Goal: Task Accomplishment & Management: Manage account settings

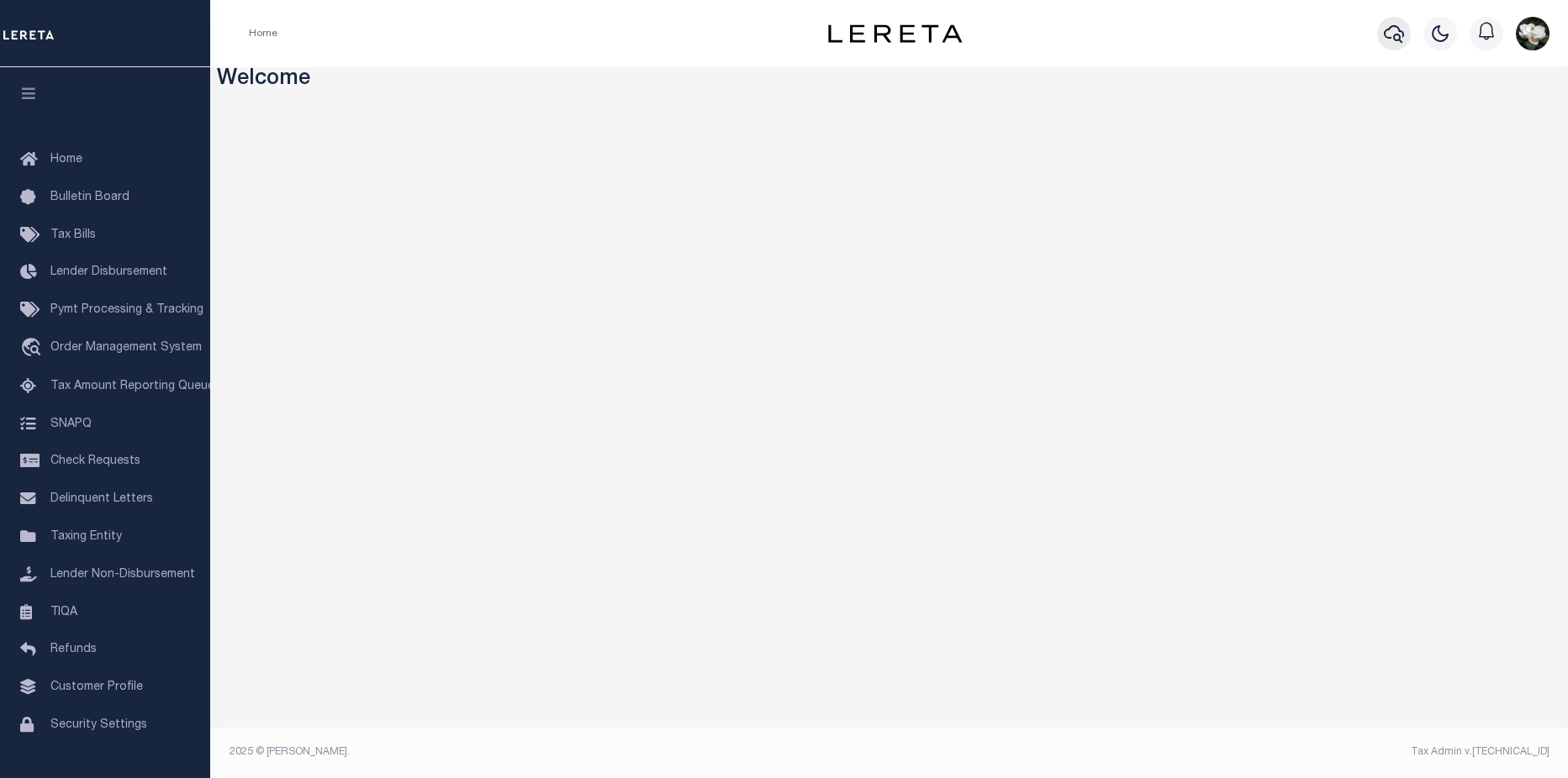
click at [1388, 34] on icon "button" at bounding box center [1393, 33] width 20 height 20
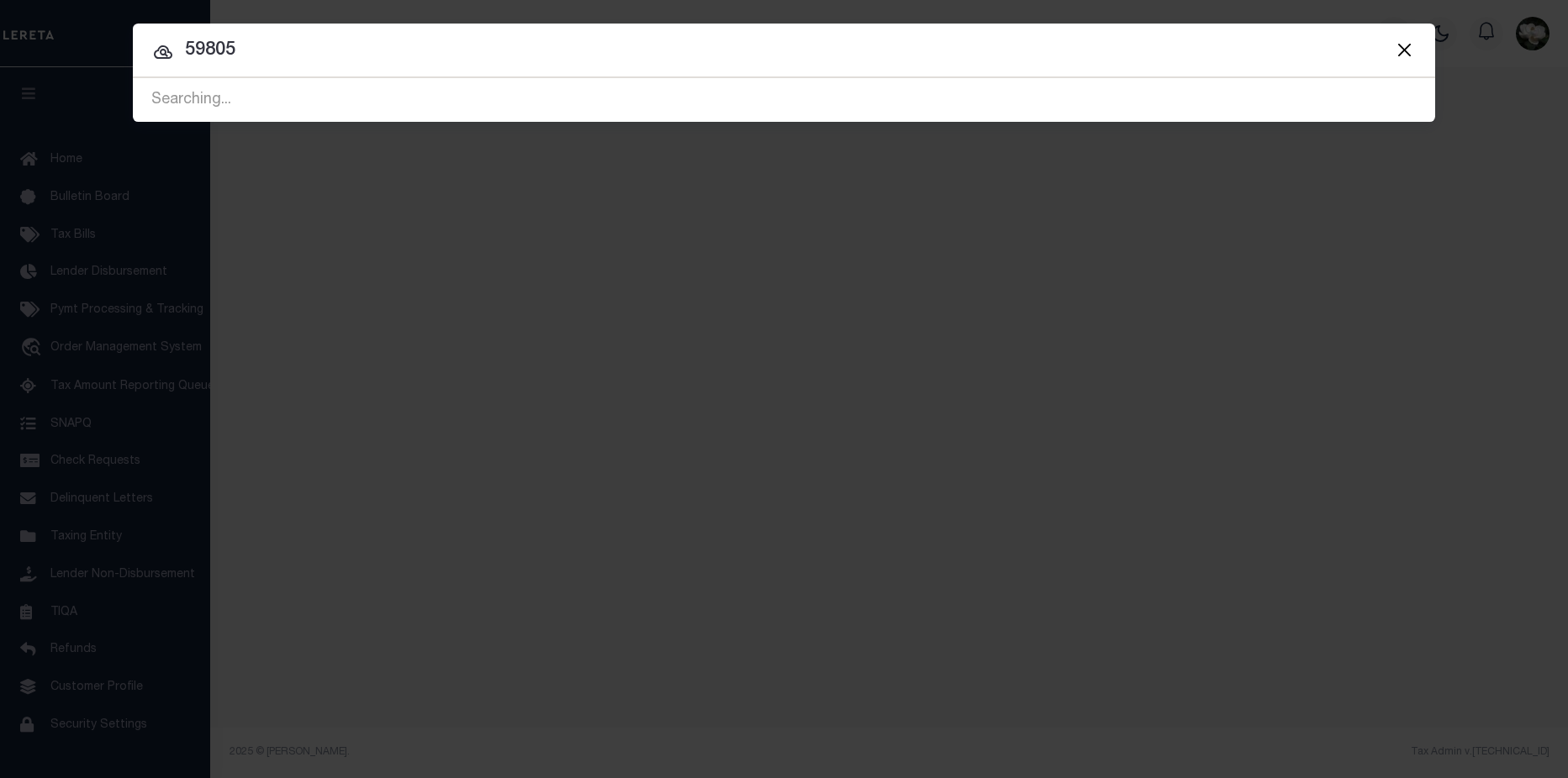
type input "59805"
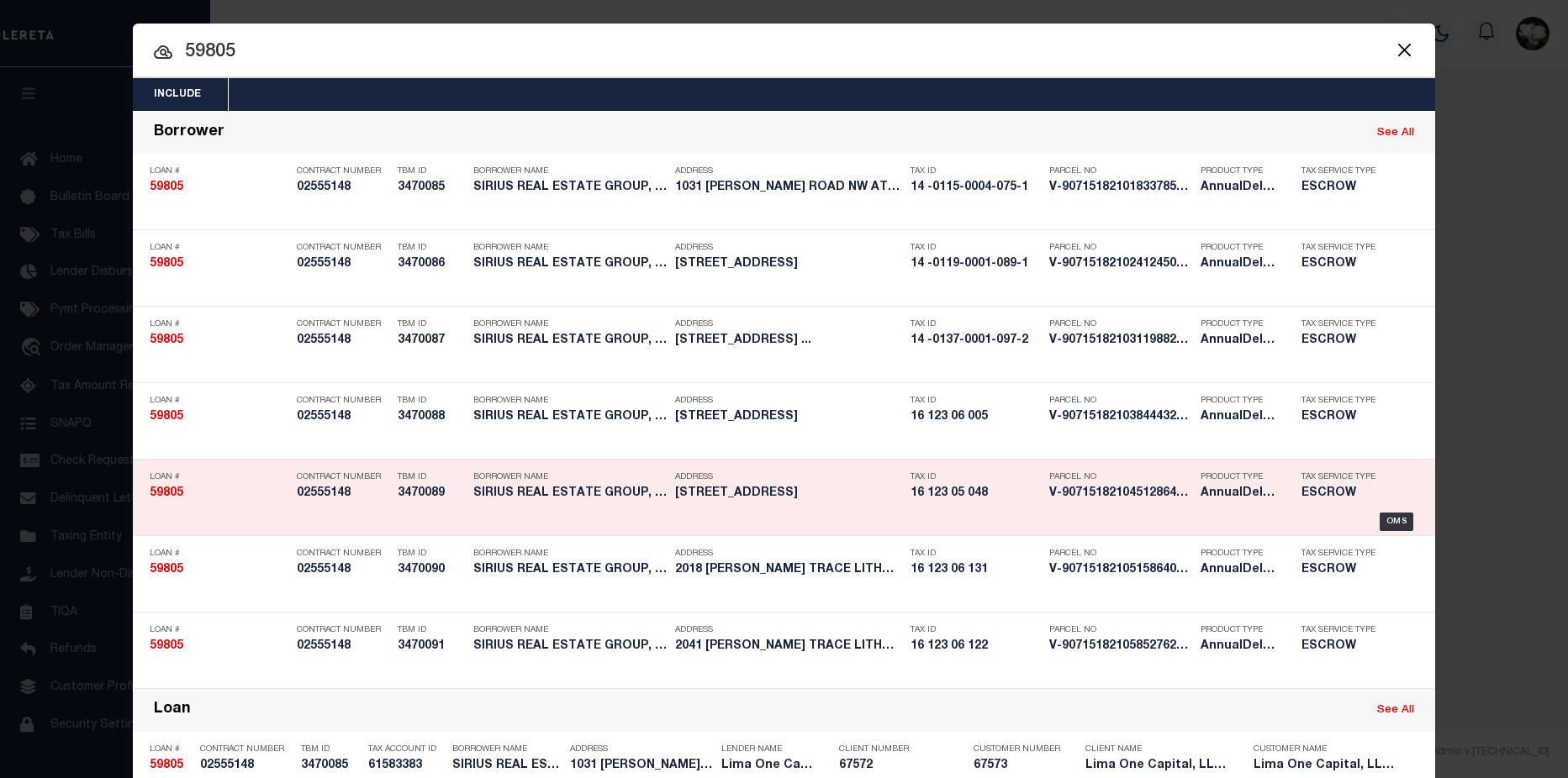
click at [840, 511] on div "Address 6473 BEDFORD LANE LITHONIA GA 30058" at bounding box center [788, 488] width 227 height 48
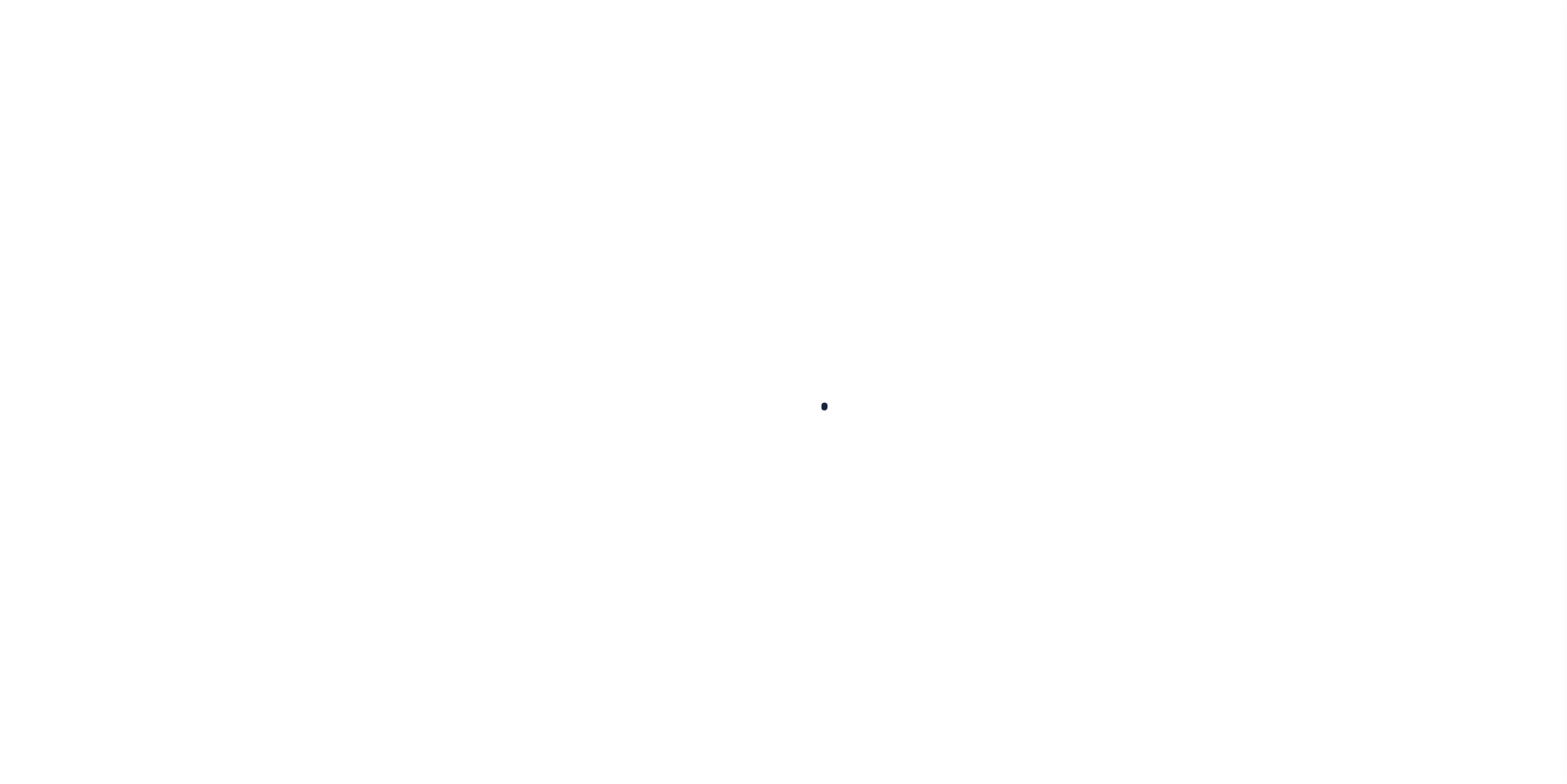
type input "59805"
type input "SIRIUS REAL ESTATE GROUP, LLC"
select select
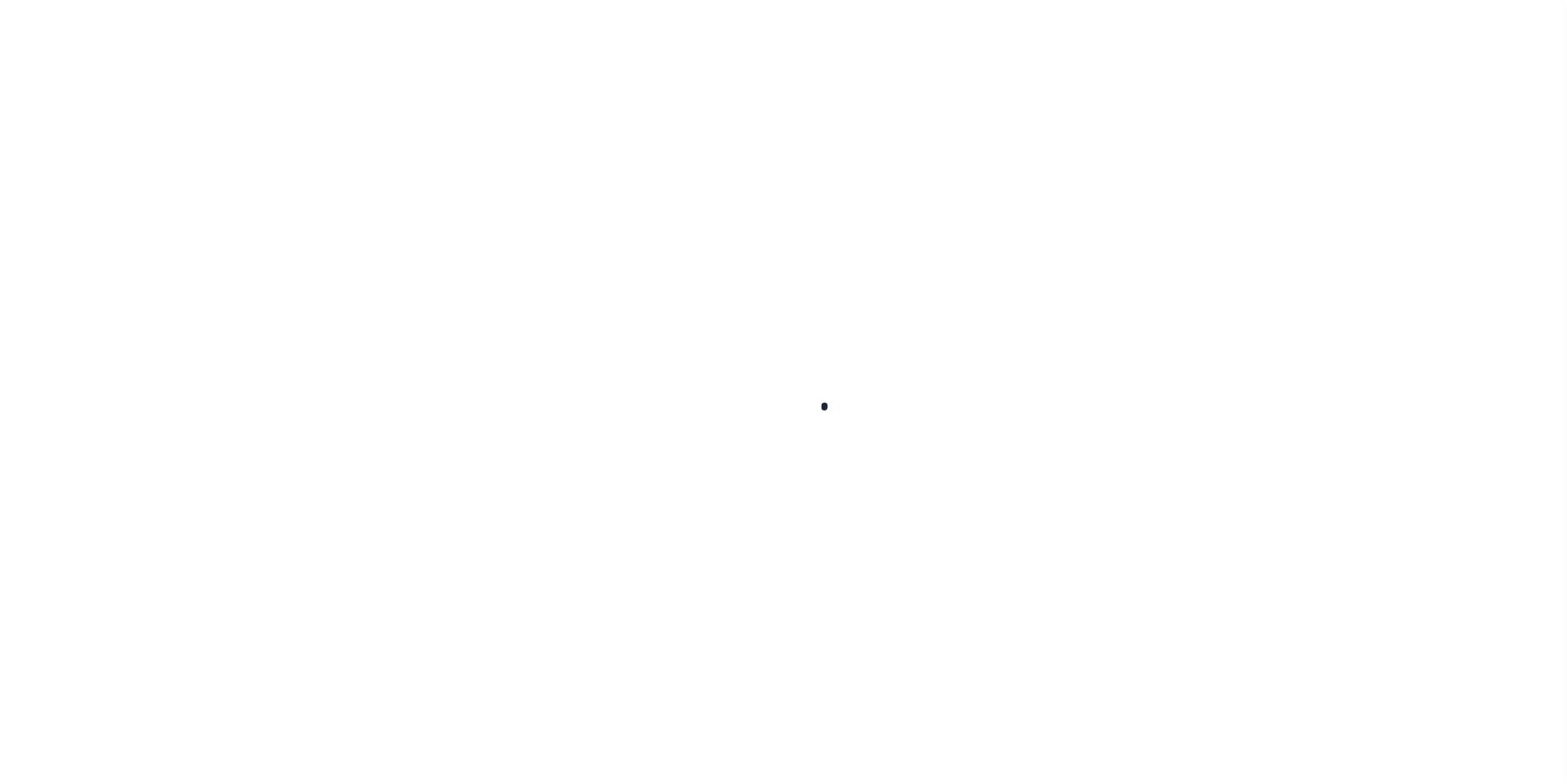
select select
type input "[STREET_ADDRESS]"
select select "Escrow"
select select
type input "LITHONIA GA 30058"
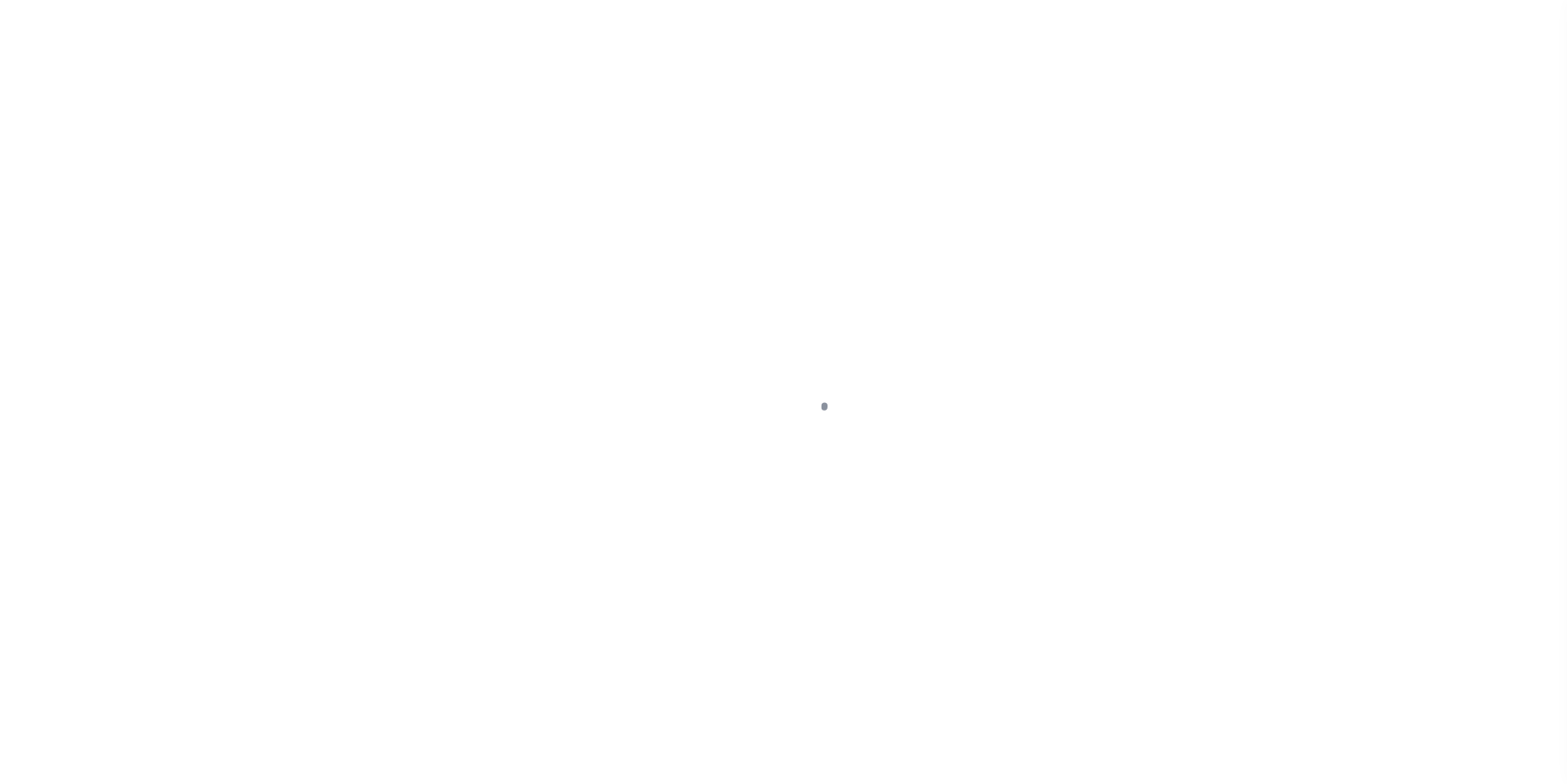
type input "59805-5"
type input "GA"
type textarea "COLLECTOR: ENTITY: PARCEL: 14"
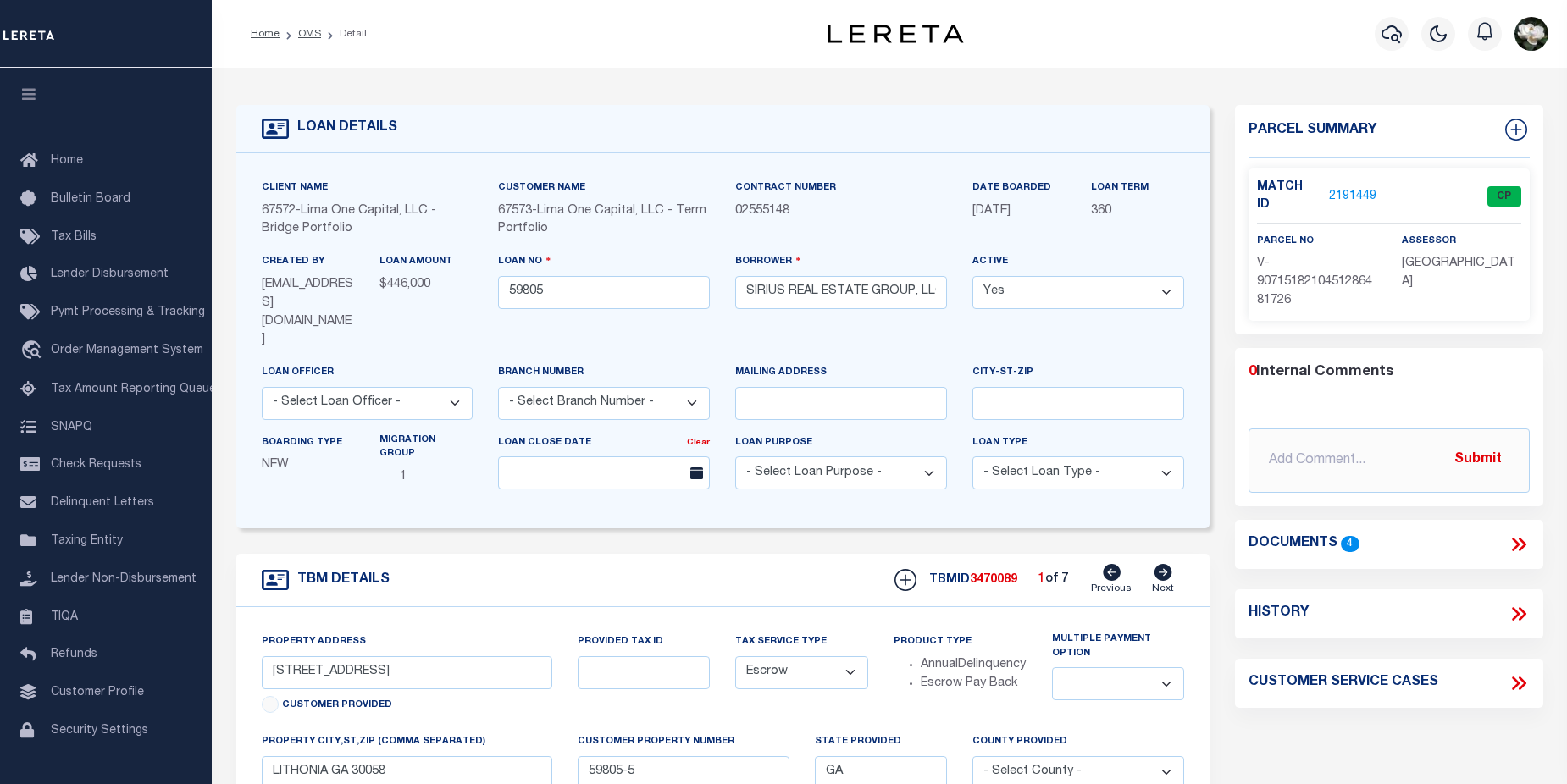
click at [1349, 188] on link "2191449" at bounding box center [1352, 196] width 48 height 17
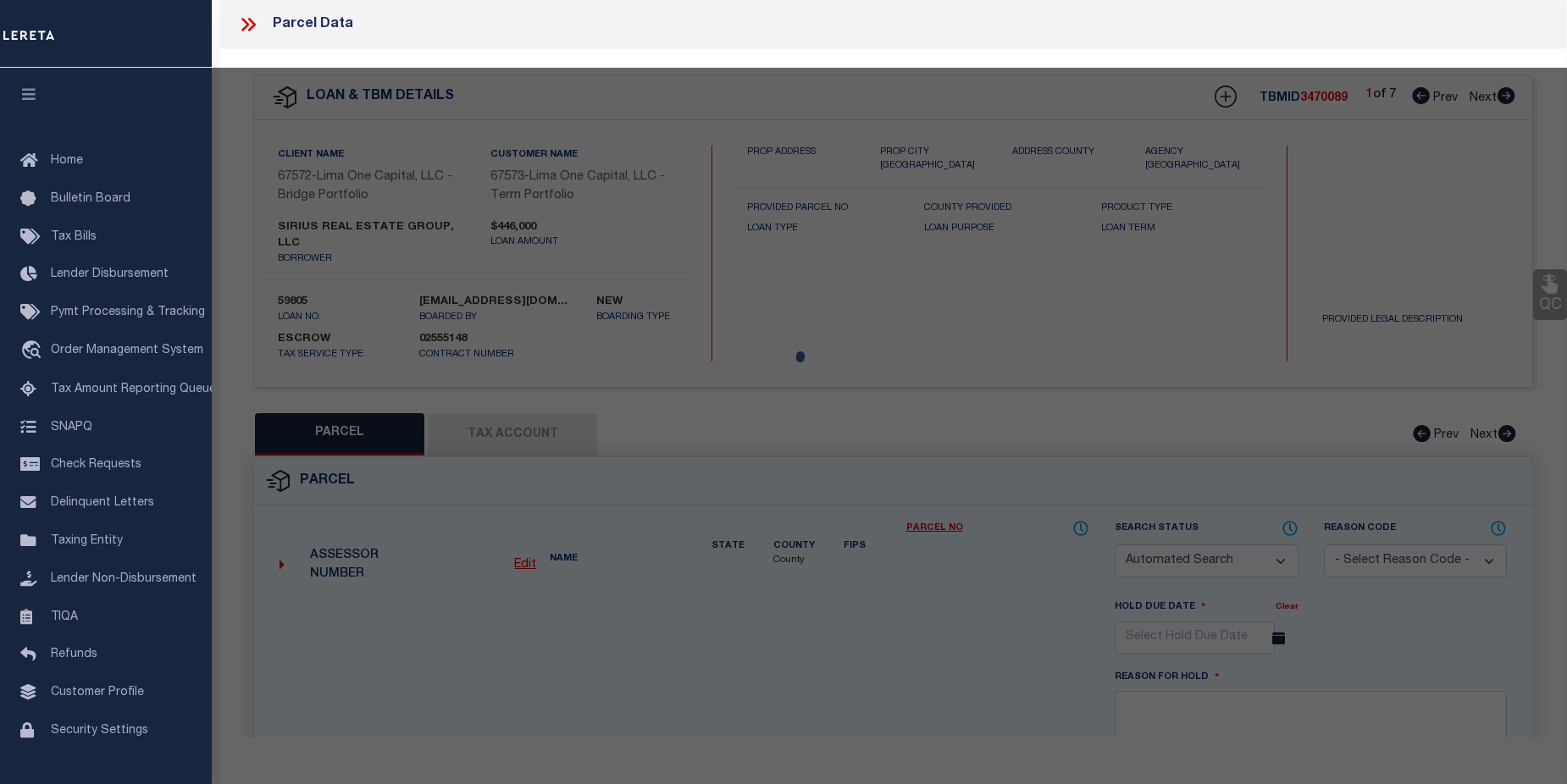
checkbox input "false"
select select "CP"
select select "AGW"
select select
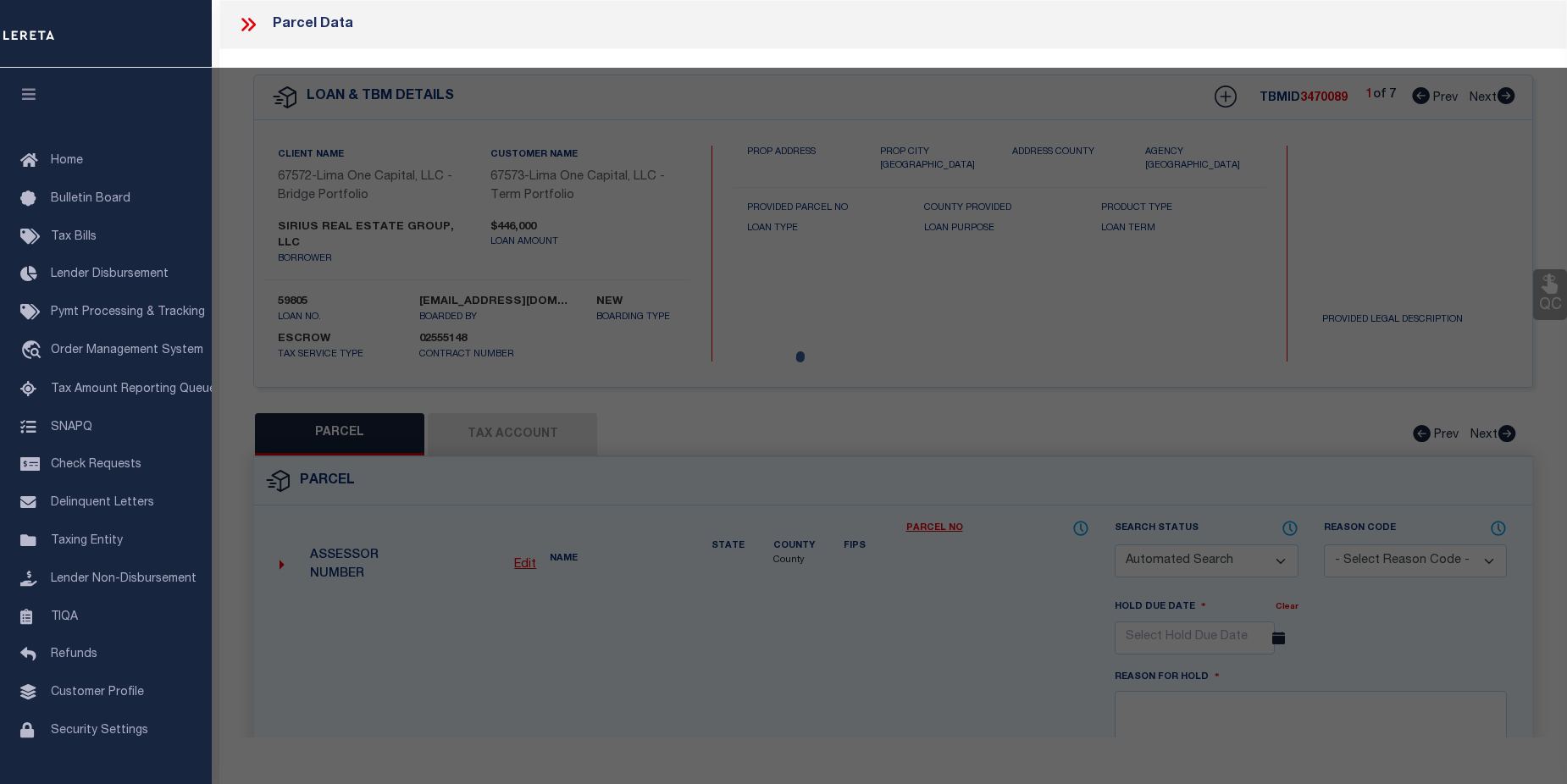
type input "6473 BEDFORD LANE"
checkbox input "false"
type input "LITHONIA GA 30058"
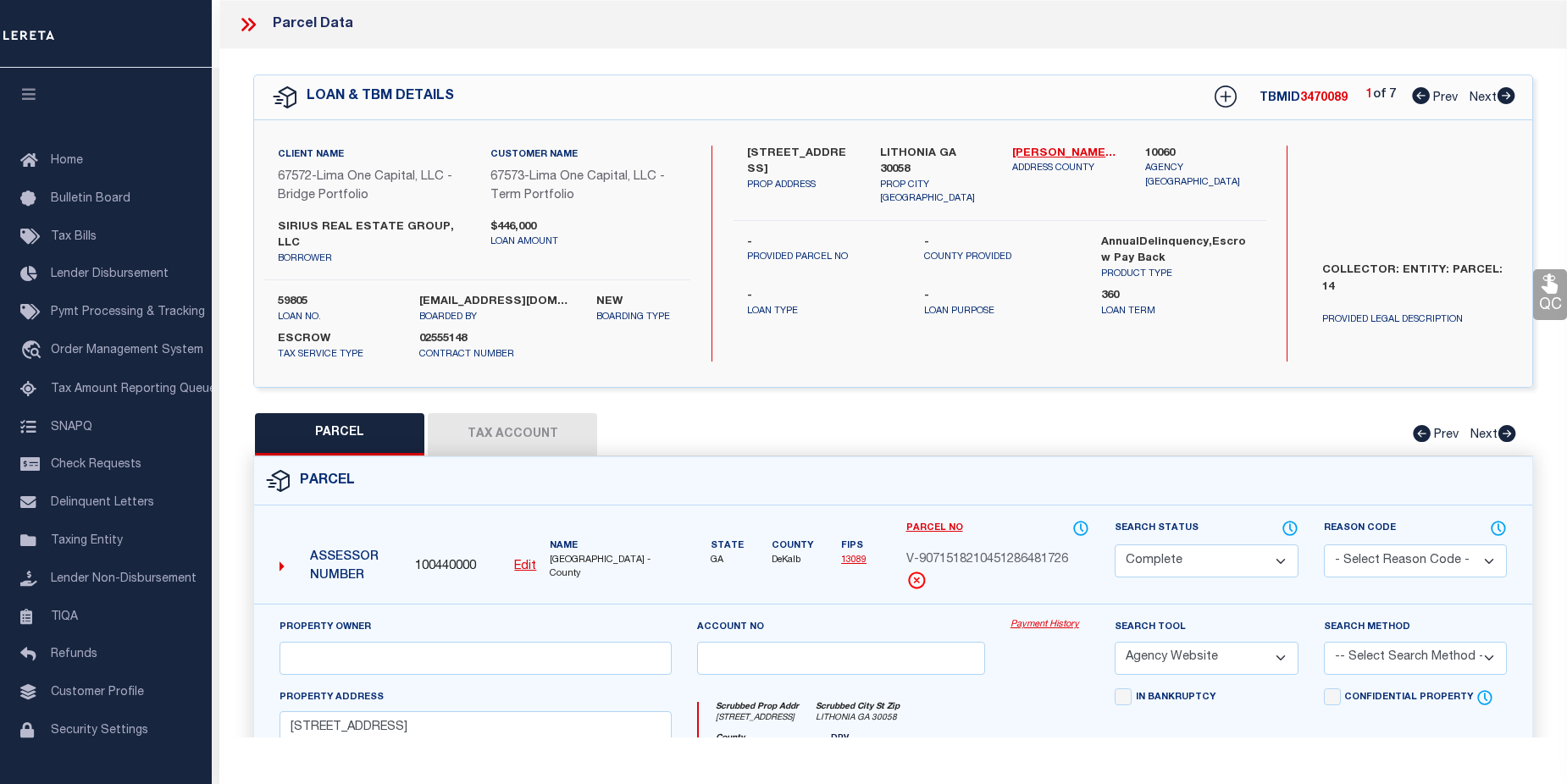
click at [1024, 618] on link "Payment History" at bounding box center [1050, 625] width 79 height 15
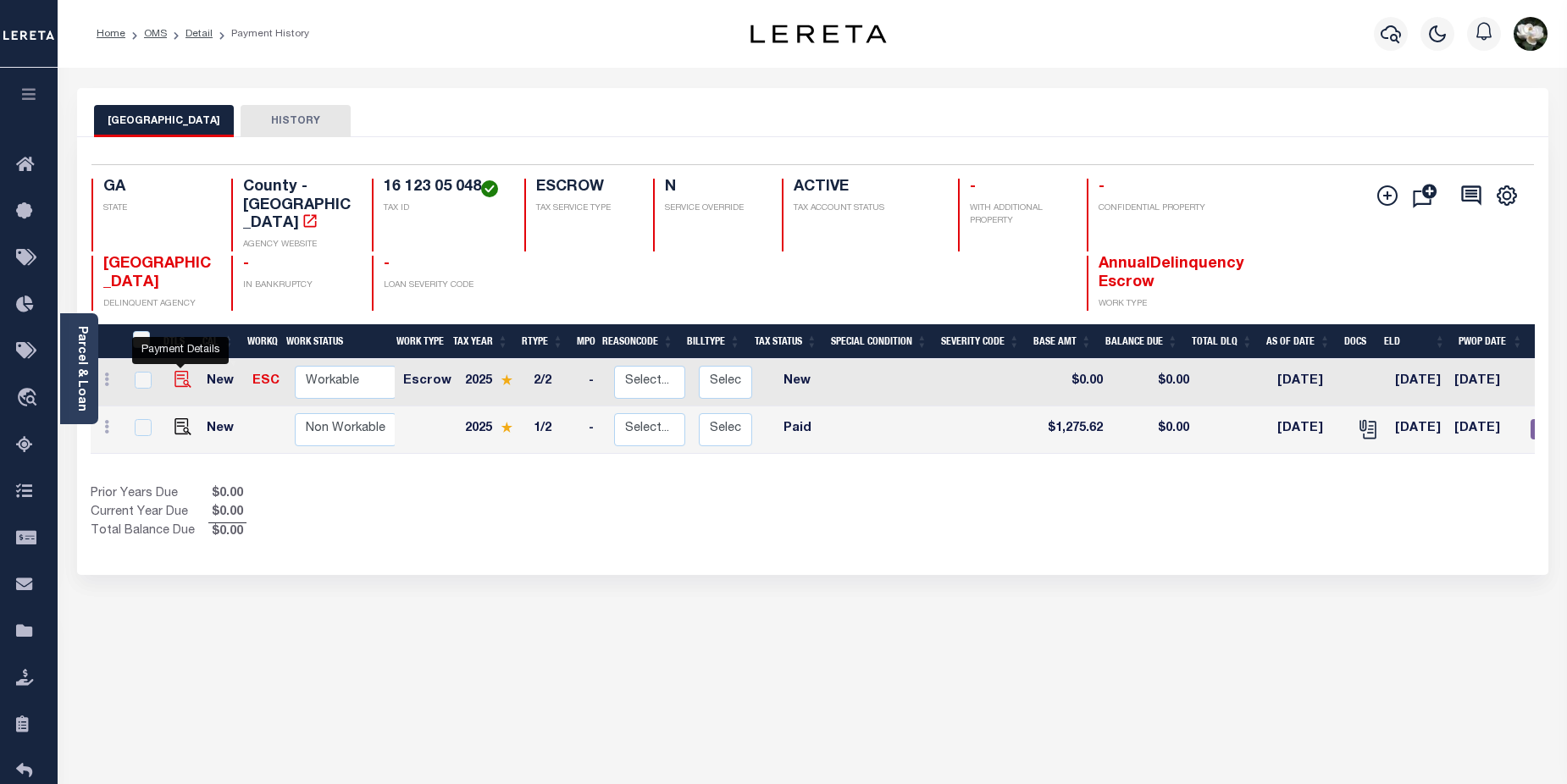
click at [177, 371] on img "" at bounding box center [183, 379] width 17 height 17
checkbox input "true"
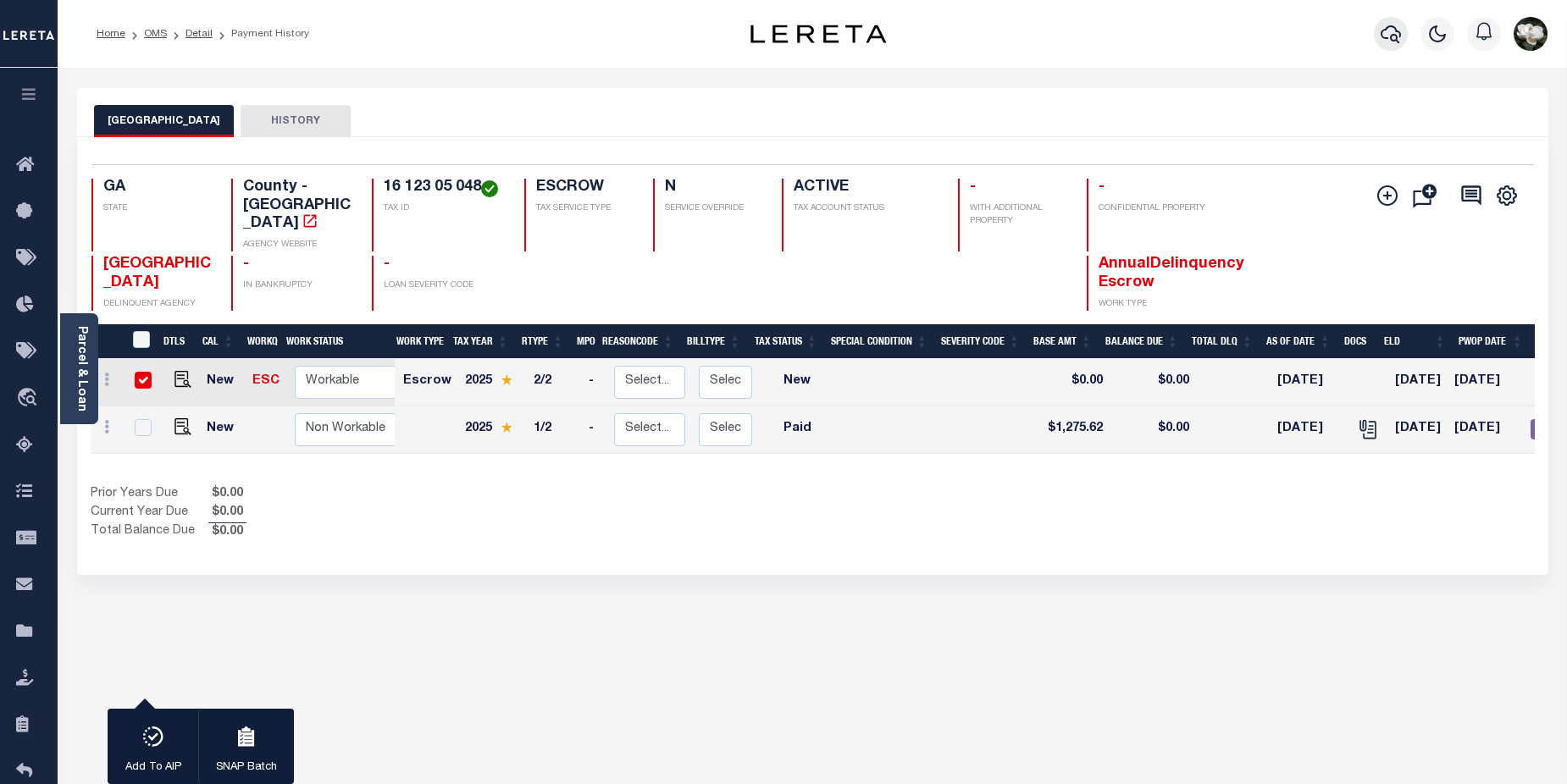
click at [1388, 31] on icon "button" at bounding box center [1390, 33] width 20 height 20
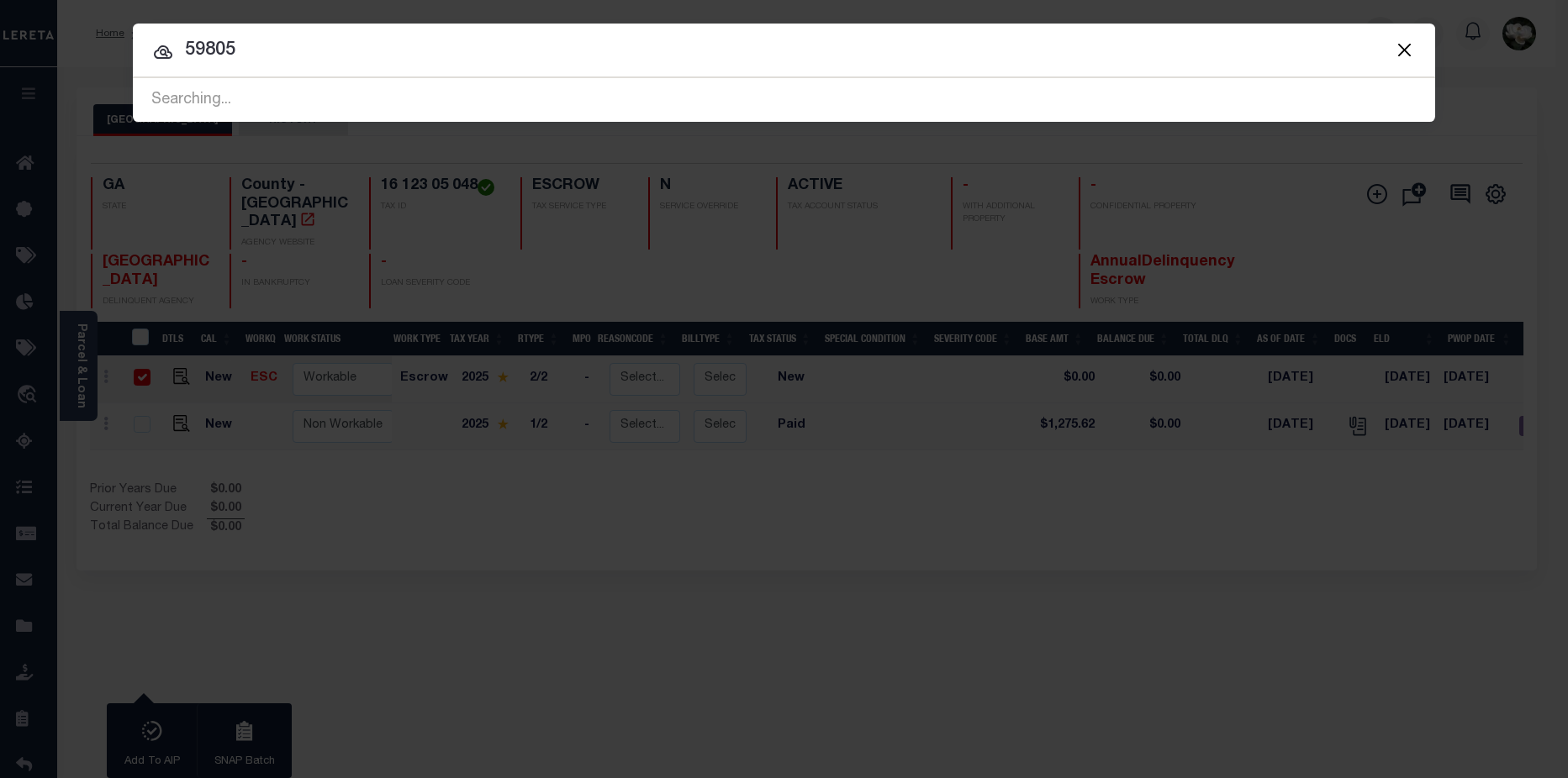
type input "59805"
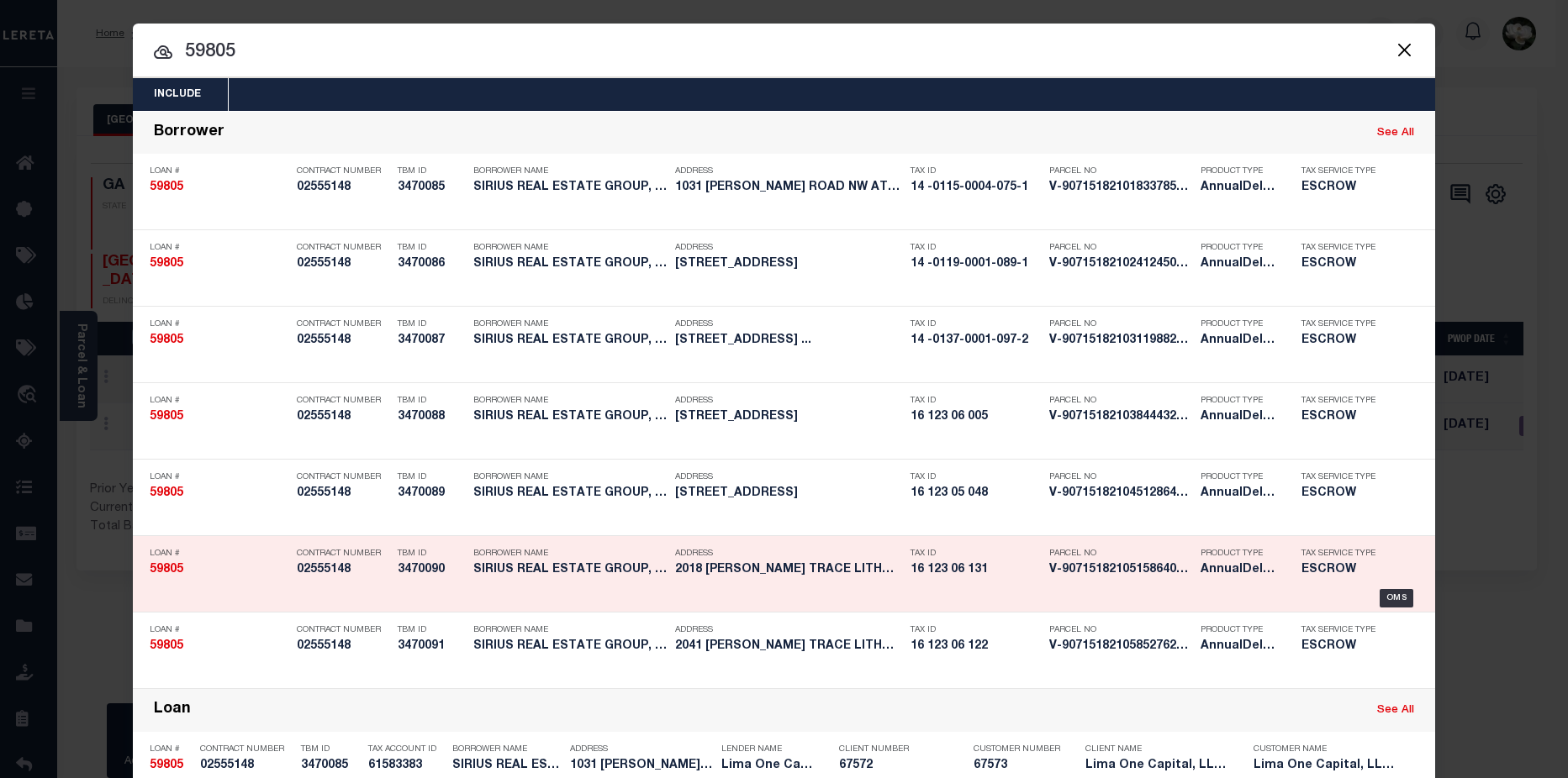
click at [799, 577] on h5 "2018 MARBUT TRACE LITHONIA GA 30058" at bounding box center [788, 570] width 227 height 15
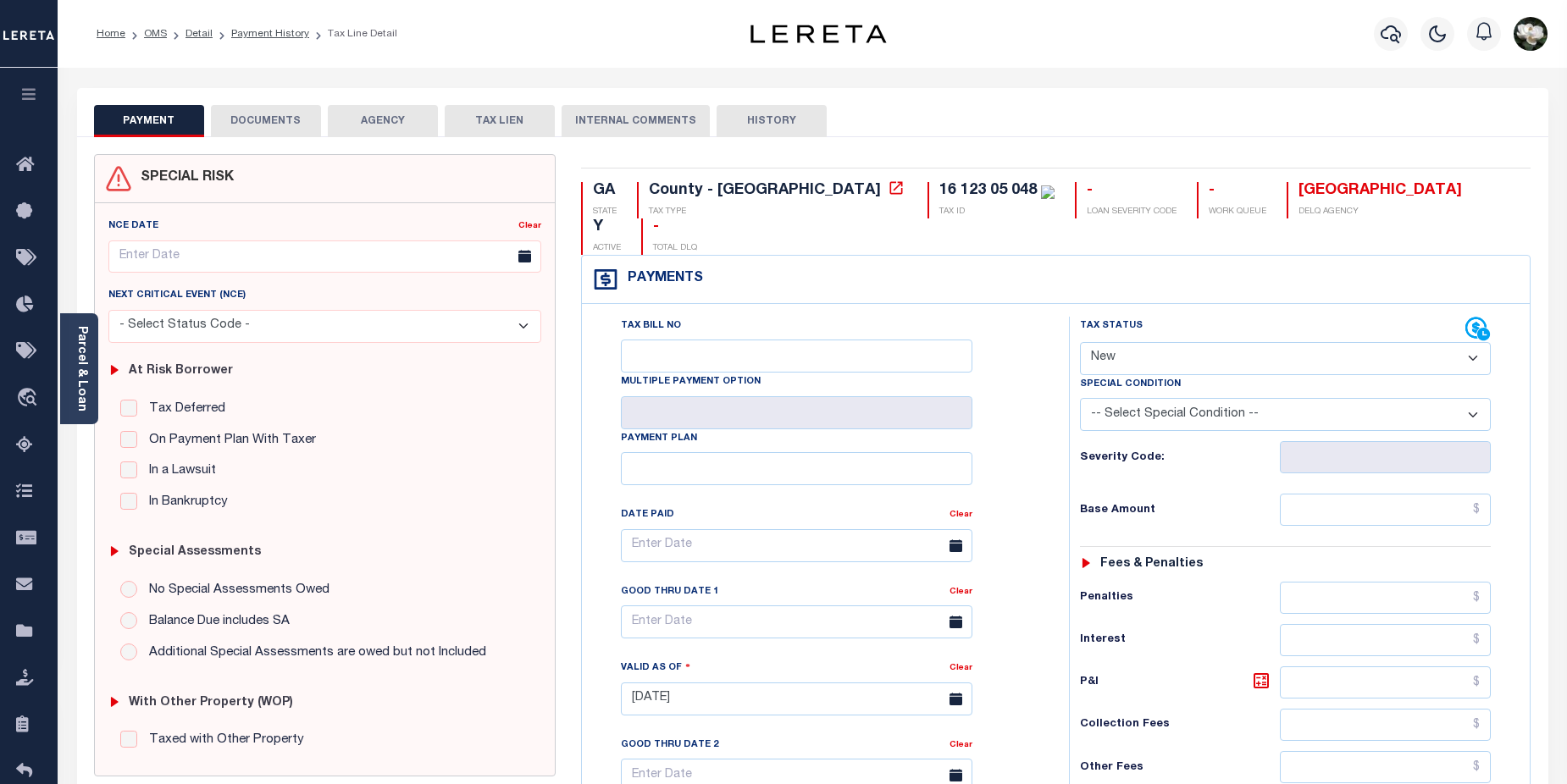
click at [1466, 342] on select "- Select Status Code - Open Due/Unpaid Paid Incomplete No Tax Due Internal Refu…" at bounding box center [1285, 359] width 411 height 33
select select "DUE"
click at [1080, 342] on select "- Select Status Code - Open Due/Unpaid Paid Incomplete No Tax Due Internal Refu…" at bounding box center [1285, 359] width 411 height 33
type input "[DATE]"
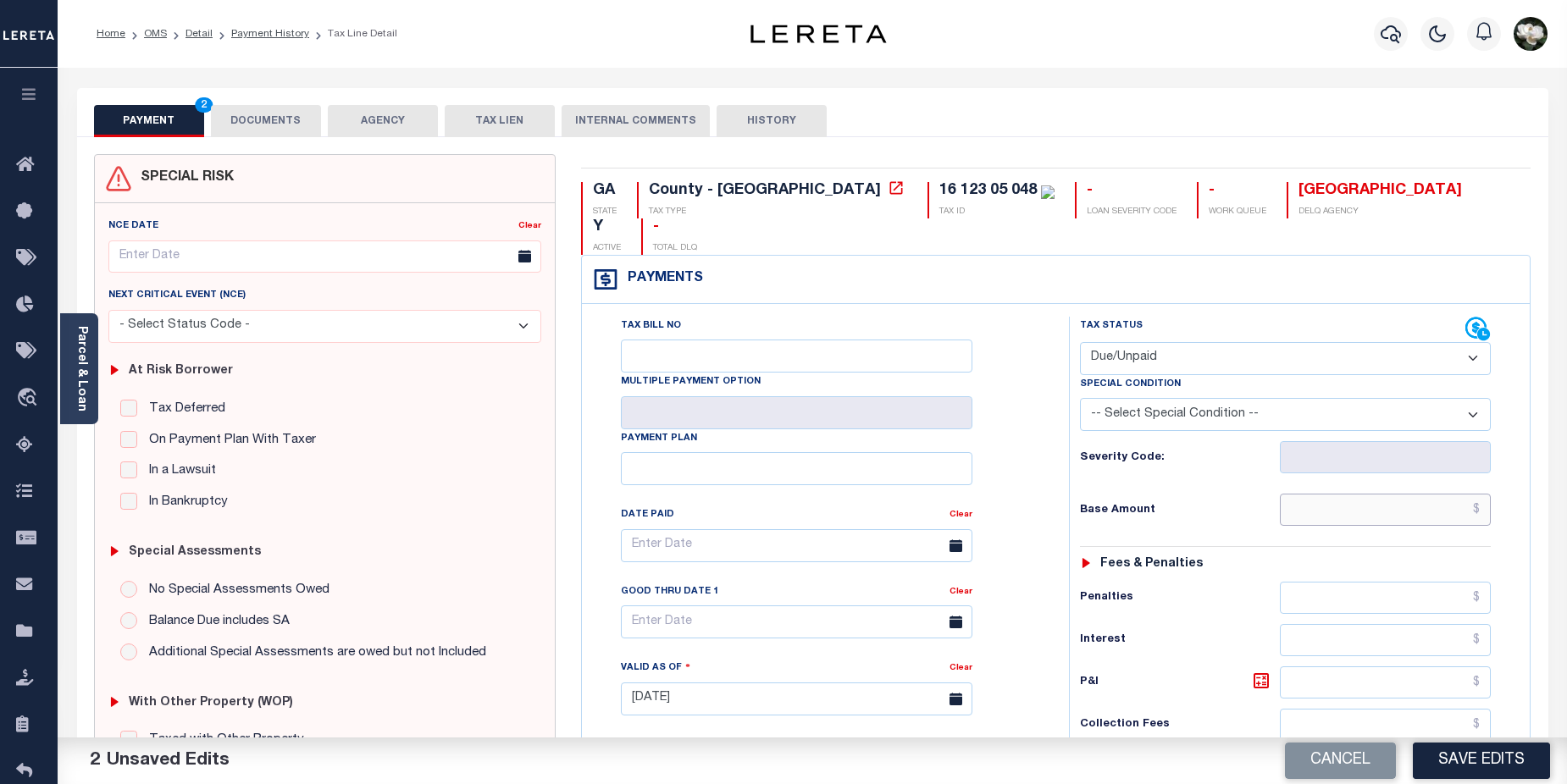
click at [1377, 494] on input "text" at bounding box center [1386, 509] width 212 height 32
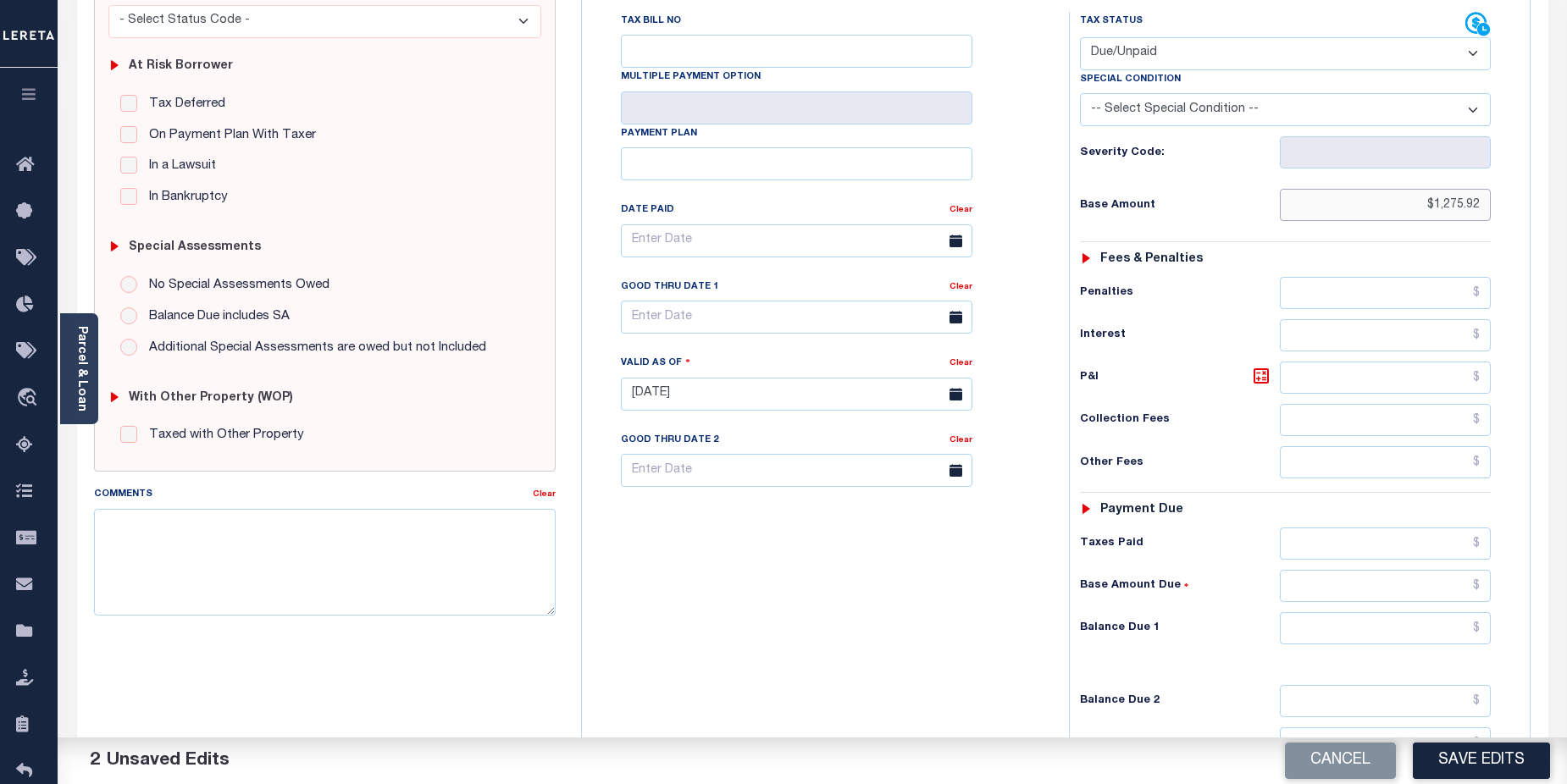
scroll to position [342, 0]
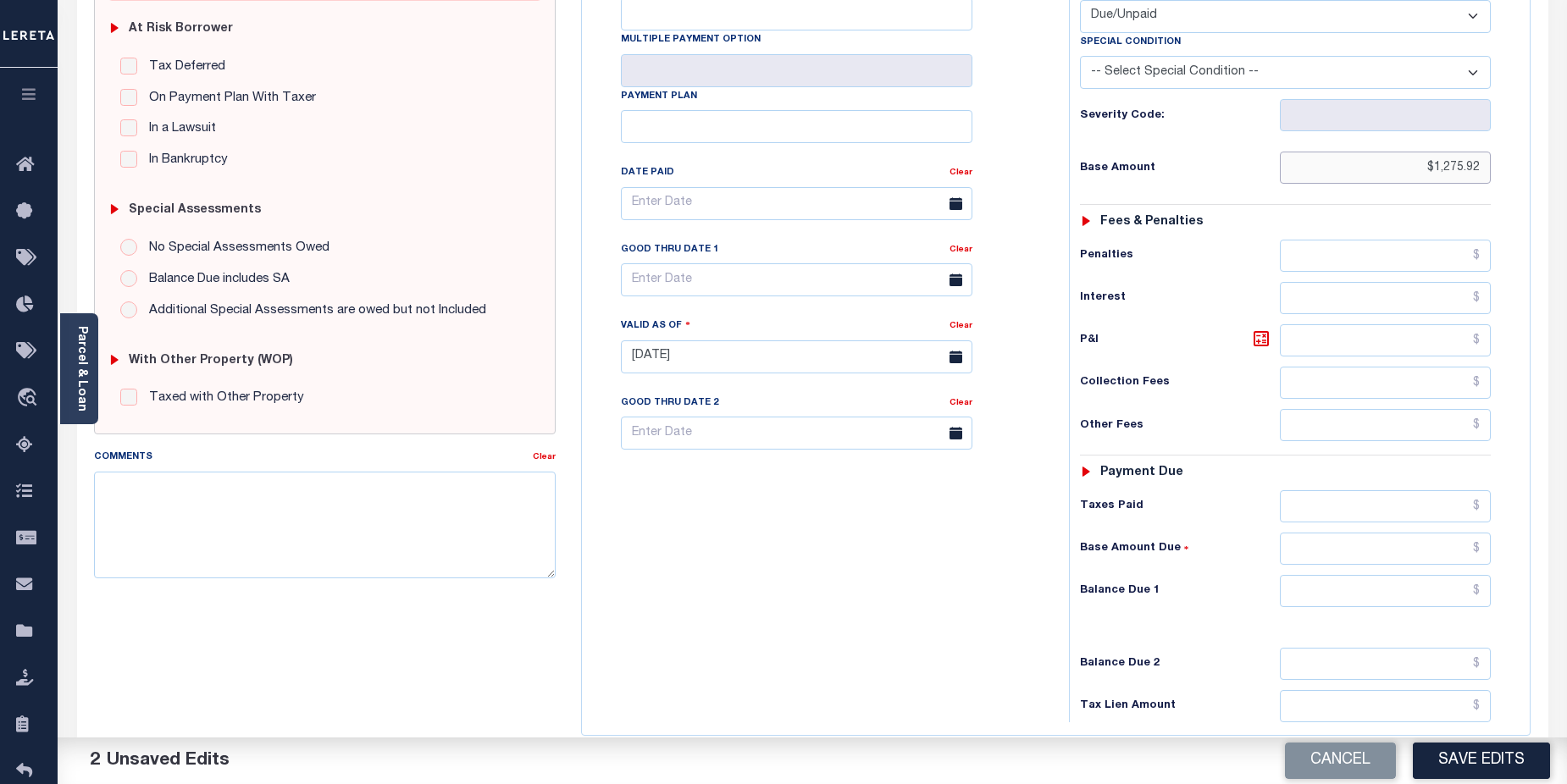
type input "$1,275.92"
click at [1396, 575] on input "text" at bounding box center [1386, 590] width 212 height 32
type input "$1,275.62"
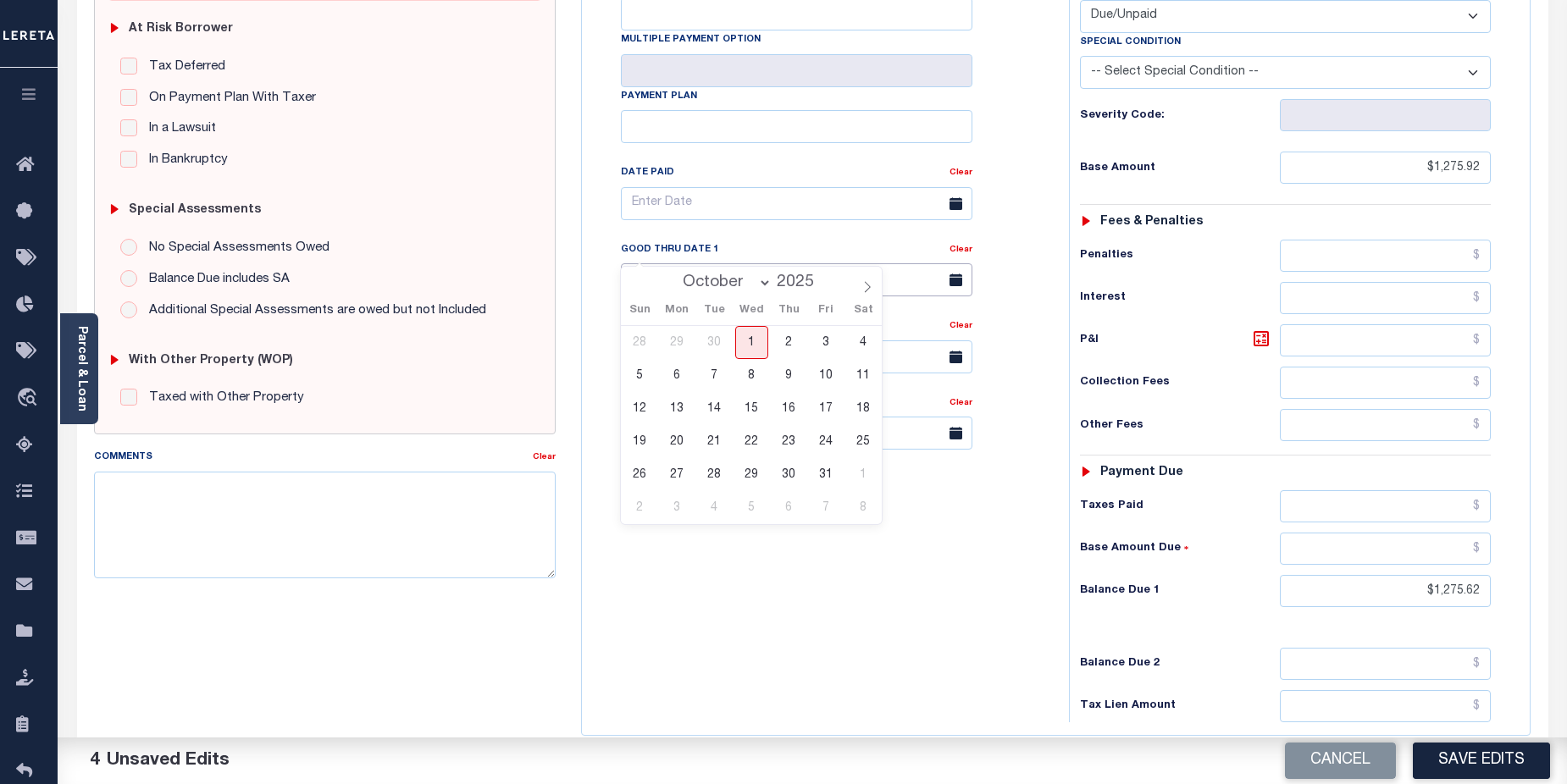
click at [714, 263] on input "text" at bounding box center [797, 280] width 351 height 33
click at [868, 279] on span at bounding box center [867, 281] width 29 height 29
select select "10"
click at [687, 442] on span "17" at bounding box center [677, 442] width 33 height 33
type input "11/17/2025"
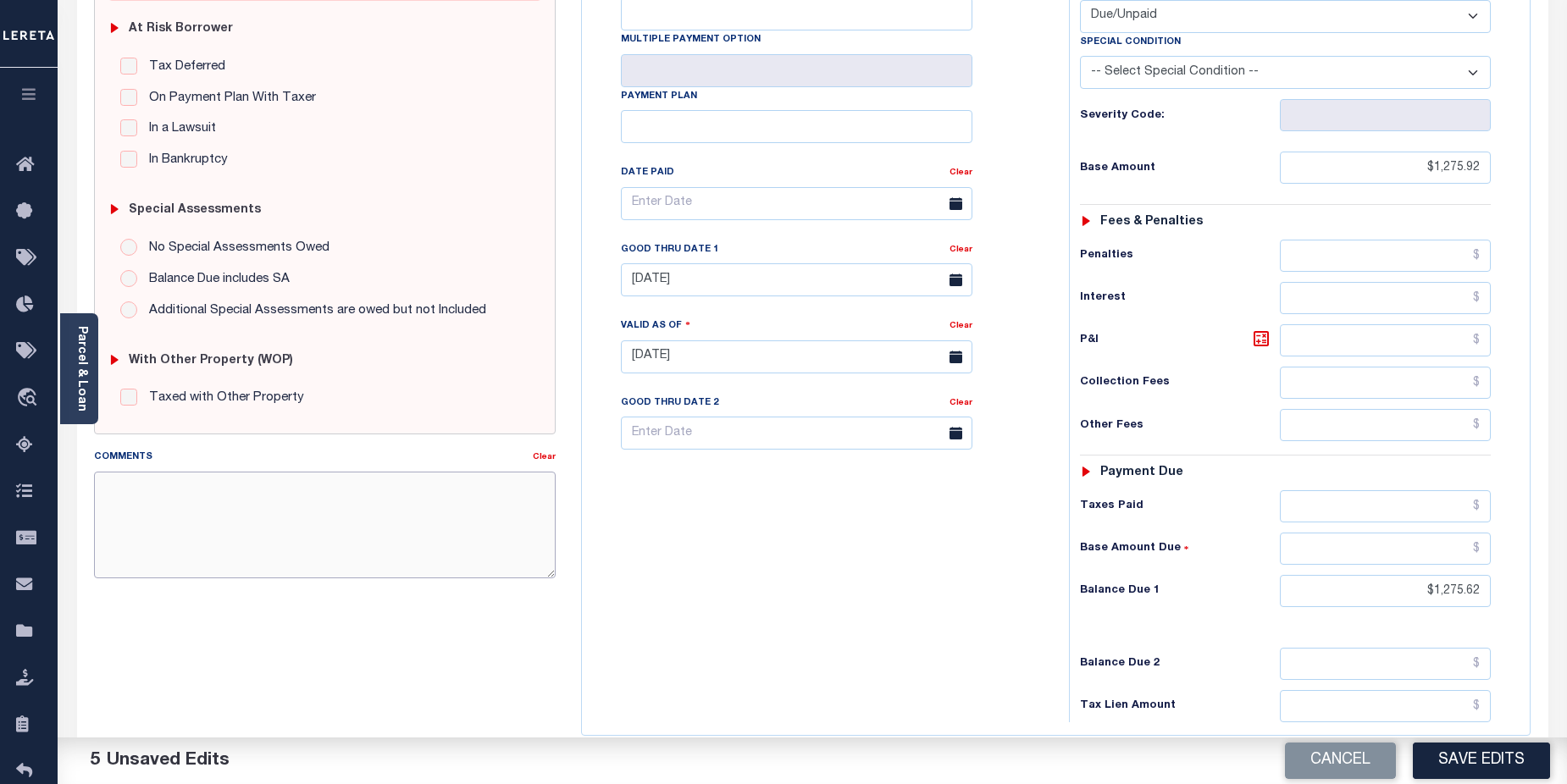
click at [162, 503] on textarea "Comments" at bounding box center [325, 525] width 463 height 107
paste textarea "CAS-48403 2025/annual dlq Base $854.73 Total $854.73 Gtd 11/15/2025"
drag, startPoint x: 143, startPoint y: 524, endPoint x: 230, endPoint y: 529, distance: 87.1
click at [230, 529] on textarea "CAS-48403 2025/annual dlq Base $854.73 Total $854.73 Gtd 11/15/2025" at bounding box center [325, 525] width 463 height 107
drag, startPoint x: 143, startPoint y: 540, endPoint x: 232, endPoint y: 547, distance: 89.3
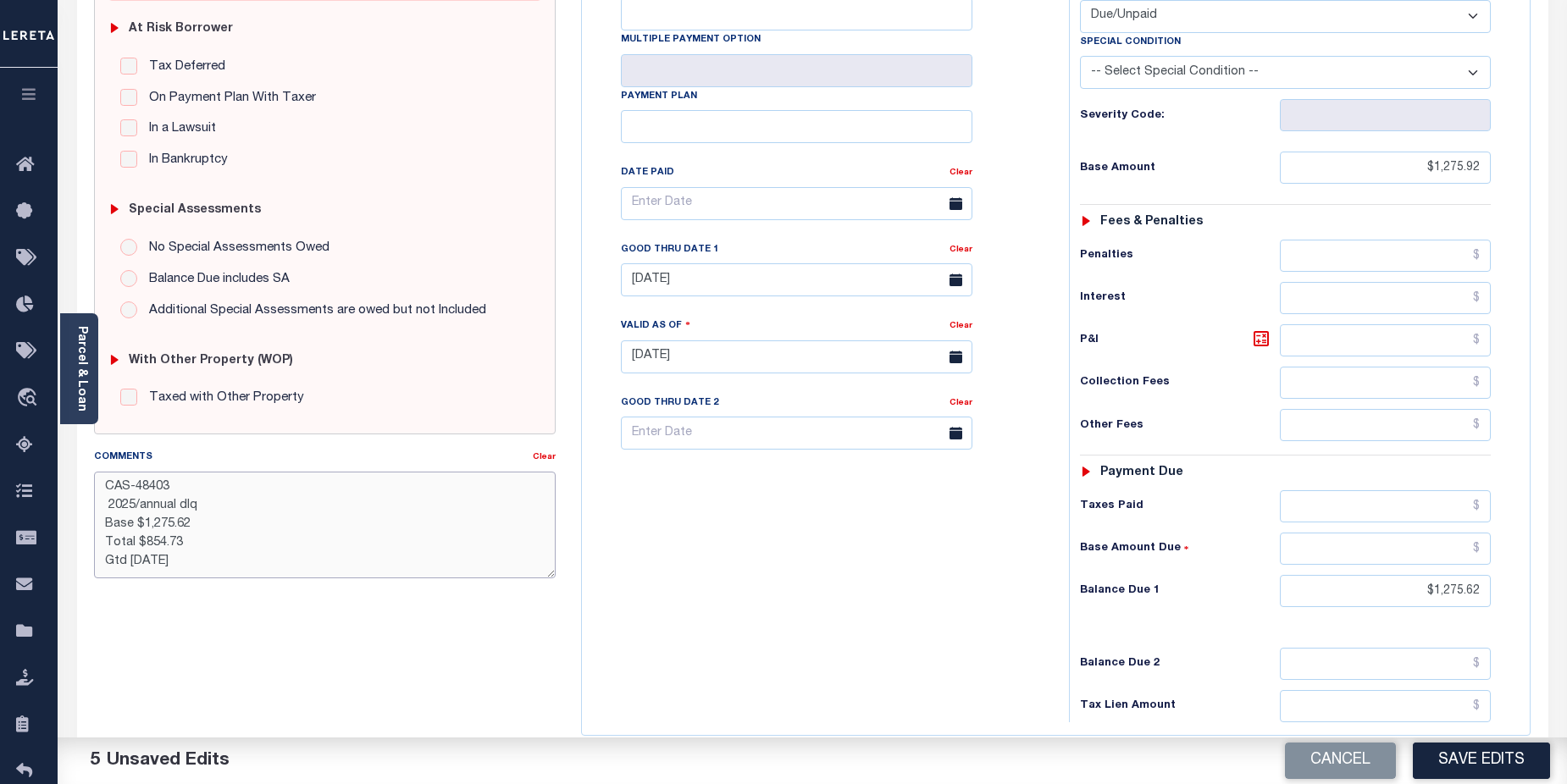
click at [237, 545] on textarea "CAS-48403 2025/annual dlq Base $1,275.62 Total $854.73 Gtd 11/15/2025" at bounding box center [325, 525] width 463 height 107
click at [161, 562] on textarea "CAS-48403 2025/annual dlq Base $1,275.62 Total $1,275.62 Gtd 11/15/2025" at bounding box center [325, 525] width 463 height 107
type textarea "CAS-48403 2025/annual dlq Base $1,275.62 Total $1,275.62 Gtd 11/17/2025"
click at [1494, 762] on button "Save Edits" at bounding box center [1482, 761] width 137 height 37
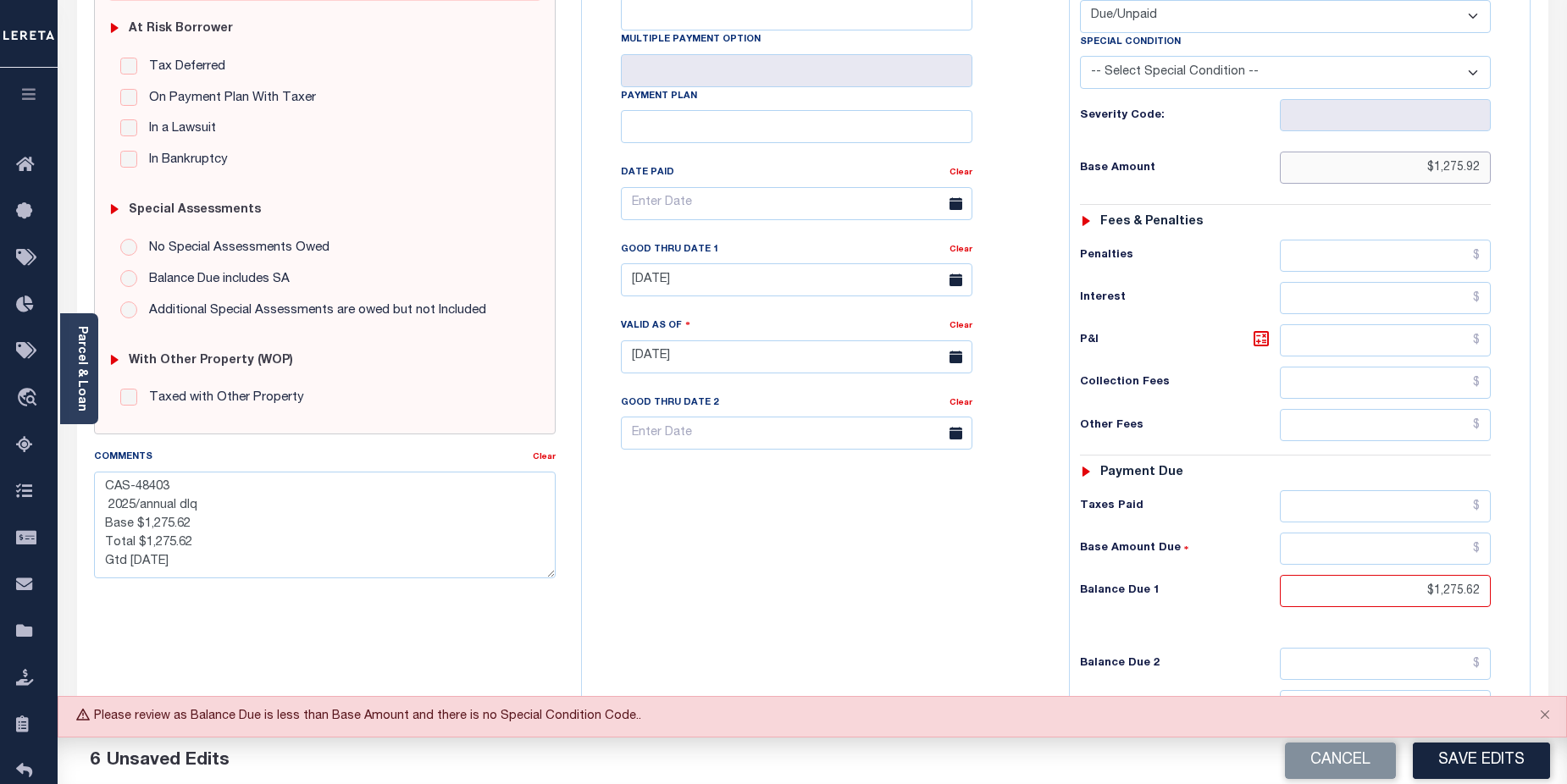
click at [1467, 151] on input "$1,275.92" at bounding box center [1386, 167] width 212 height 32
type input "$1,275.62"
click at [1502, 763] on button "Save Edits" at bounding box center [1482, 761] width 137 height 37
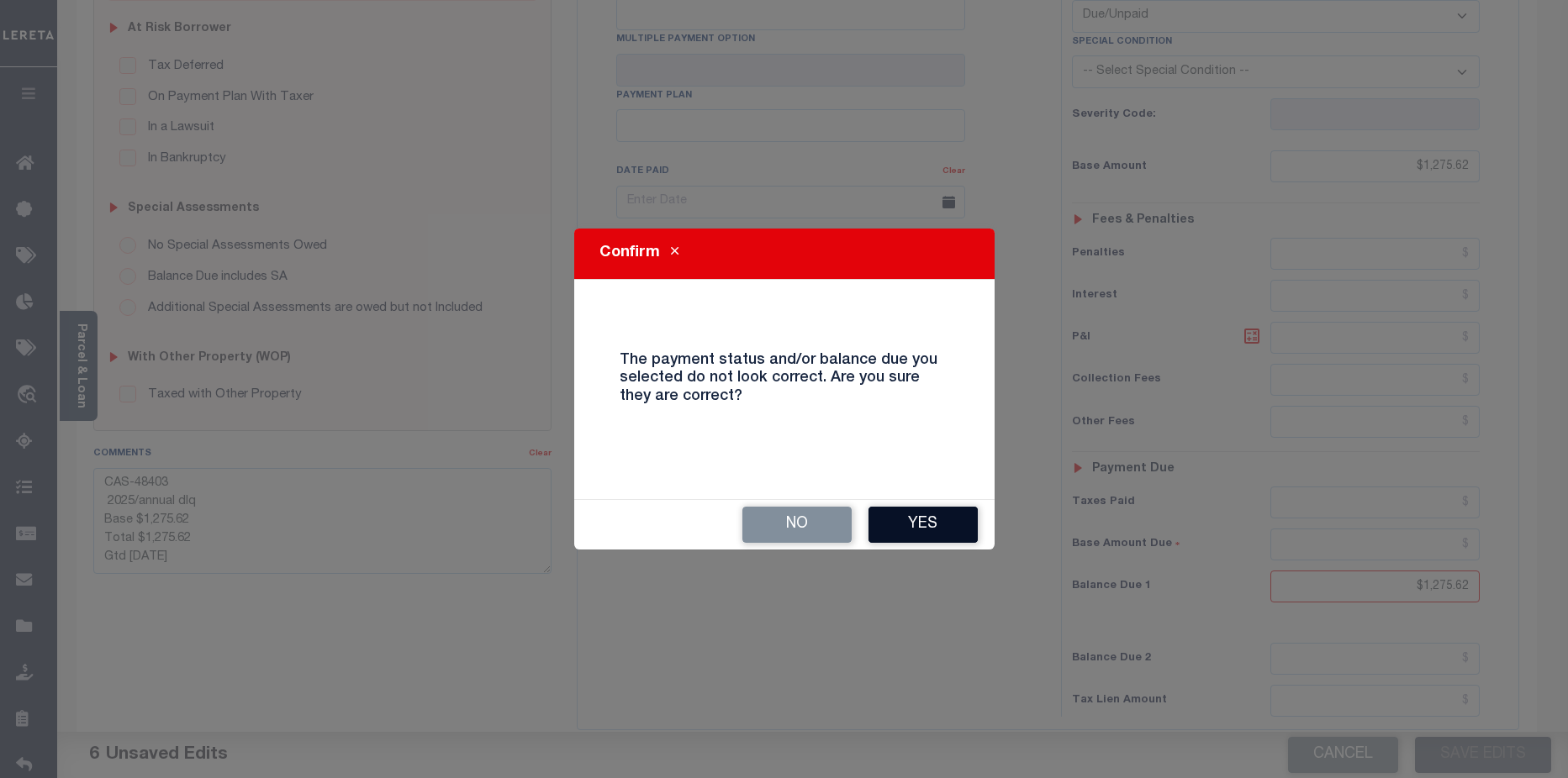
click at [929, 522] on button "Yes" at bounding box center [923, 524] width 110 height 36
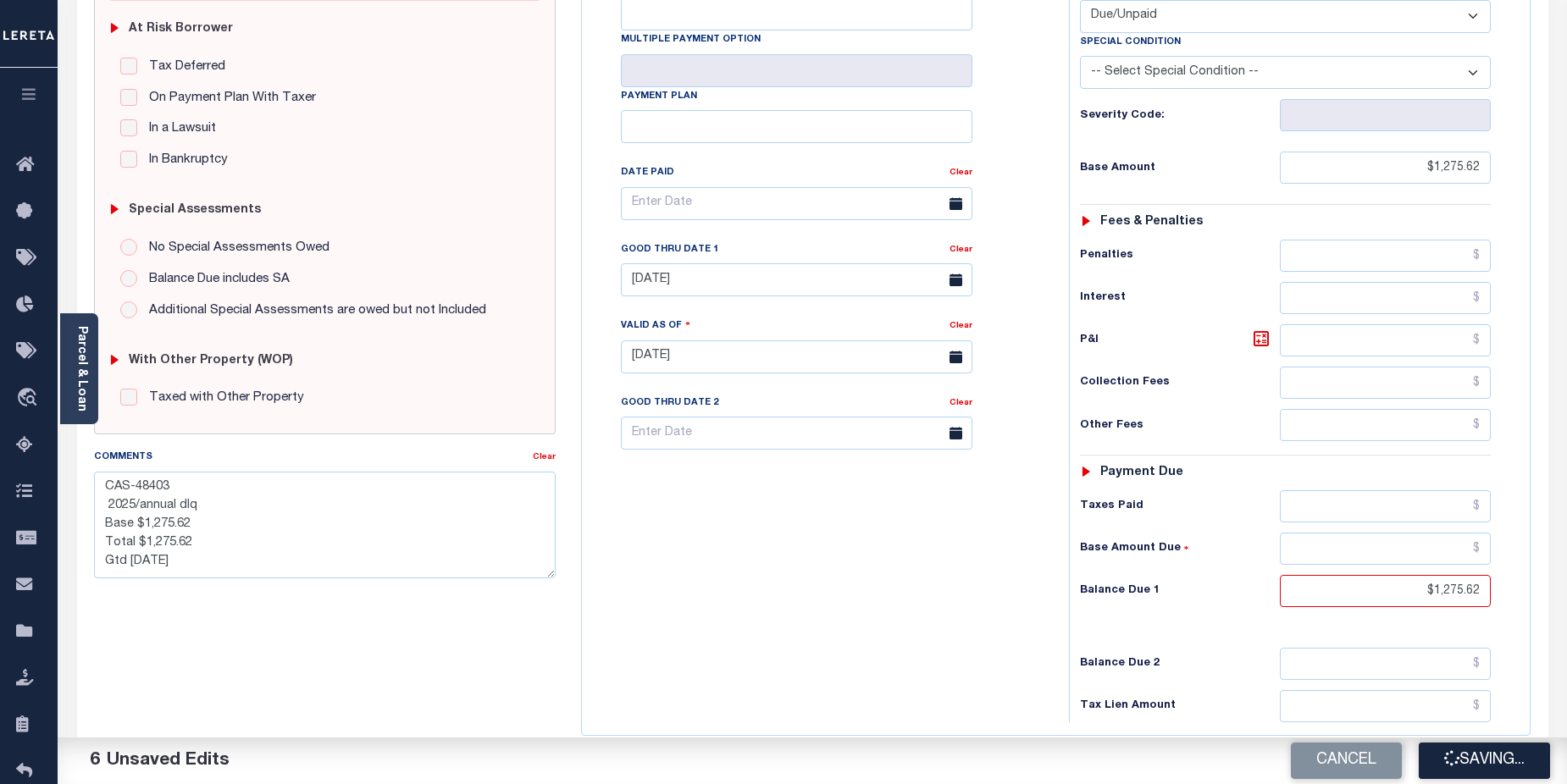
checkbox input "false"
type textarea "CAS-48403 2025/annual dlq Base $1,275.62 Total $1,275.62 Gtd 11/17/2025"
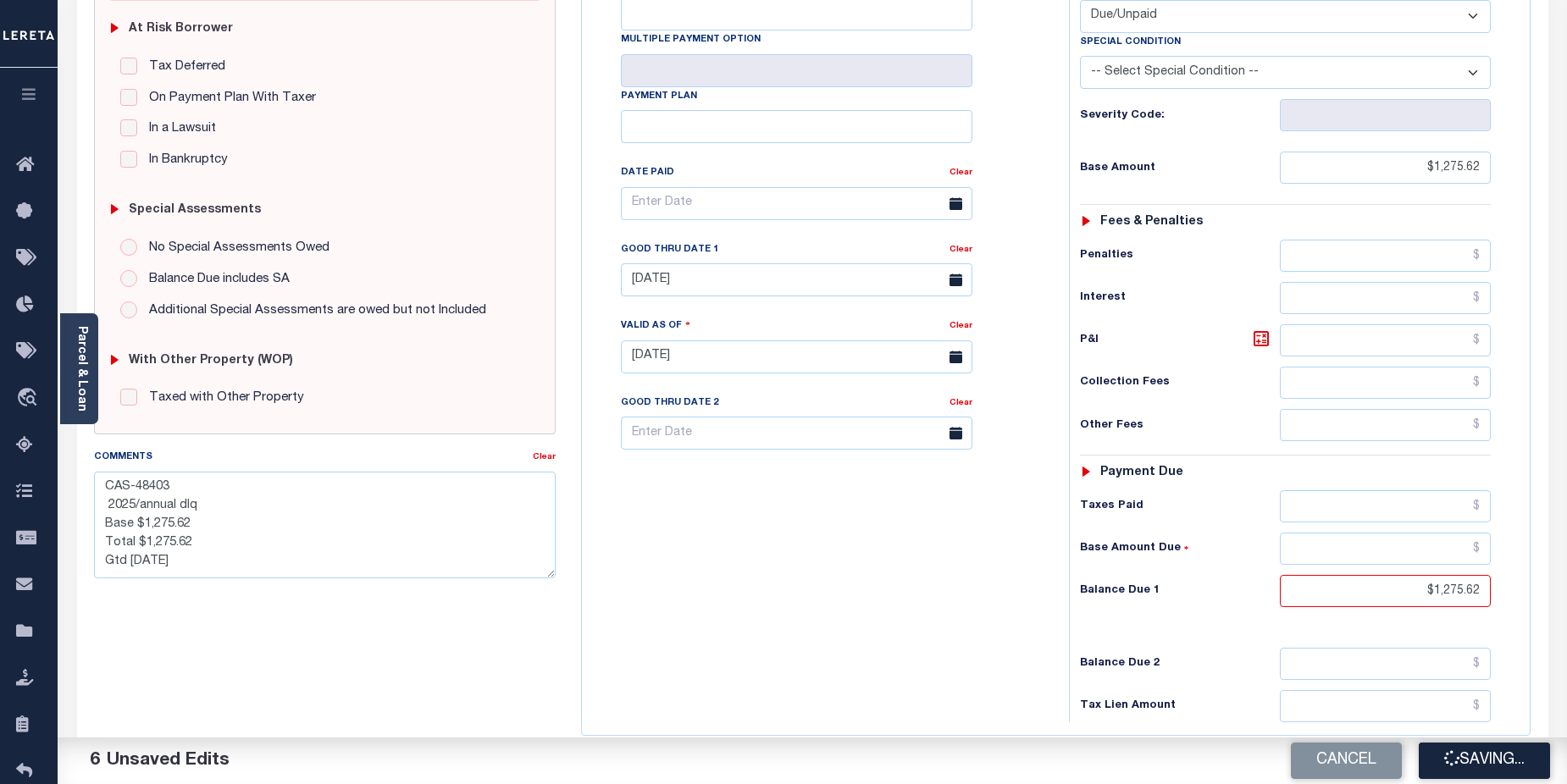
type input "$1,275.62"
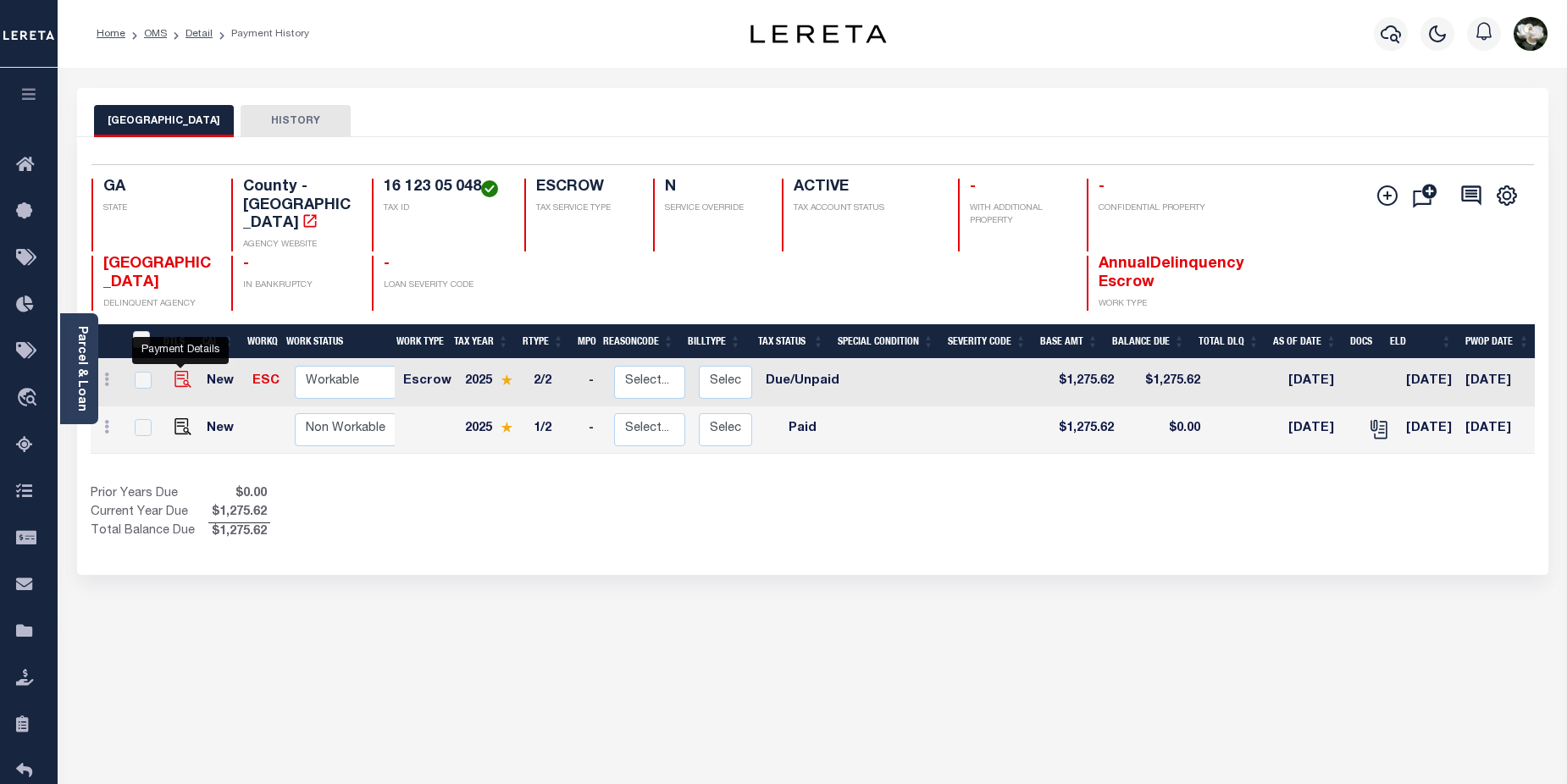
click at [175, 371] on img "" at bounding box center [183, 379] width 17 height 17
checkbox input "true"
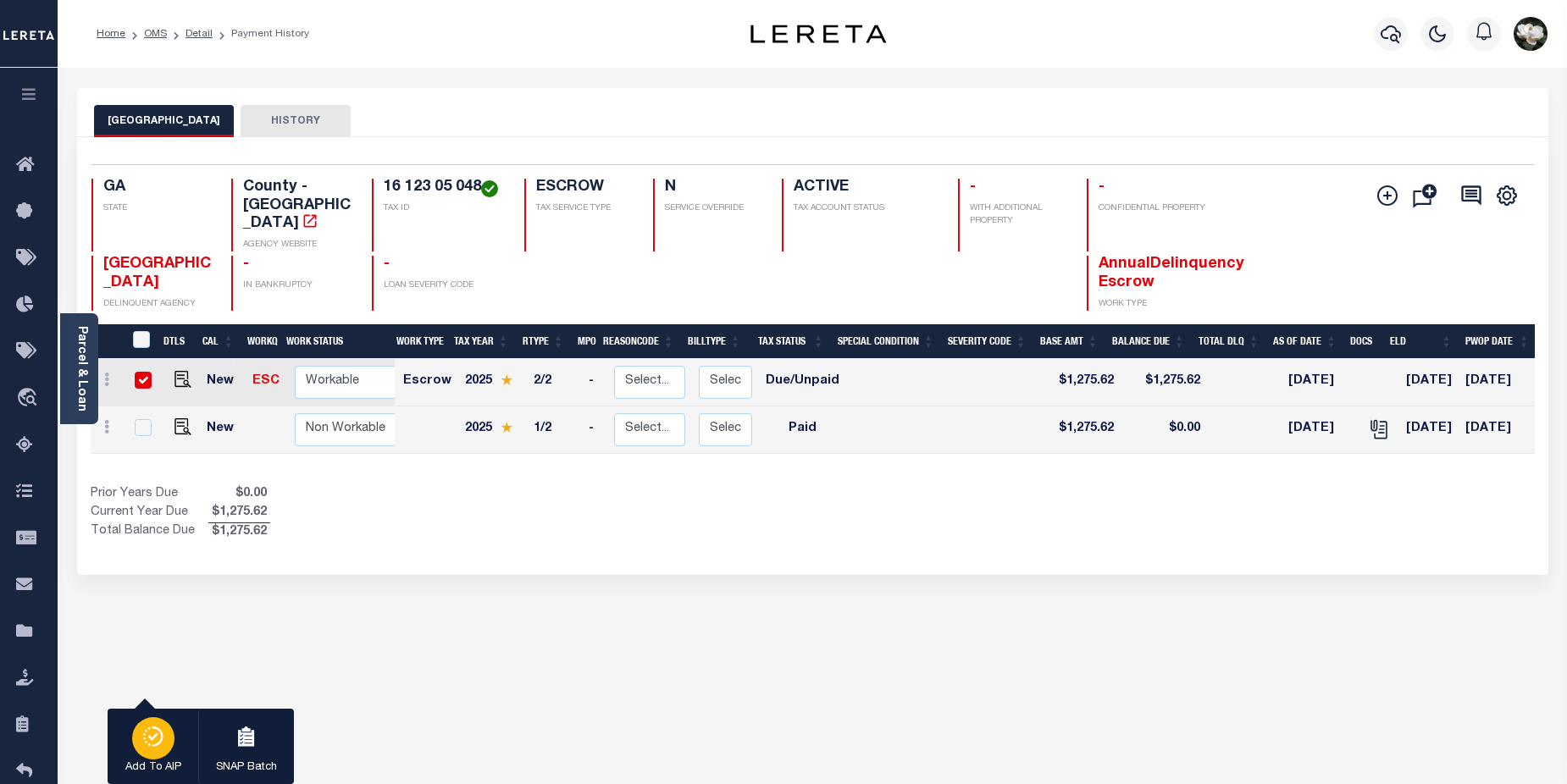
click at [137, 736] on div "button" at bounding box center [153, 738] width 43 height 43
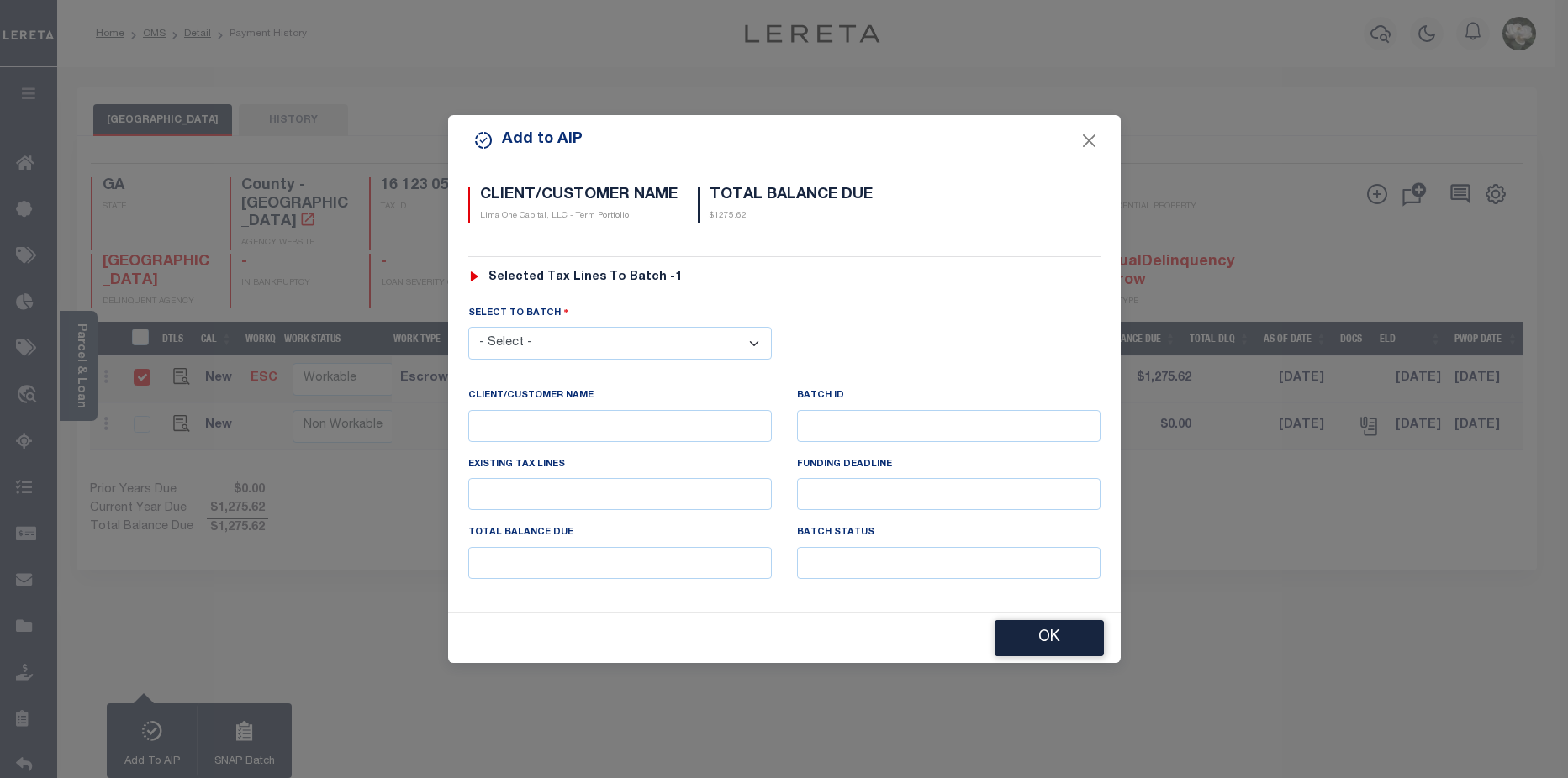
click at [595, 336] on select "- Select - 45186 45191 45195 45200 45202 45203 45206 45214 45215 45216 45218 45…" at bounding box center [620, 343] width 304 height 33
select select "46468"
click at [469, 327] on select "- Select - 45186 45191 45195 45200 45202 45203 45206 45214 45215 45216 45218 45…" at bounding box center [620, 343] width 304 height 33
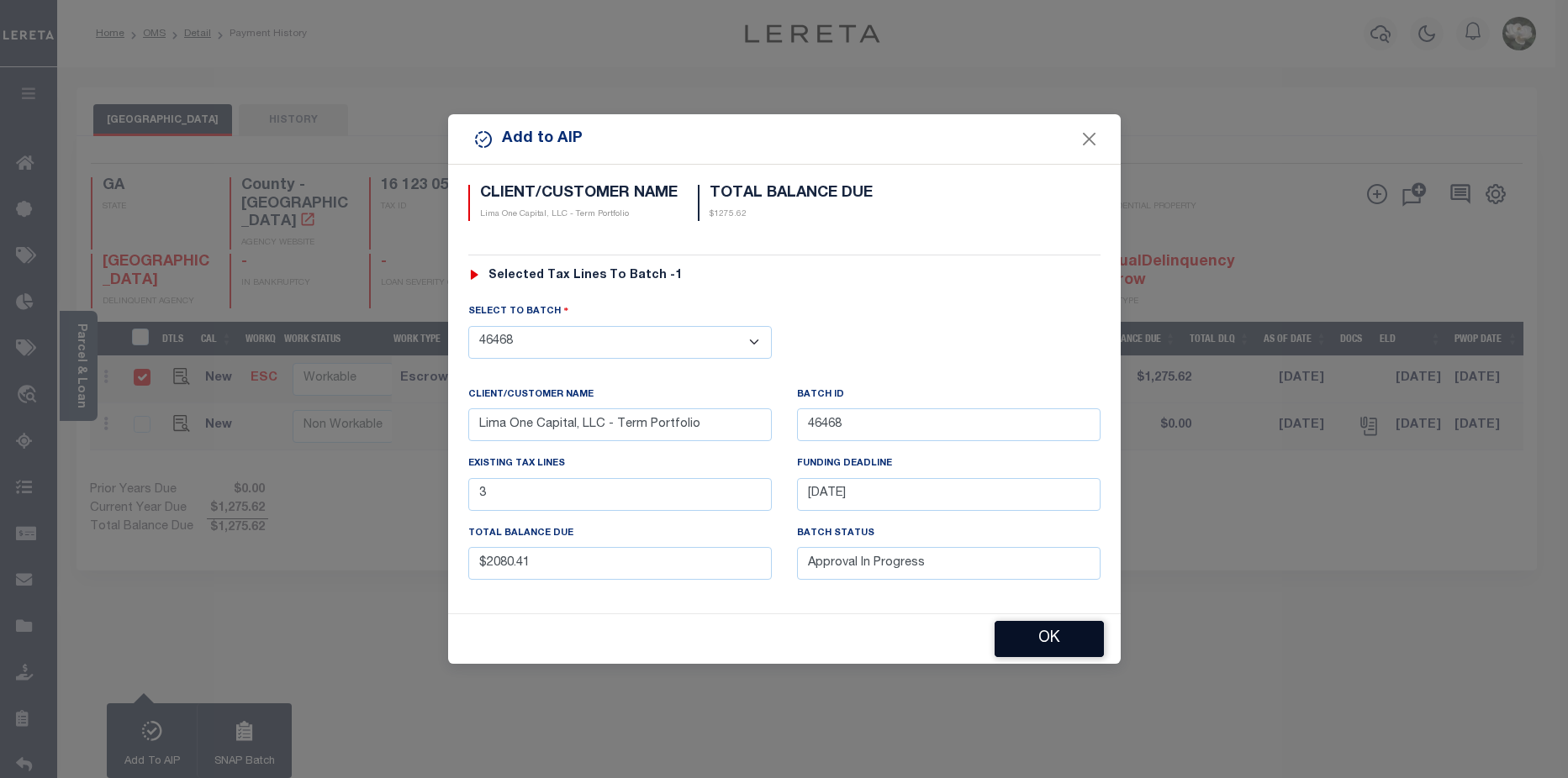
click at [1080, 649] on button "OK" at bounding box center [1048, 639] width 110 height 36
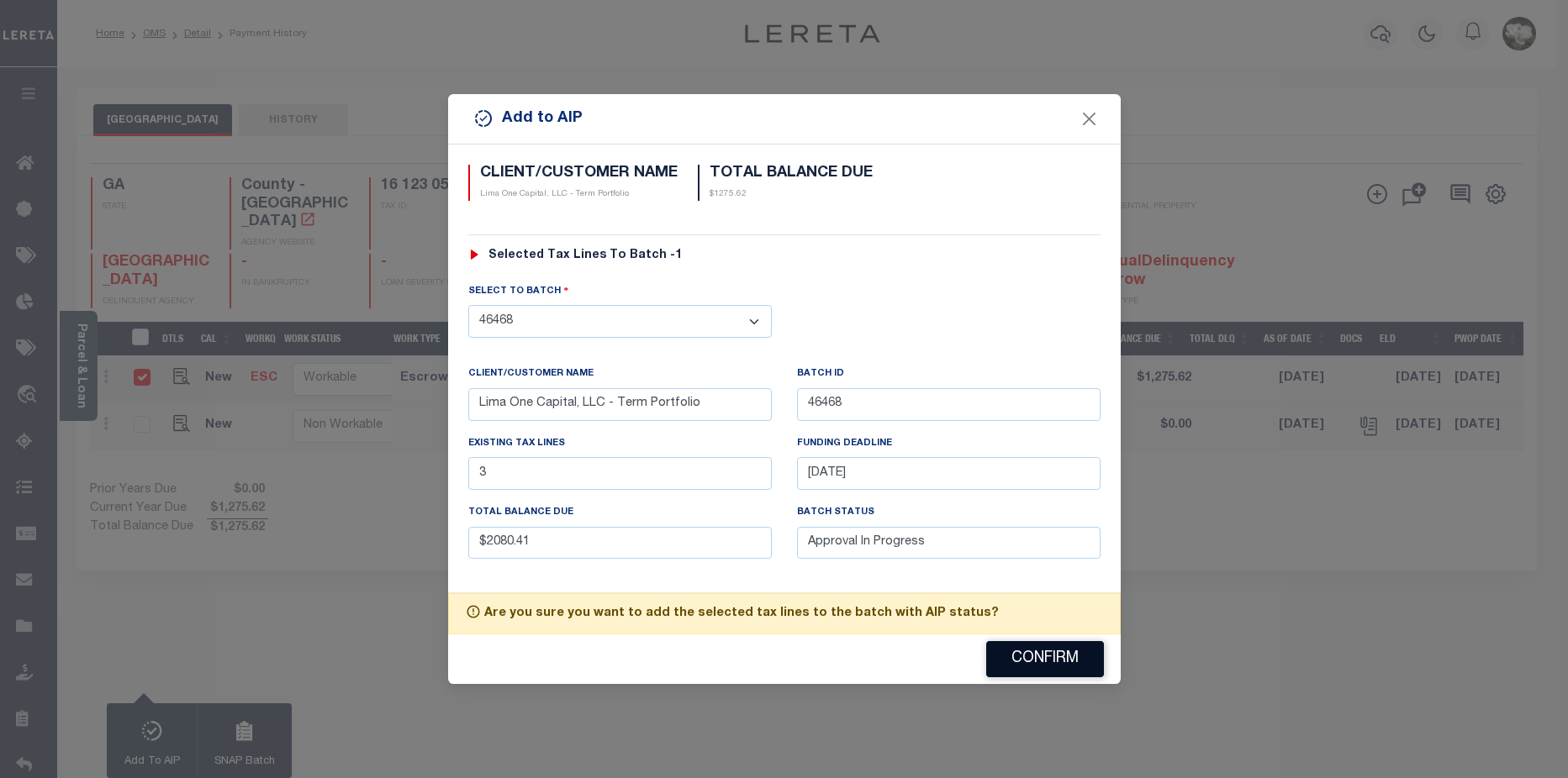
click at [1067, 649] on button "Confirm" at bounding box center [1045, 659] width 117 height 36
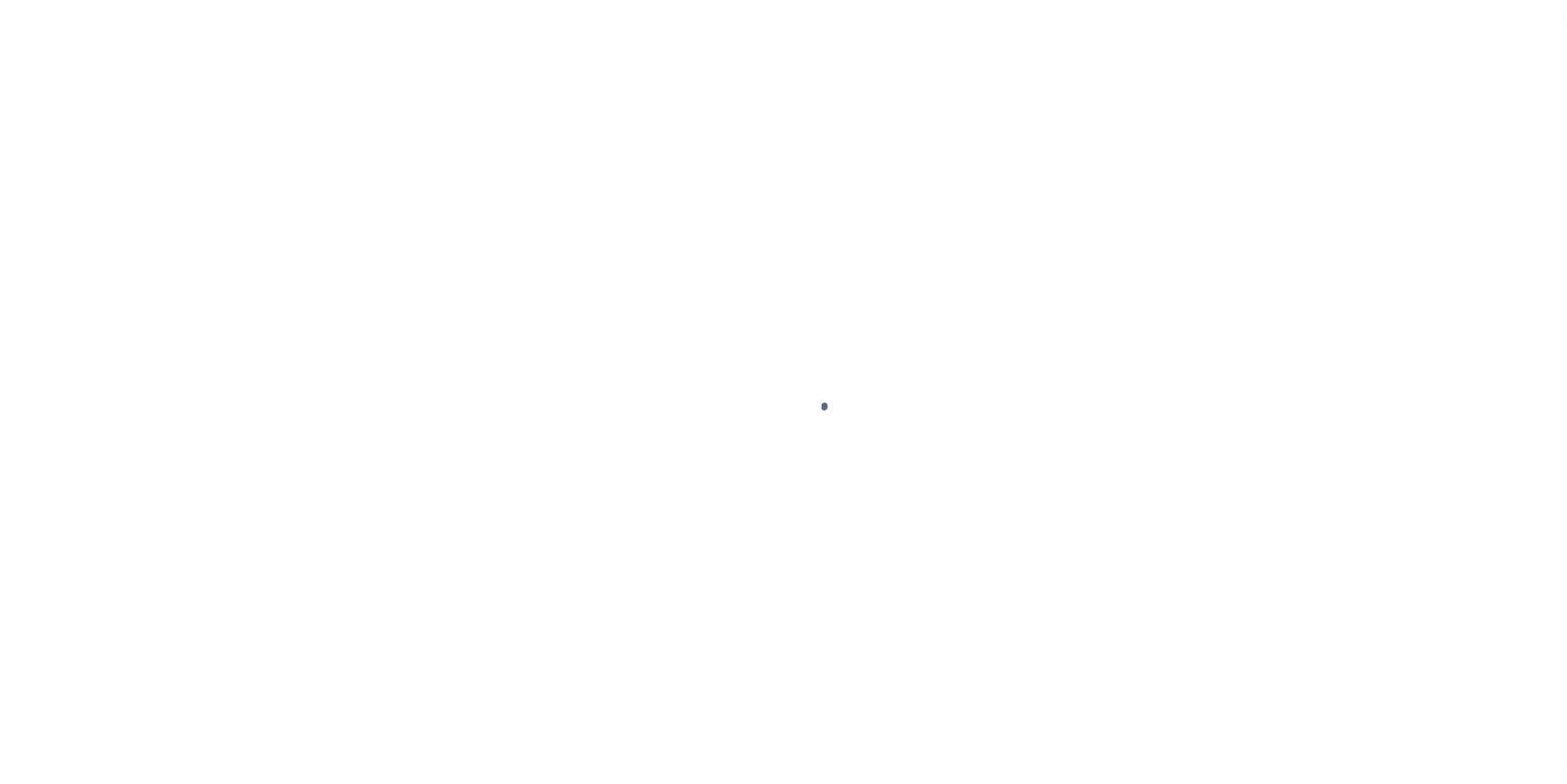
select select "DUE"
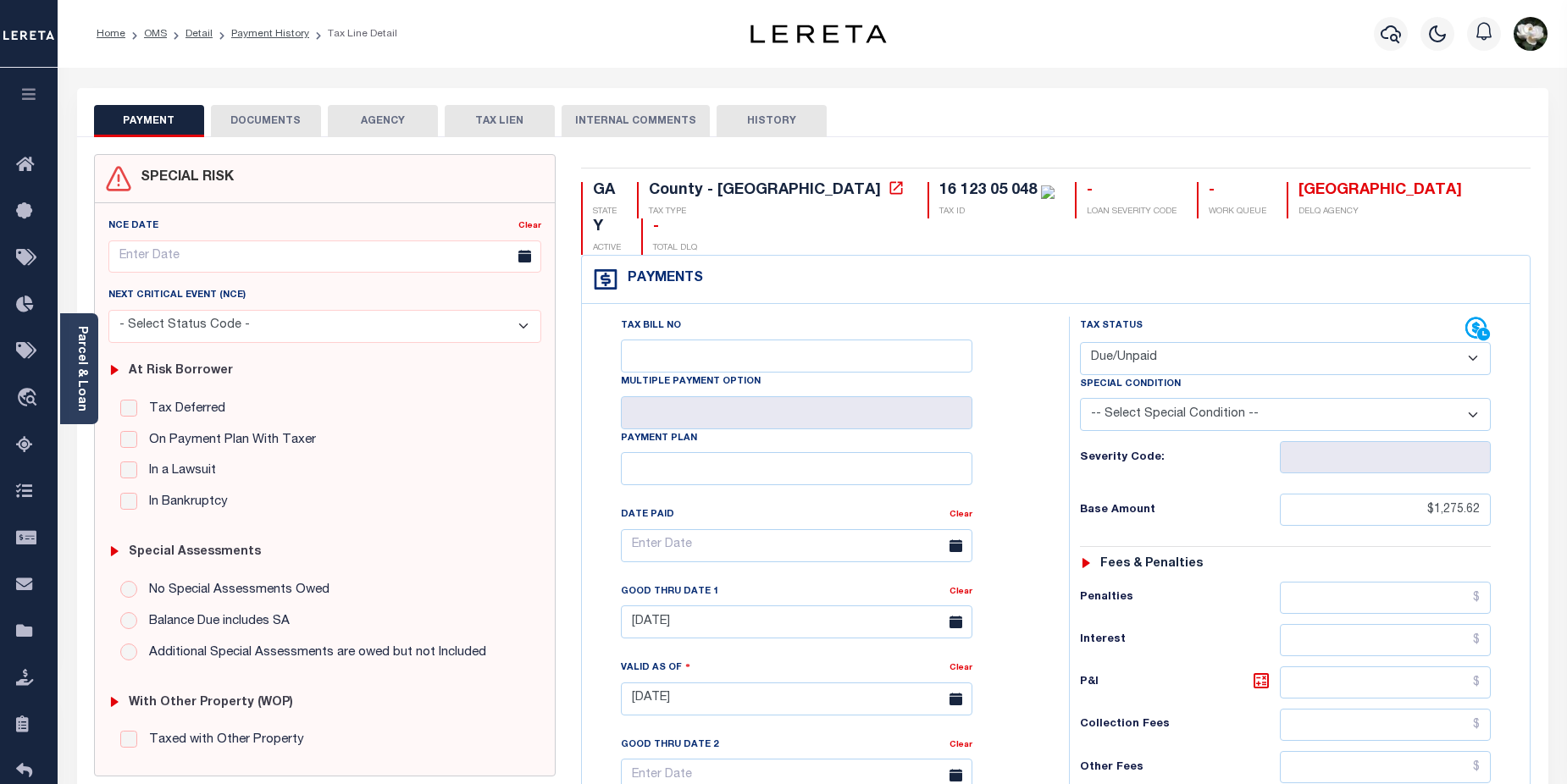
click at [271, 125] on button "DOCUMENTS" at bounding box center [266, 121] width 110 height 32
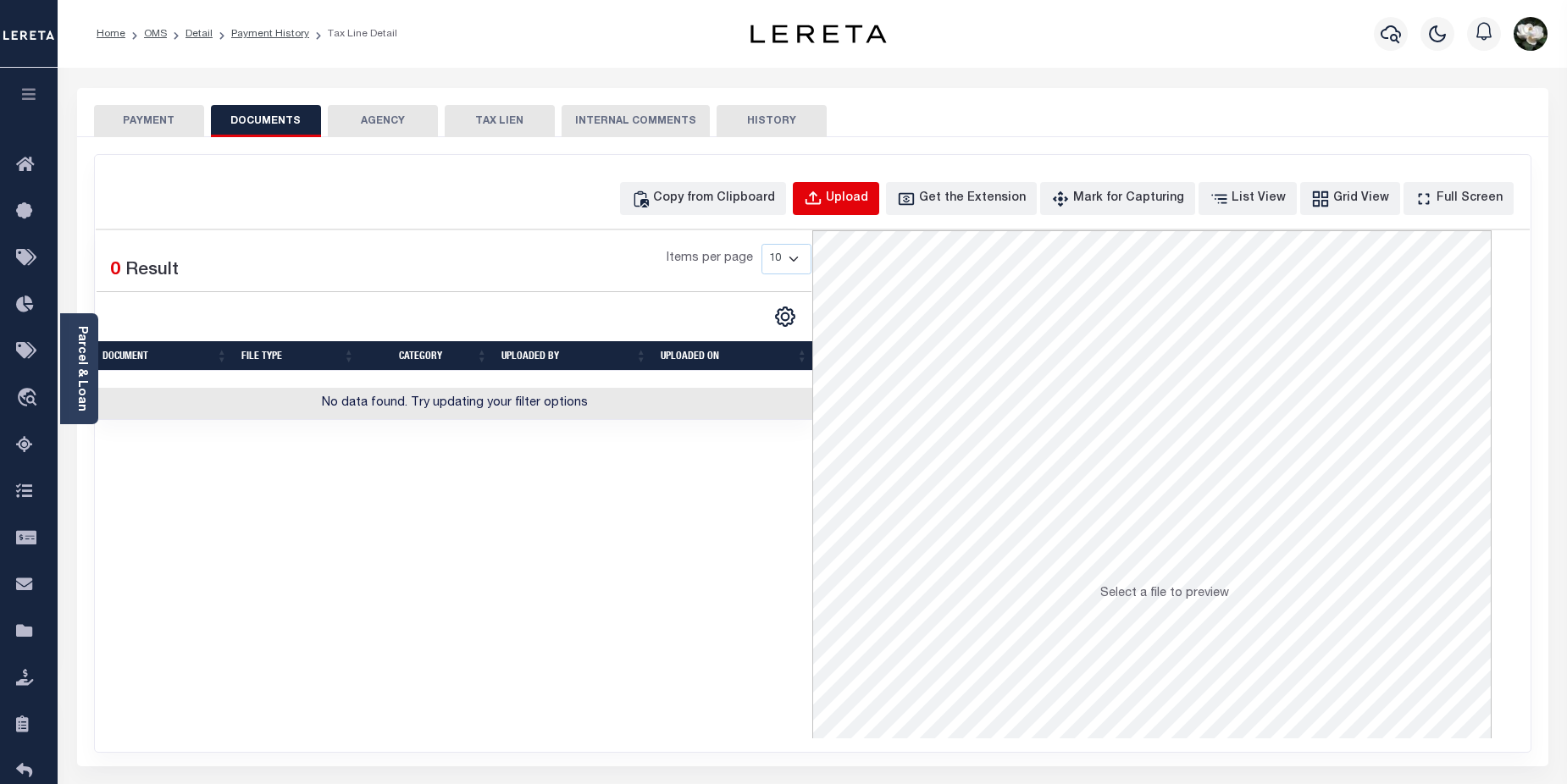
click at [868, 208] on div "Upload" at bounding box center [847, 198] width 43 height 18
select select "POP"
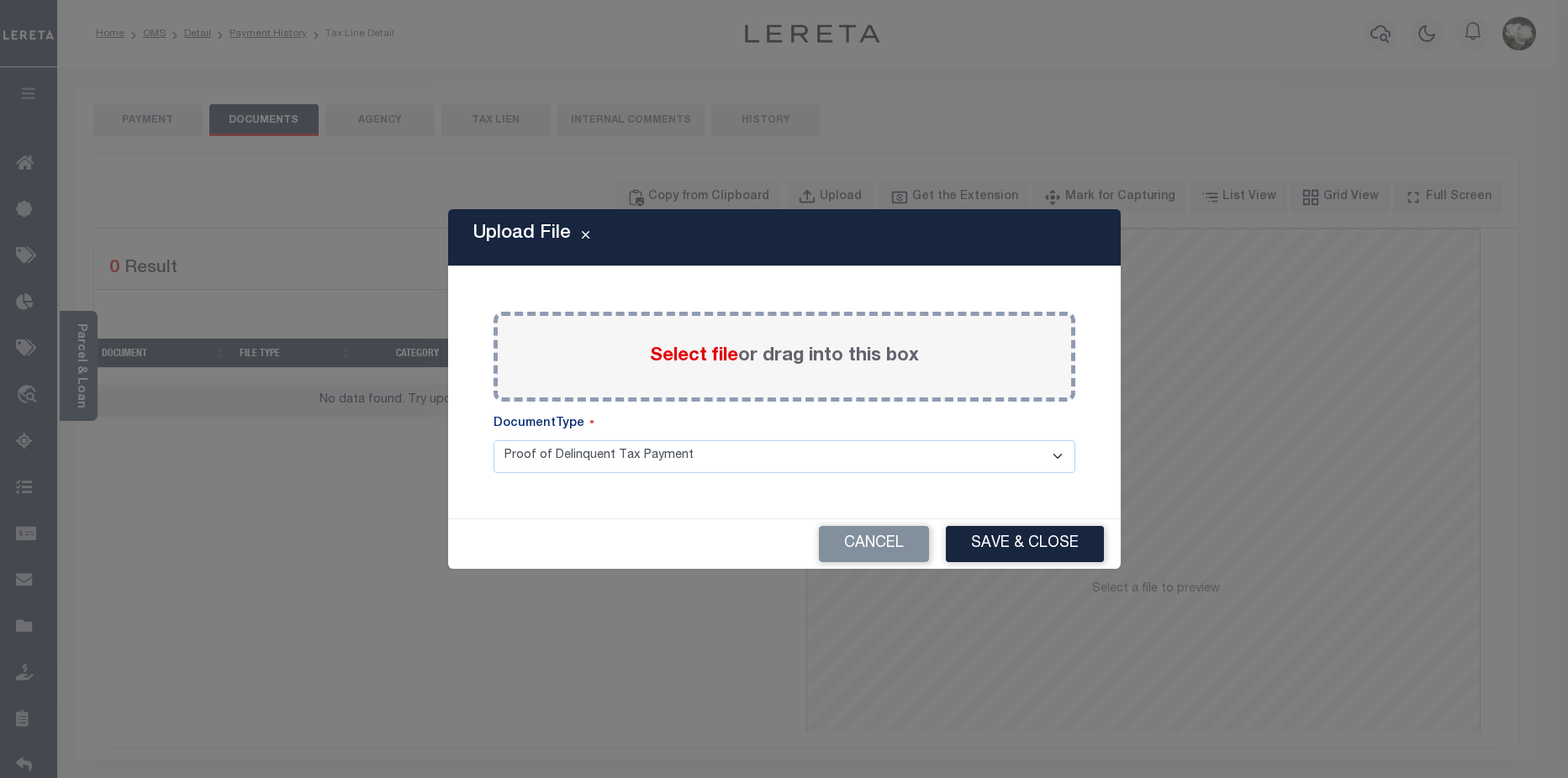
click at [705, 356] on span "Select file" at bounding box center [694, 355] width 88 height 18
click at [0, 0] on input "Select file or drag into this box" at bounding box center [0, 0] width 0 height 0
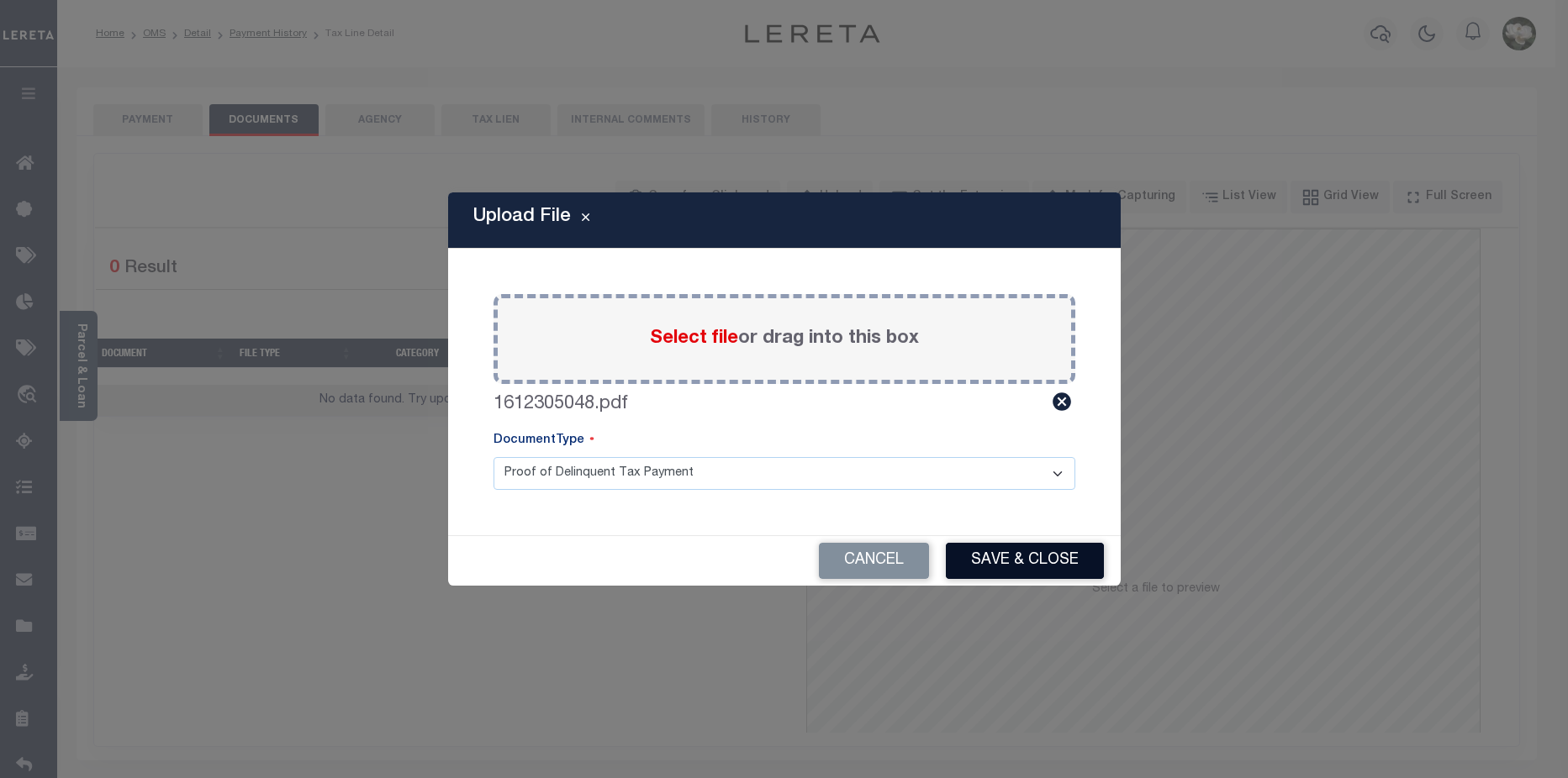
click at [1030, 550] on button "Save & Close" at bounding box center [1024, 561] width 158 height 36
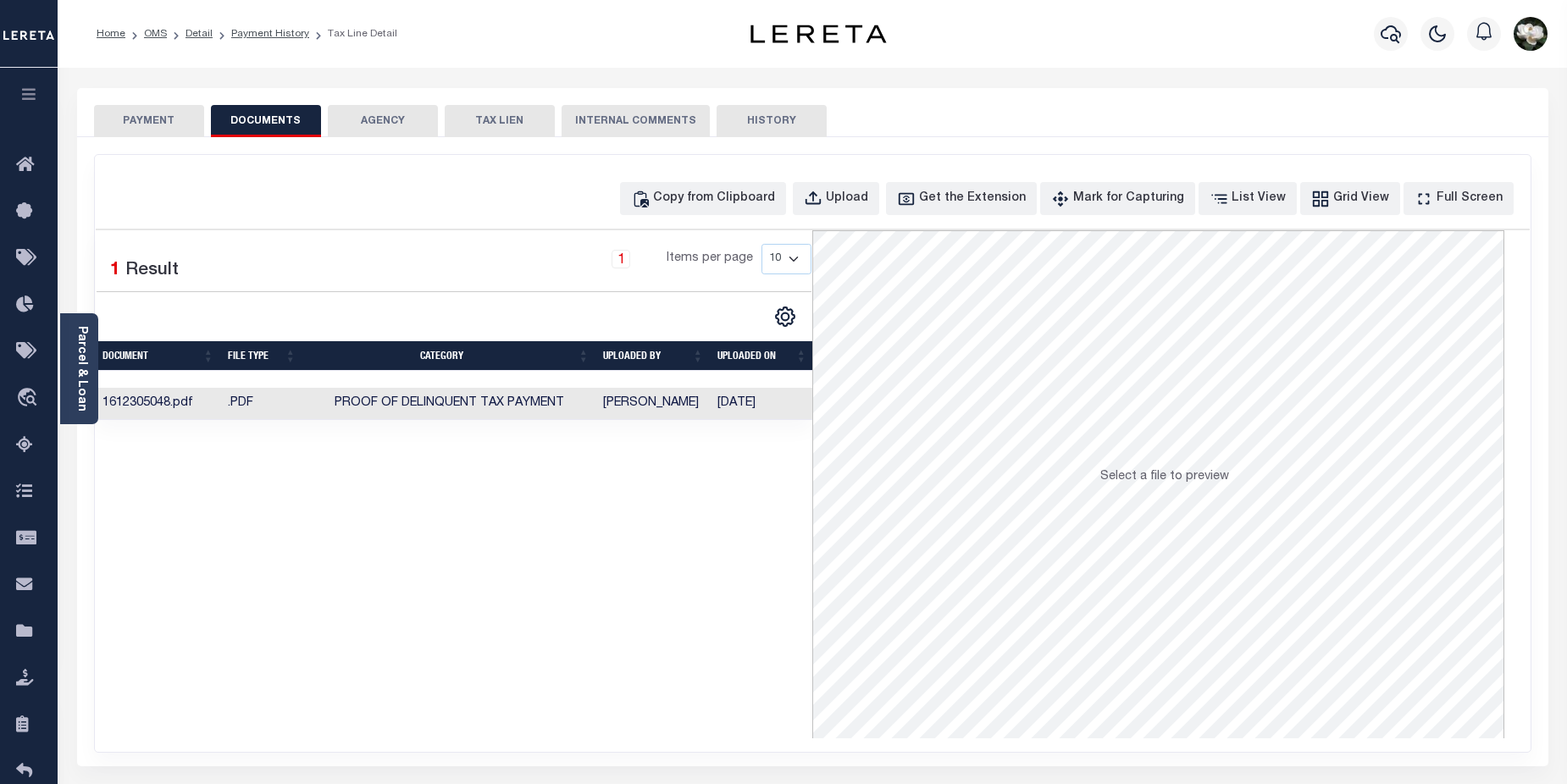
drag, startPoint x: 151, startPoint y: 123, endPoint x: 446, endPoint y: 348, distance: 371.0
click at [155, 126] on button "PAYMENT" at bounding box center [149, 121] width 110 height 32
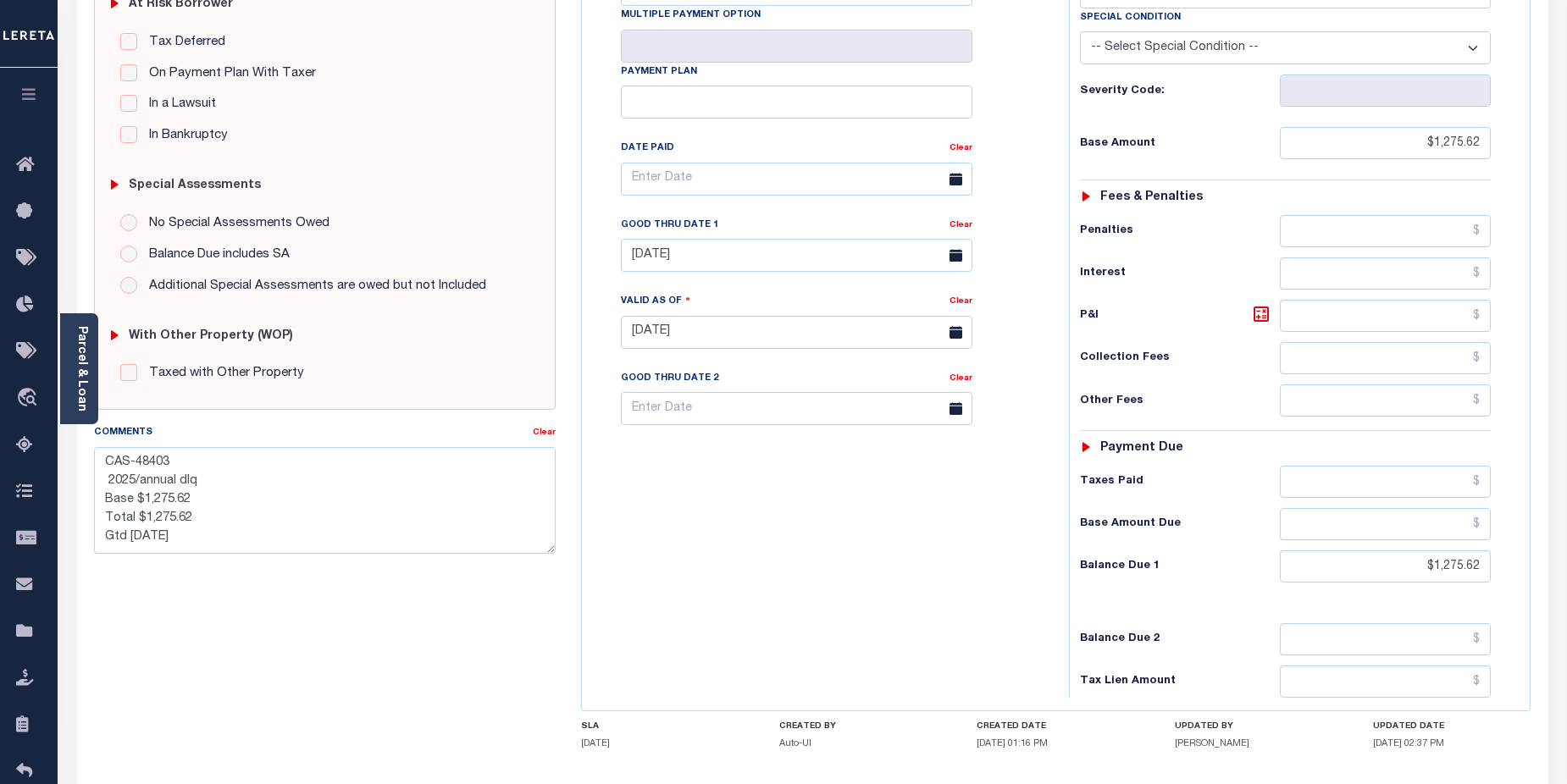
scroll to position [379, 0]
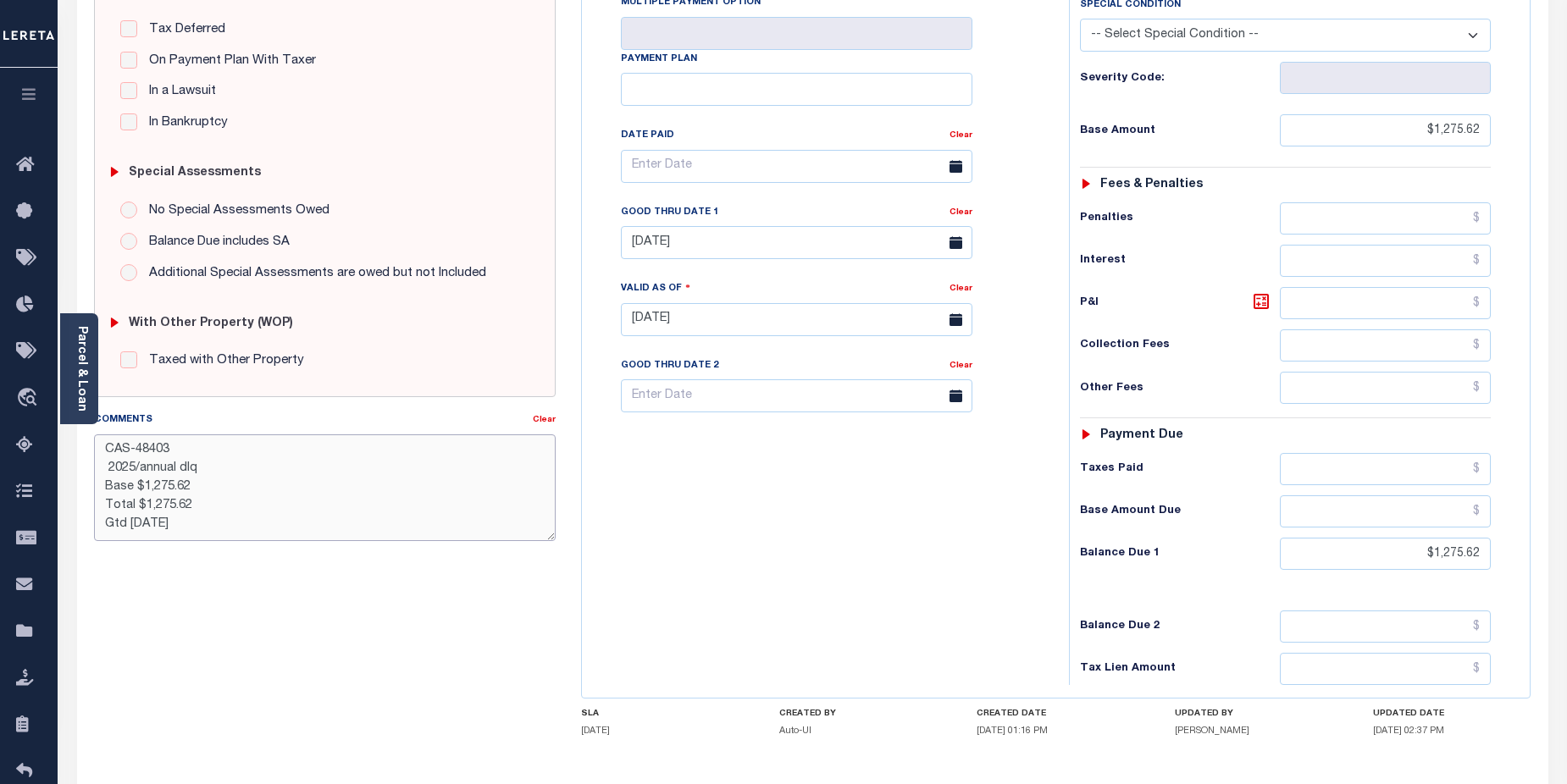
drag, startPoint x: 103, startPoint y: 445, endPoint x: 208, endPoint y: 528, distance: 133.8
click at [208, 528] on textarea "CAS-48403 2025/annual dlq Base $1,275.62 Total $1,275.62 Gtd 11/17/2025" at bounding box center [325, 488] width 463 height 107
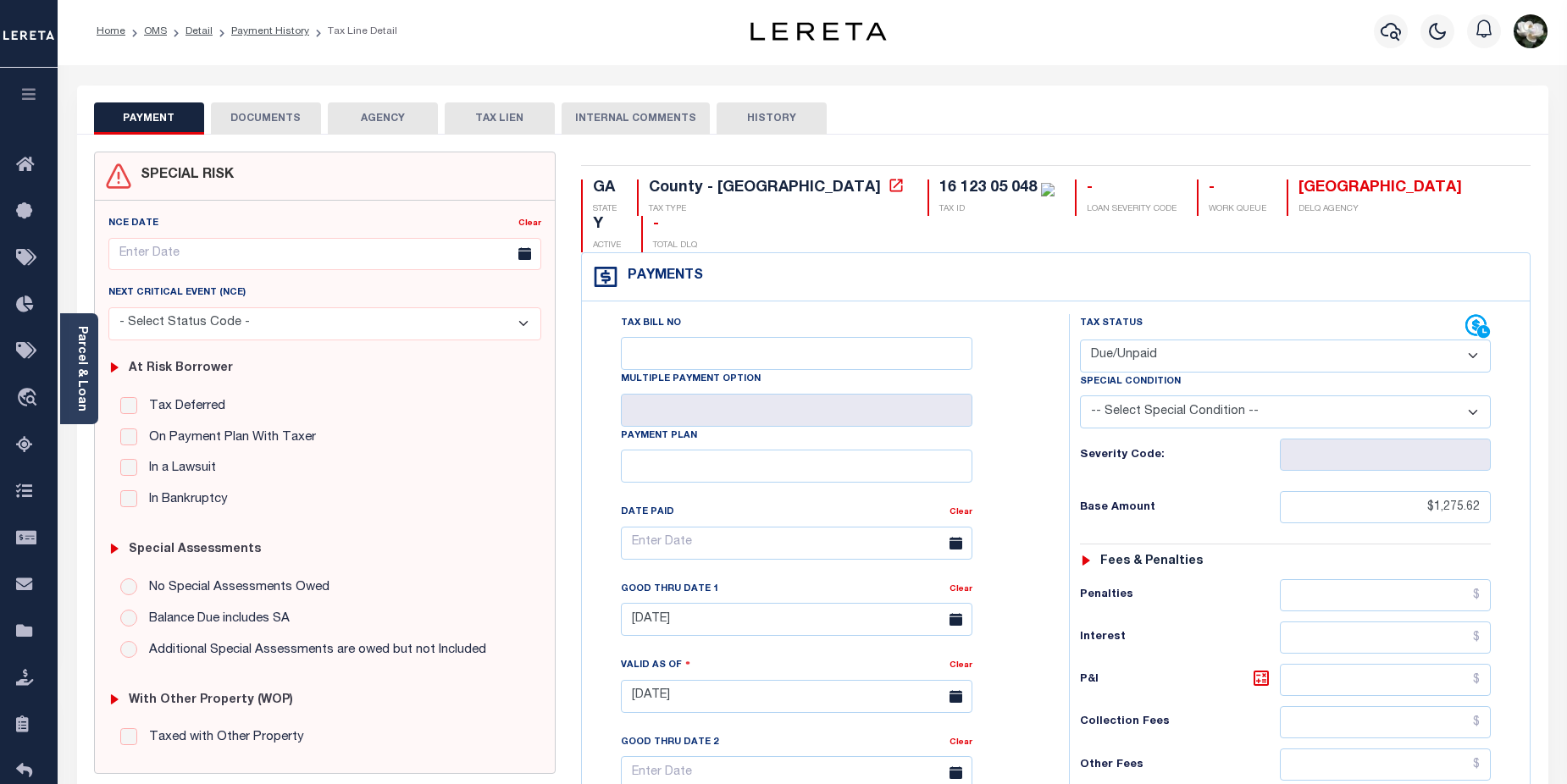
scroll to position [0, 0]
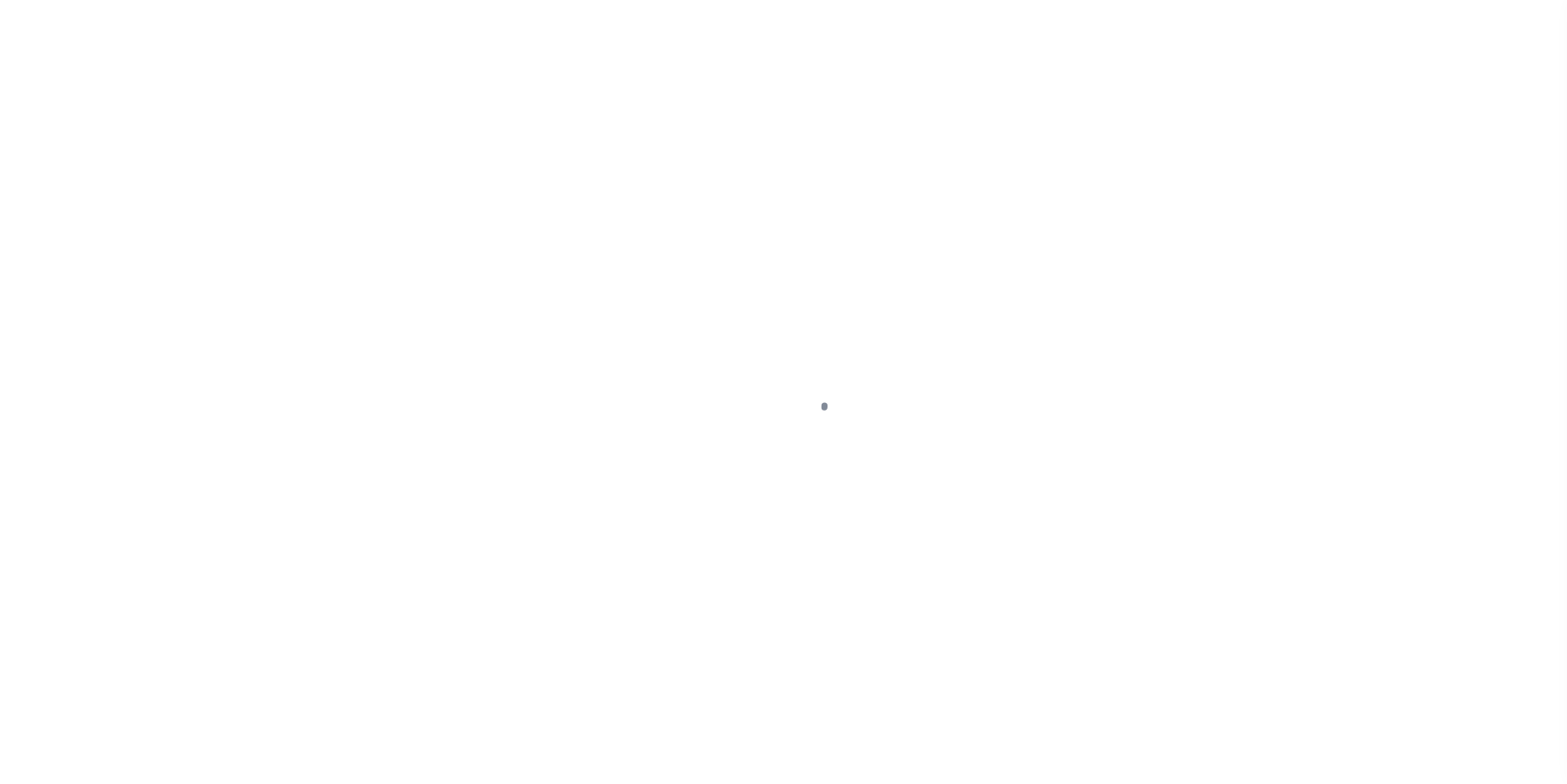
type input "2018 [PERSON_NAME] TRACE"
select select "Escrow"
select select
type input "LITHONIA GA 30058"
type input "59805-6"
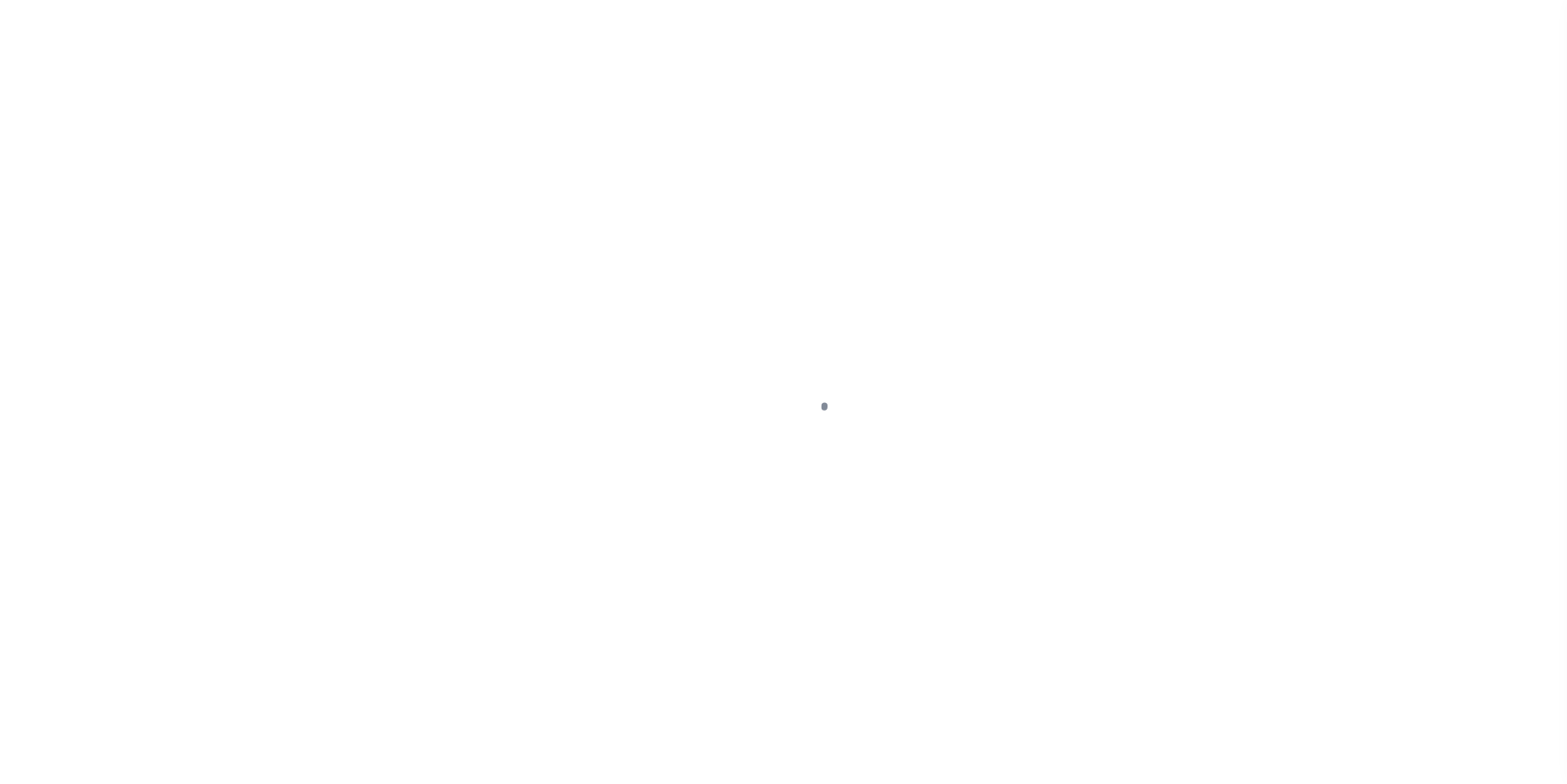
type input "GA"
type textarea "COLLECTOR: ENTITY: PARCEL: 14"
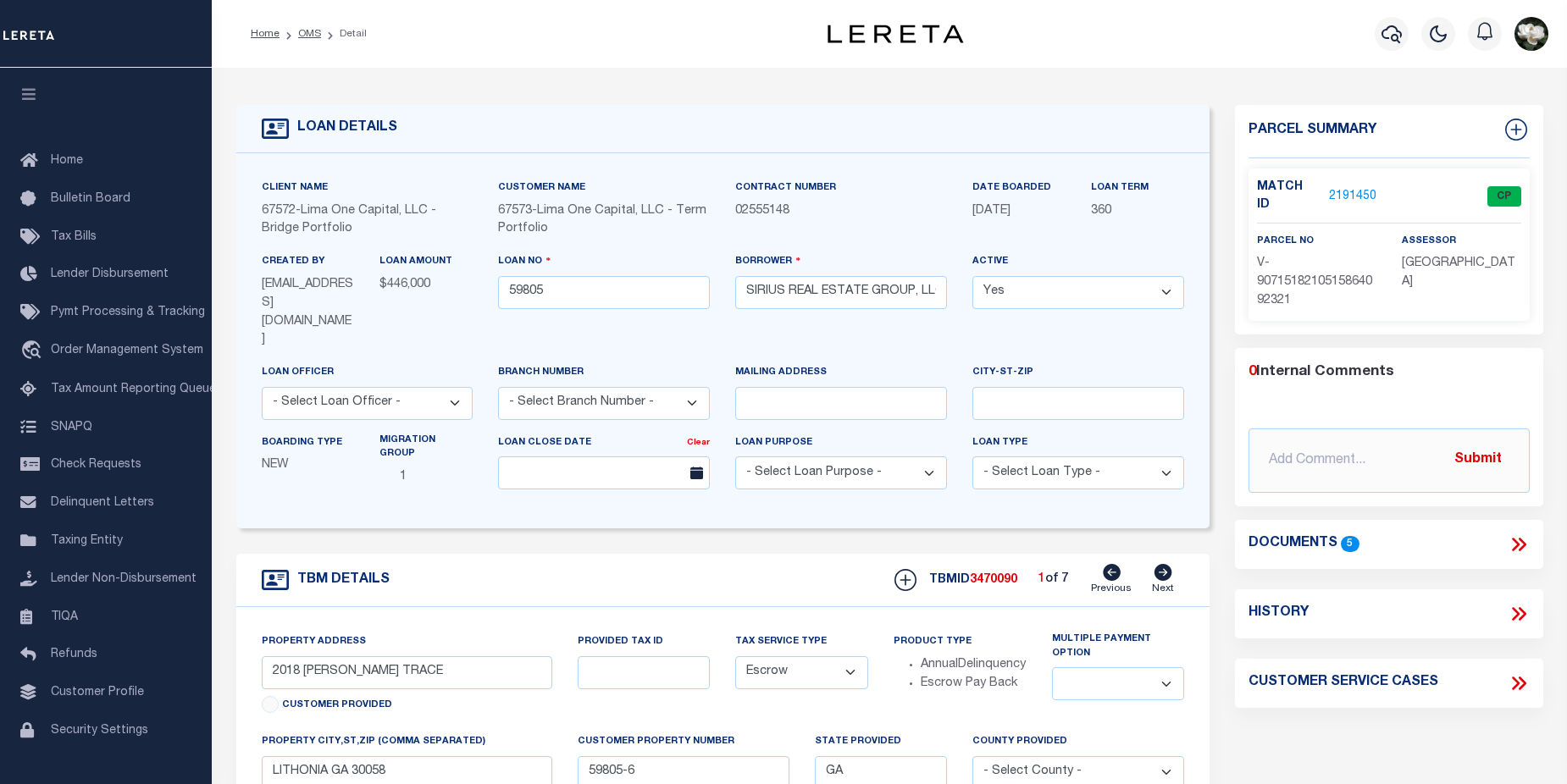
click at [1338, 189] on link "2191450" at bounding box center [1352, 196] width 48 height 17
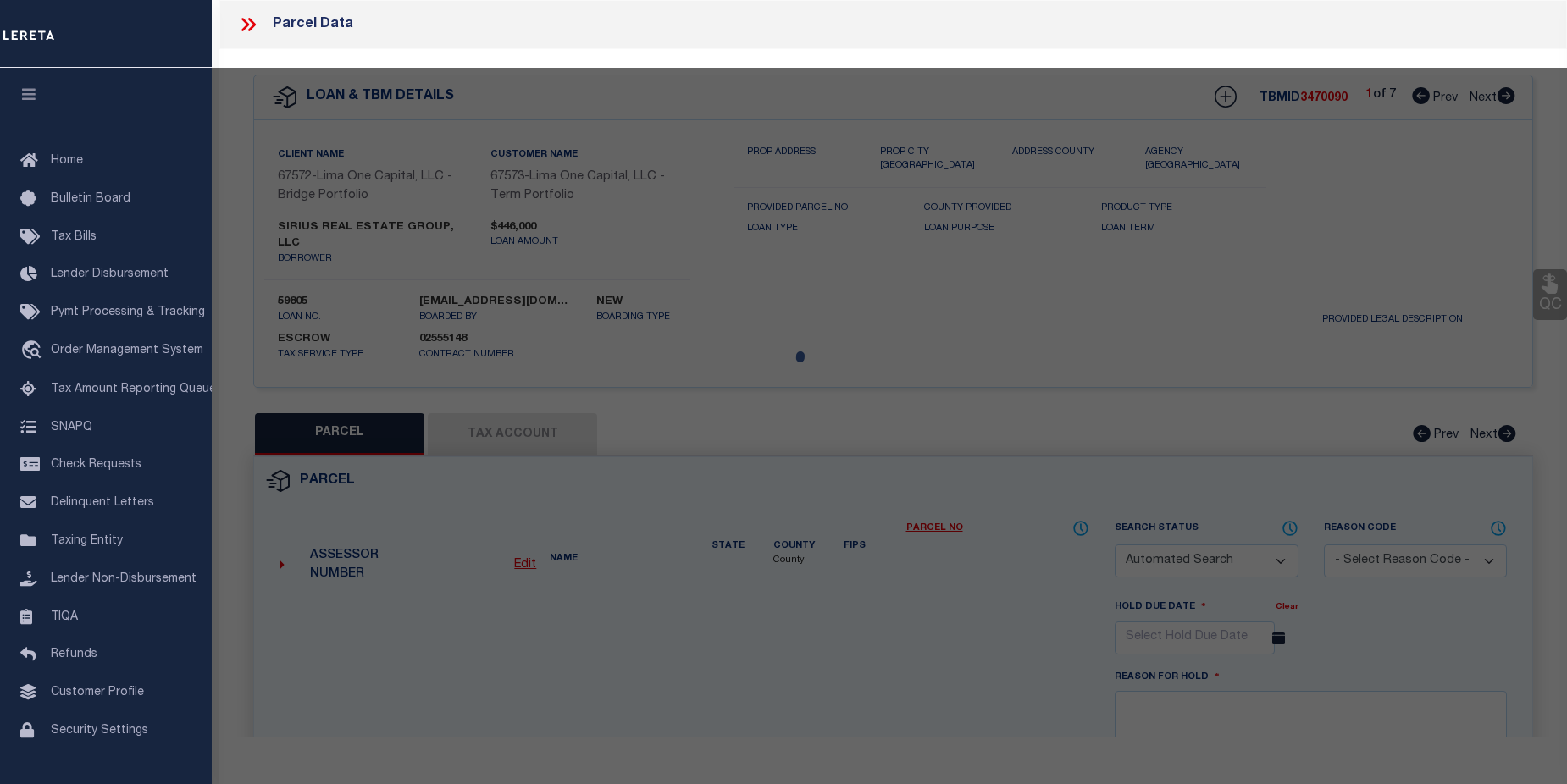
checkbox input "false"
select select "CP"
select select "AGW"
select select
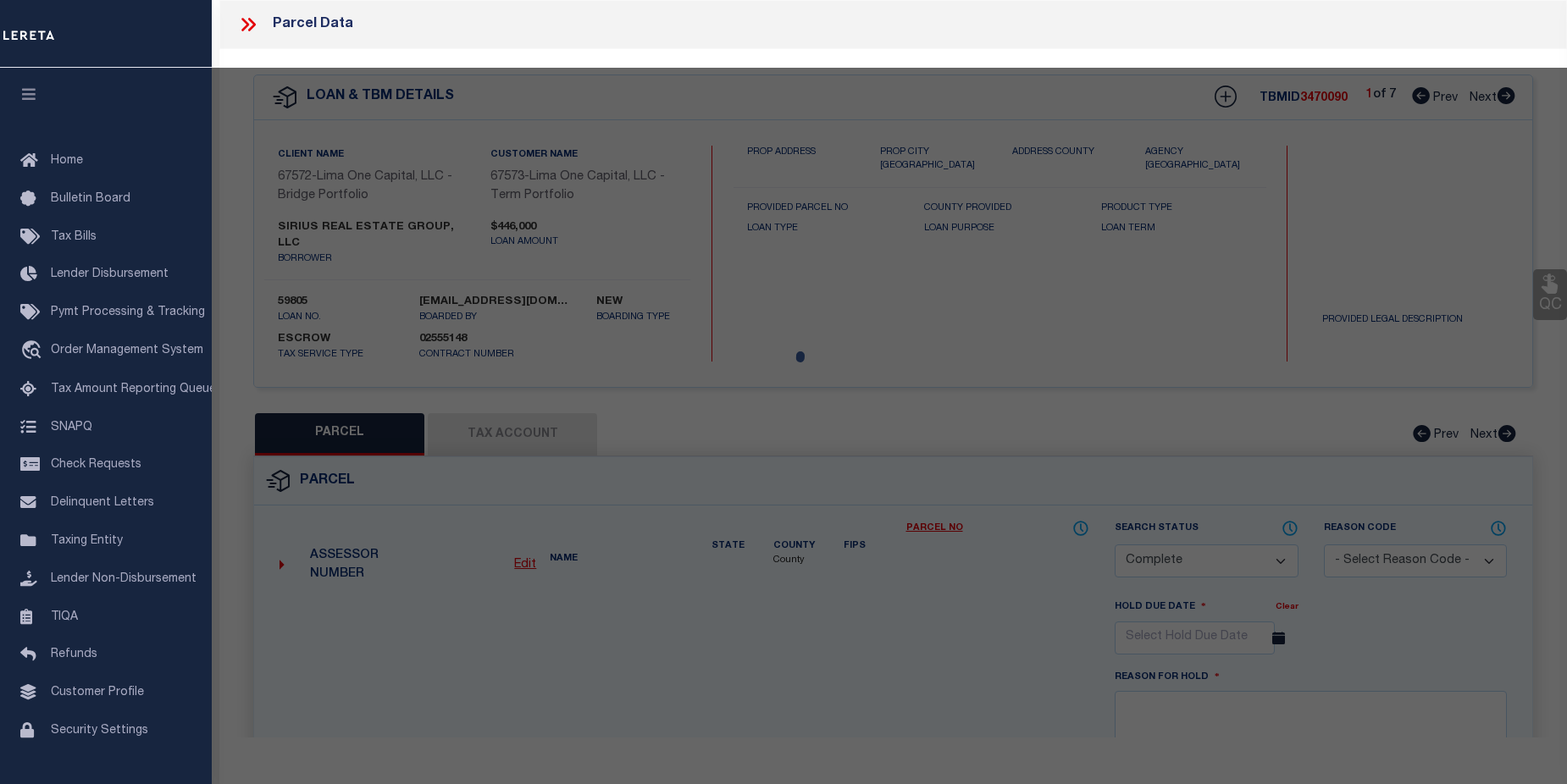
type input "2018 [PERSON_NAME] TRACE"
checkbox input "false"
type input "LITHONIA GA 30058"
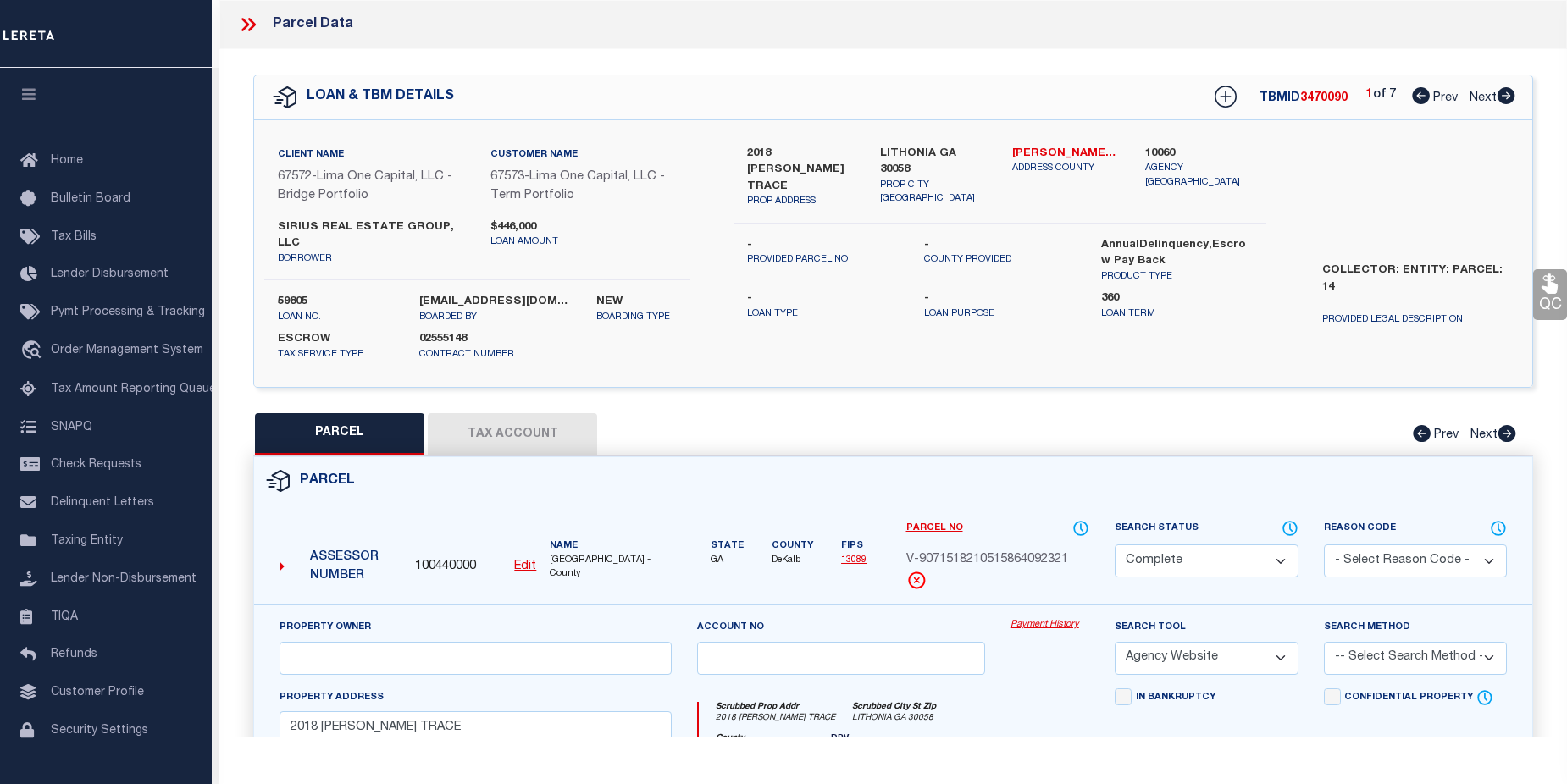
click at [1059, 618] on link "Payment History" at bounding box center [1050, 625] width 79 height 15
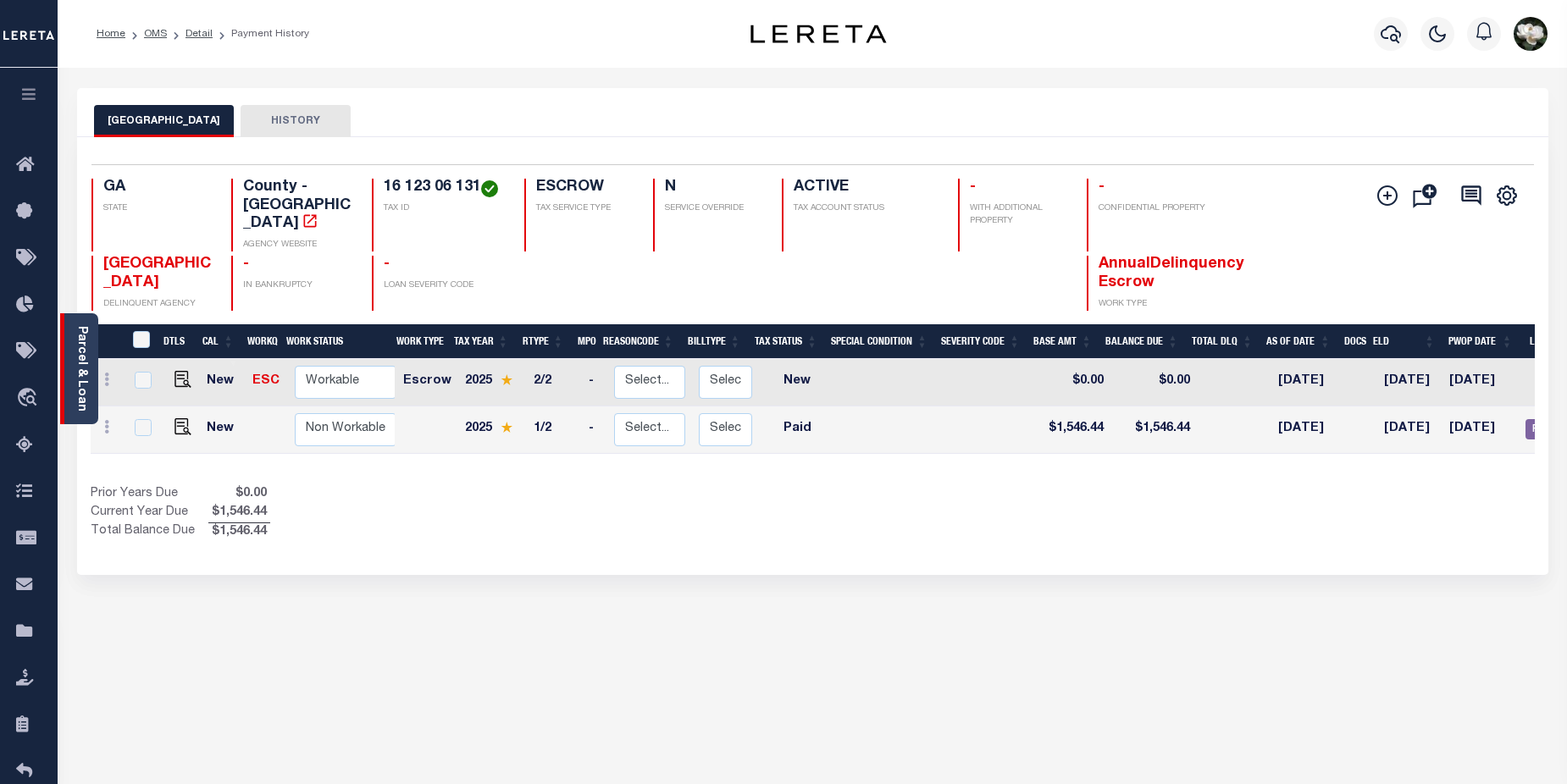
click at [73, 392] on div "Parcel & Loan" at bounding box center [79, 369] width 38 height 111
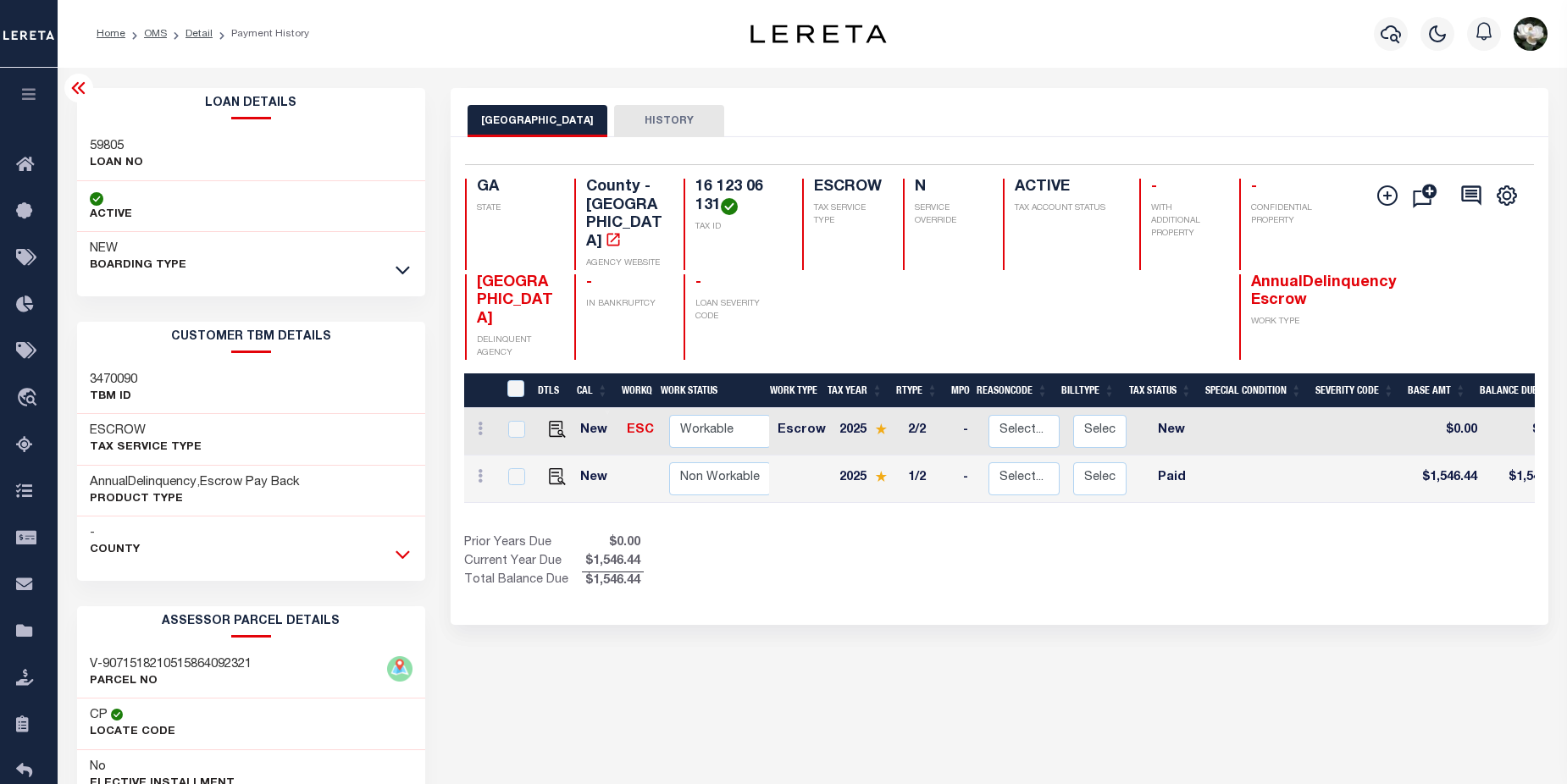
click at [406, 561] on icon at bounding box center [403, 554] width 15 height 17
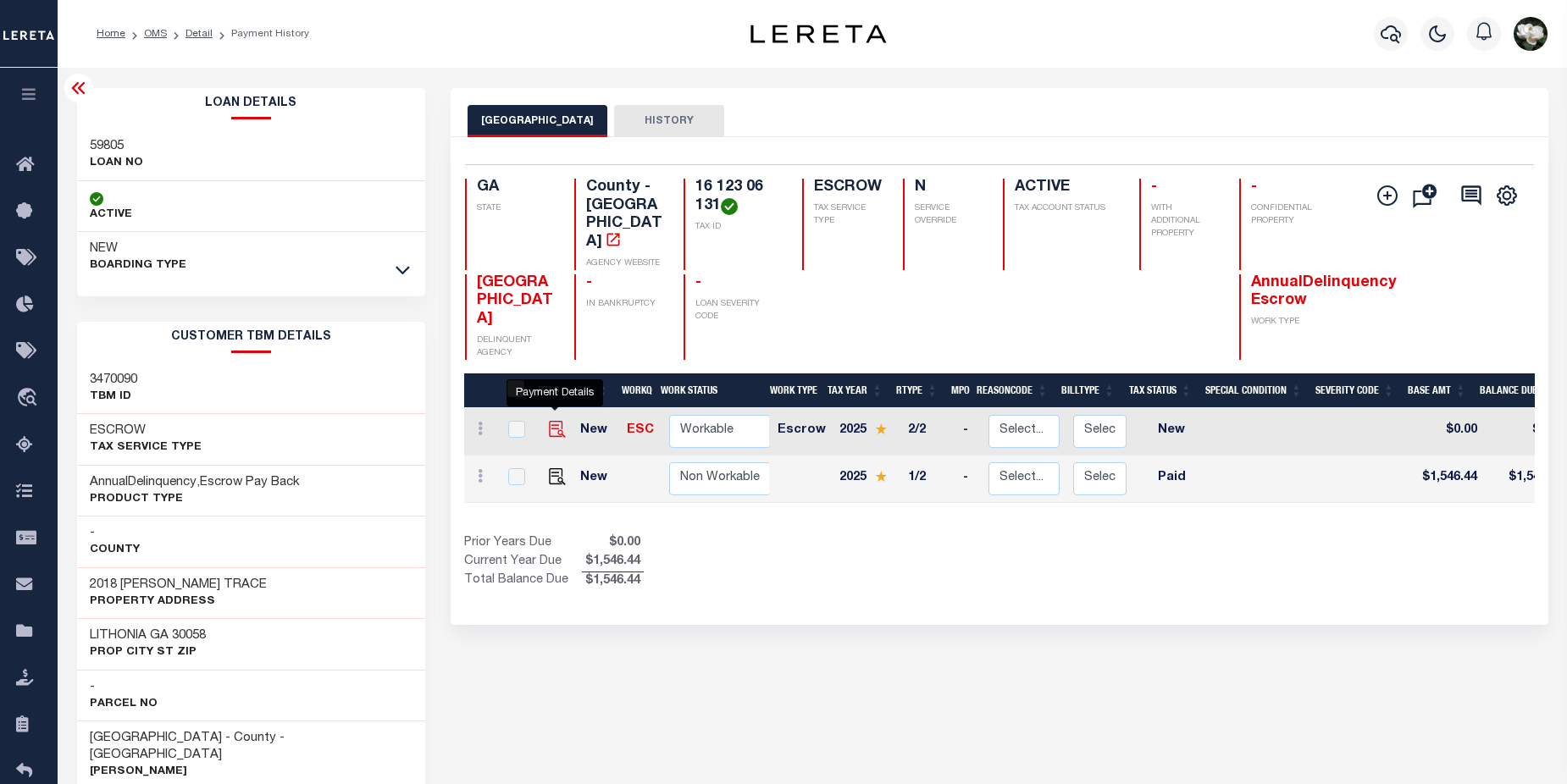
click at [552, 421] on img "" at bounding box center [557, 429] width 17 height 17
checkbox input "true"
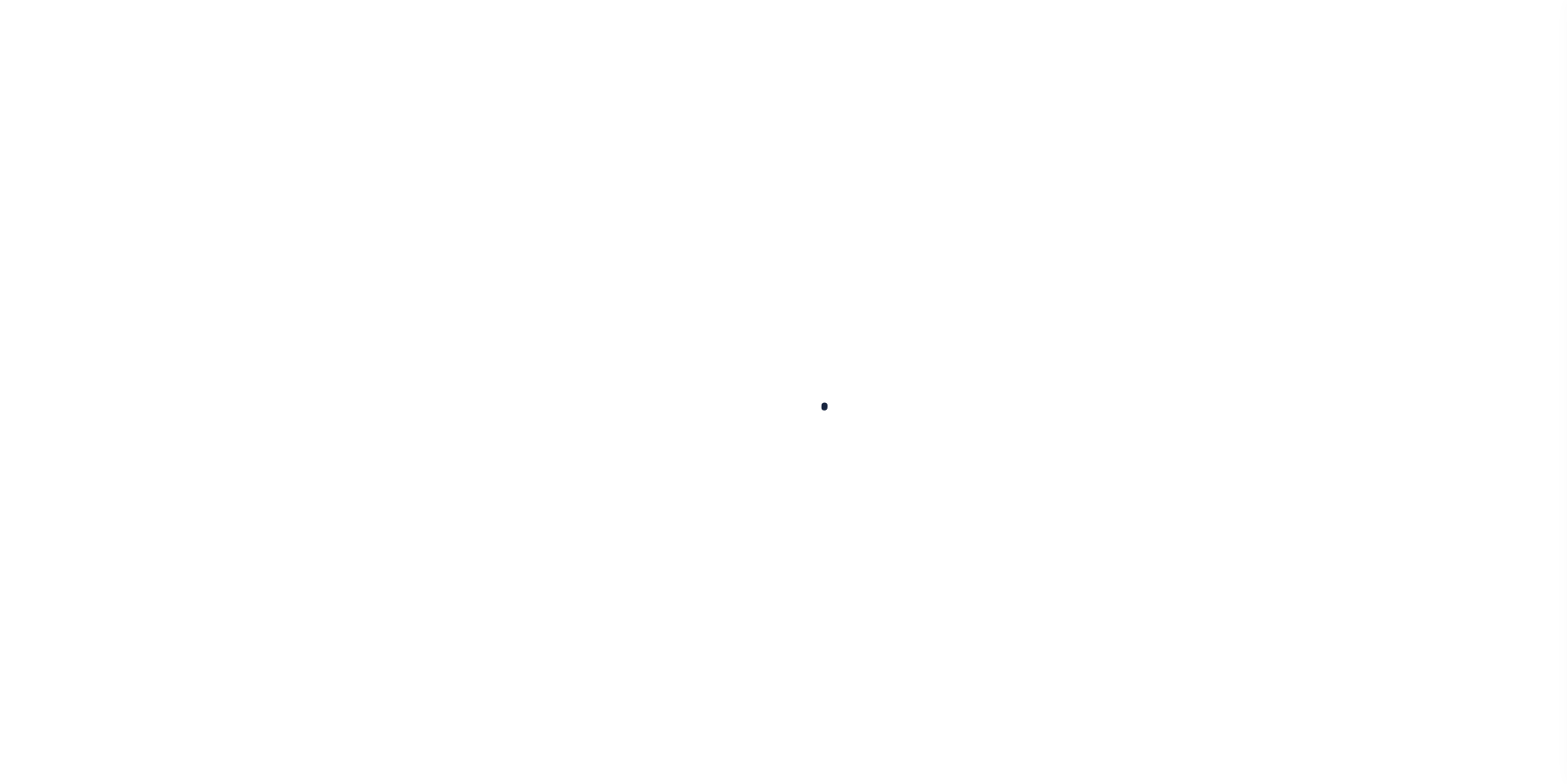
checkbox input "false"
type input "[DATE]"
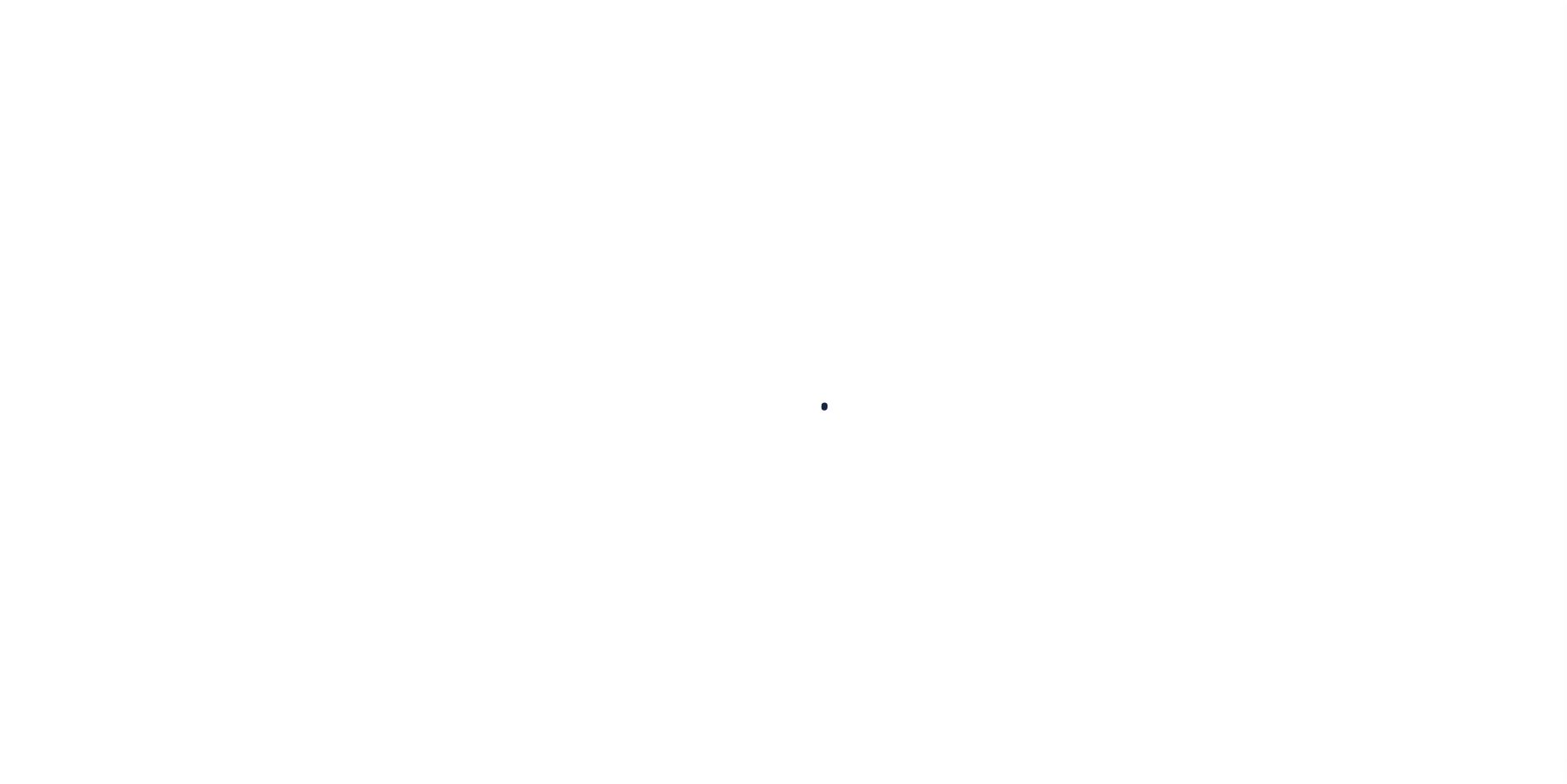
select select "NW2"
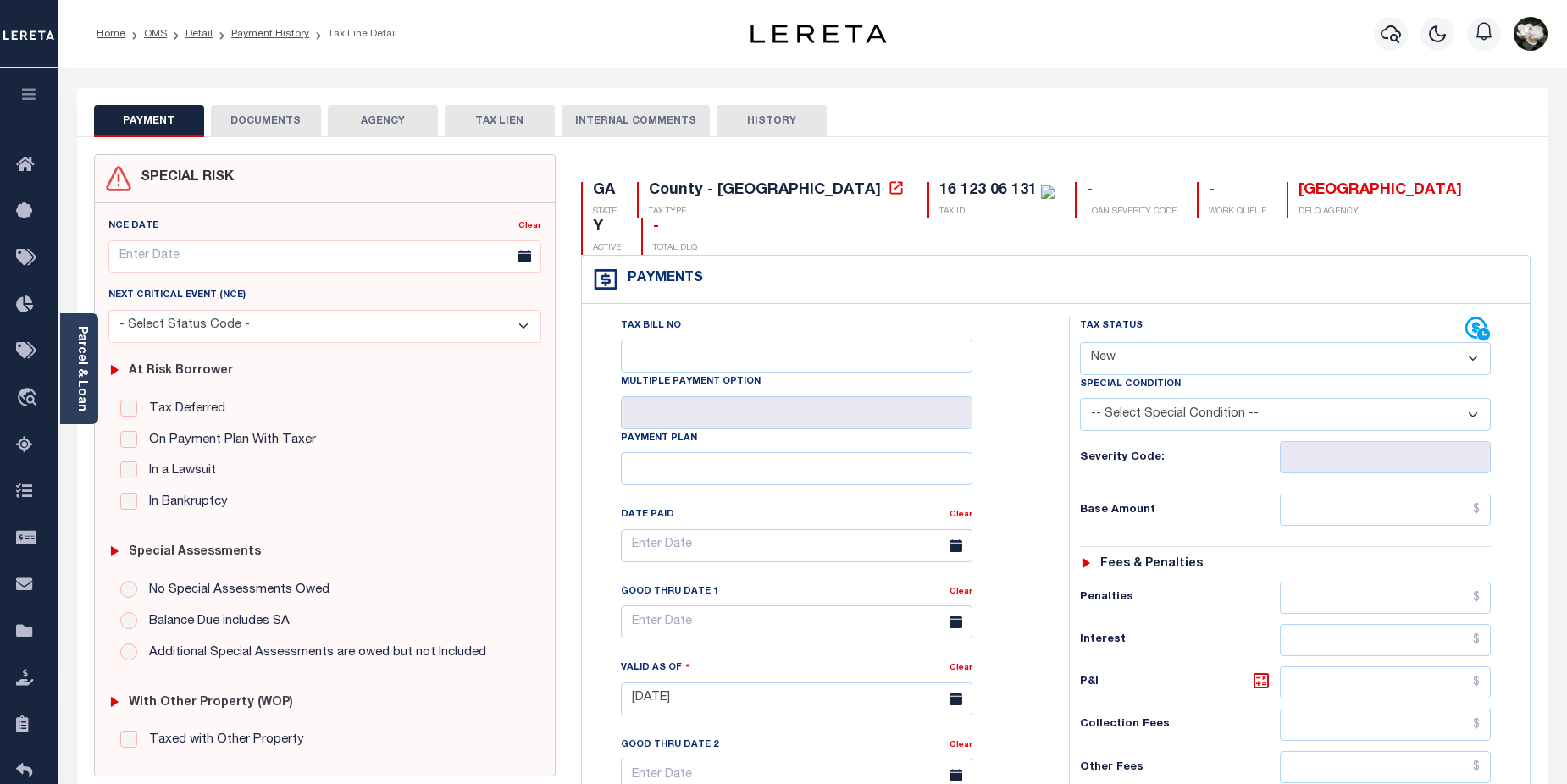
click at [304, 130] on button "DOCUMENTS" at bounding box center [266, 121] width 110 height 32
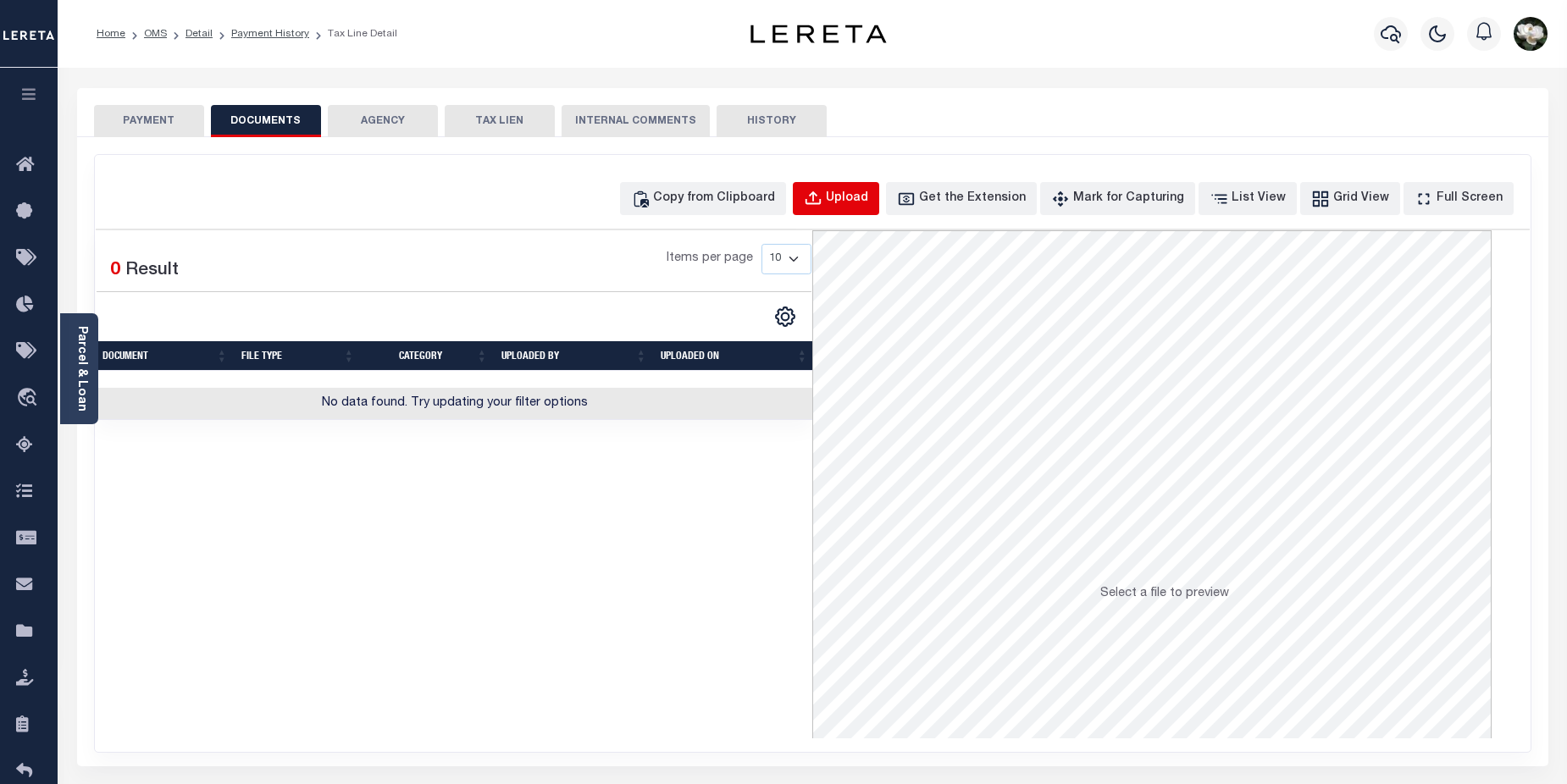
click at [879, 207] on button "Upload" at bounding box center [836, 198] width 86 height 33
select select "POP"
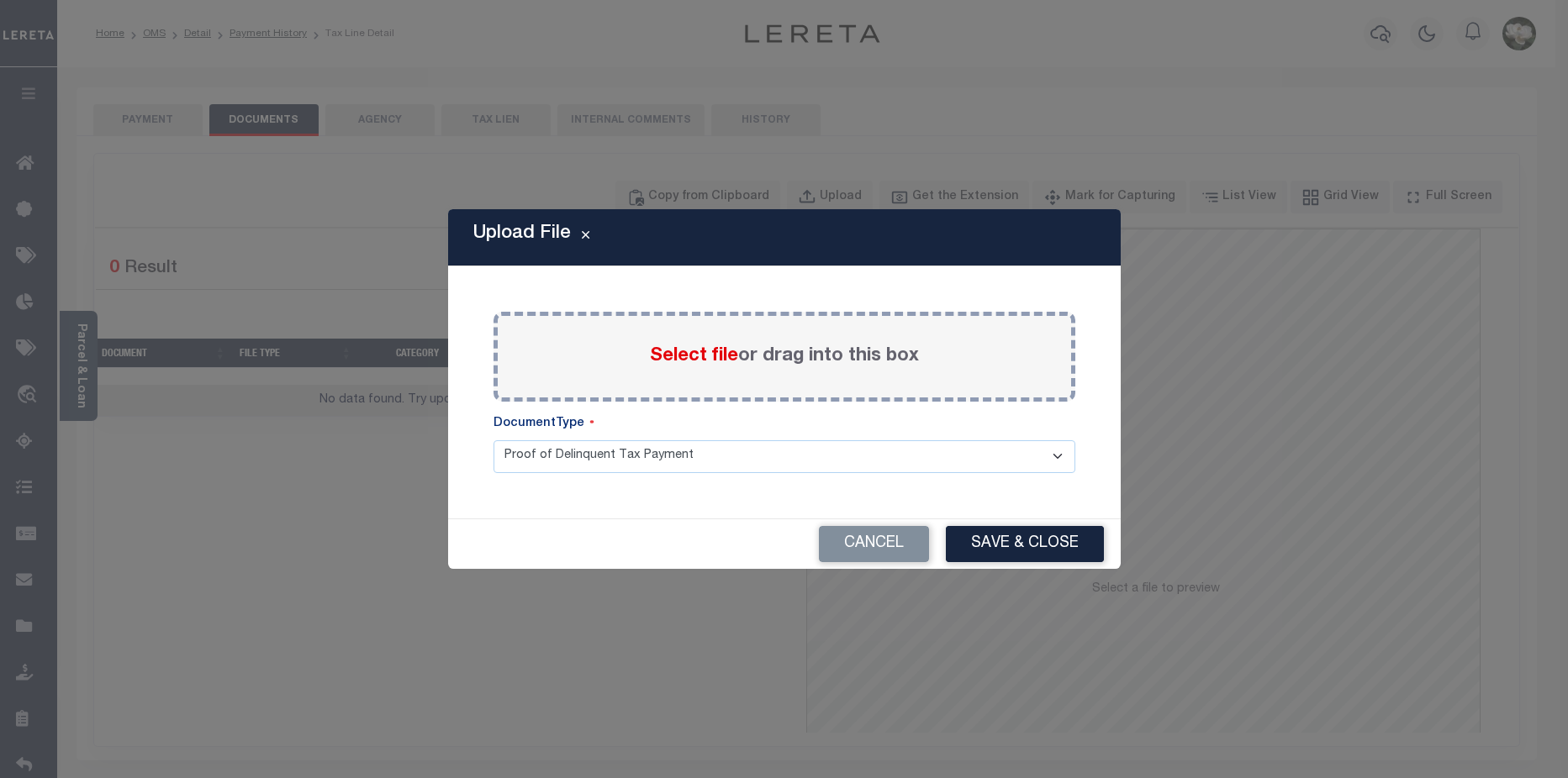
click at [707, 361] on span "Select file" at bounding box center [694, 355] width 88 height 18
click at [0, 0] on input "Select file or drag into this box" at bounding box center [0, 0] width 0 height 0
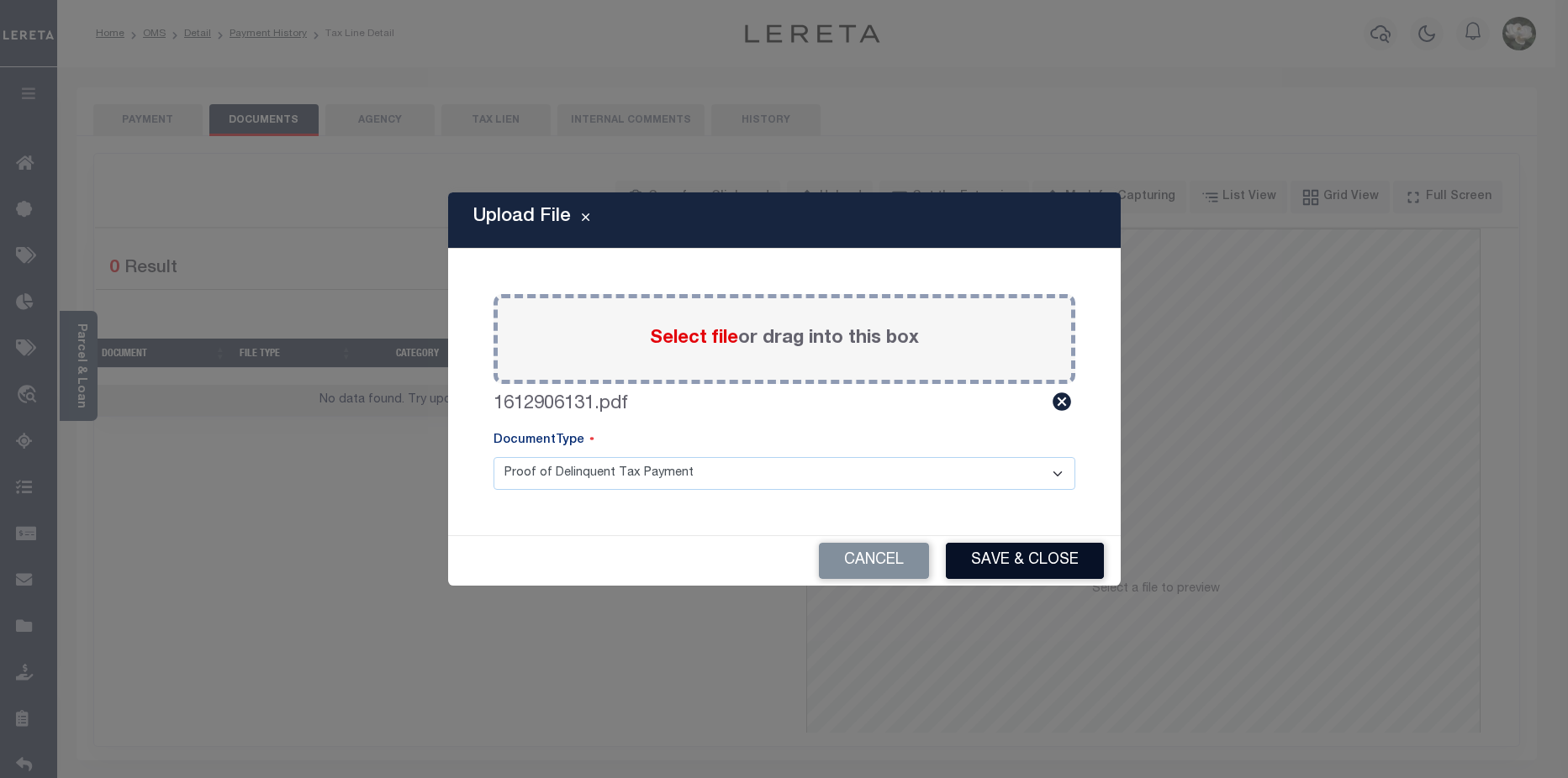
click at [1022, 561] on button "Save & Close" at bounding box center [1024, 561] width 158 height 36
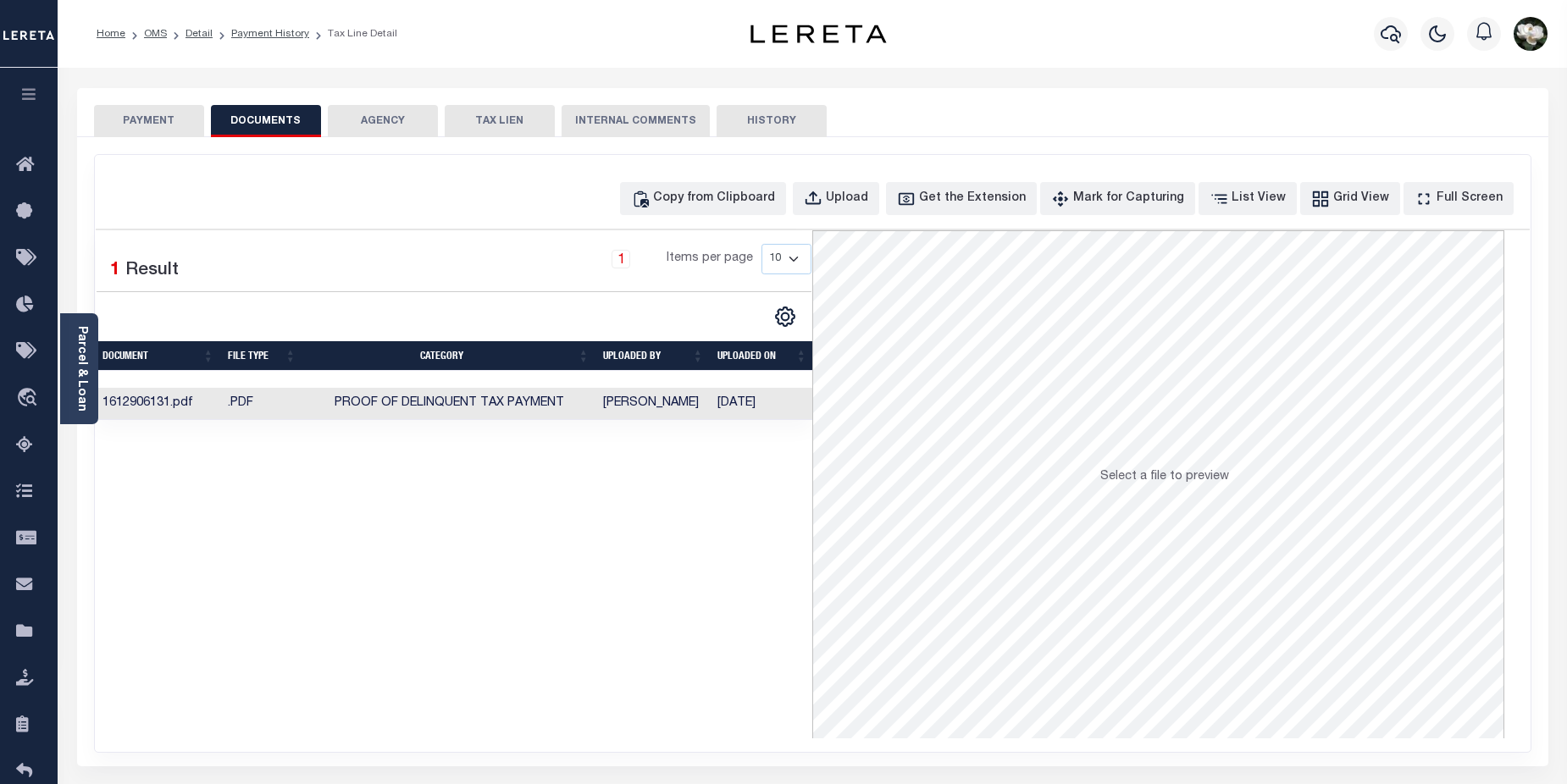
click at [124, 124] on button "PAYMENT" at bounding box center [149, 121] width 110 height 32
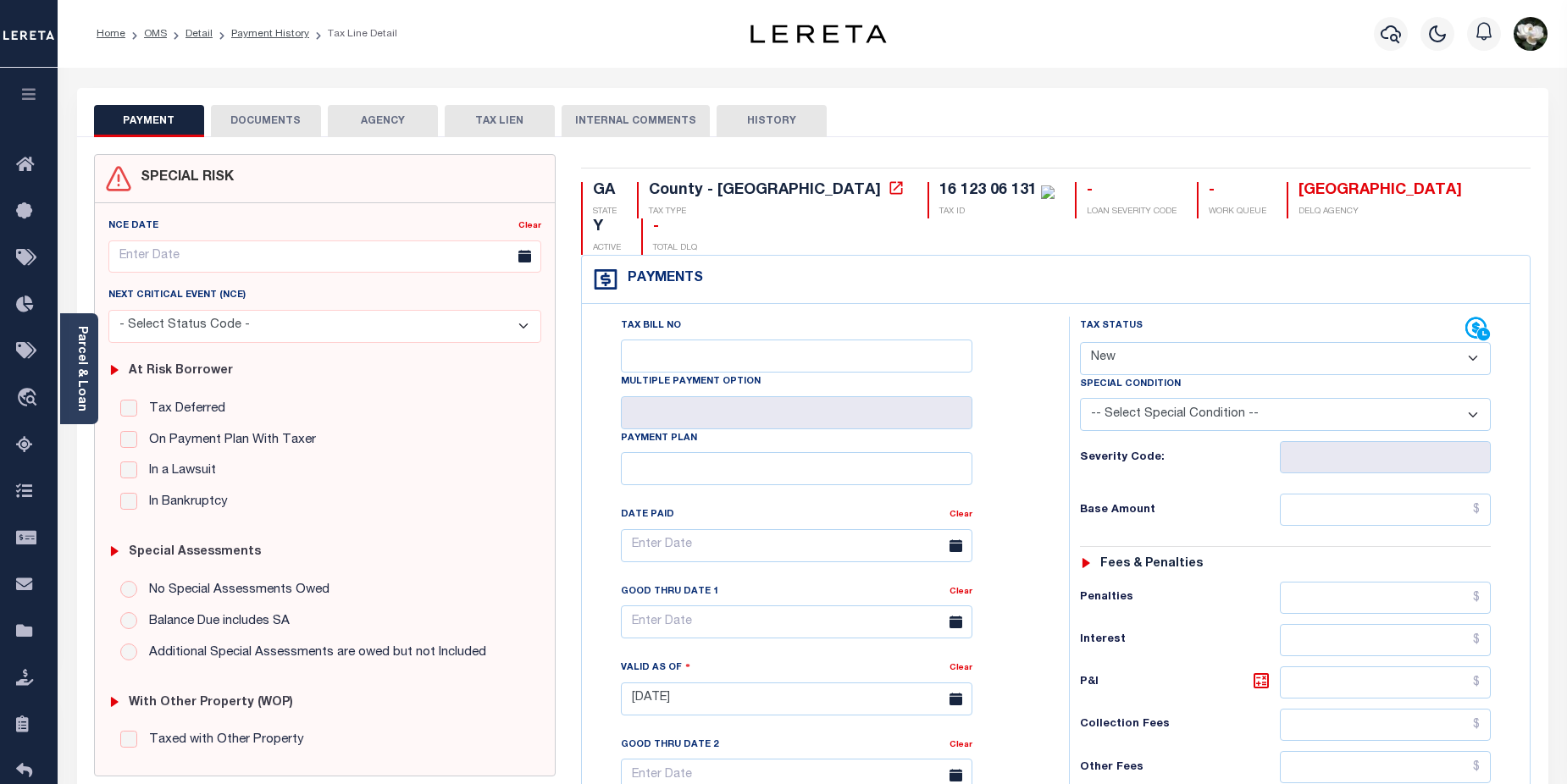
click at [1477, 342] on select "- Select Status Code - Open Due/Unpaid Paid Incomplete No Tax Due Internal Refu…" at bounding box center [1285, 359] width 411 height 33
select select "DUE"
click at [1080, 342] on select "- Select Status Code - Open Due/Unpaid Paid Incomplete No Tax Due Internal Refu…" at bounding box center [1285, 359] width 411 height 33
type input "[DATE]"
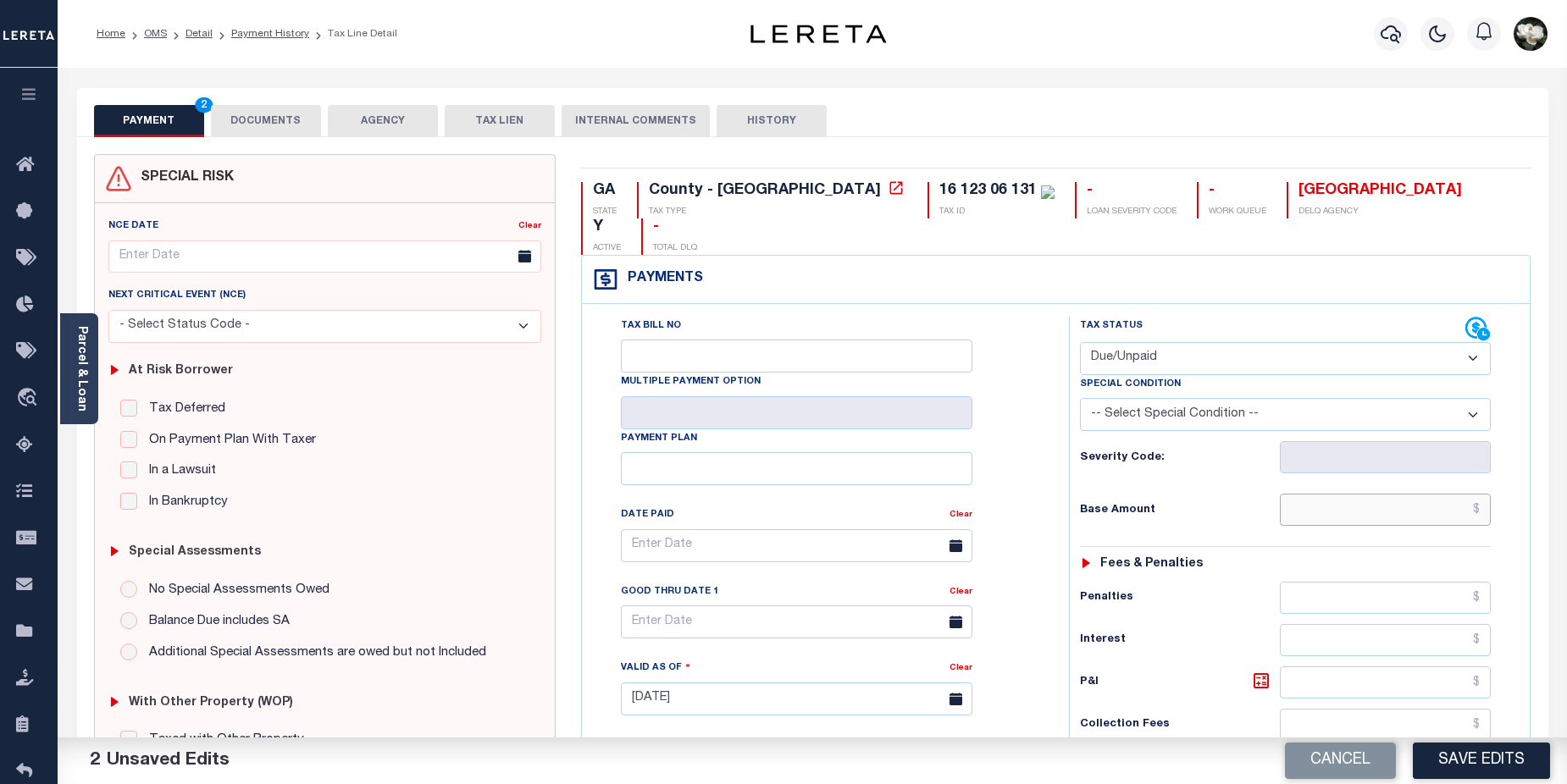
click at [1403, 494] on input "text" at bounding box center [1386, 509] width 212 height 32
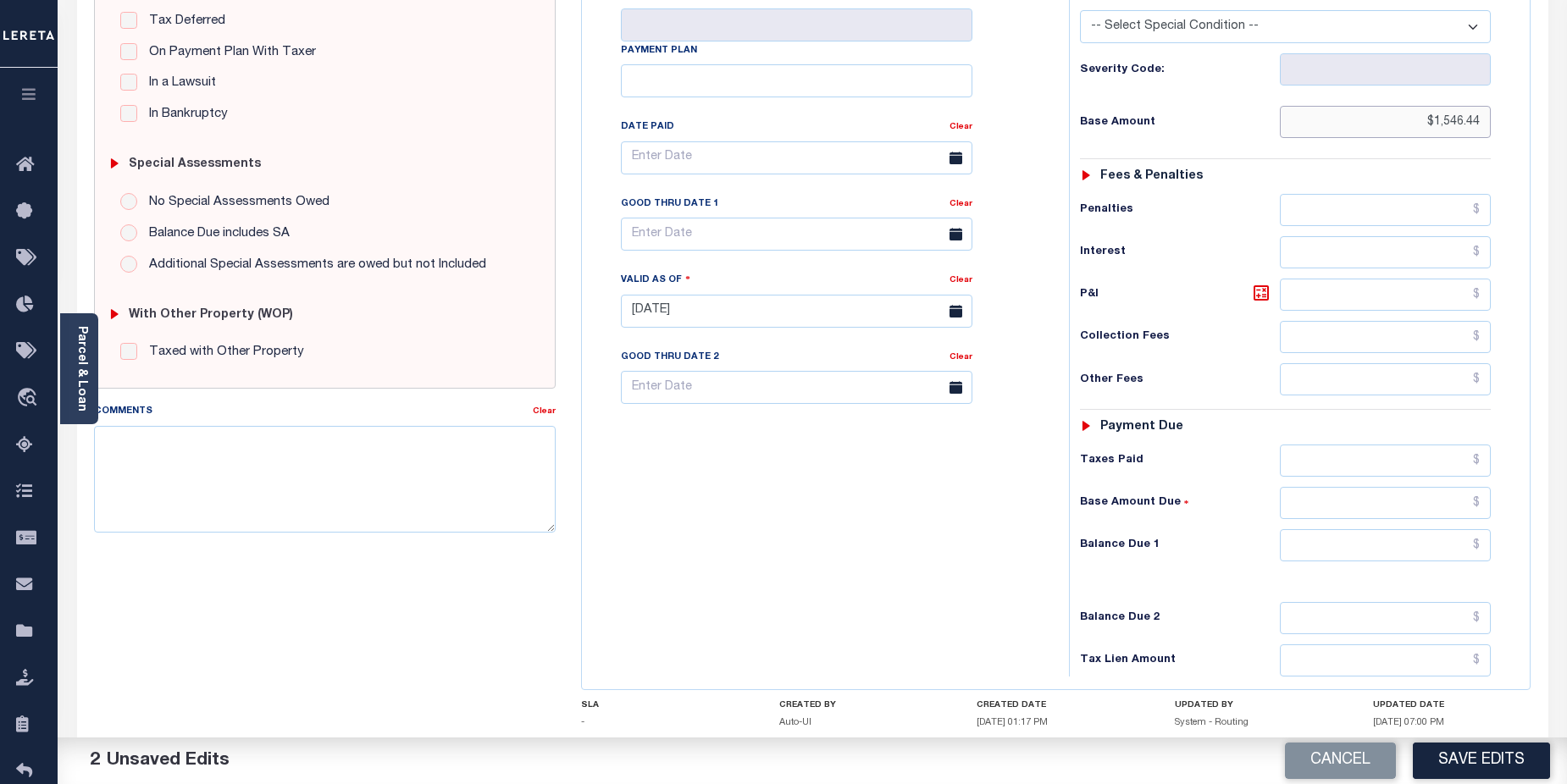
scroll to position [401, 0]
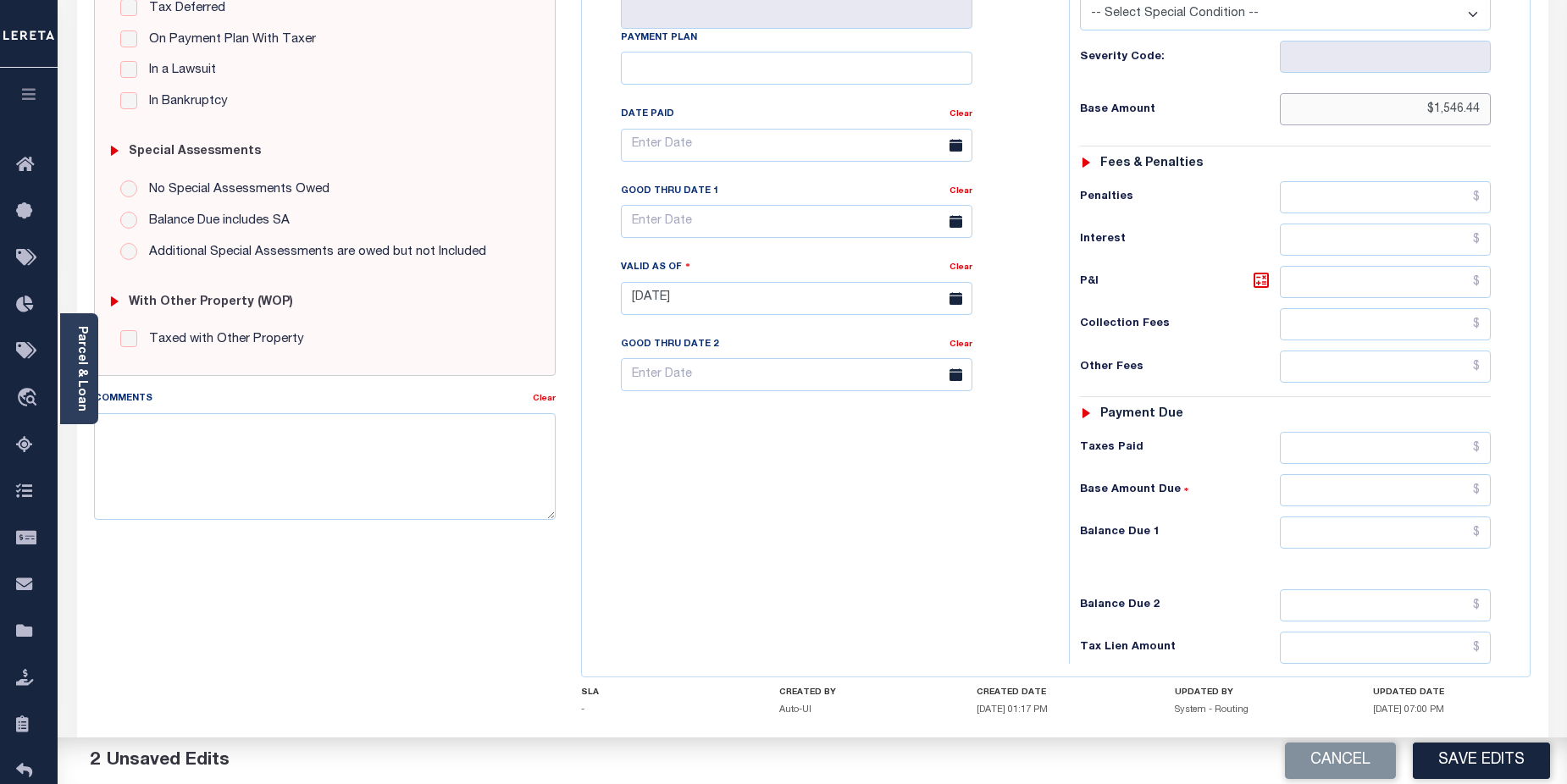
type input "$1,546.44"
click at [1409, 516] on input "text" at bounding box center [1386, 532] width 212 height 32
type input "$1,546.44"
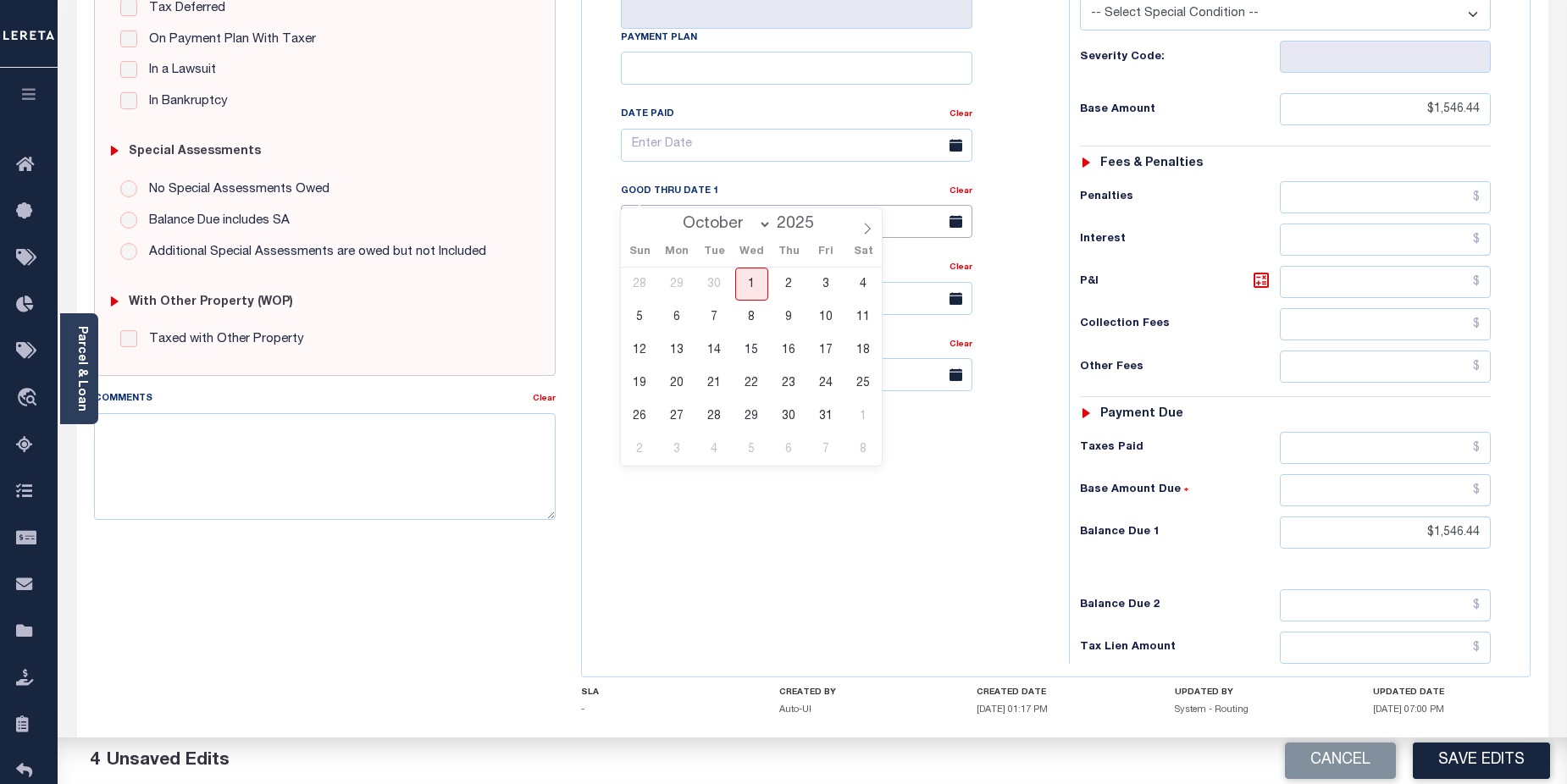
click at [783, 205] on input "text" at bounding box center [797, 222] width 351 height 33
click at [868, 232] on icon at bounding box center [868, 229] width 12 height 12
select select "10"
click at [689, 376] on span "17" at bounding box center [677, 383] width 33 height 33
type input "11/17/2025"
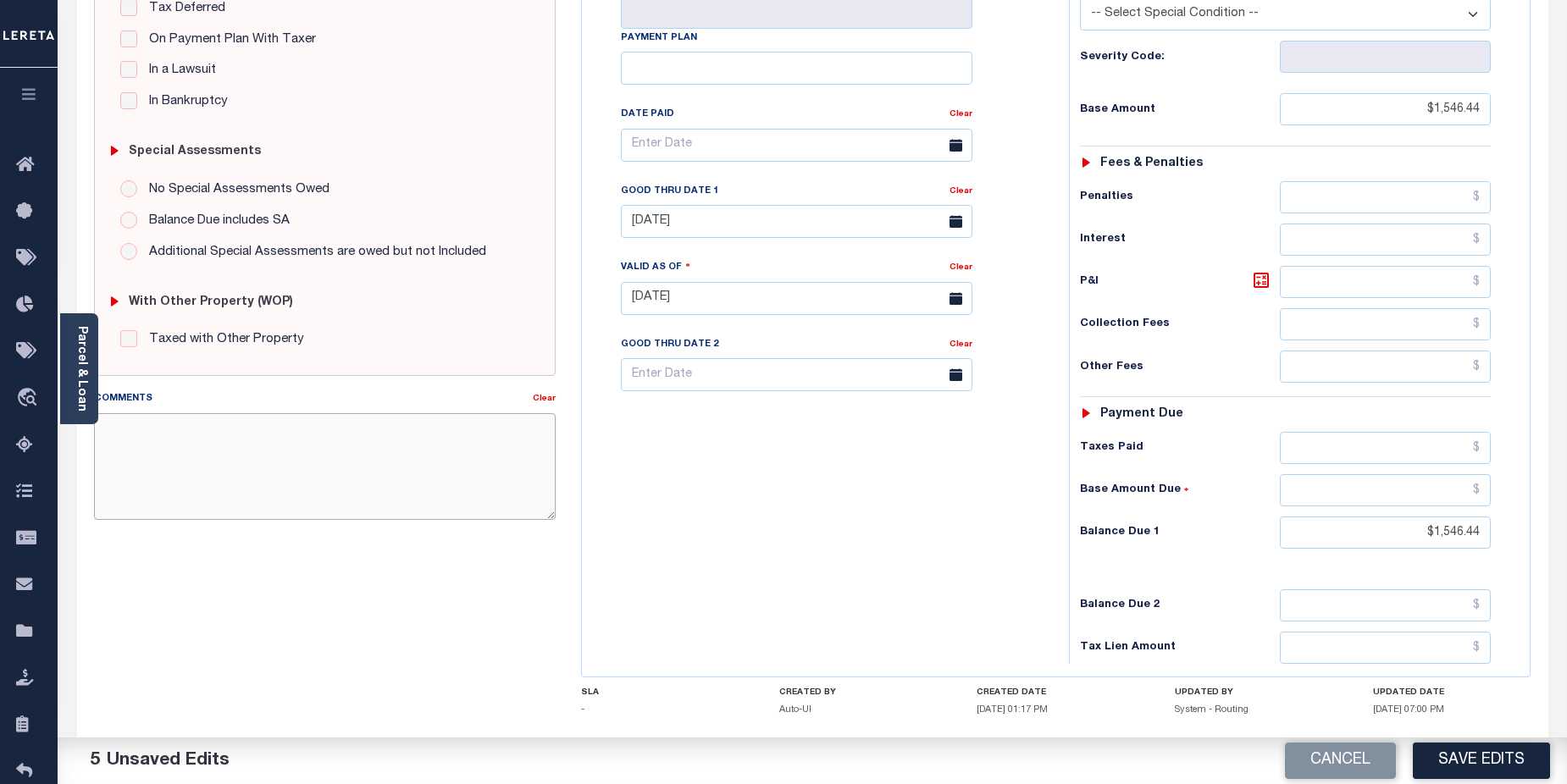
click at [238, 432] on textarea "Comments" at bounding box center [325, 466] width 463 height 107
paste textarea "CAS-48403 2025/annual dlq Base $1,275.62 Total $1,275.62 Gtd 11/17/2025"
drag, startPoint x: 153, startPoint y: 466, endPoint x: 206, endPoint y: 466, distance: 53.0
click at [206, 466] on textarea "CAS-48403 2025/annual dlq Base $1,275.62 Total $1,275.62 Gtd 11/17/2025" at bounding box center [325, 466] width 463 height 107
click at [182, 484] on textarea "CAS-48403 2025/annual dlq Base $1,546.44 Total $1,275.62 Gtd 11/17/2025" at bounding box center [325, 466] width 463 height 107
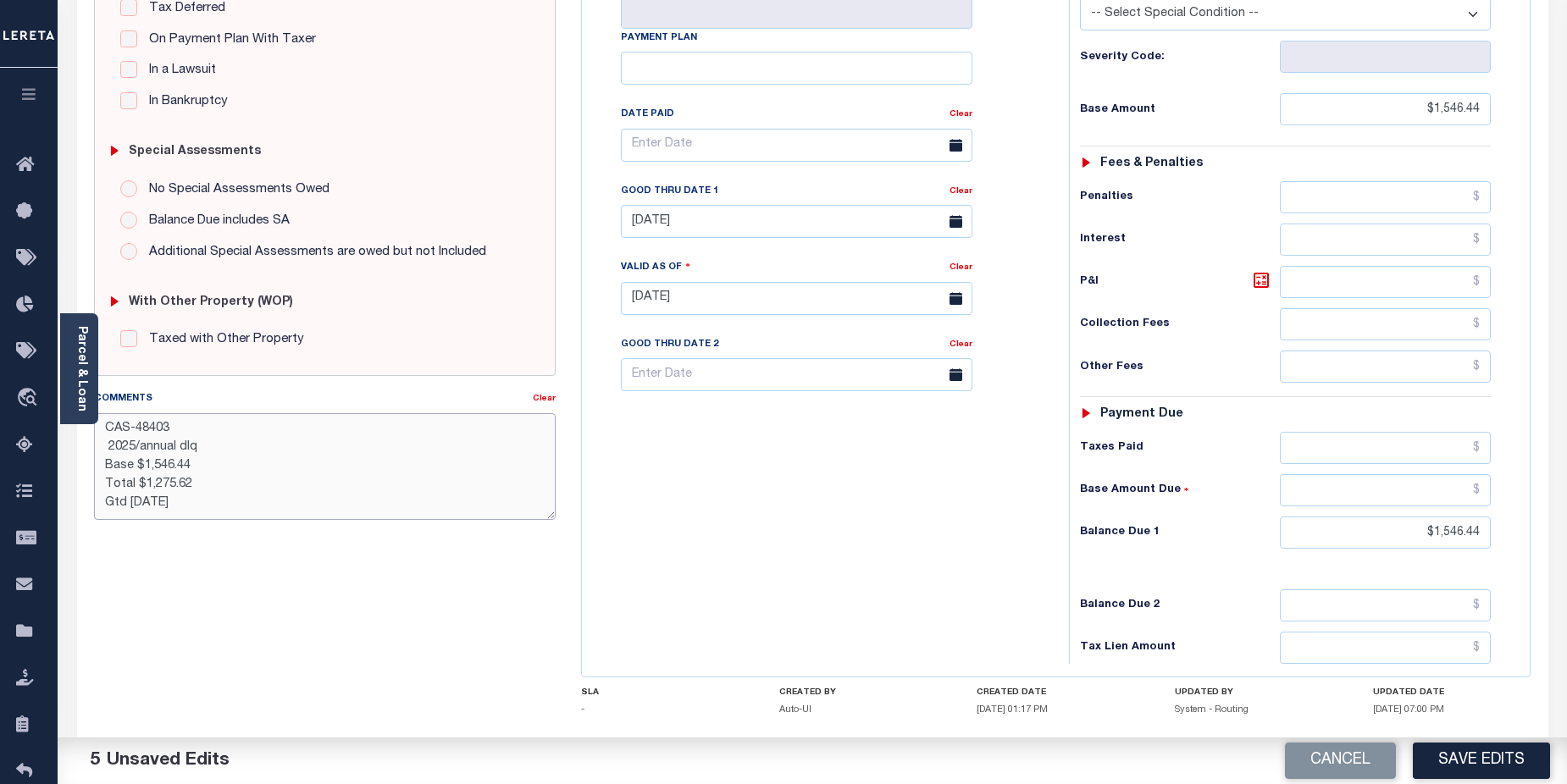
drag, startPoint x: 153, startPoint y: 485, endPoint x: 194, endPoint y: 485, distance: 41.0
click at [194, 485] on textarea "CAS-48403 2025/annual dlq Base $1,546.44 Total $1,275.62 Gtd 11/17/2025" at bounding box center [325, 466] width 463 height 107
type textarea "CAS-48403 2025/annual dlq Base $1,546.44 Total $1,546.44 Gtd 11/17/2025"
click at [1475, 755] on button "Save Edits" at bounding box center [1482, 761] width 137 height 37
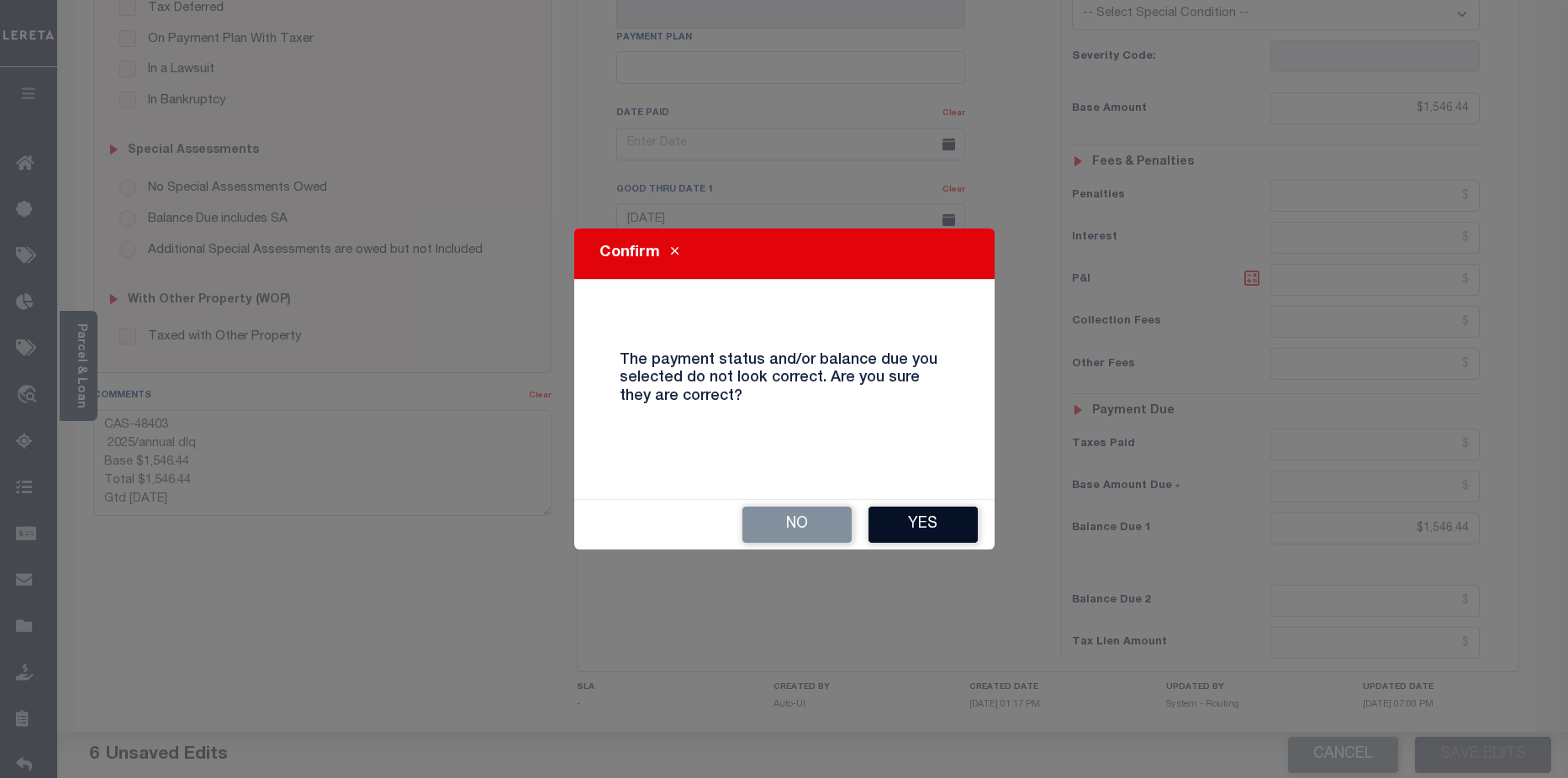
click at [946, 528] on button "Yes" at bounding box center [923, 524] width 110 height 36
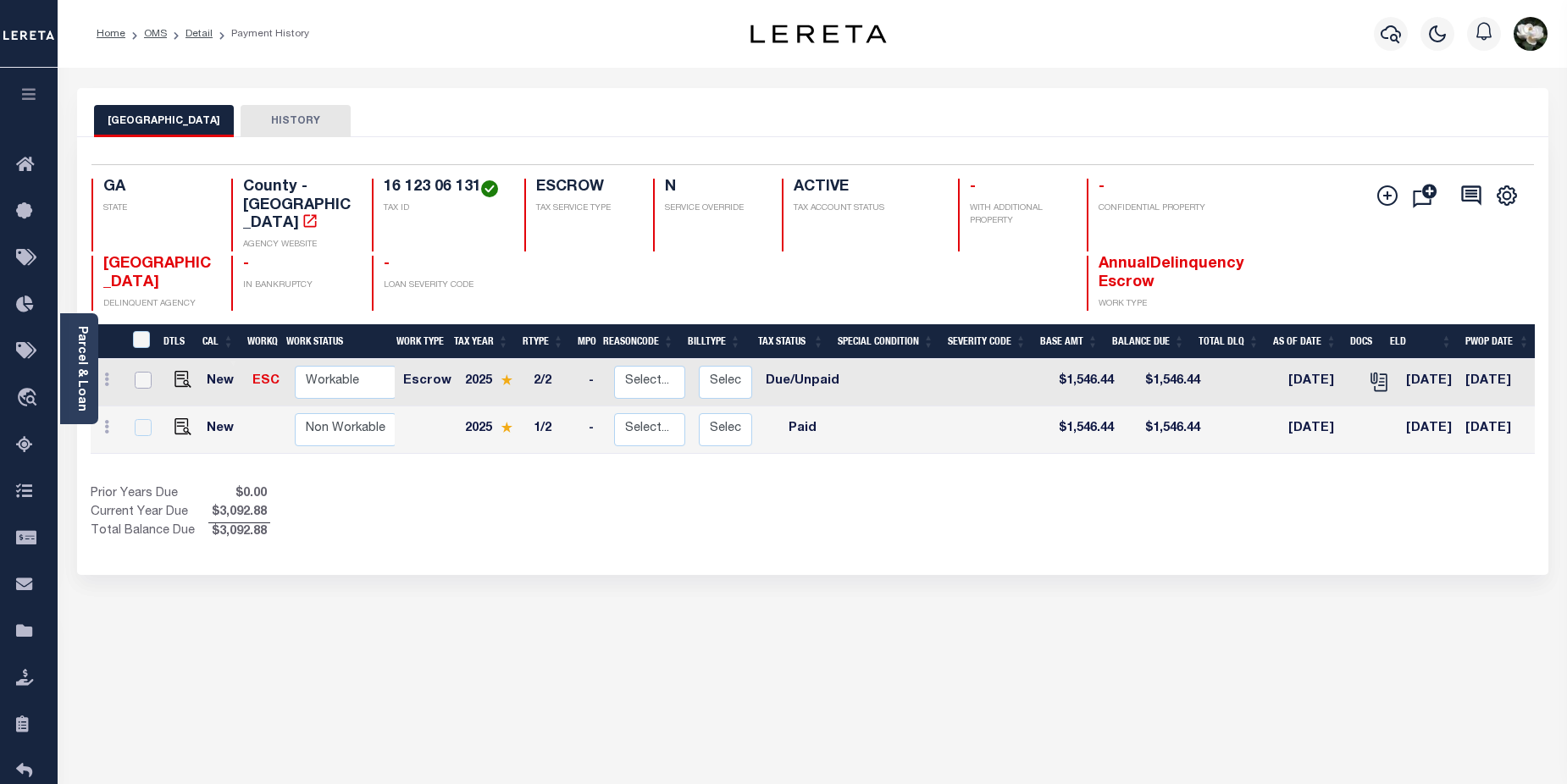
click at [141, 372] on input "checkbox" at bounding box center [143, 380] width 17 height 17
checkbox input "true"
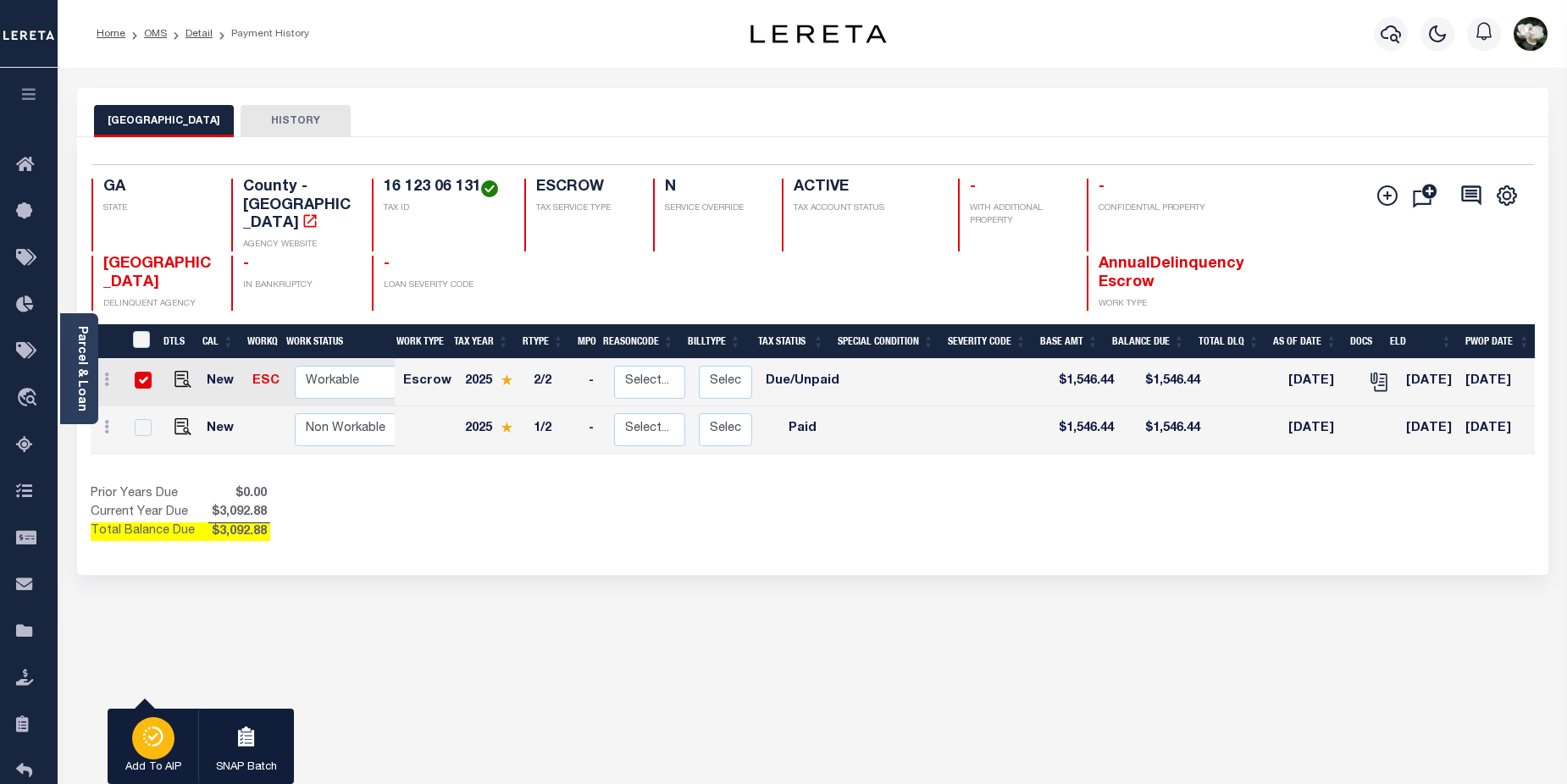
click at [142, 734] on icon "button" at bounding box center [153, 736] width 23 height 20
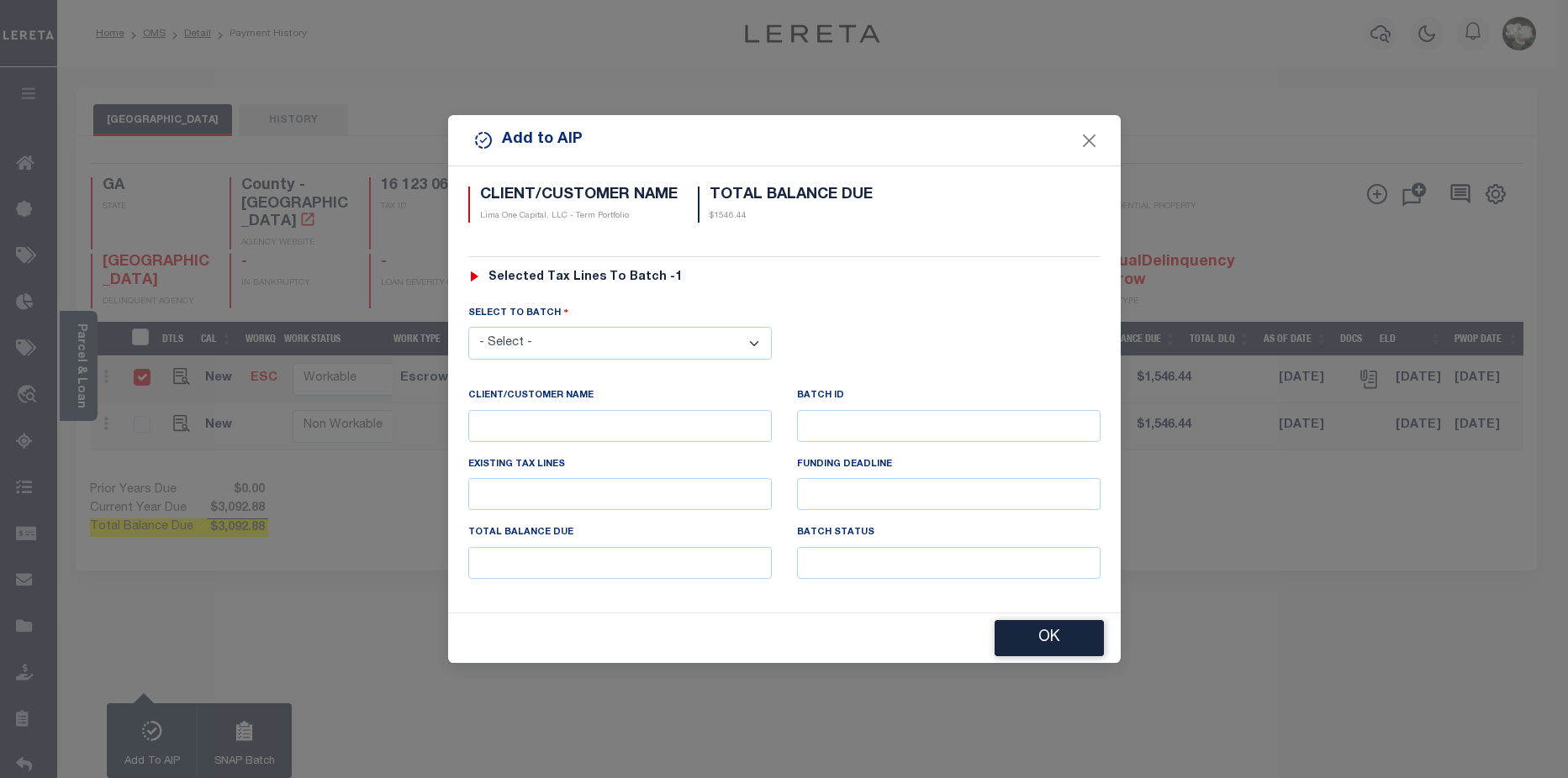
click at [640, 341] on select "- Select - 45186 45191 45195 45200 45202 45203 45206 45214 45215 45216 45218 45…" at bounding box center [620, 343] width 304 height 33
select select "46468"
click at [469, 327] on select "- Select - 45186 45191 45195 45200 45202 45203 45206 45214 45215 45216 45218 45…" at bounding box center [620, 343] width 304 height 33
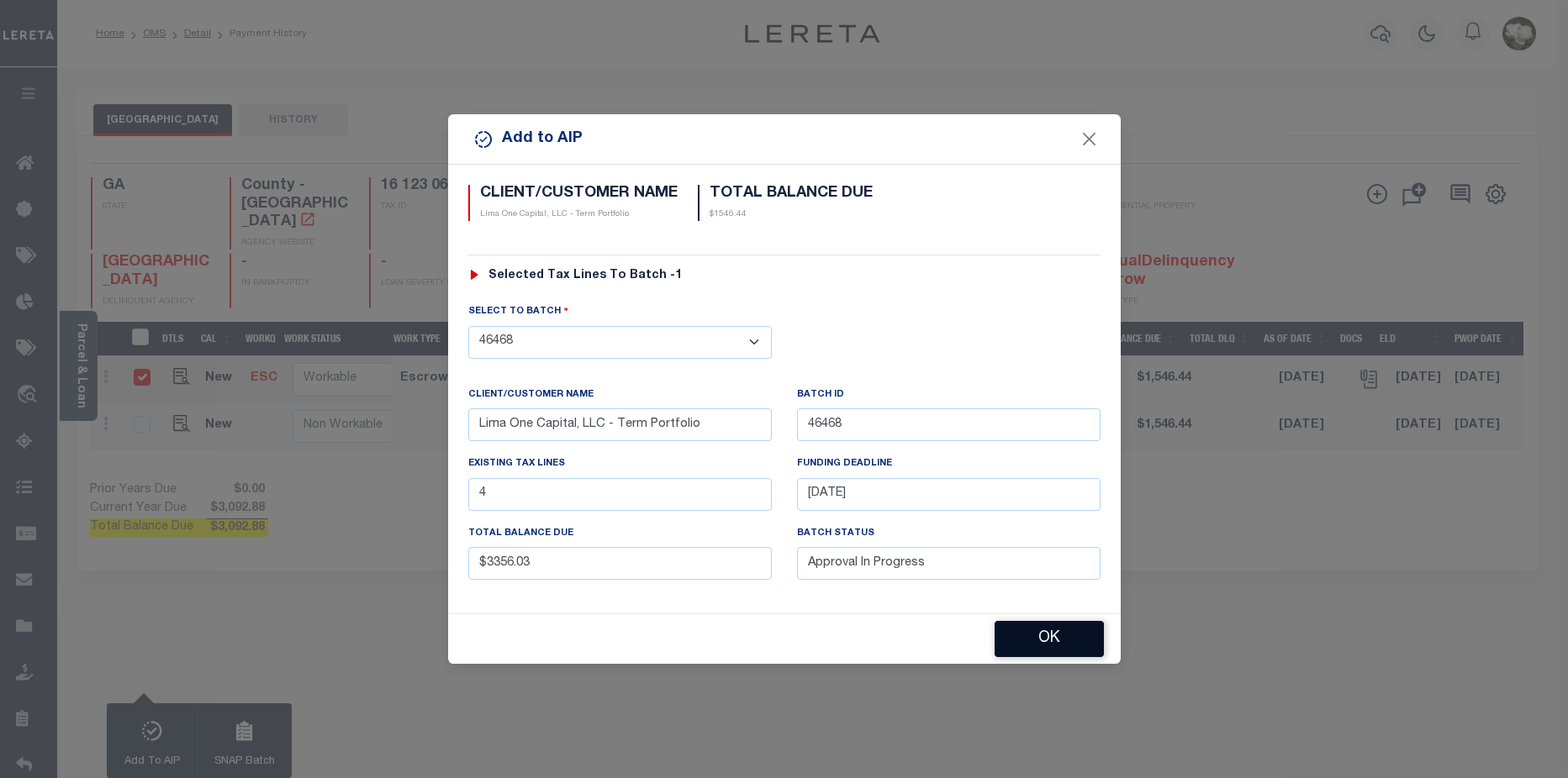
click at [1048, 657] on button "OK" at bounding box center [1048, 639] width 110 height 36
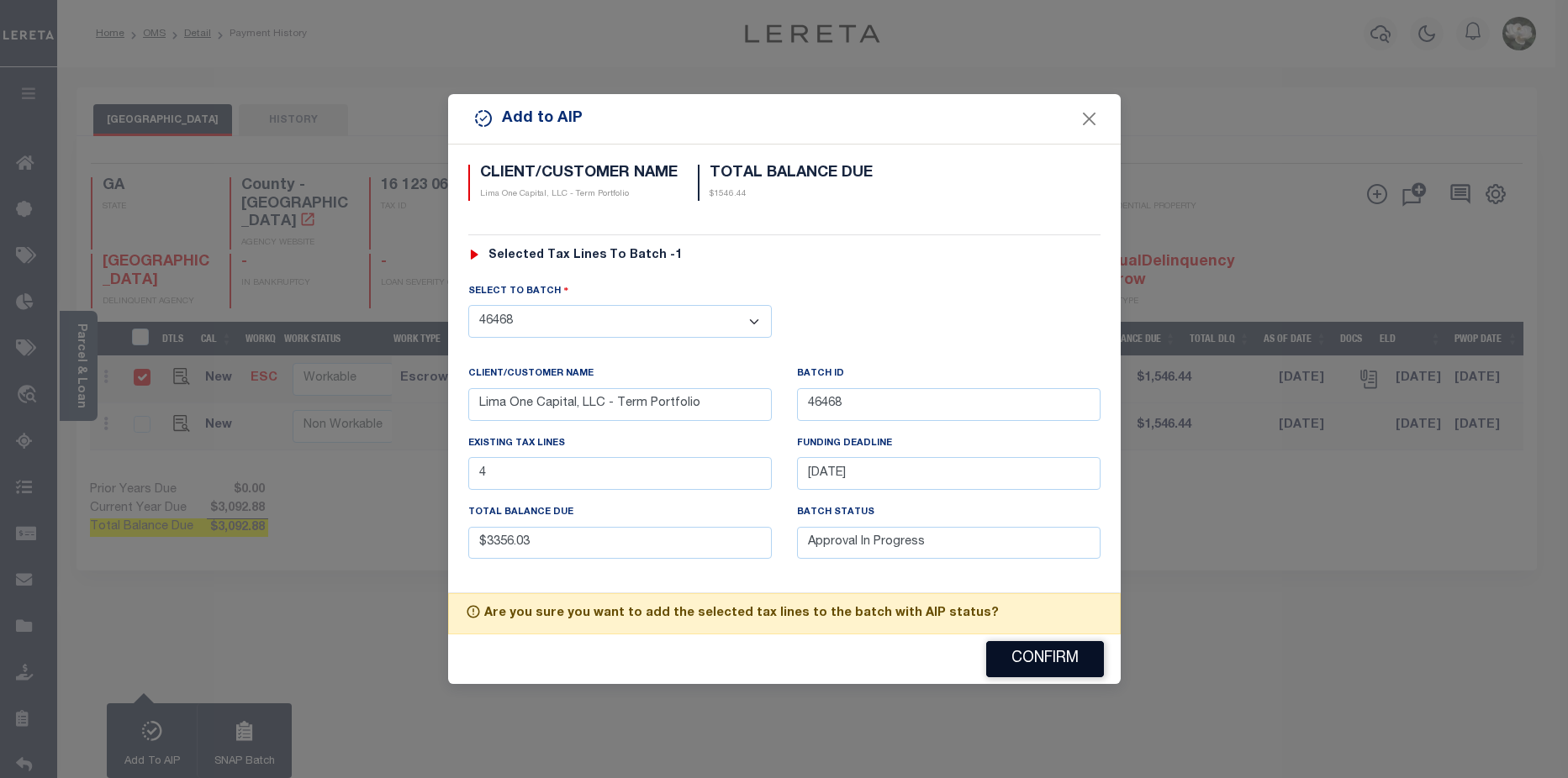
click at [1048, 657] on button "Confirm" at bounding box center [1045, 659] width 117 height 36
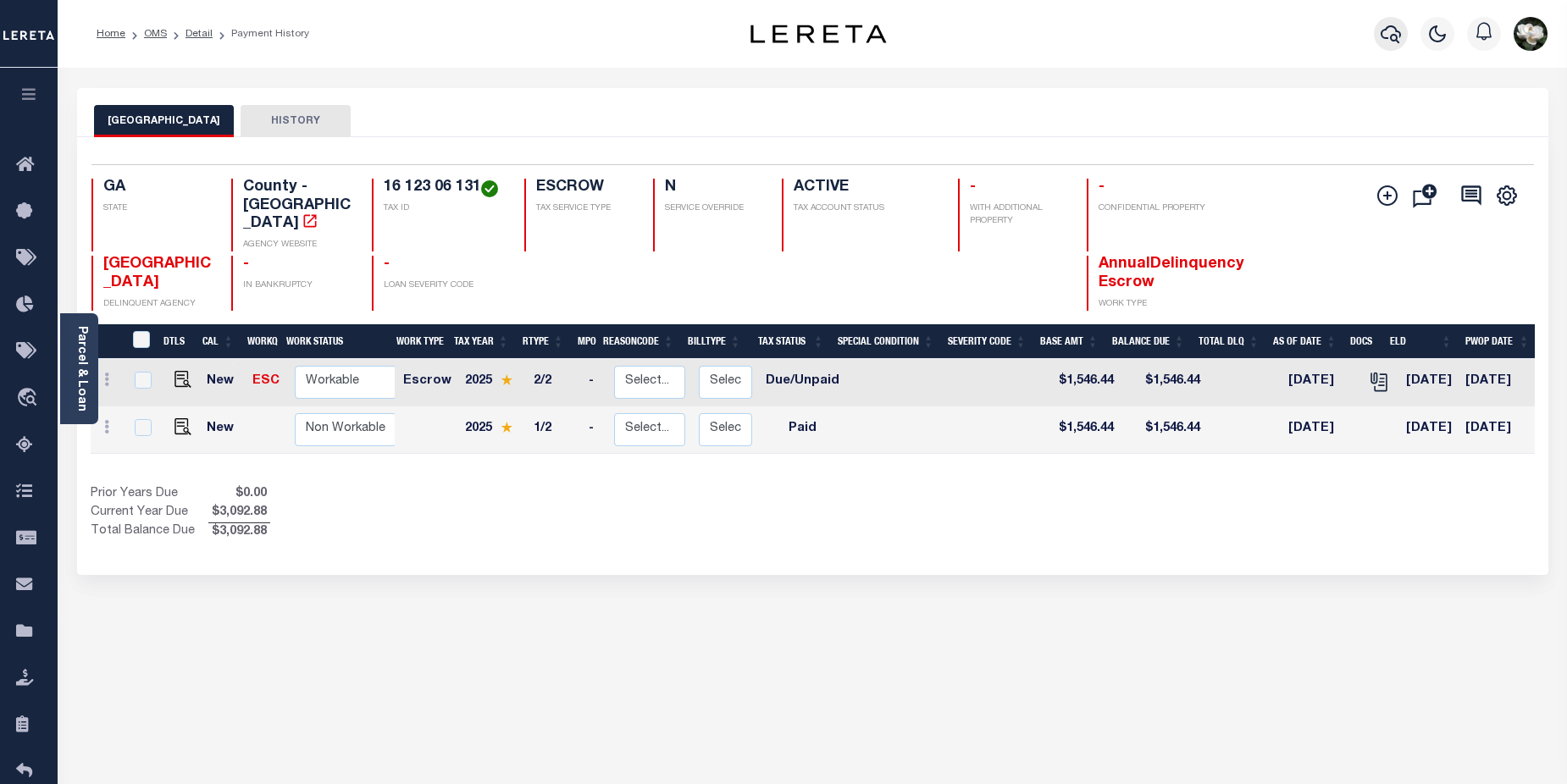
click at [1386, 39] on icon "button" at bounding box center [1390, 34] width 20 height 17
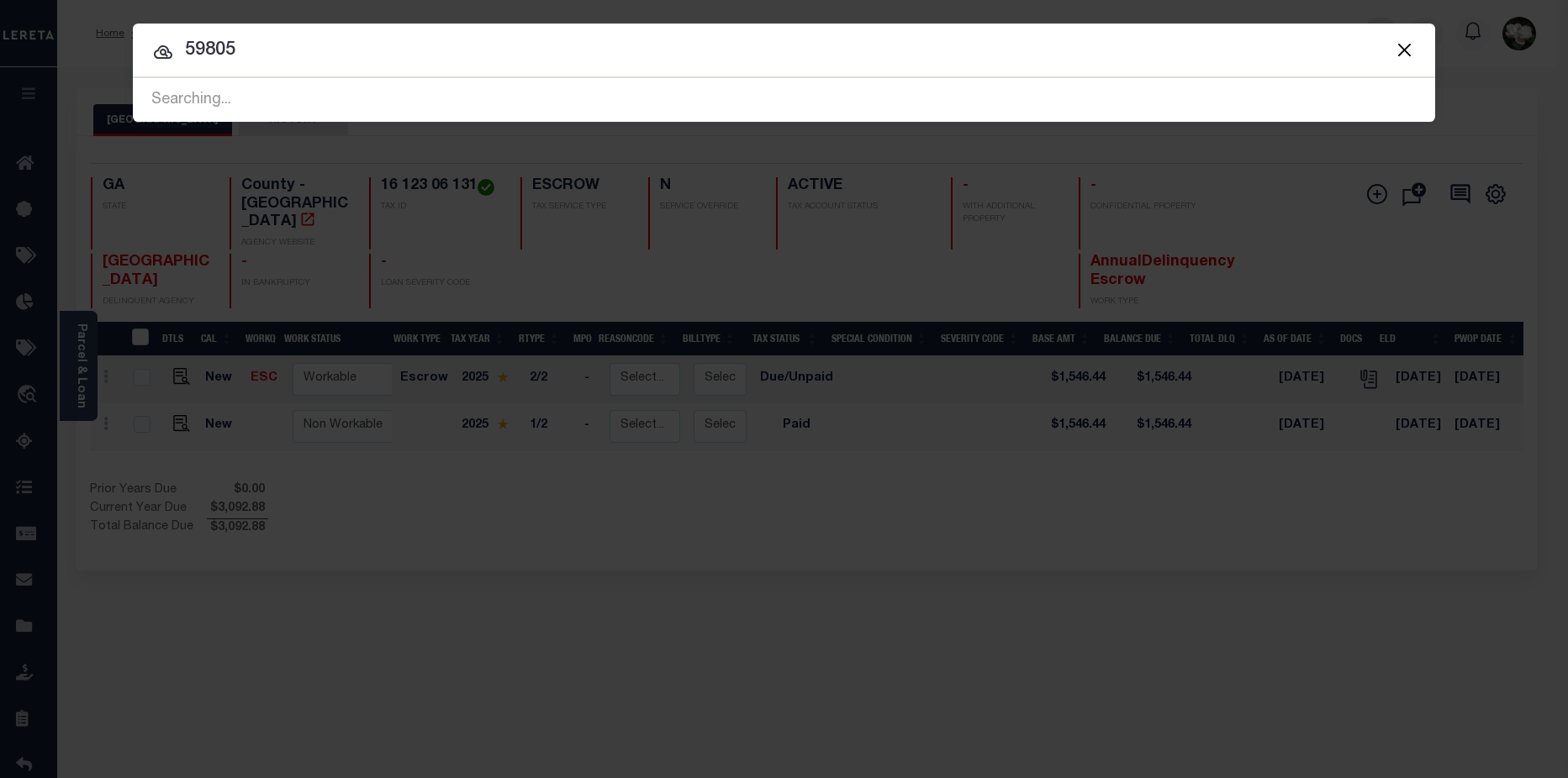
type input "59805"
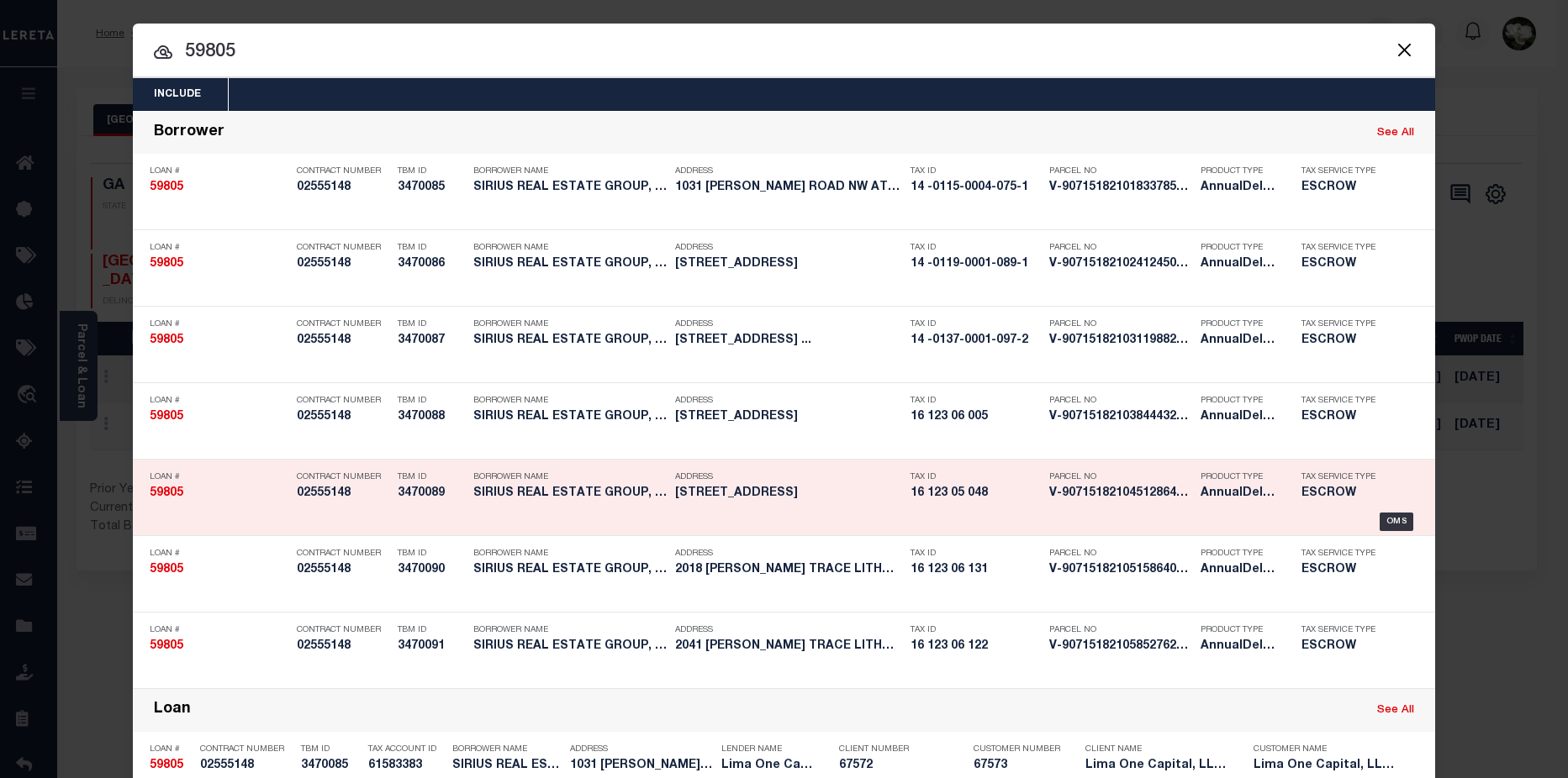
click at [725, 496] on h5 "6473 BEDFORD LANE LITHONIA GA 30058" at bounding box center [788, 493] width 227 height 15
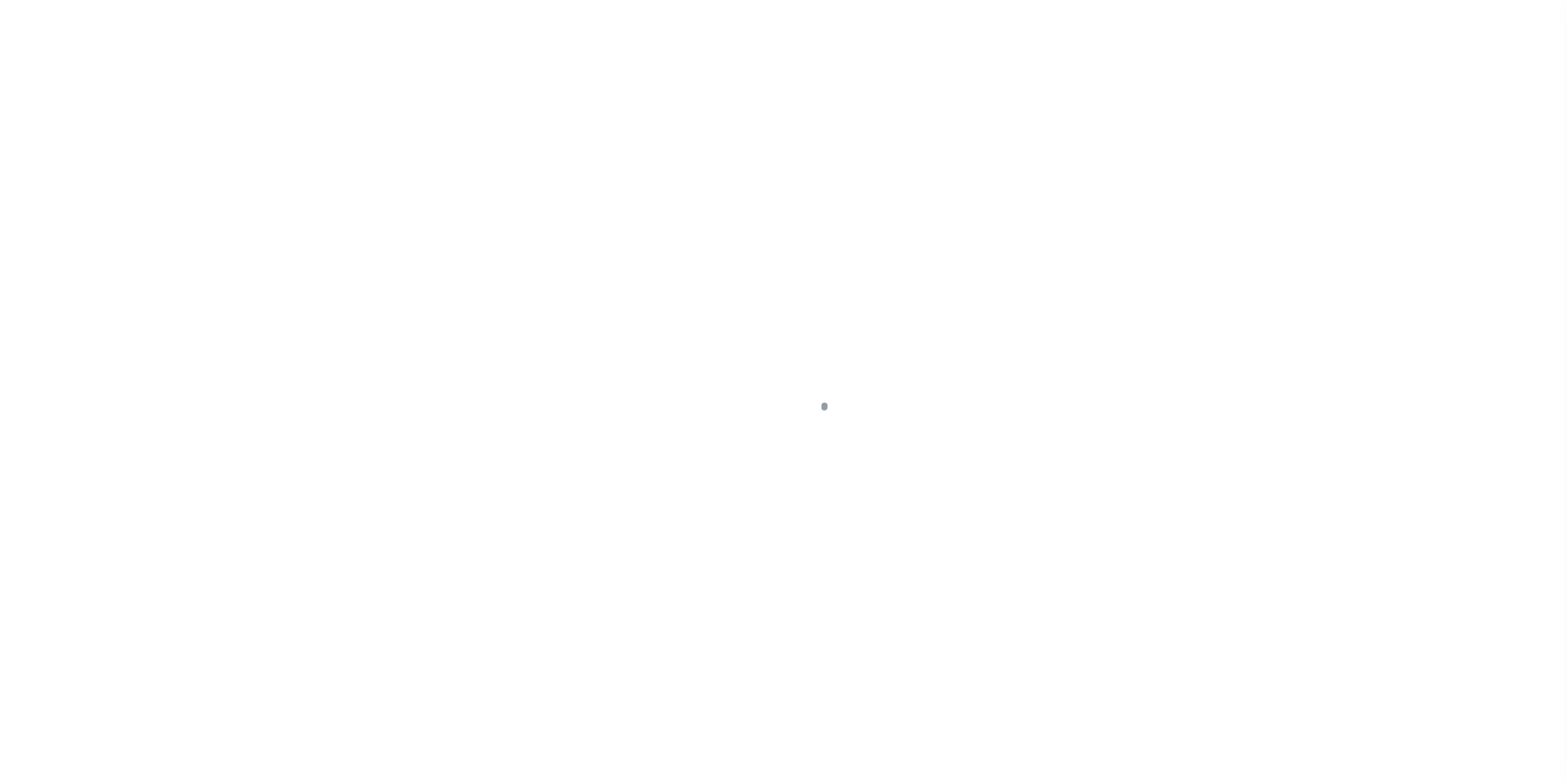
type input "[STREET_ADDRESS]"
select select "Escrow"
select select
type input "LITHONIA GA 30058"
type input "59805-5"
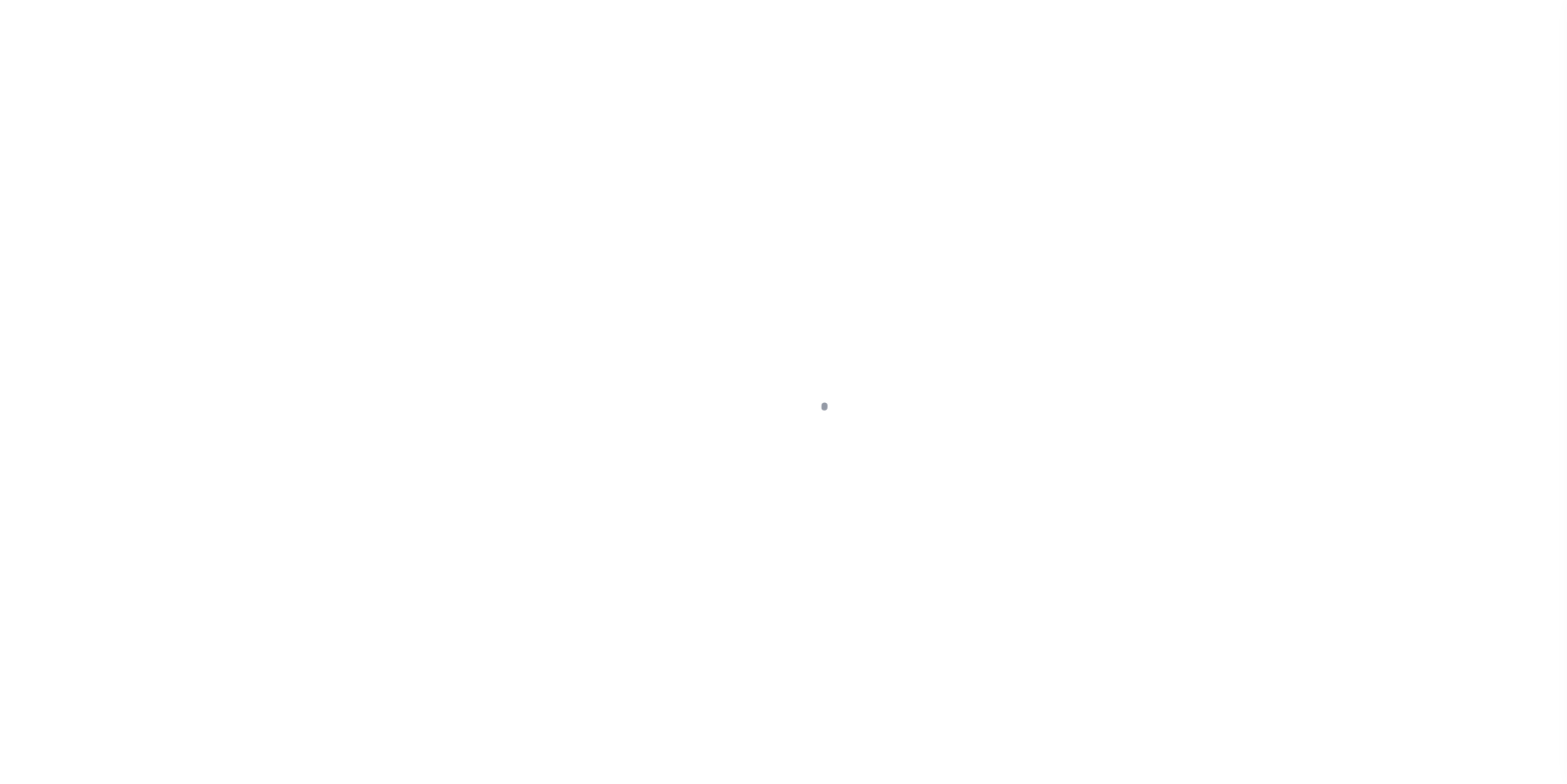
type input "GA"
type textarea "COLLECTOR: ENTITY: PARCEL: 14"
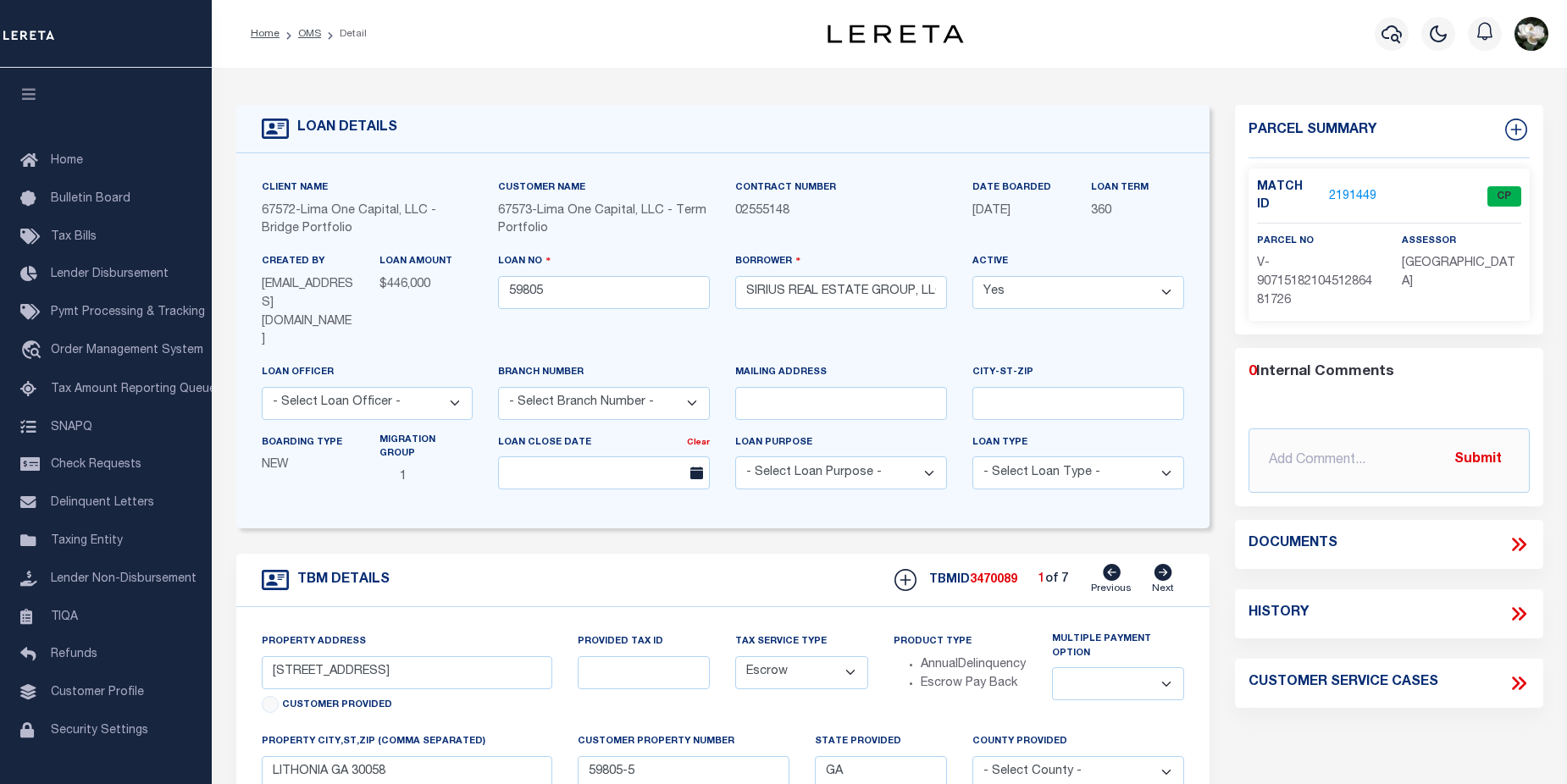
click at [1355, 191] on link "2191449" at bounding box center [1352, 196] width 48 height 17
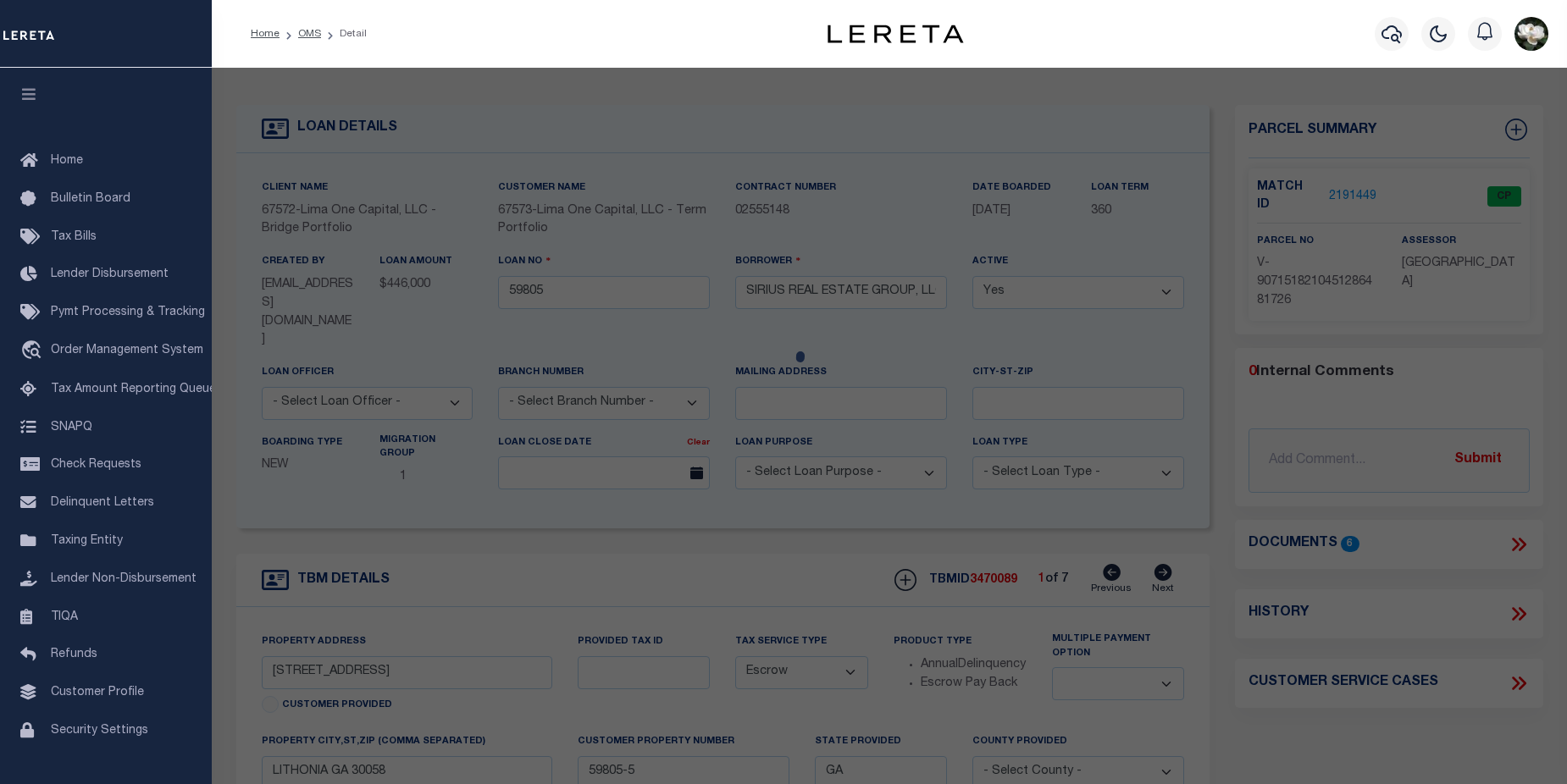
checkbox input "false"
select select "CP"
select select "AGW"
select select
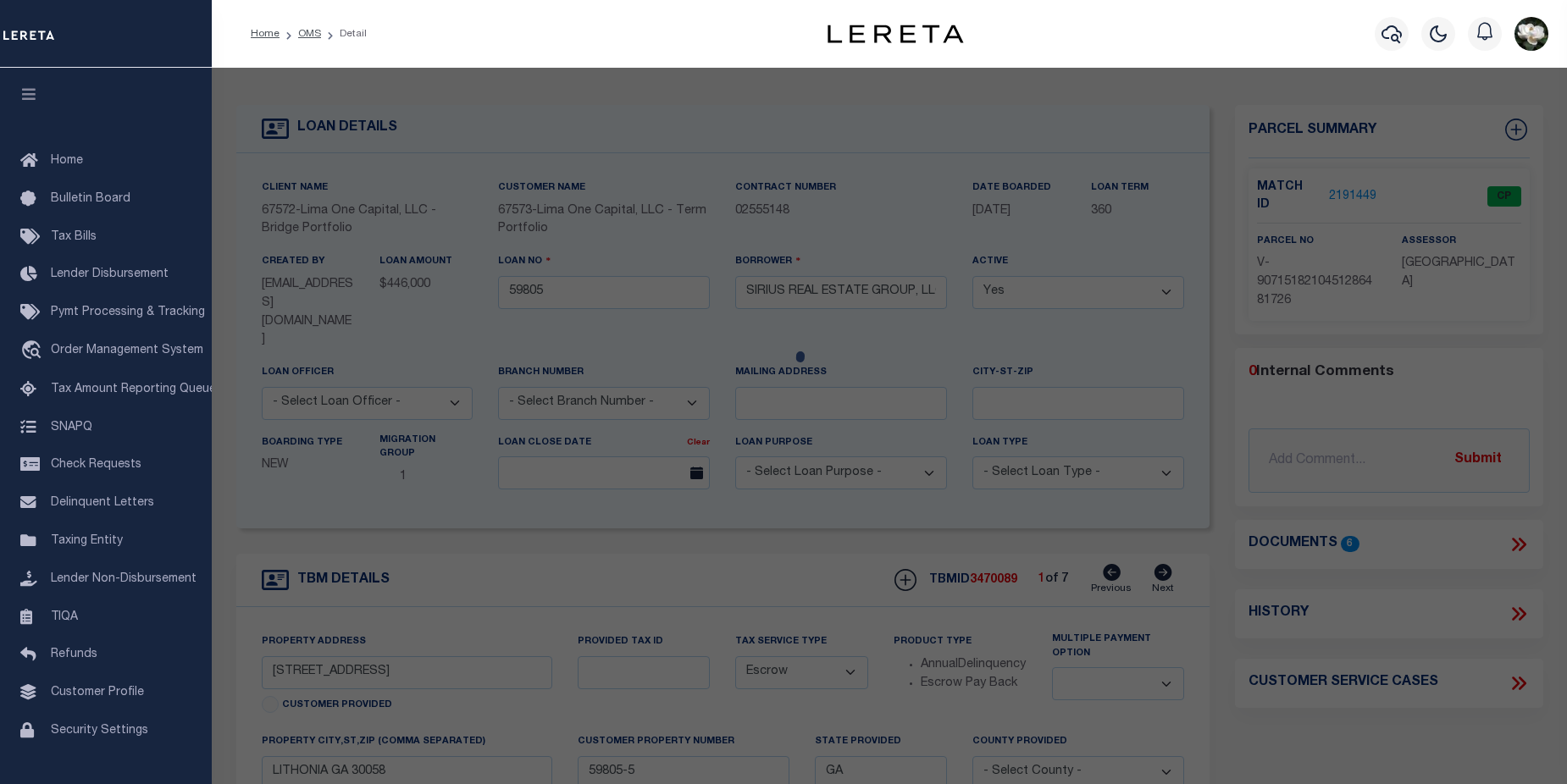
type input "[STREET_ADDRESS]"
checkbox input "false"
type input "LITHONIA GA 30058"
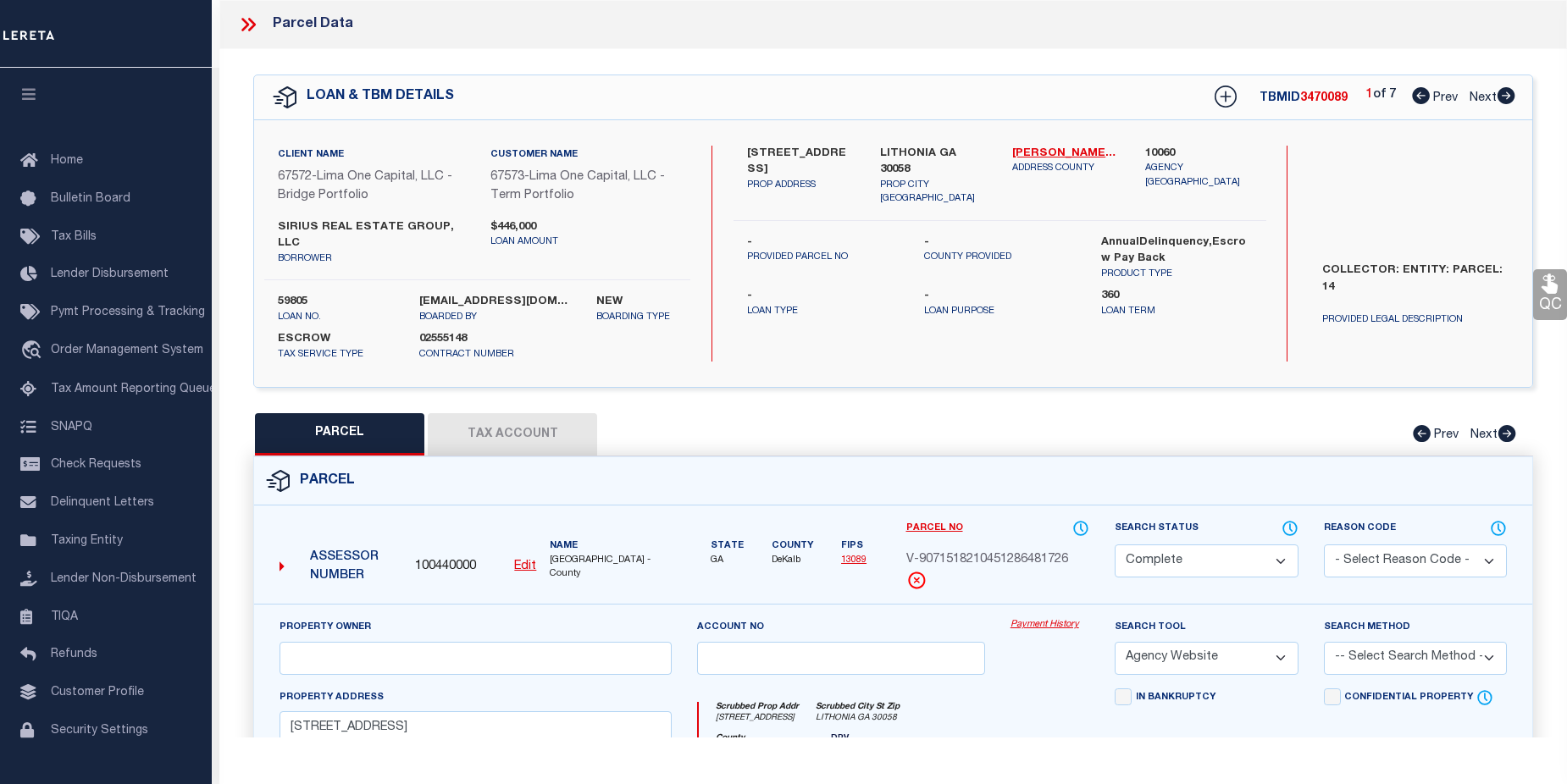
click at [1040, 618] on link "Payment History" at bounding box center [1050, 625] width 79 height 15
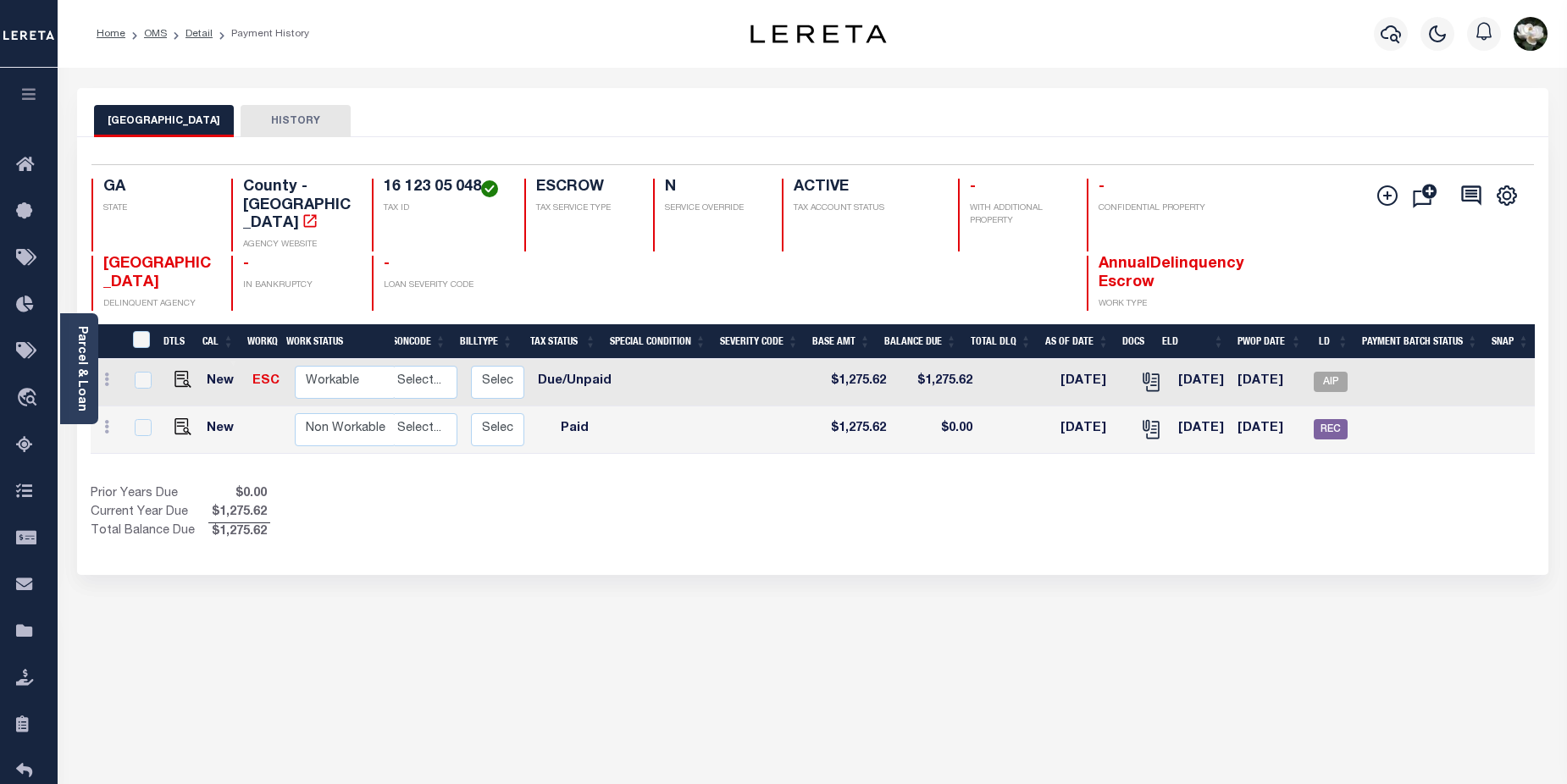
scroll to position [0, 229]
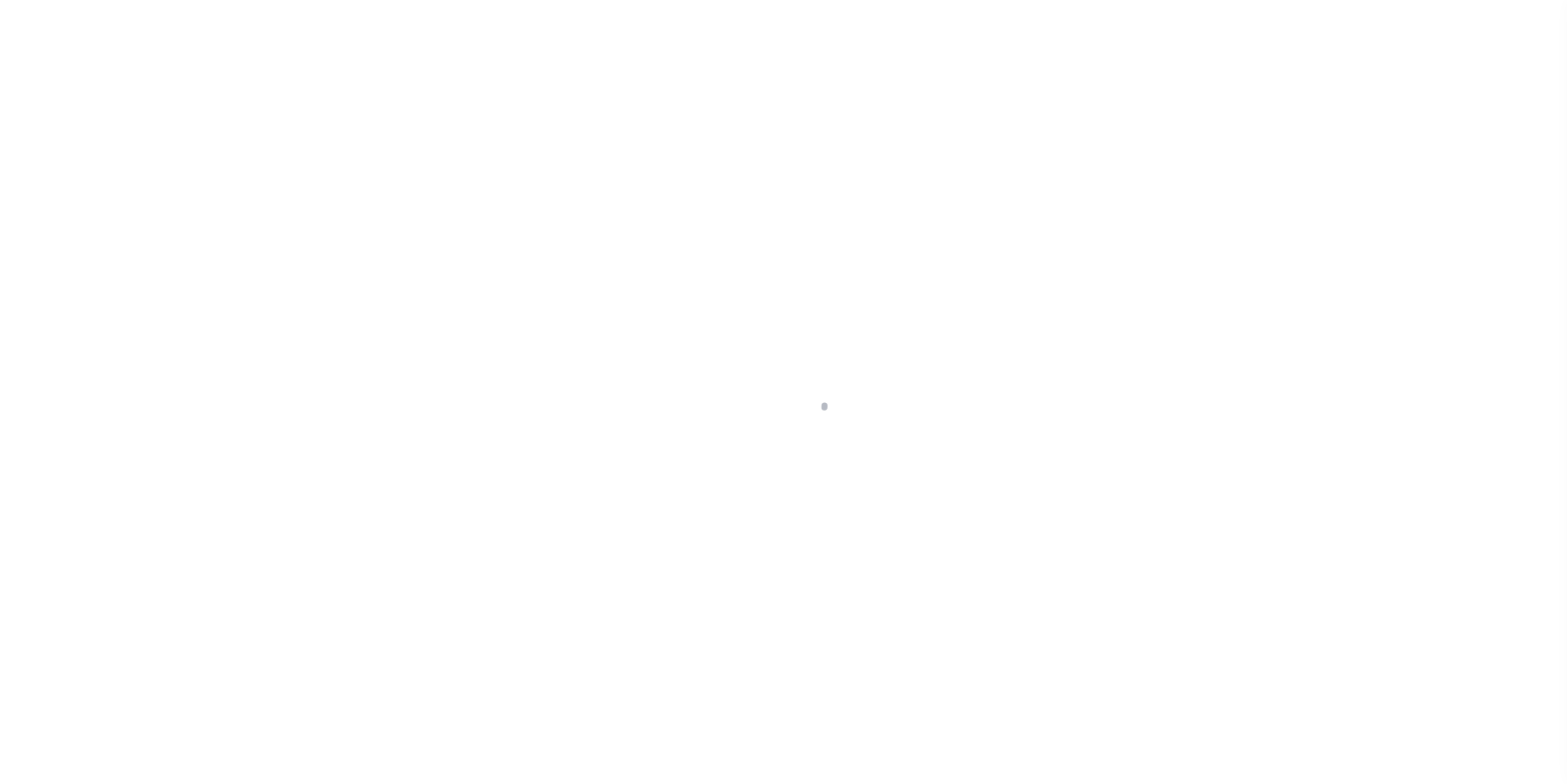
select select "Escrow"
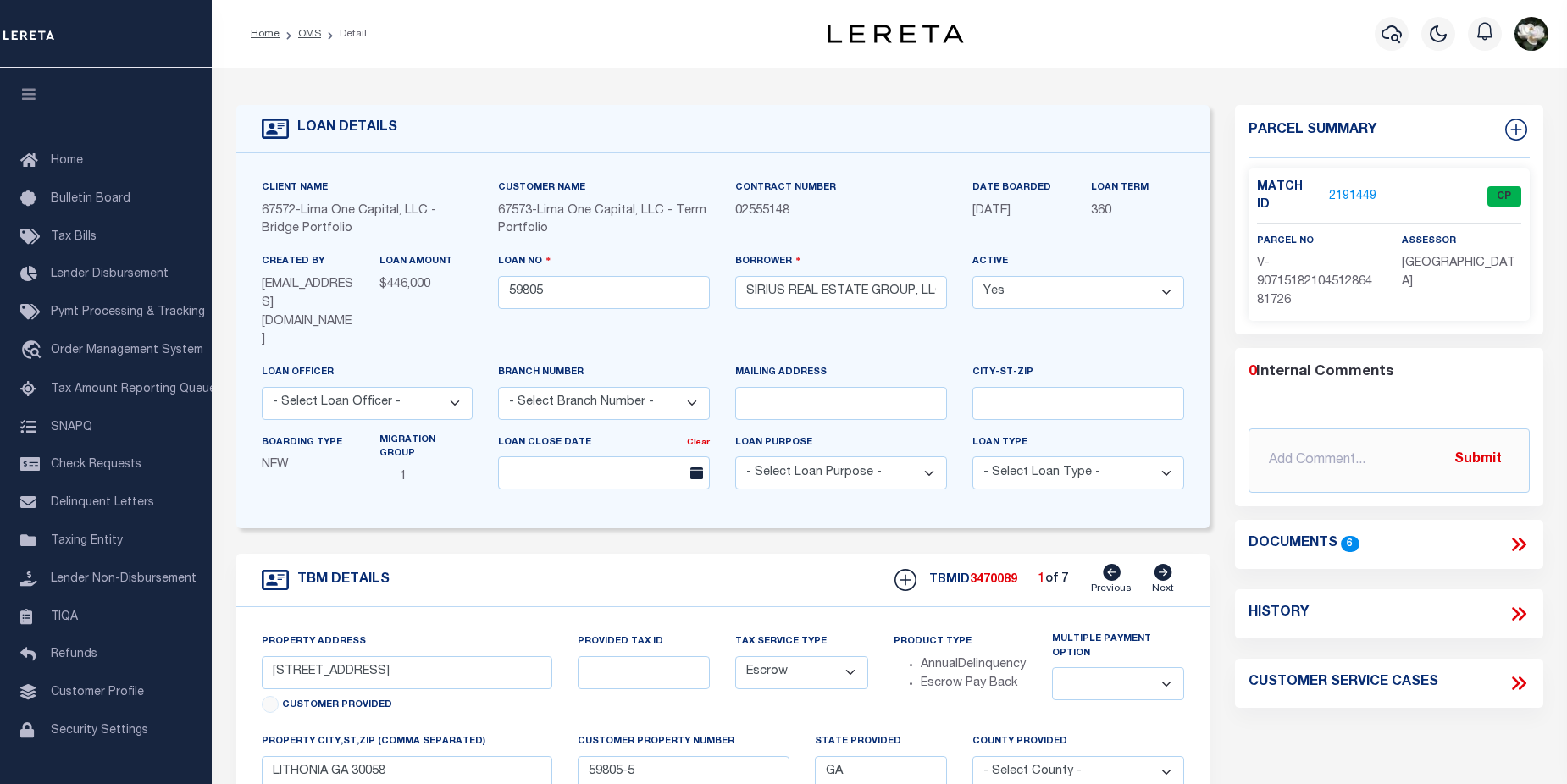
click at [1161, 564] on icon at bounding box center [1164, 572] width 17 height 17
type input "[GEOGRAPHIC_DATA]"
select select
type input "[GEOGRAPHIC_DATA]"
type input "59805-2"
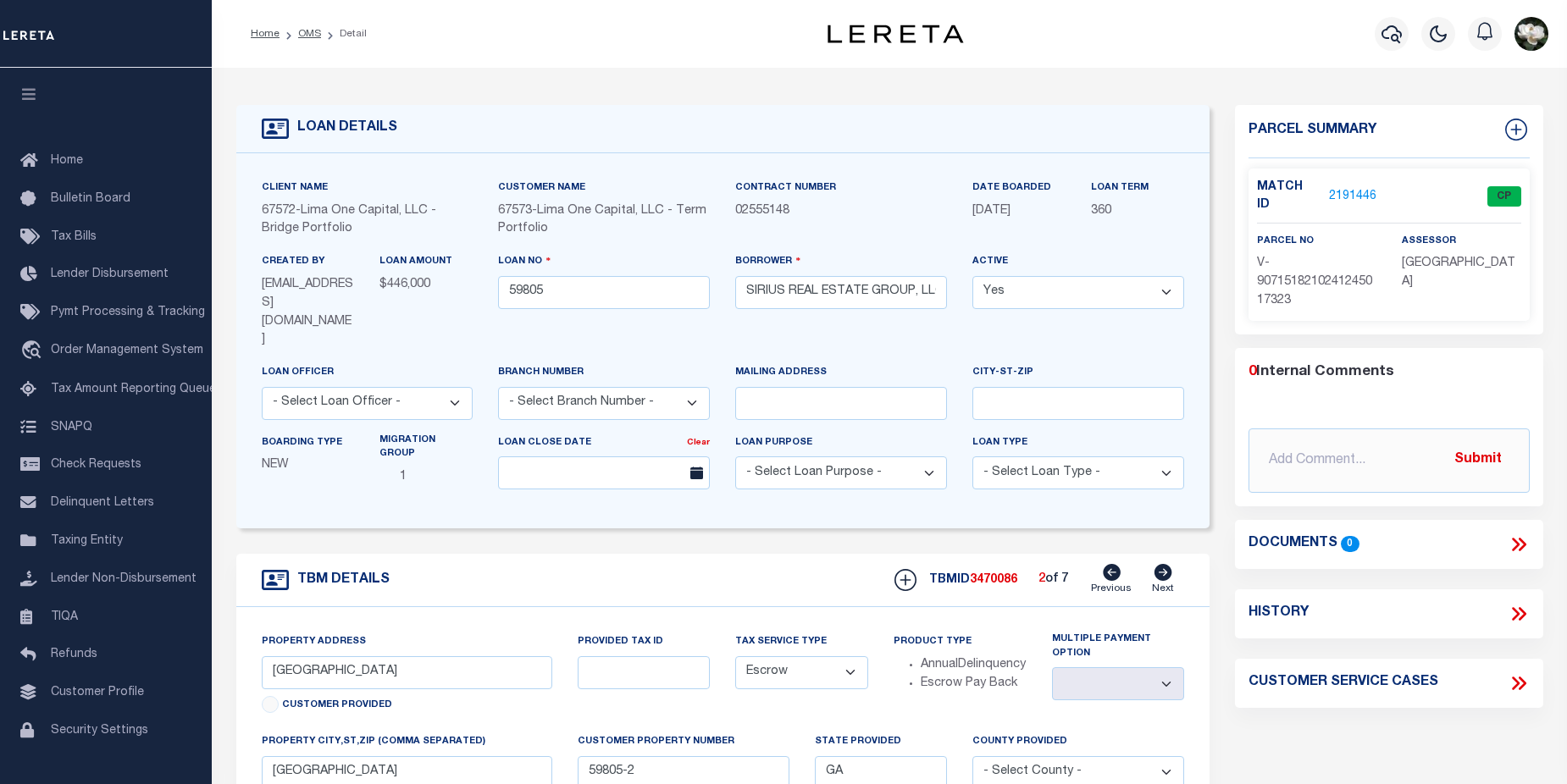
click at [1172, 564] on icon at bounding box center [1164, 572] width 17 height 17
type input "[STREET_ADDRESS]"
select select
type input "59805-3"
click at [1172, 564] on icon at bounding box center [1164, 572] width 17 height 17
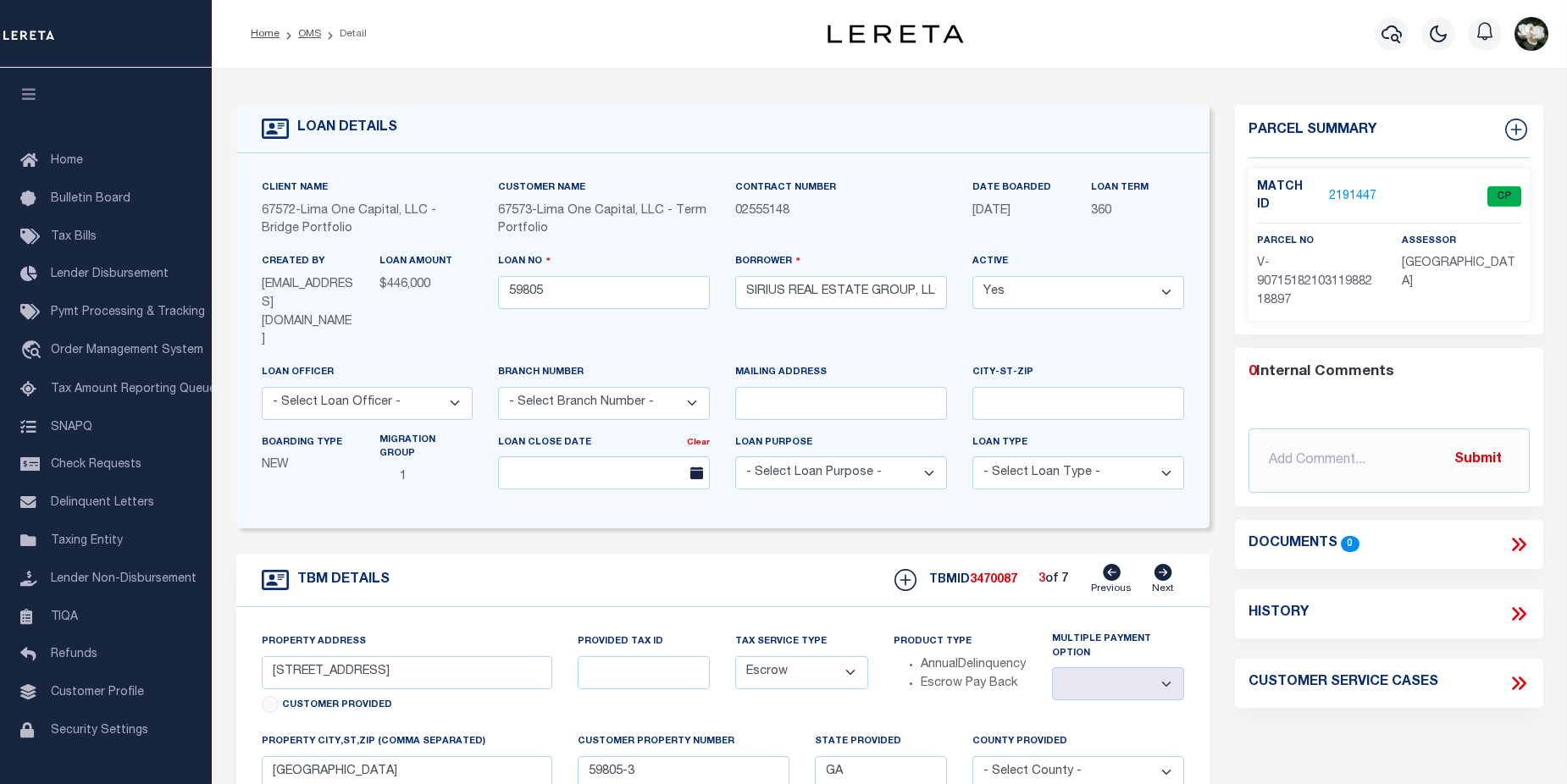
type input "6468 CHARTER WAY"
select select
type input "LITHONIA GA 30058"
type input "59805-4"
click at [1172, 564] on icon at bounding box center [1164, 572] width 17 height 17
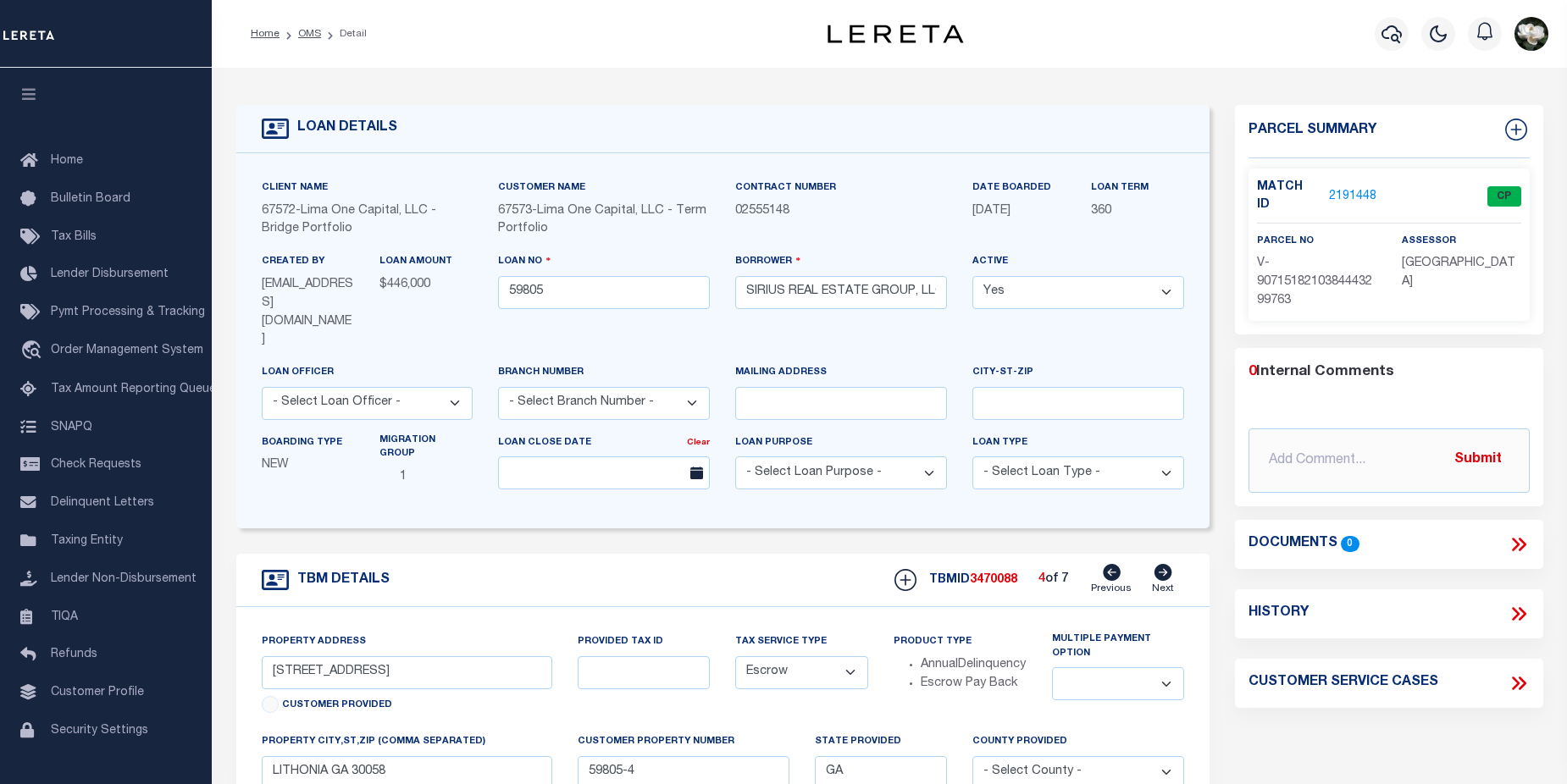
type input "1031 MAYSON TURNER ROAD NW"
radio input "true"
select select
type input "ATLANTA GA 30314"
type input "59805-1"
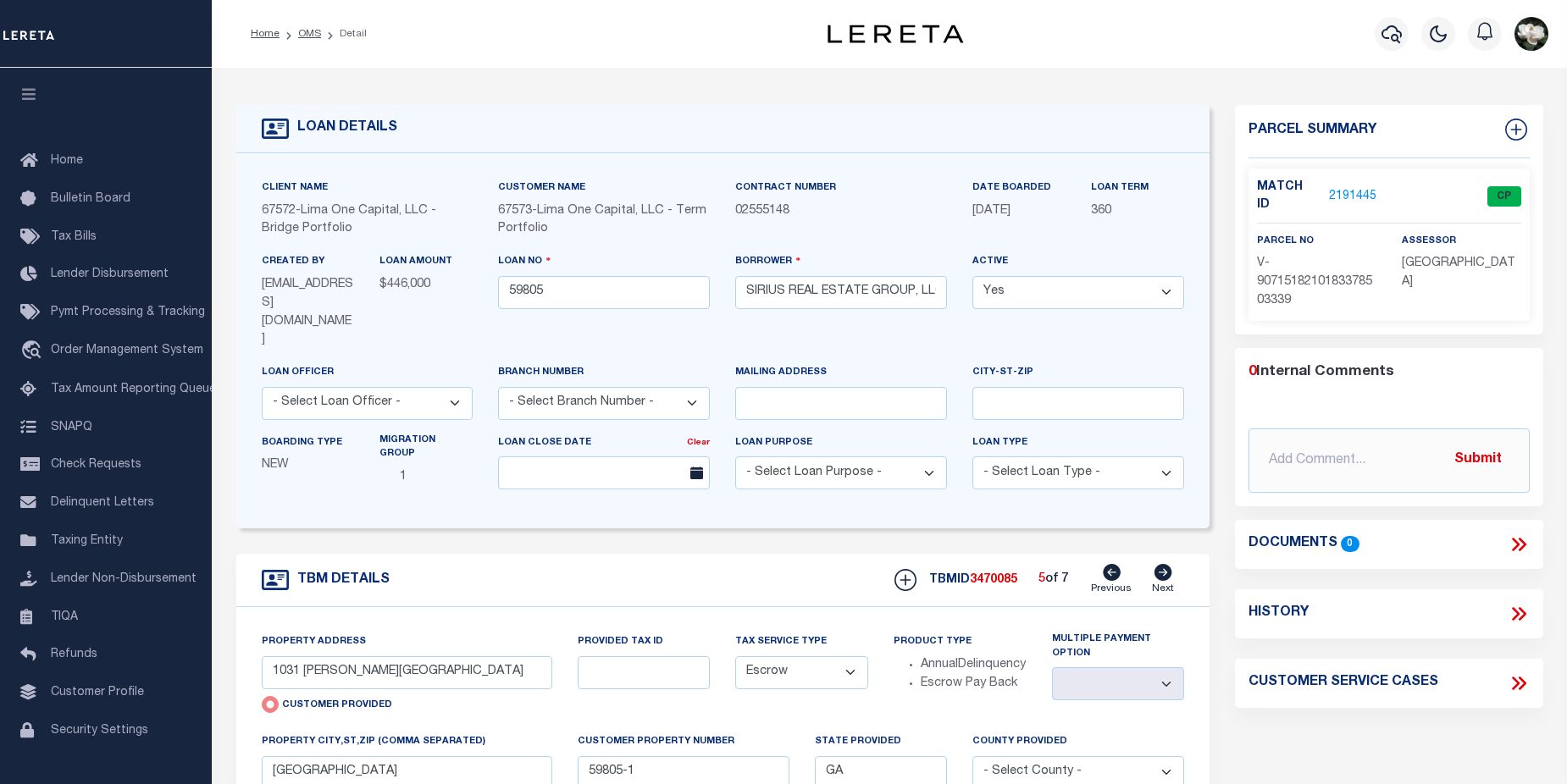
click at [1172, 564] on icon at bounding box center [1164, 572] width 17 height 17
type input "2018 MARBUT TRACE"
radio input "false"
select select
type input "LITHONIA GA 30058"
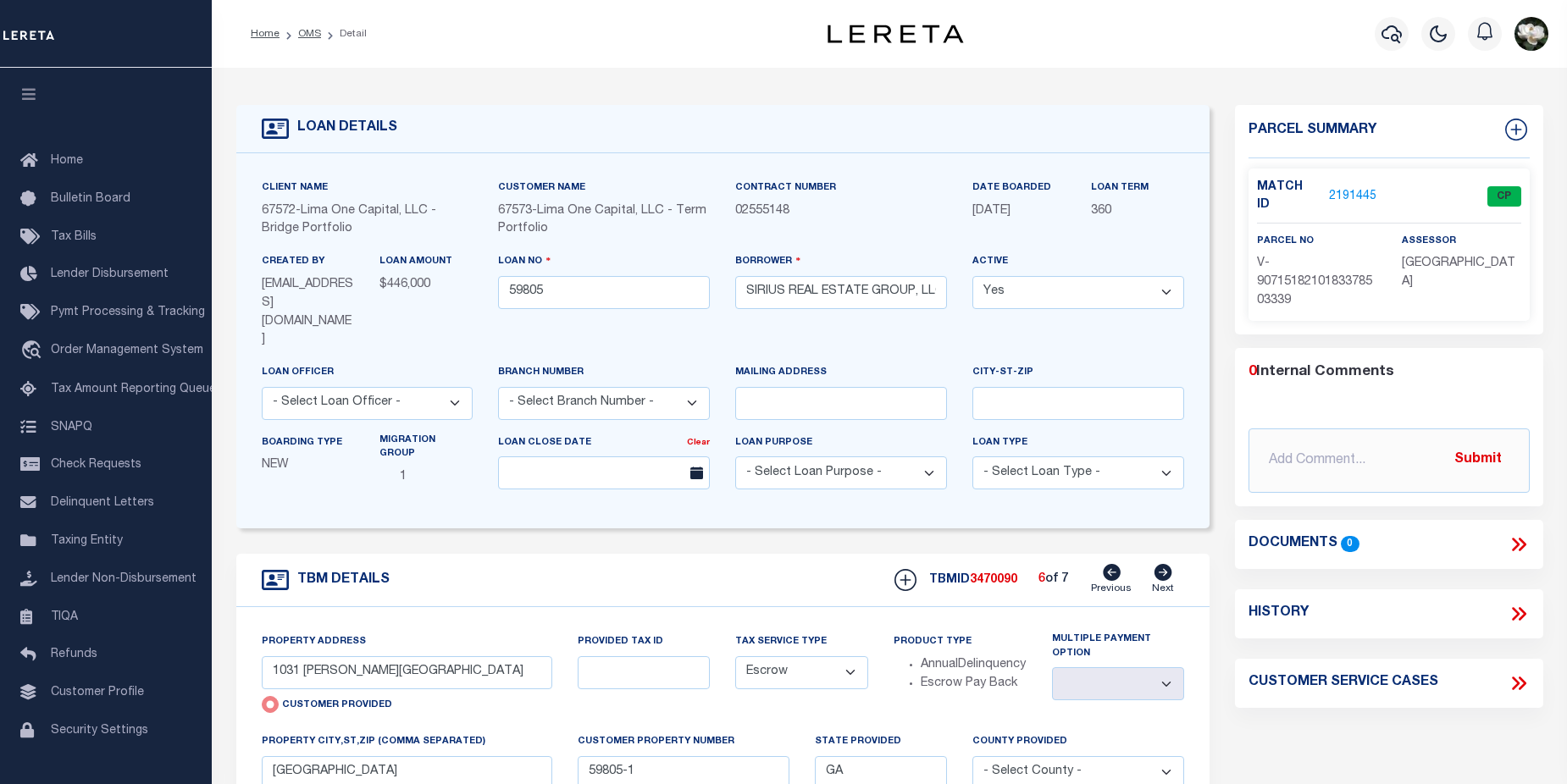
type input "59805-6"
click at [1172, 564] on icon at bounding box center [1164, 572] width 17 height 17
type input "2041 [PERSON_NAME] TRACE"
select select
type input "59805-7"
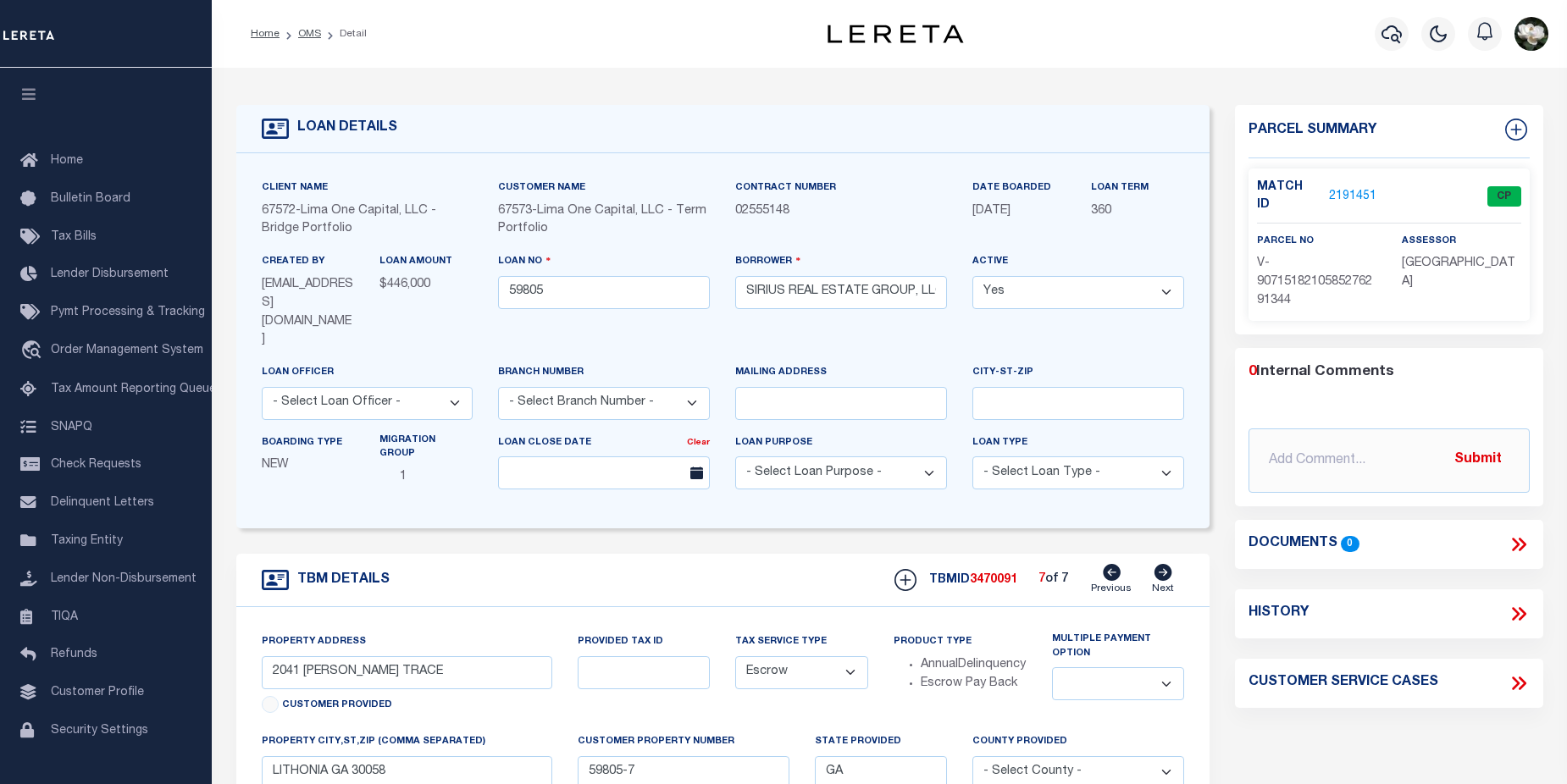
click at [1349, 188] on link "2191451" at bounding box center [1352, 196] width 48 height 17
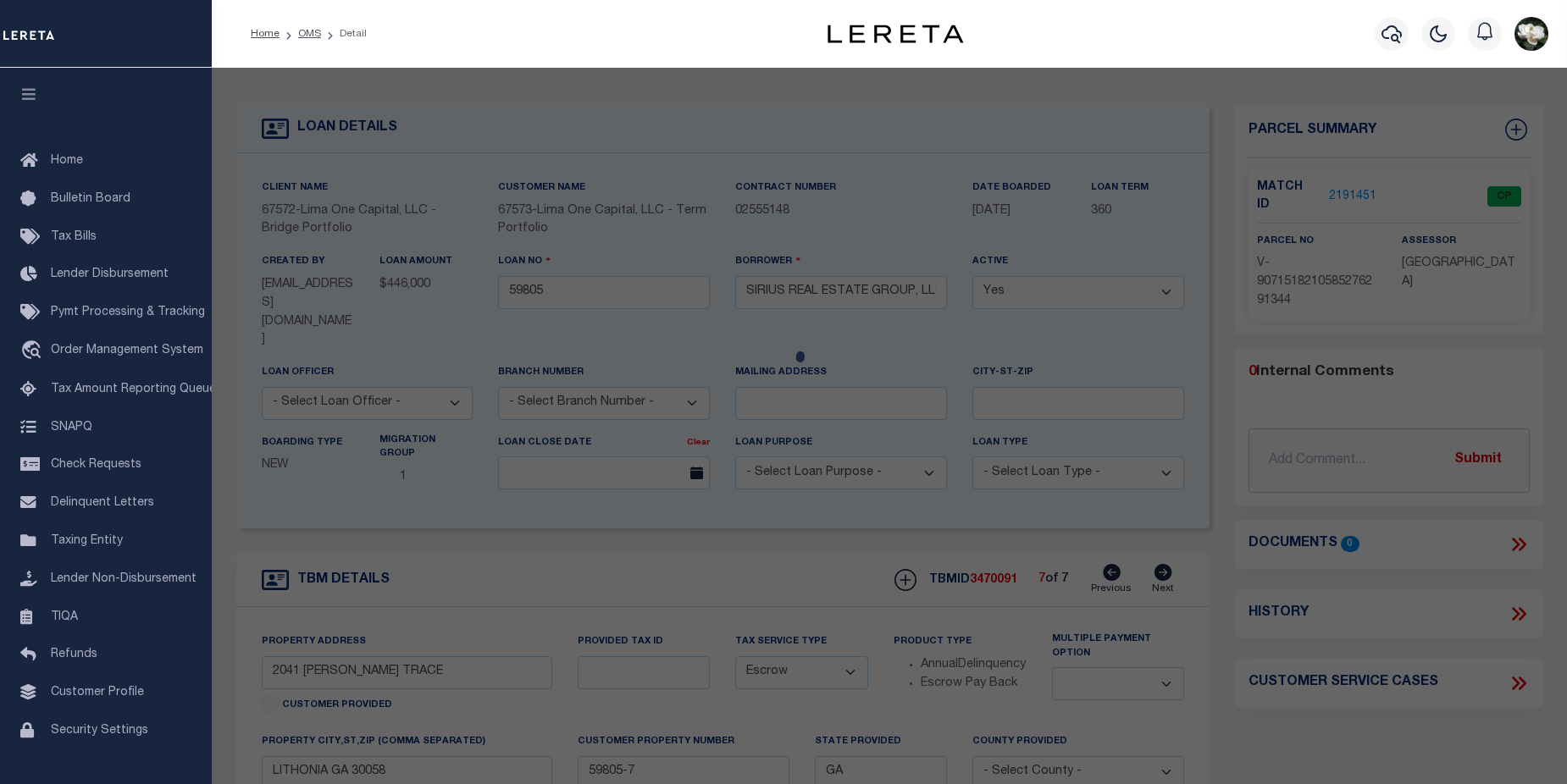
select select "AS"
select select
checkbox input "false"
select select "CP"
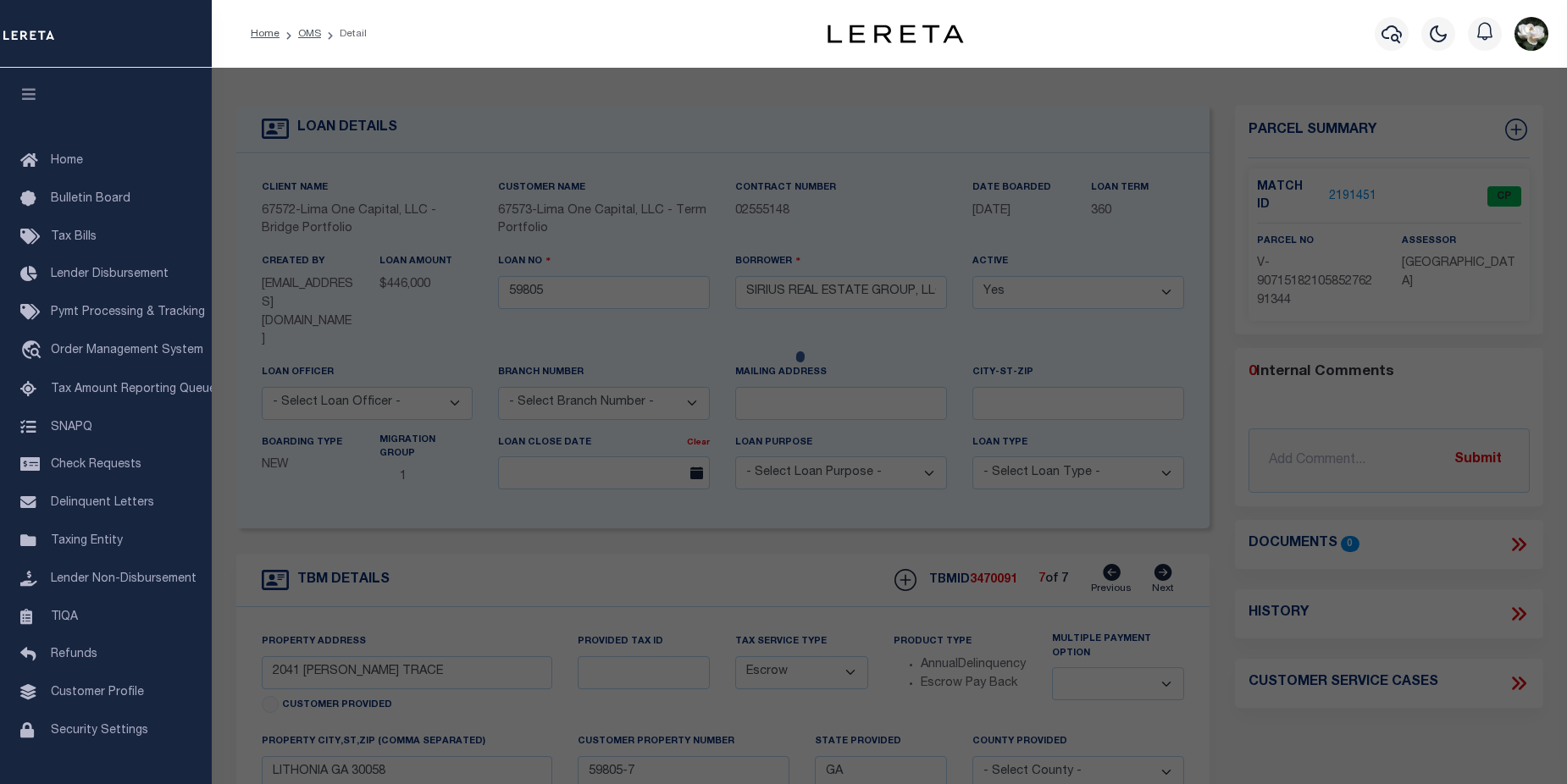
select select "AGW"
select select
type input "2041 MARBUT TRACE"
checkbox input "false"
type input "LITHONIA GA 30058"
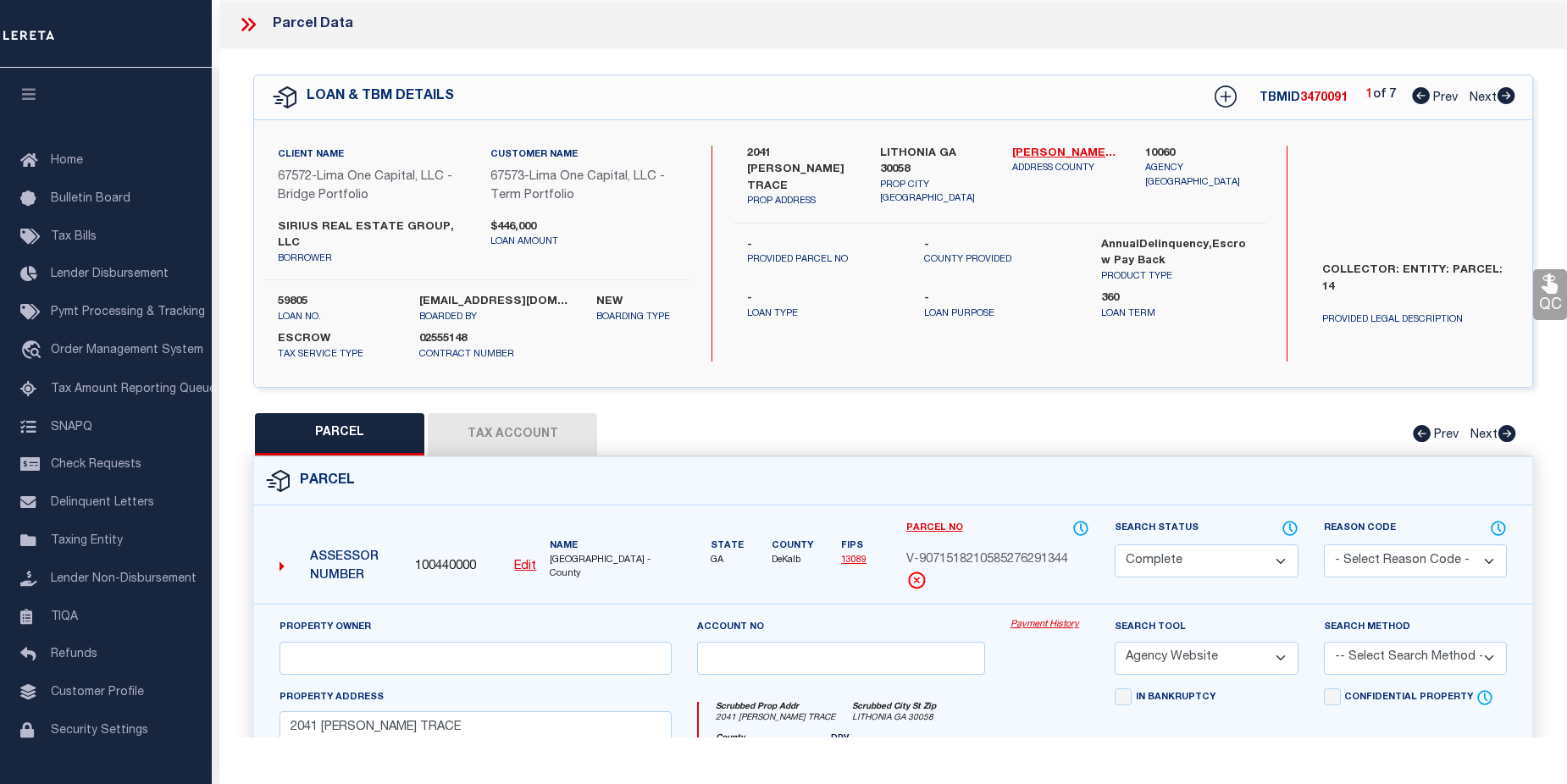
click at [1069, 618] on div "Payment History" at bounding box center [1050, 653] width 104 height 70
click at [1065, 618] on link "Payment History" at bounding box center [1050, 625] width 79 height 15
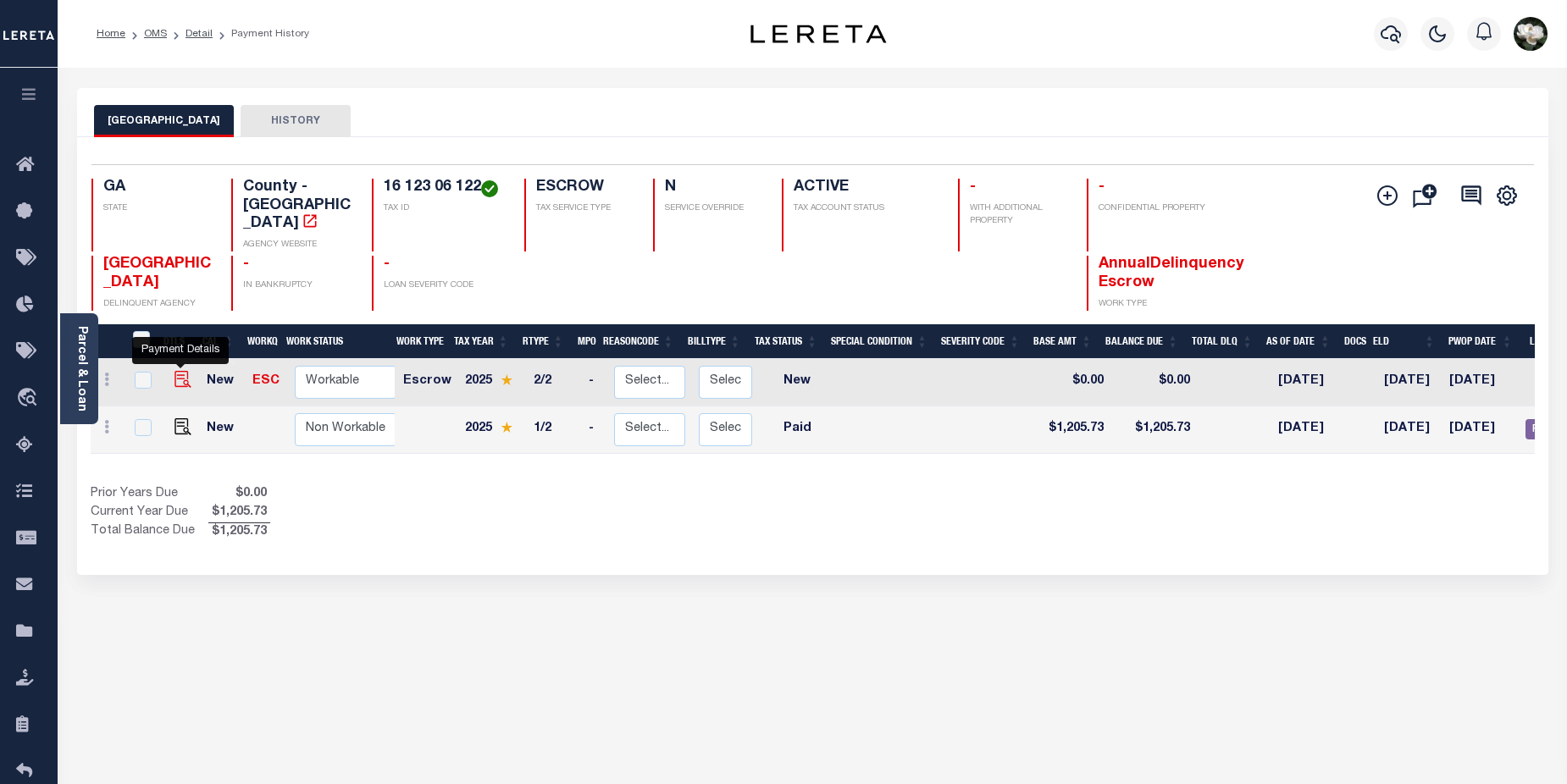
click at [177, 371] on img "" at bounding box center [183, 379] width 17 height 17
checkbox input "true"
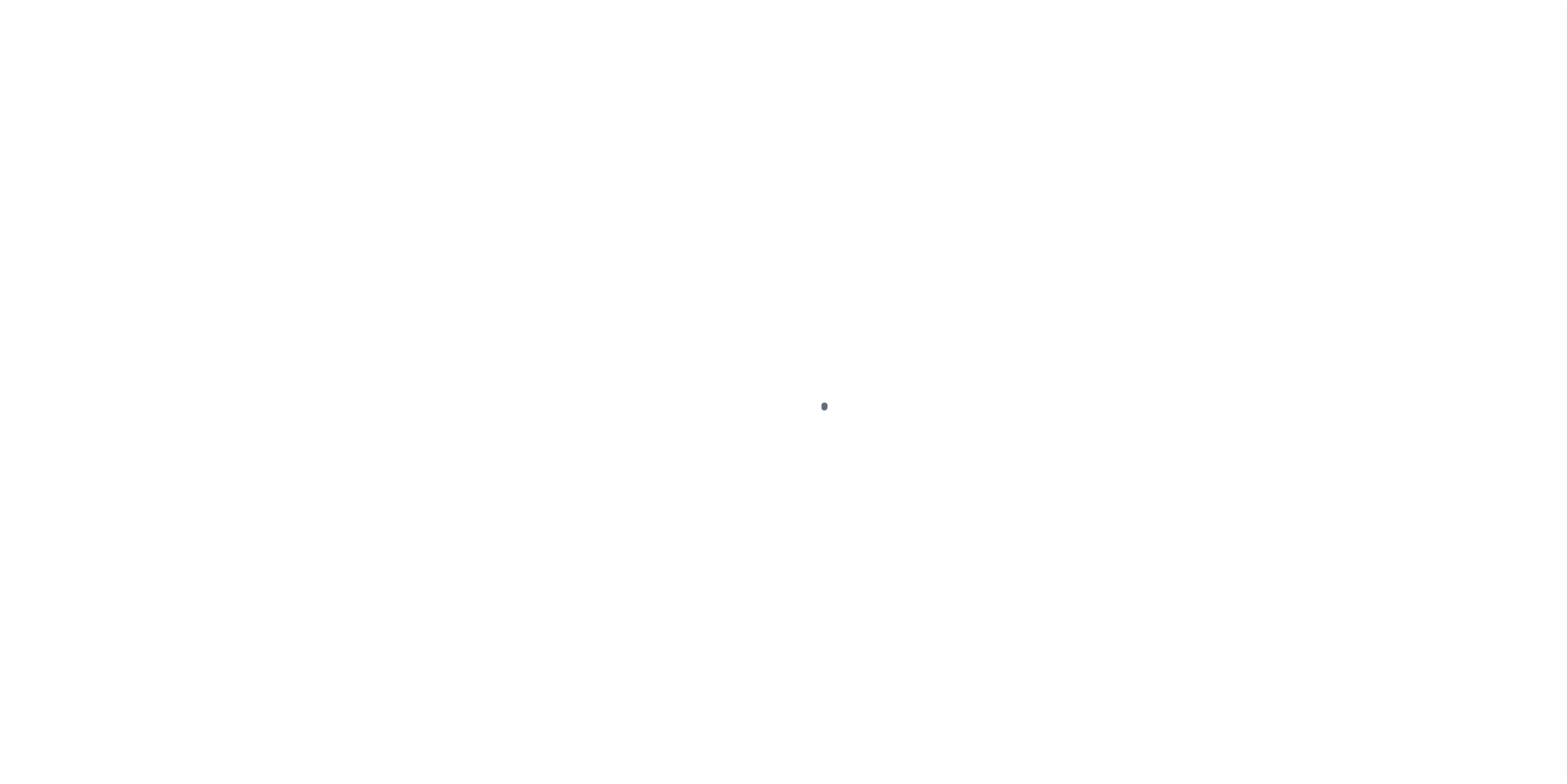
select select "NW2"
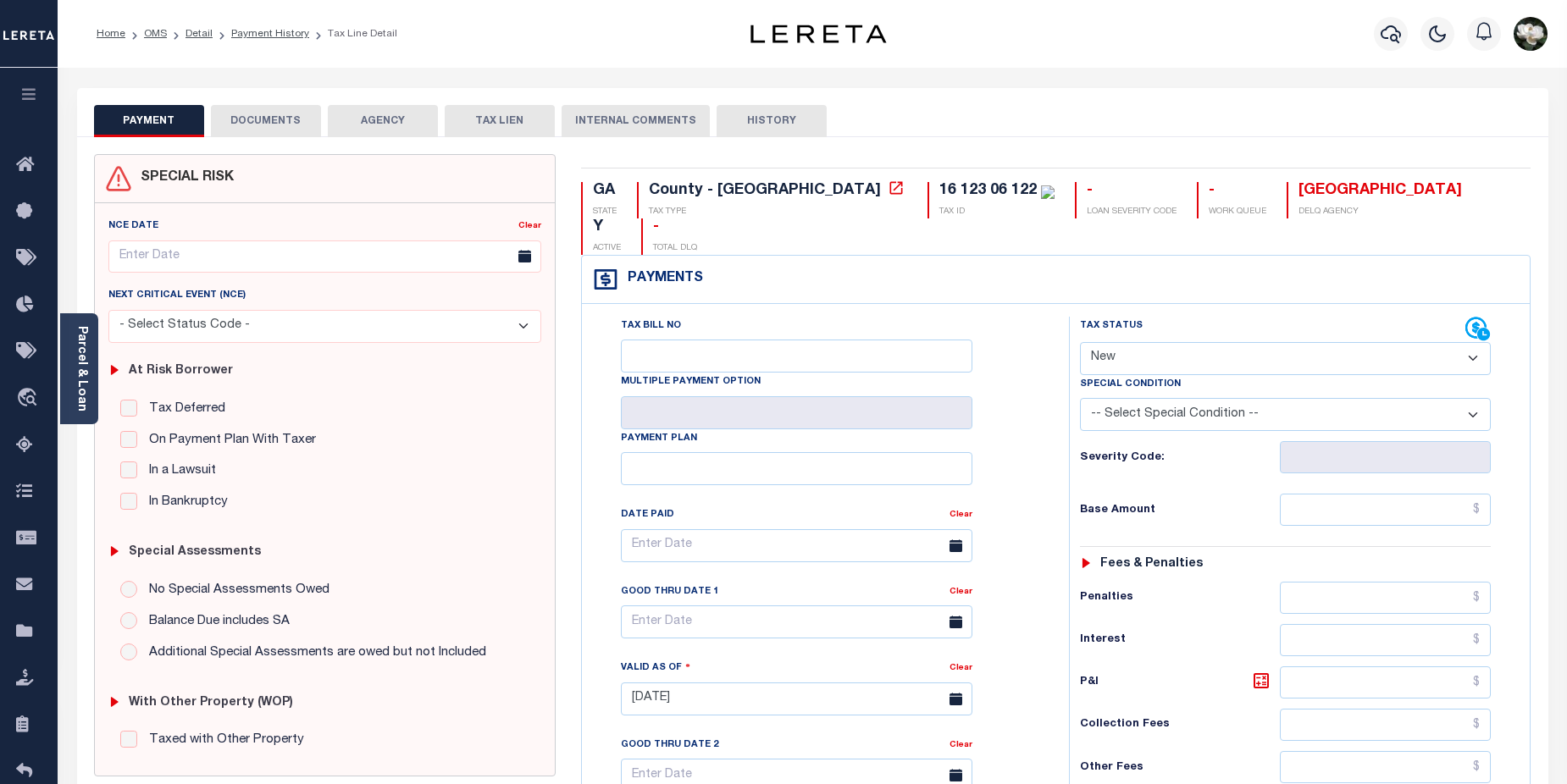
click at [256, 136] on button "DOCUMENTS" at bounding box center [266, 121] width 110 height 32
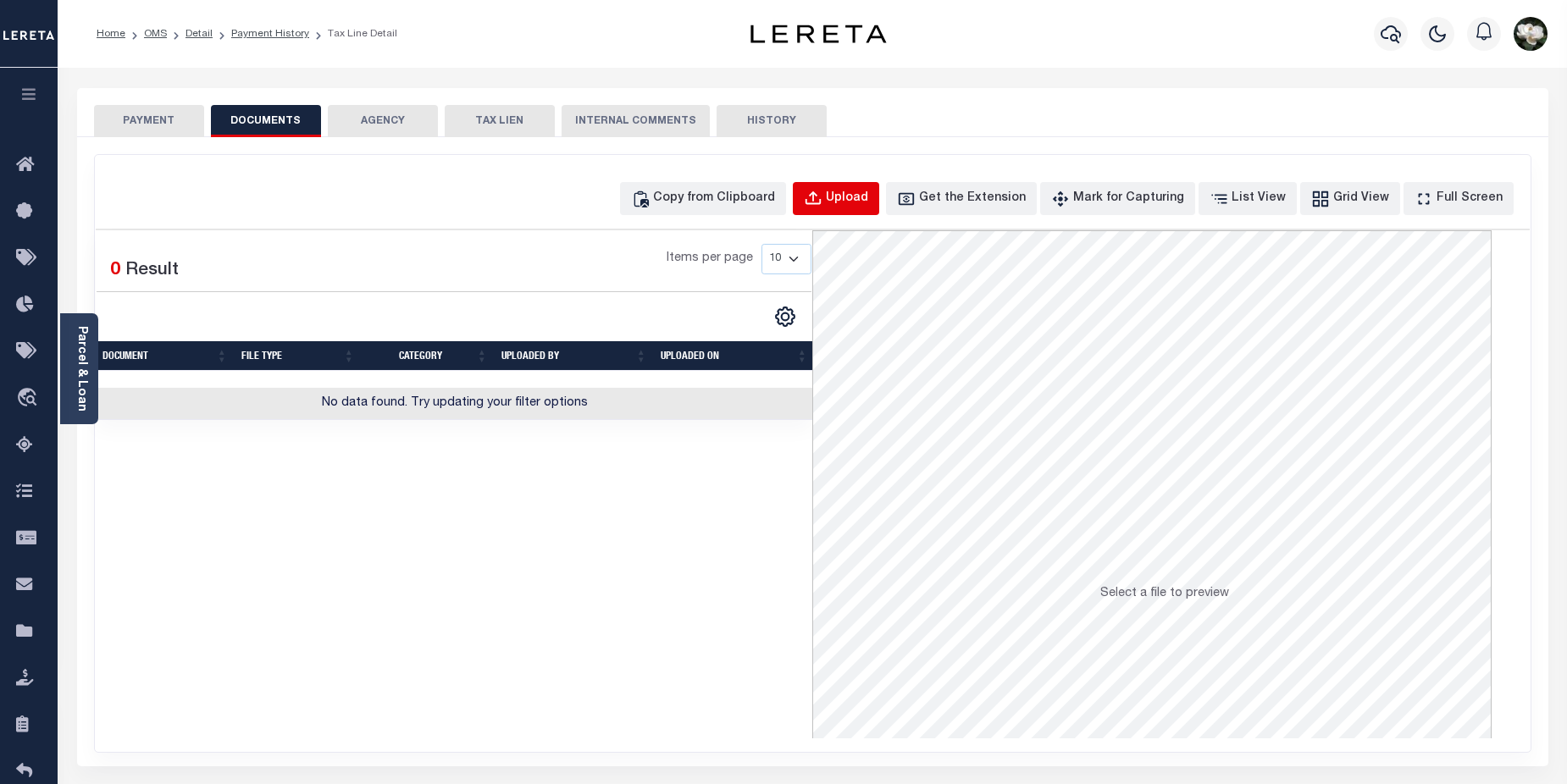
click at [879, 212] on button "Upload" at bounding box center [836, 198] width 86 height 33
select select "POP"
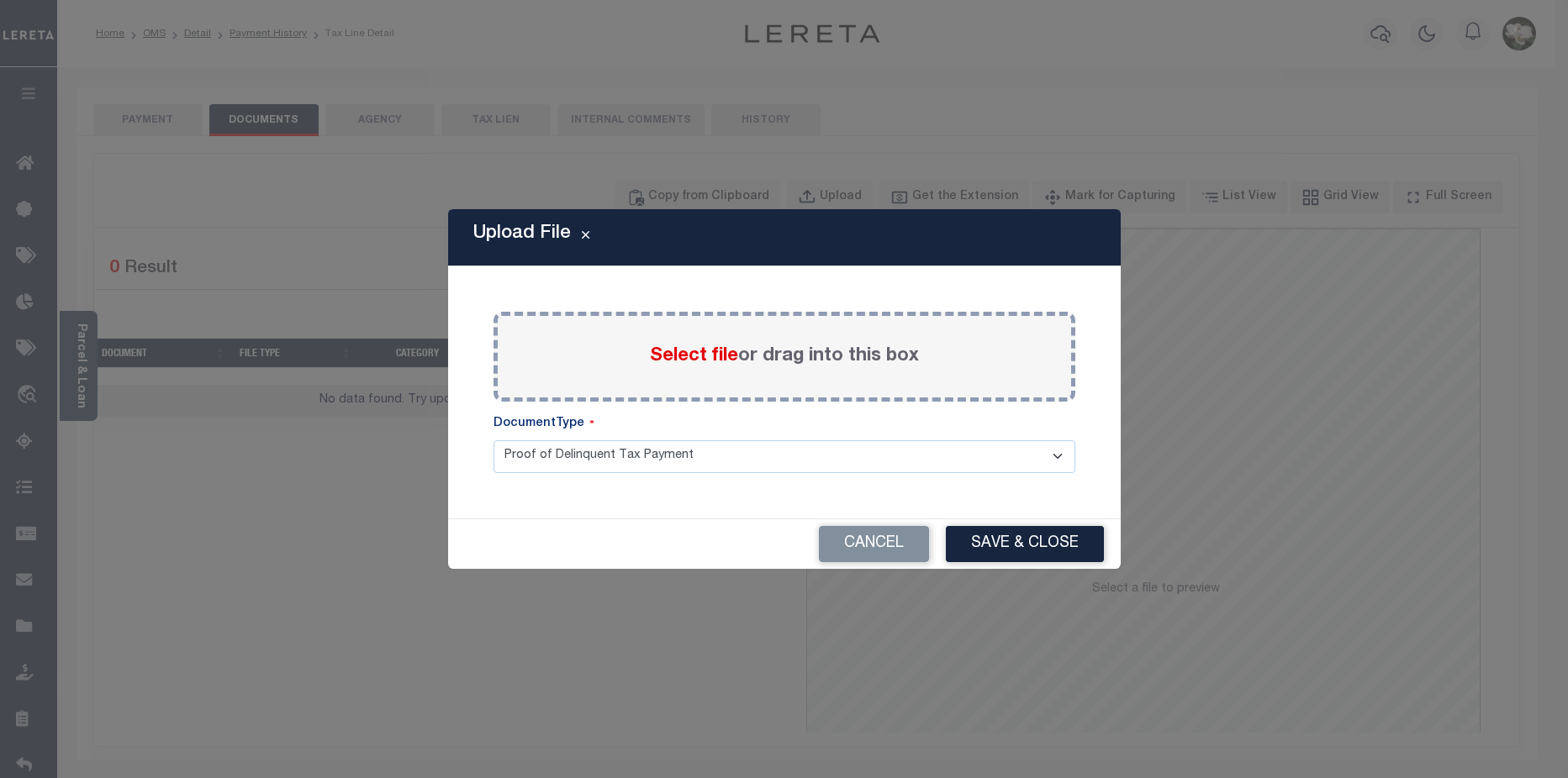
click at [695, 366] on span "Select file" at bounding box center [694, 355] width 88 height 18
click at [0, 0] on input "Select file or drag into this box" at bounding box center [0, 0] width 0 height 0
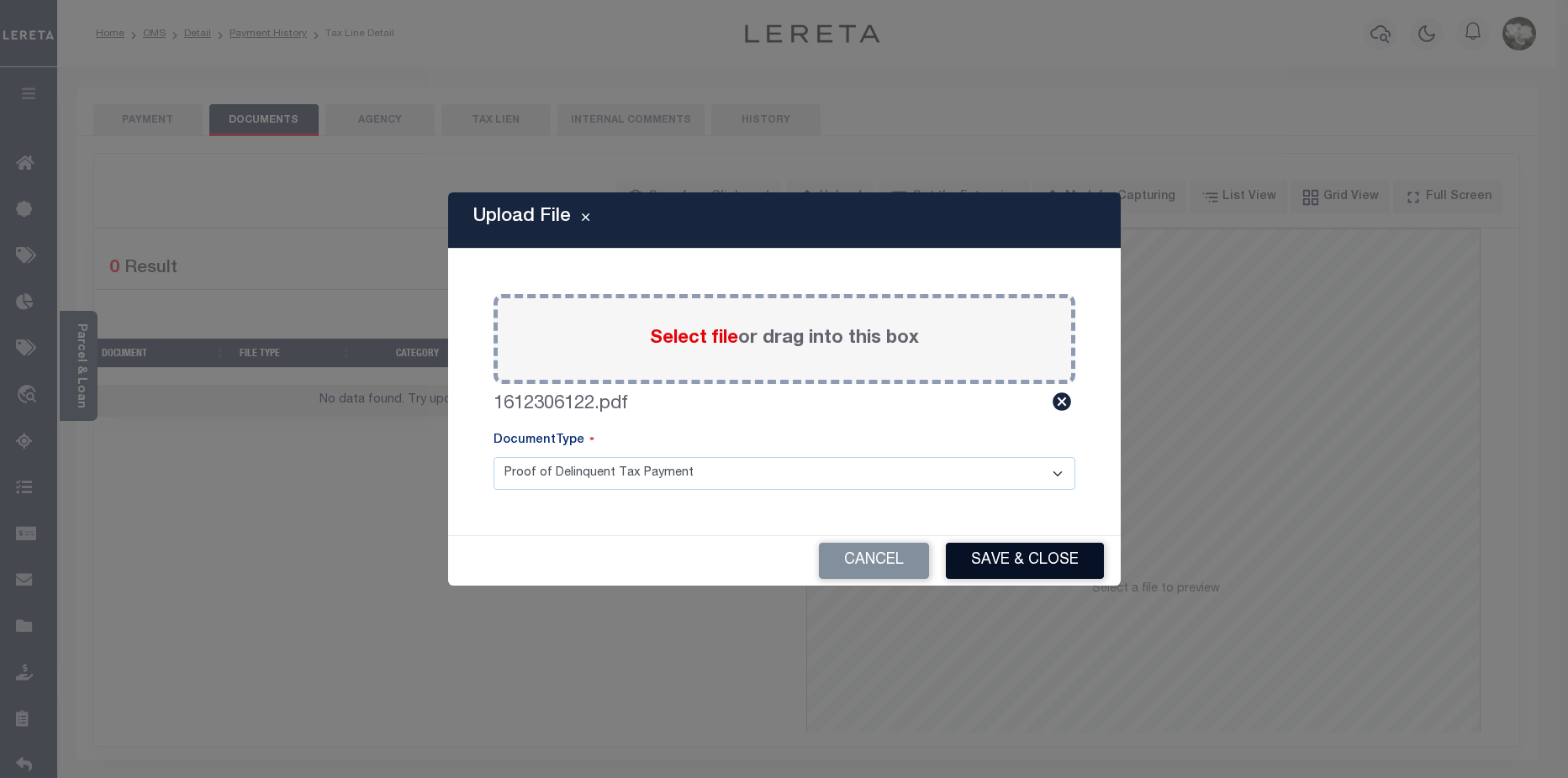
click at [1029, 561] on button "Save & Close" at bounding box center [1024, 561] width 158 height 36
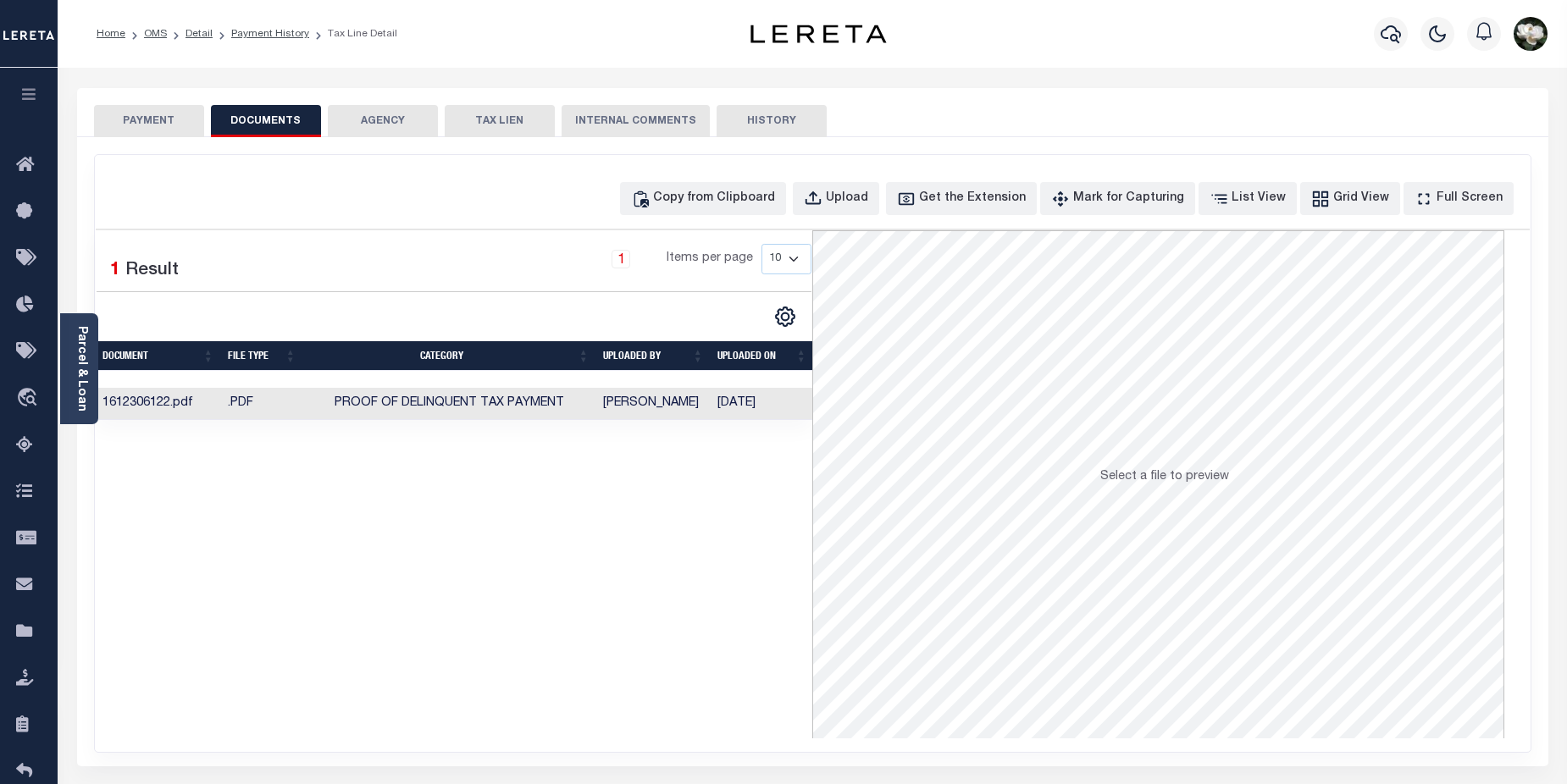
click at [128, 129] on button "PAYMENT" at bounding box center [149, 121] width 110 height 32
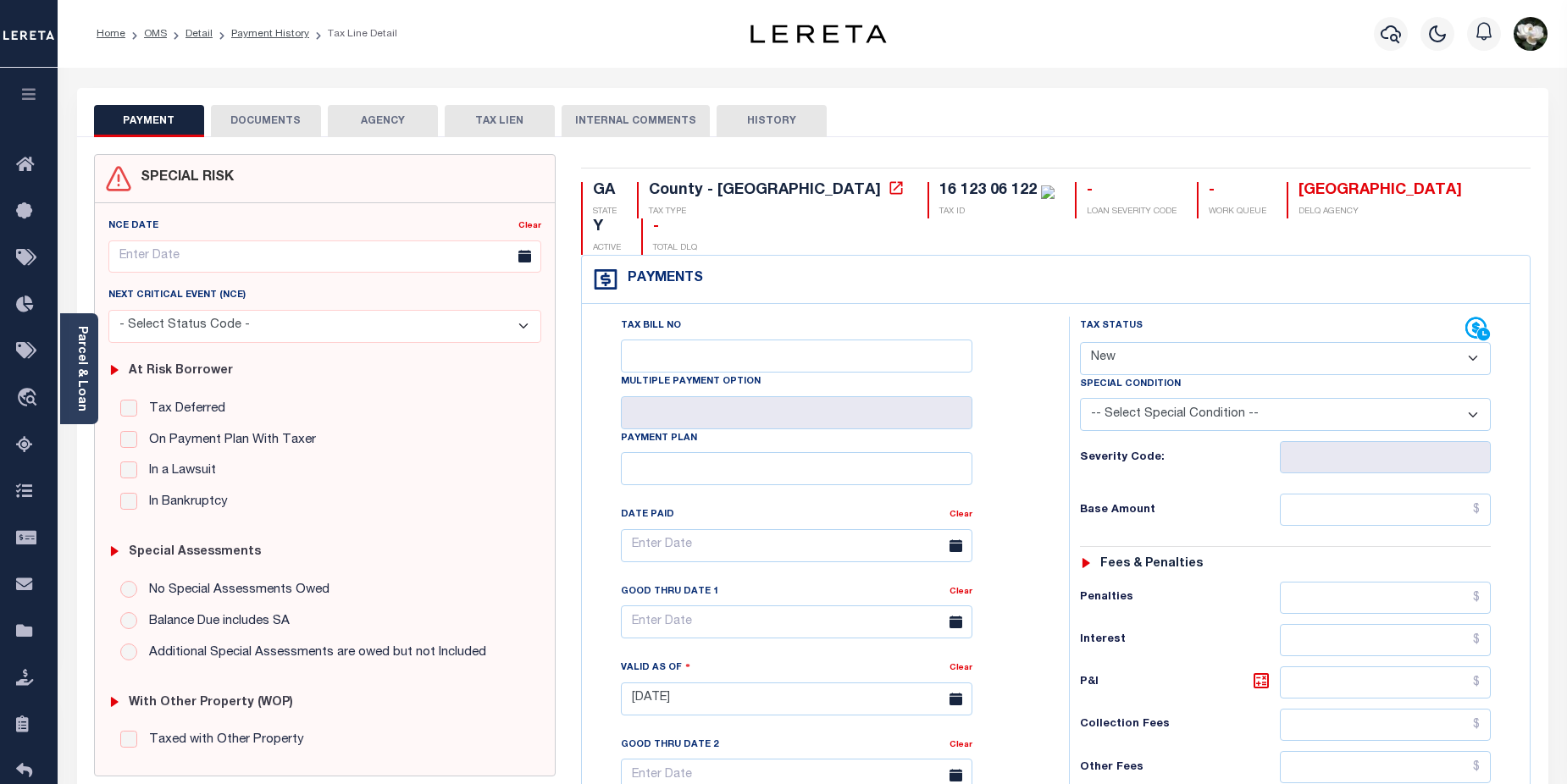
click at [1476, 342] on select "- Select Status Code - Open Due/Unpaid Paid Incomplete No Tax Due Internal Refu…" at bounding box center [1285, 359] width 411 height 33
select select "DUE"
click at [1080, 342] on select "- Select Status Code - Open Due/Unpaid Paid Incomplete No Tax Due Internal Refu…" at bounding box center [1285, 359] width 411 height 33
type input "[DATE]"
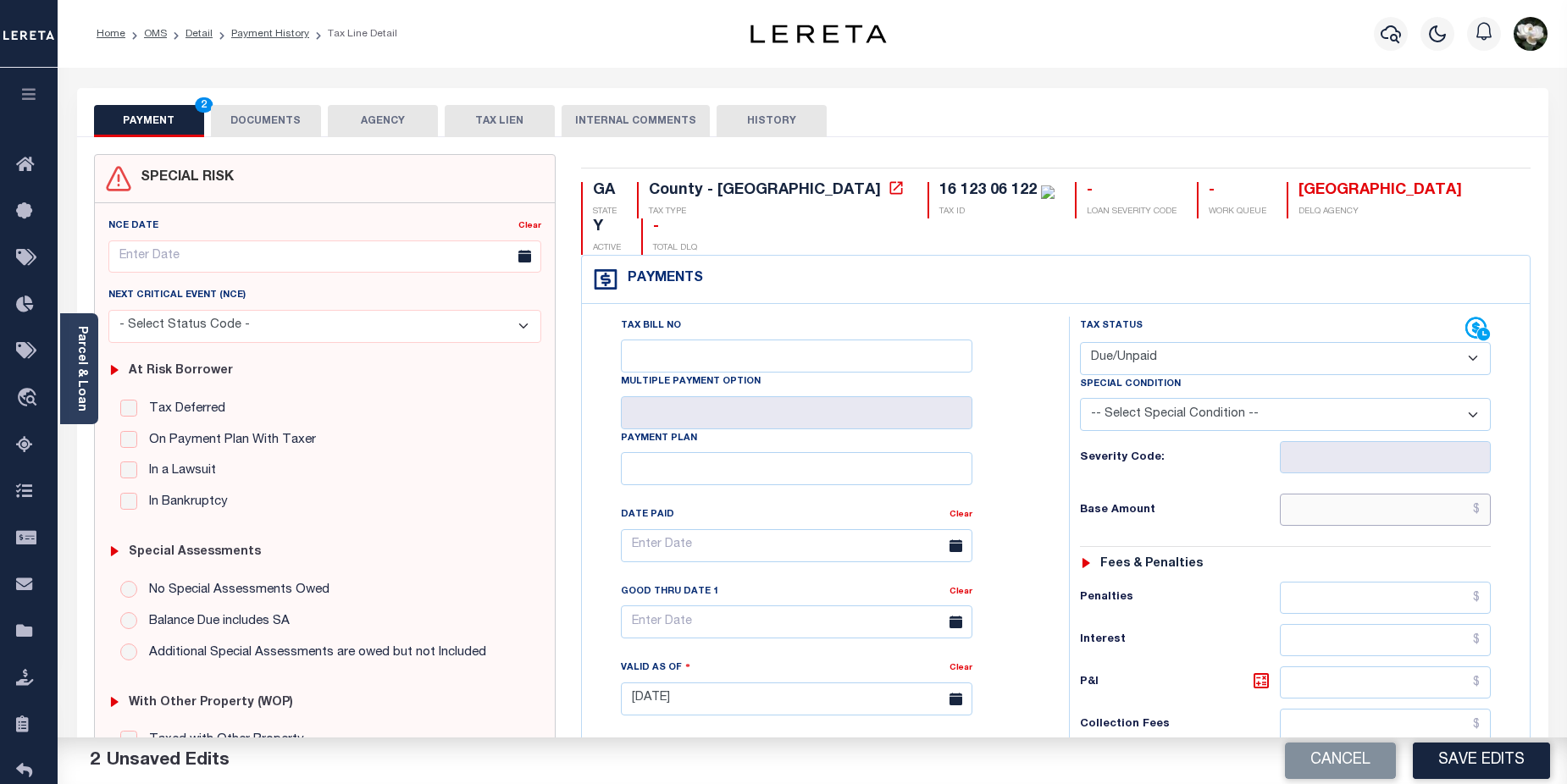
click at [1393, 494] on input "text" at bounding box center [1386, 509] width 212 height 32
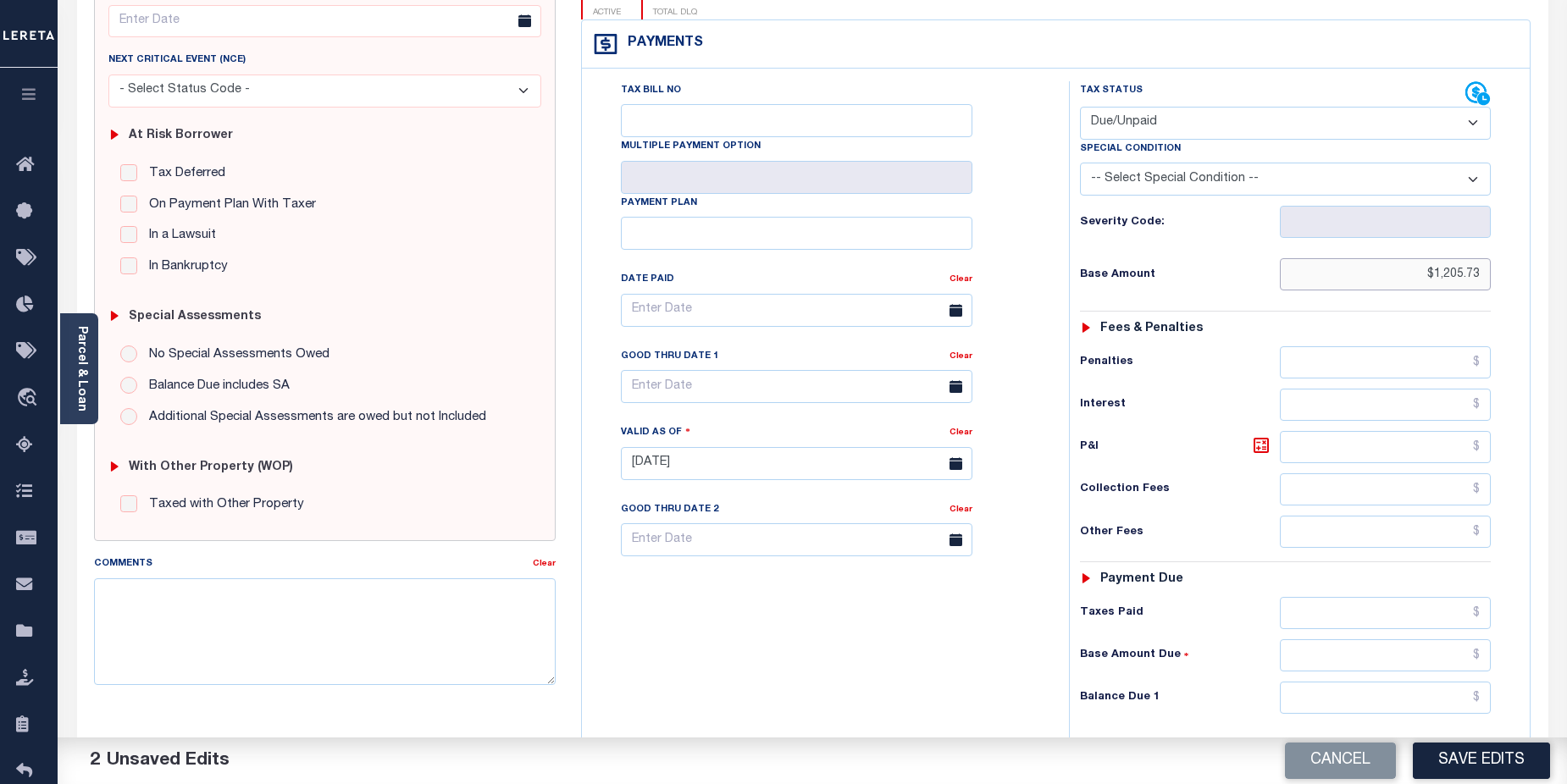
scroll to position [299, 0]
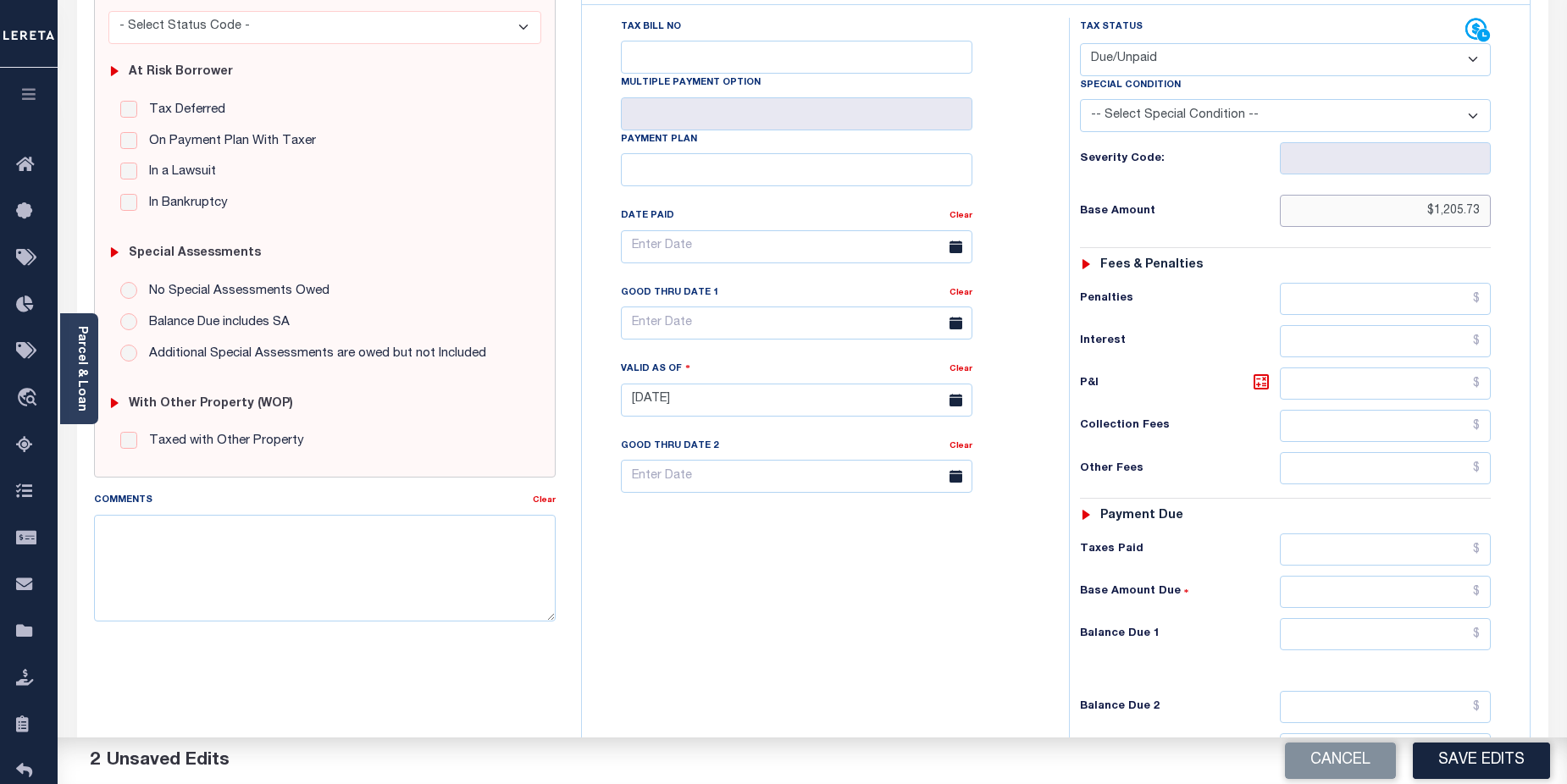
type input "$1,205.73"
click at [1407, 618] on input "text" at bounding box center [1386, 634] width 212 height 32
type input "$1,205.73"
click at [779, 230] on input "text" at bounding box center [797, 247] width 351 height 33
click at [1022, 308] on div "Tax Bill No Multiple Payment Option Payment Plan Clear" at bounding box center [821, 255] width 444 height 475
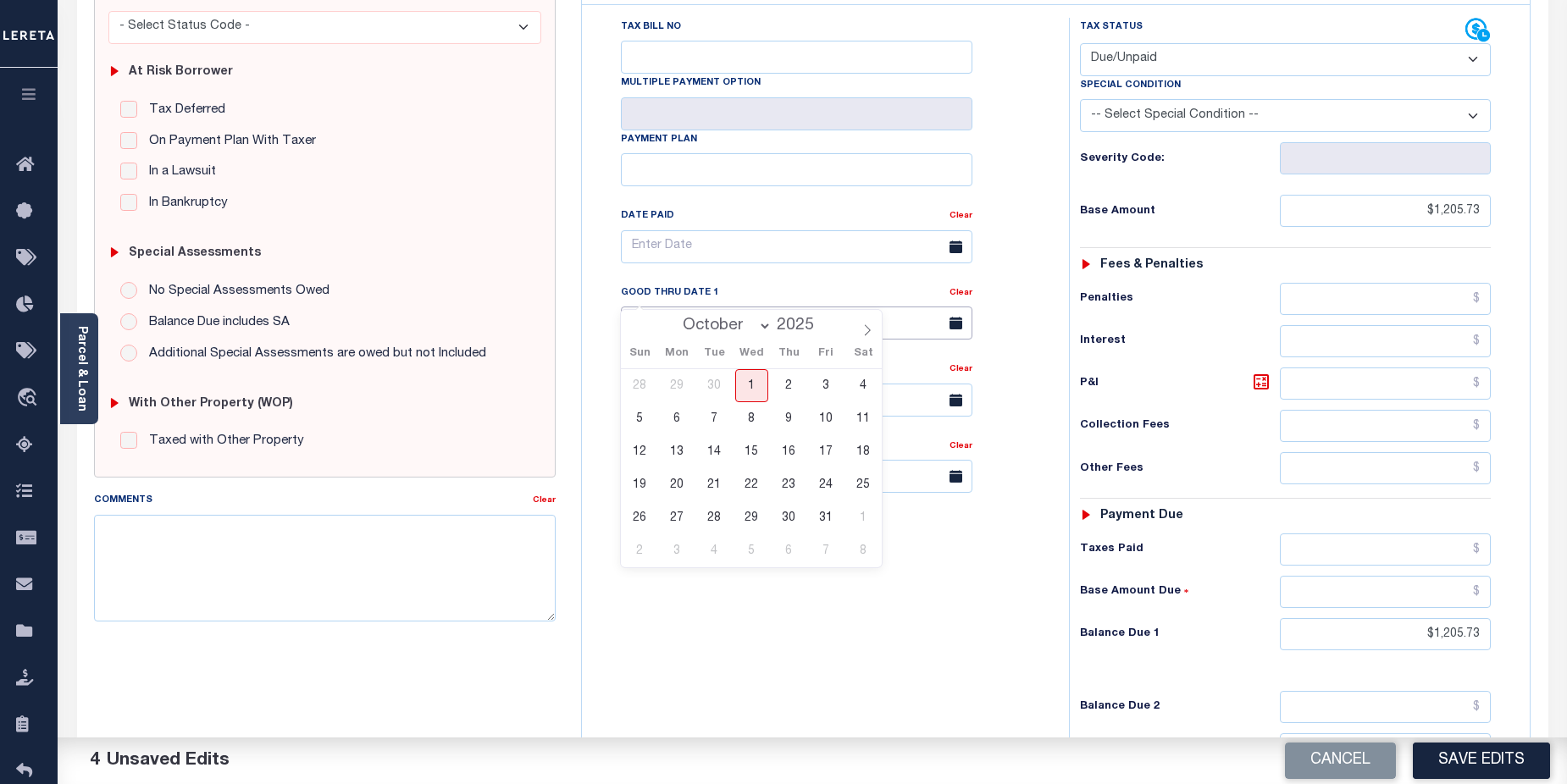
click at [766, 307] on input "text" at bounding box center [797, 323] width 351 height 33
drag, startPoint x: 861, startPoint y: 328, endPoint x: 861, endPoint y: 340, distance: 12.0
click at [861, 331] on span at bounding box center [867, 324] width 29 height 29
select select "10"
click at [671, 484] on span "17" at bounding box center [677, 485] width 33 height 33
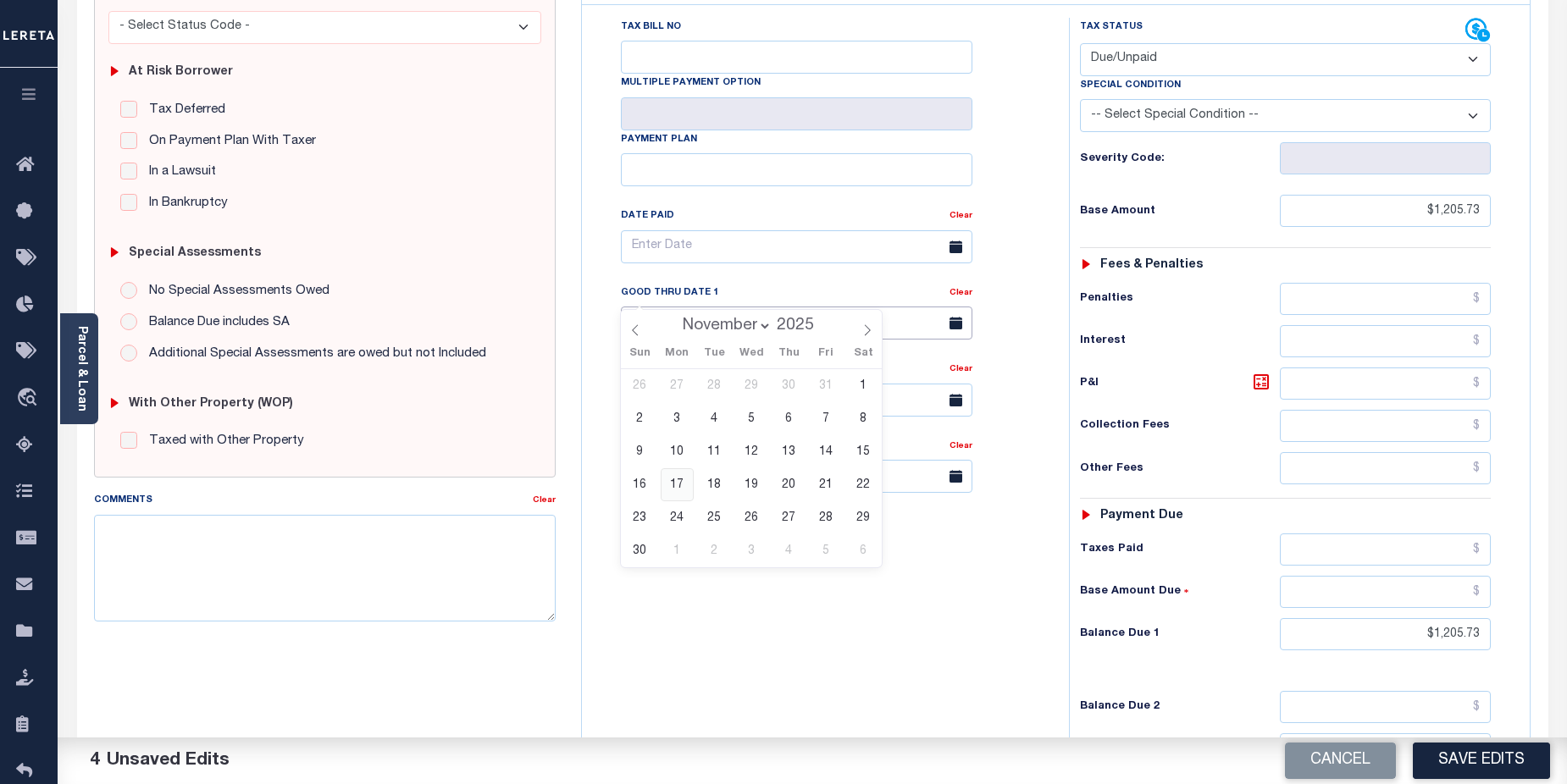
type input "11/17/2025"
click at [199, 541] on textarea "Comments" at bounding box center [325, 568] width 463 height 107
paste textarea "CAS-48403 2025/annual dlq Base $1,275.62 Total $1,275.62 Gtd 11/17/2025"
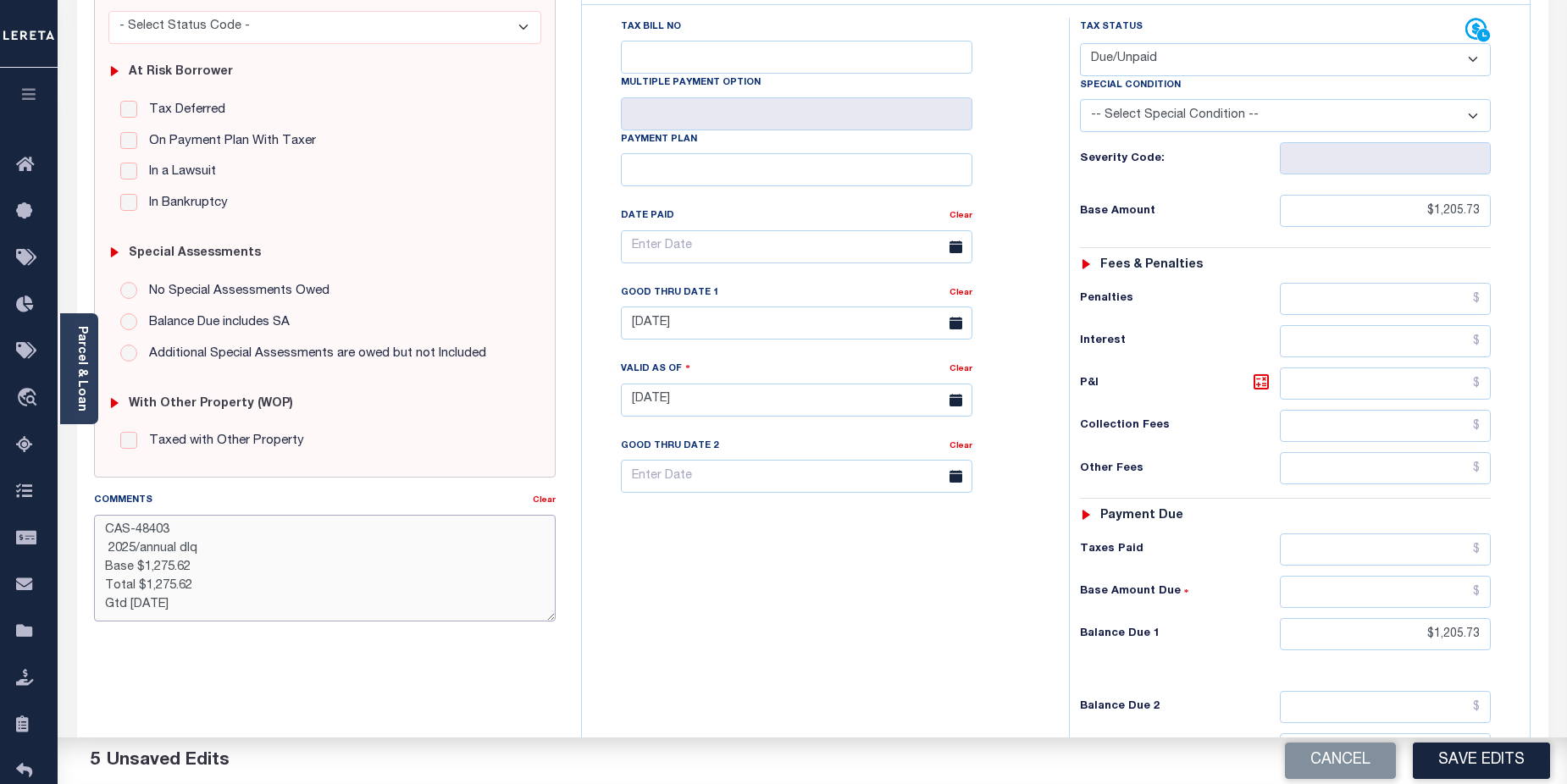
drag, startPoint x: 159, startPoint y: 565, endPoint x: 205, endPoint y: 562, distance: 46.1
click at [205, 562] on textarea "CAS-48403 2025/annual dlq Base $1,275.62 Total $1,275.62 Gtd 11/17/2025" at bounding box center [325, 568] width 463 height 107
drag, startPoint x: 162, startPoint y: 584, endPoint x: 222, endPoint y: 585, distance: 60.0
click at [222, 585] on textarea "CAS-48403 2025/annual dlq Base $1,205.73 Total $1,275.62 Gtd 11/17/2025" at bounding box center [325, 568] width 463 height 107
type textarea "CAS-48403 2025/annual dlq Base $1,205.73 Total $1,205.73 Gtd [DATE]"
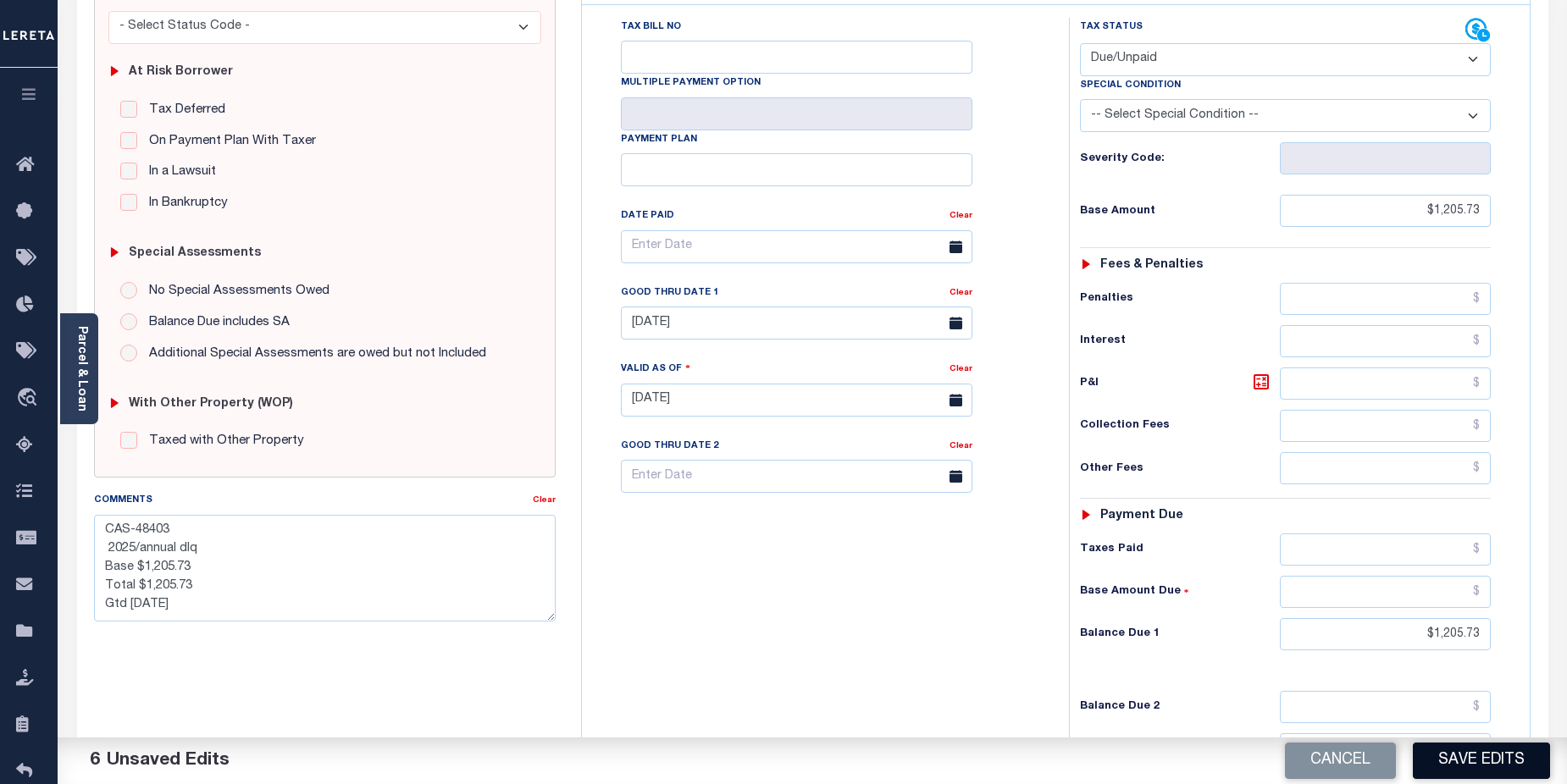
click at [1457, 767] on button "Save Edits" at bounding box center [1482, 761] width 137 height 37
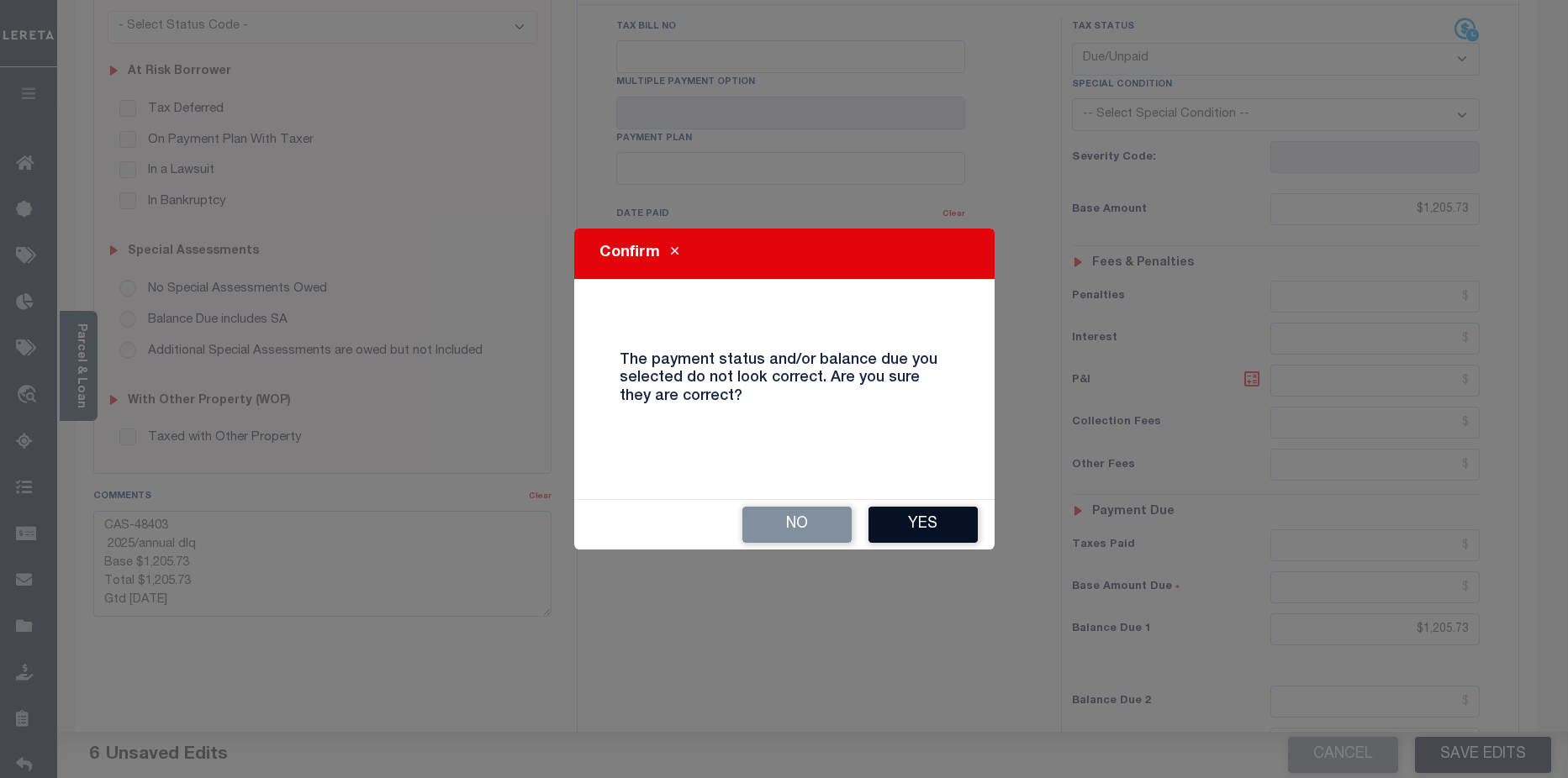
click at [941, 522] on button "Yes" at bounding box center [923, 524] width 110 height 36
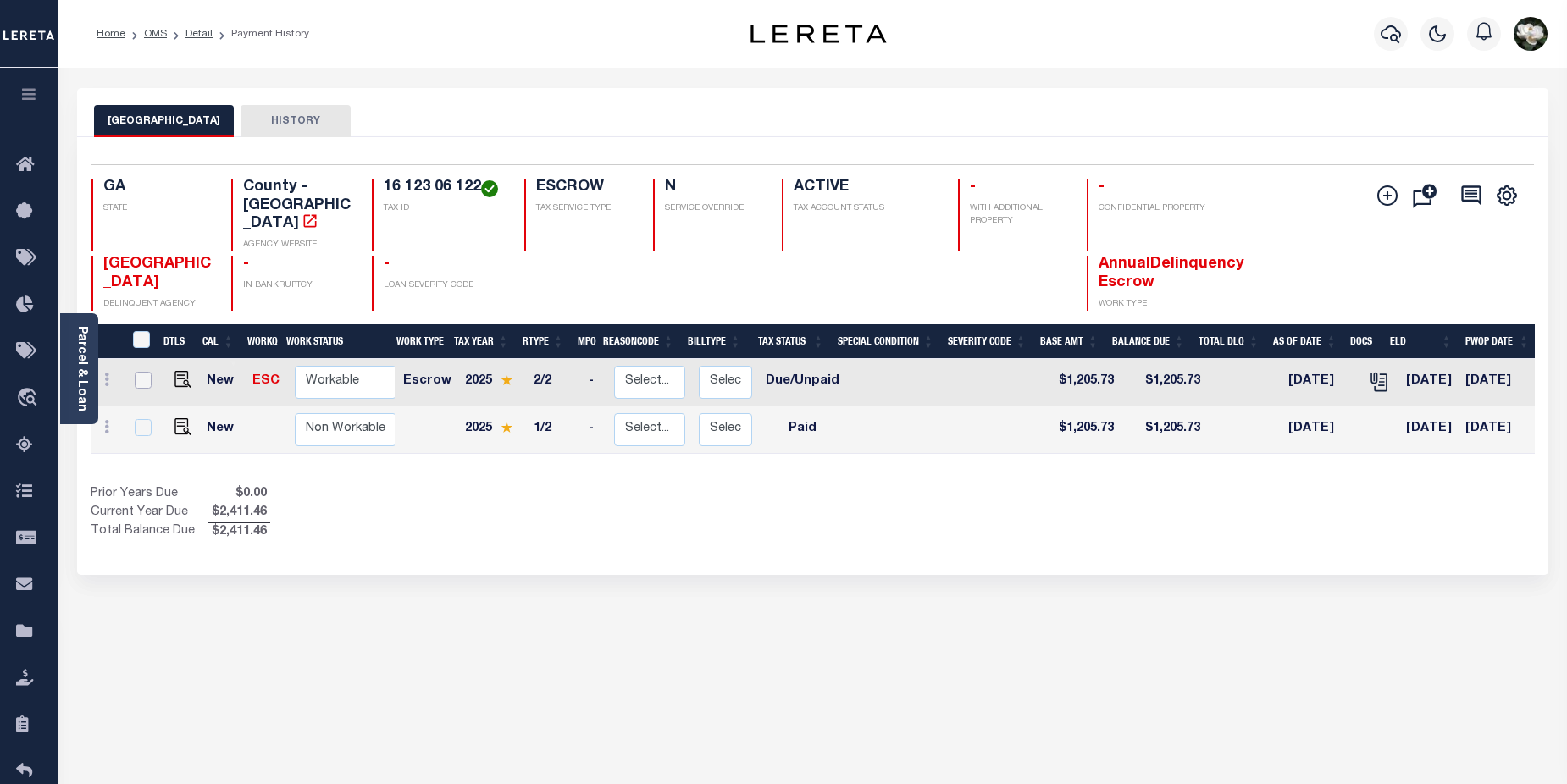
click at [141, 372] on input "checkbox" at bounding box center [143, 380] width 17 height 17
checkbox input "true"
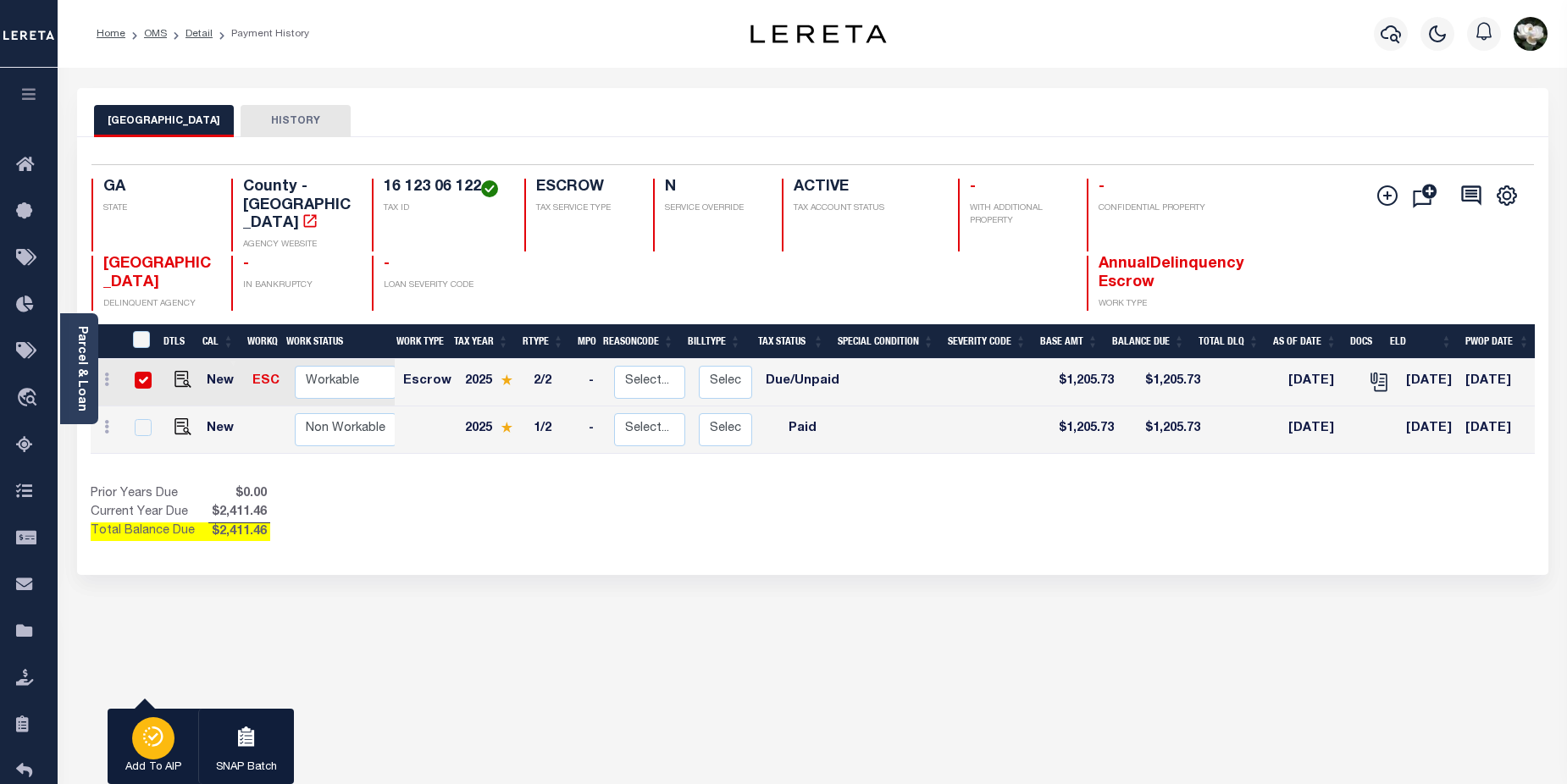
click at [163, 745] on icon "button" at bounding box center [153, 736] width 23 height 20
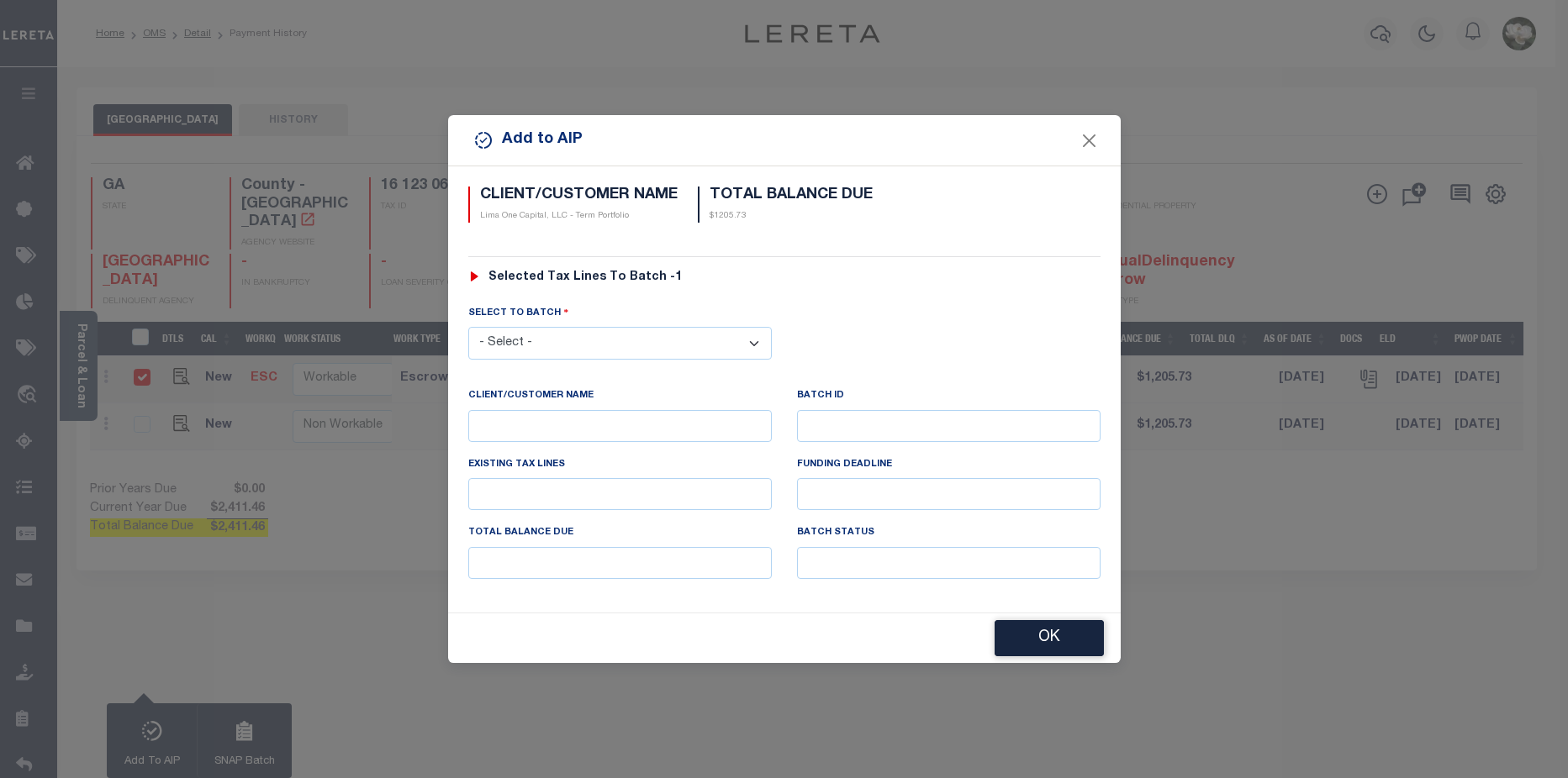
click at [550, 346] on select "- Select - 45186 45191 45195 45200 45202 45203 45206 45214 45215 45216 45218 45…" at bounding box center [620, 343] width 304 height 33
select select "46468"
click at [469, 327] on select "- Select - 45186 45191 45195 45200 45202 45203 45206 45214 45215 45216 45218 45…" at bounding box center [620, 343] width 304 height 33
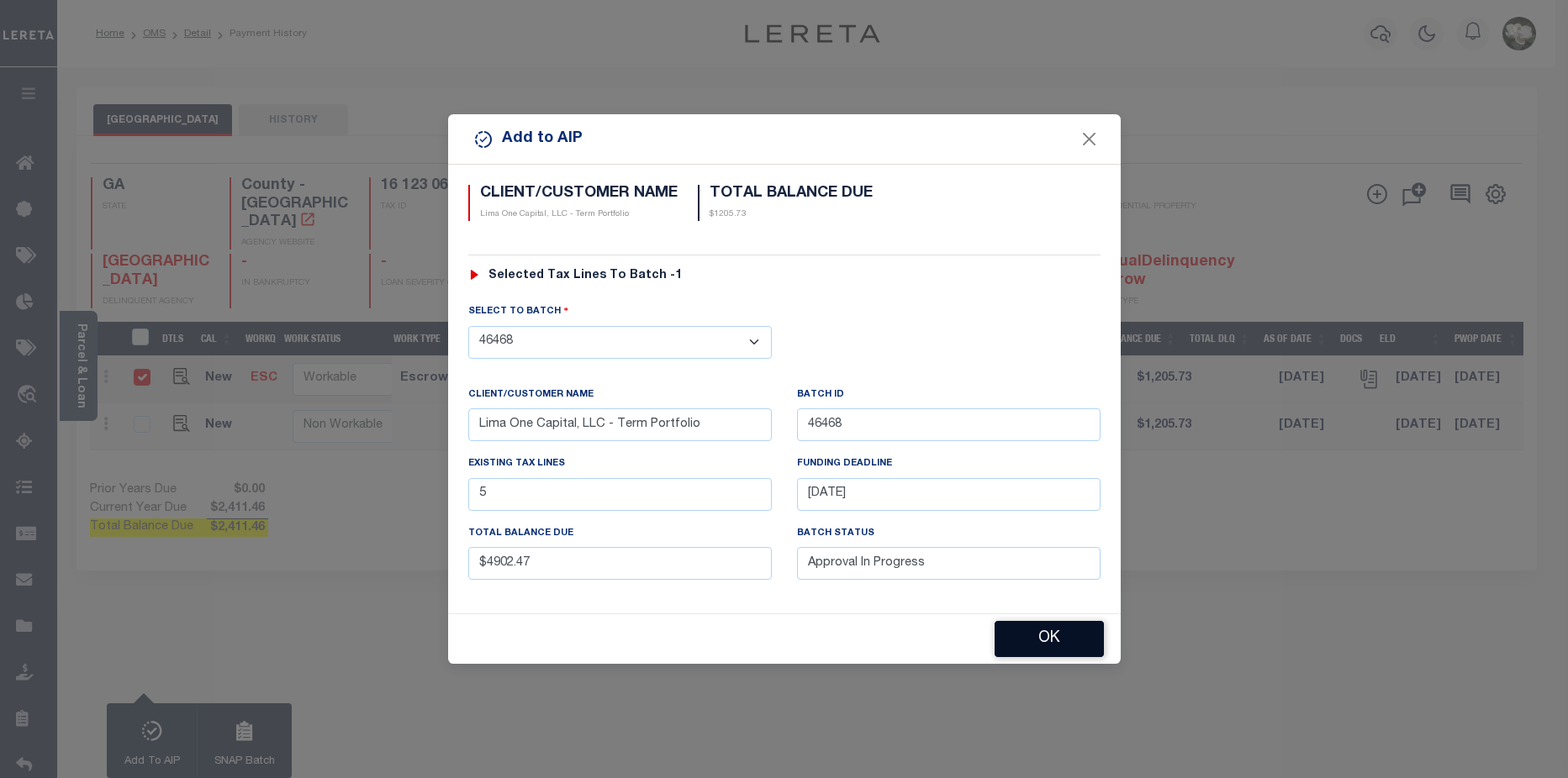
click at [1063, 641] on button "OK" at bounding box center [1048, 639] width 110 height 36
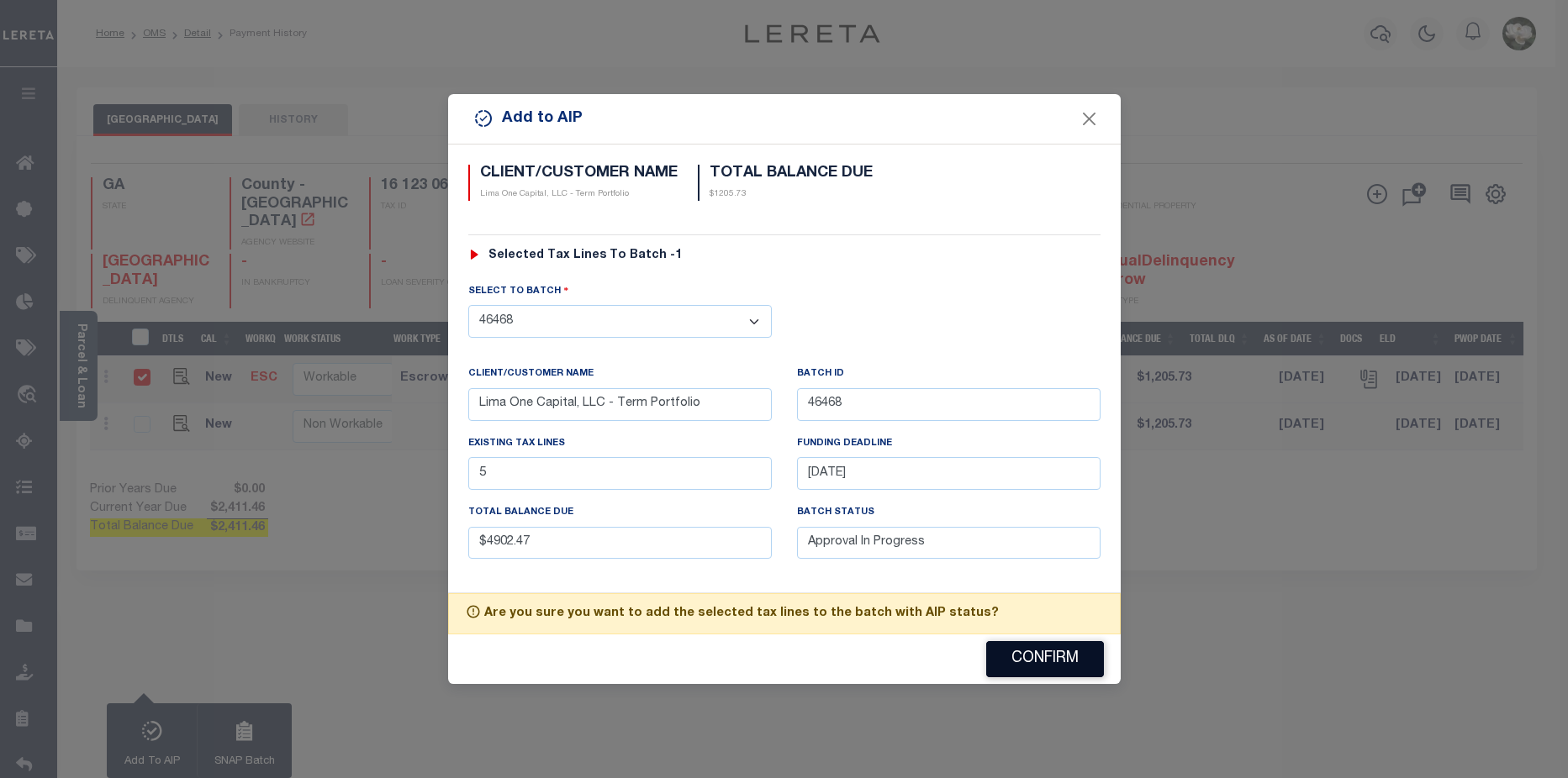
click at [1063, 641] on button "Confirm" at bounding box center [1045, 659] width 117 height 36
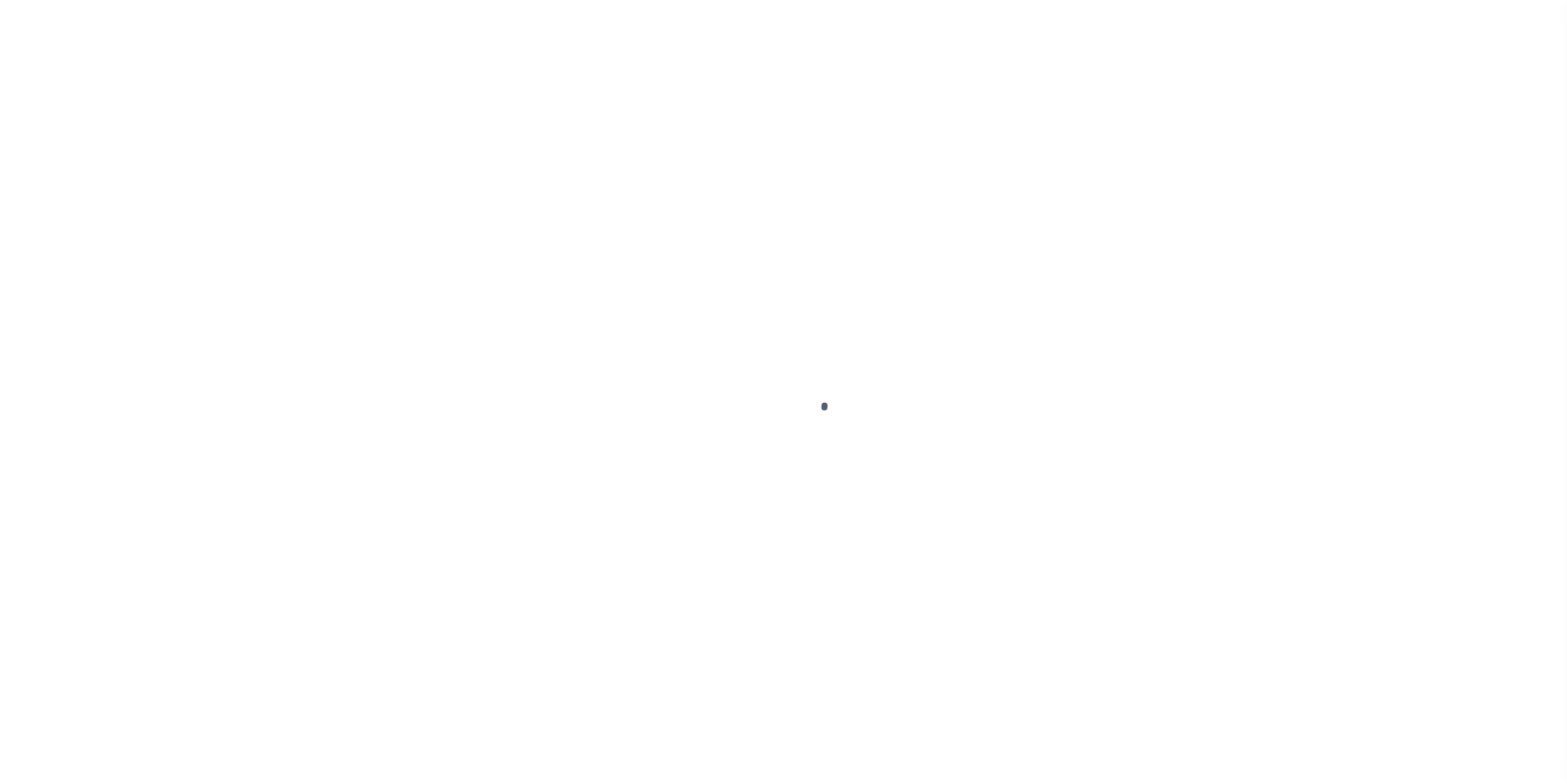
select select "DUE"
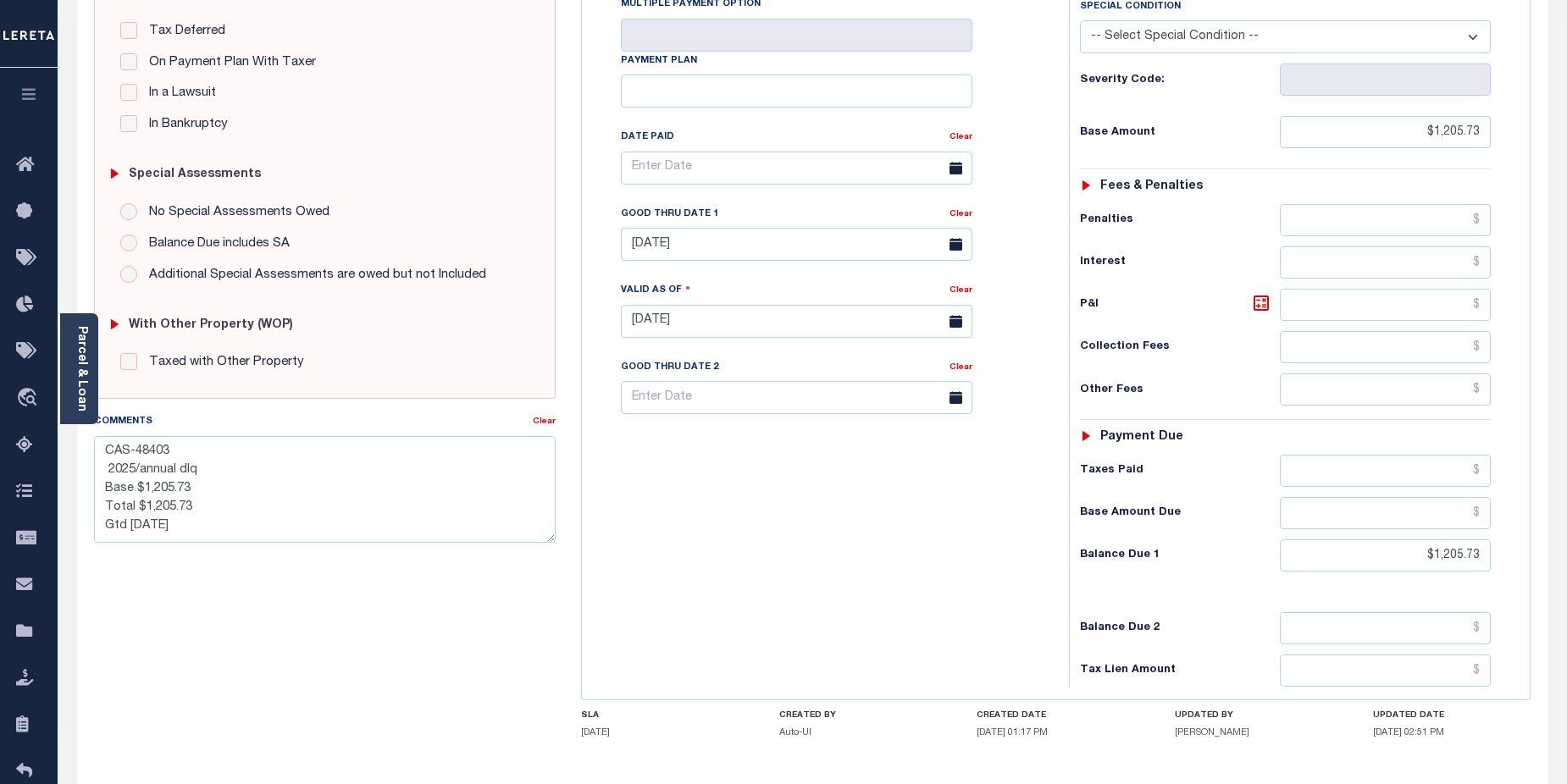
scroll to position [462, 0]
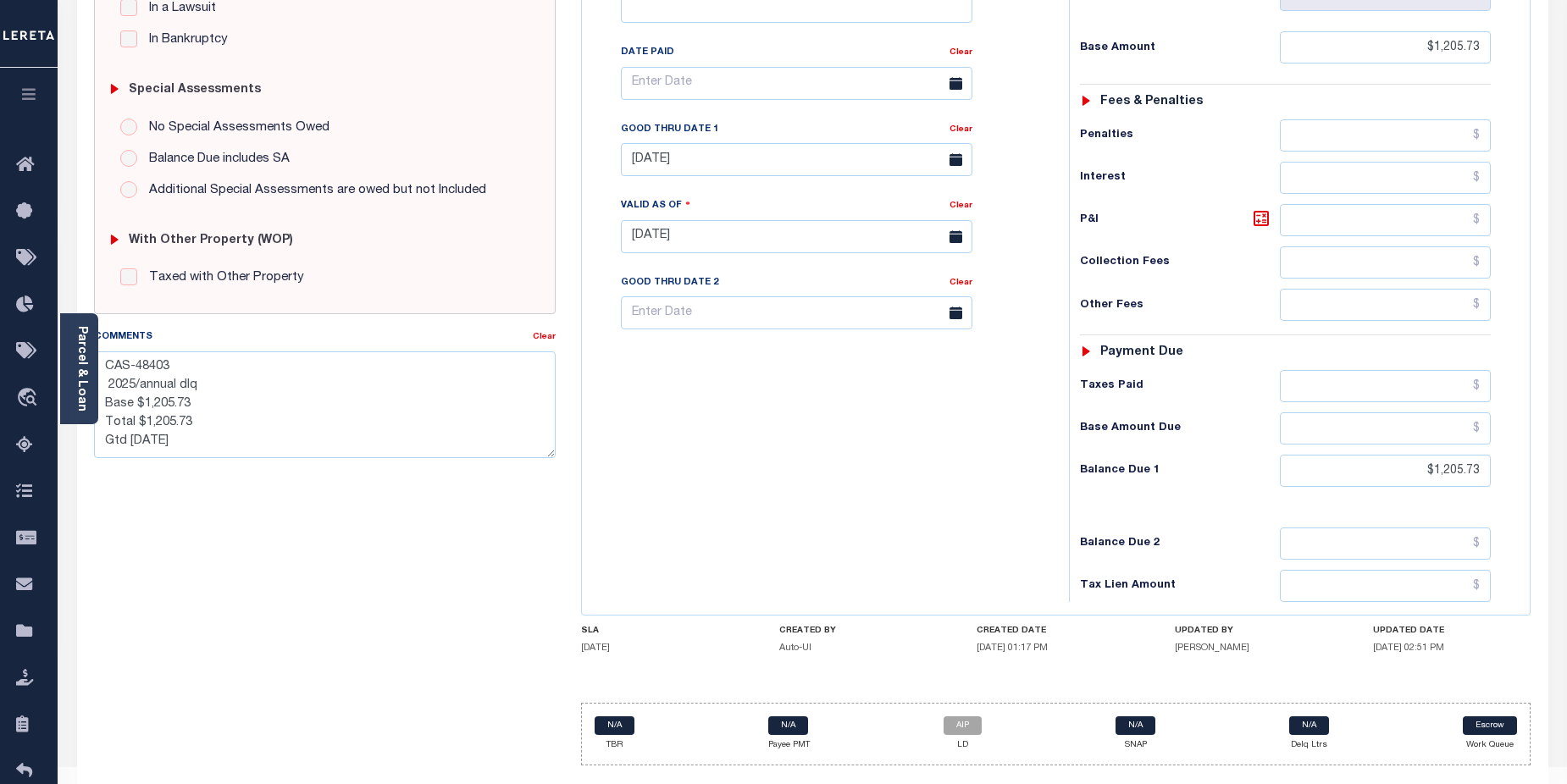
click at [886, 482] on div "Tax Bill No Multiple Payment Option Payment Plan Clear" at bounding box center [821, 228] width 470 height 747
click at [698, 510] on div "Tax Bill No Multiple Payment Option Payment Plan Clear" at bounding box center [821, 228] width 470 height 747
click at [949, 514] on div "Tax Bill No Multiple Payment Option Payment Plan Clear" at bounding box center [821, 228] width 470 height 747
click at [283, 415] on textarea "CAS-48403 2025/annual dlq Base $1,205.73 Total $1,205.73 Gtd 11/17/2025" at bounding box center [325, 404] width 463 height 107
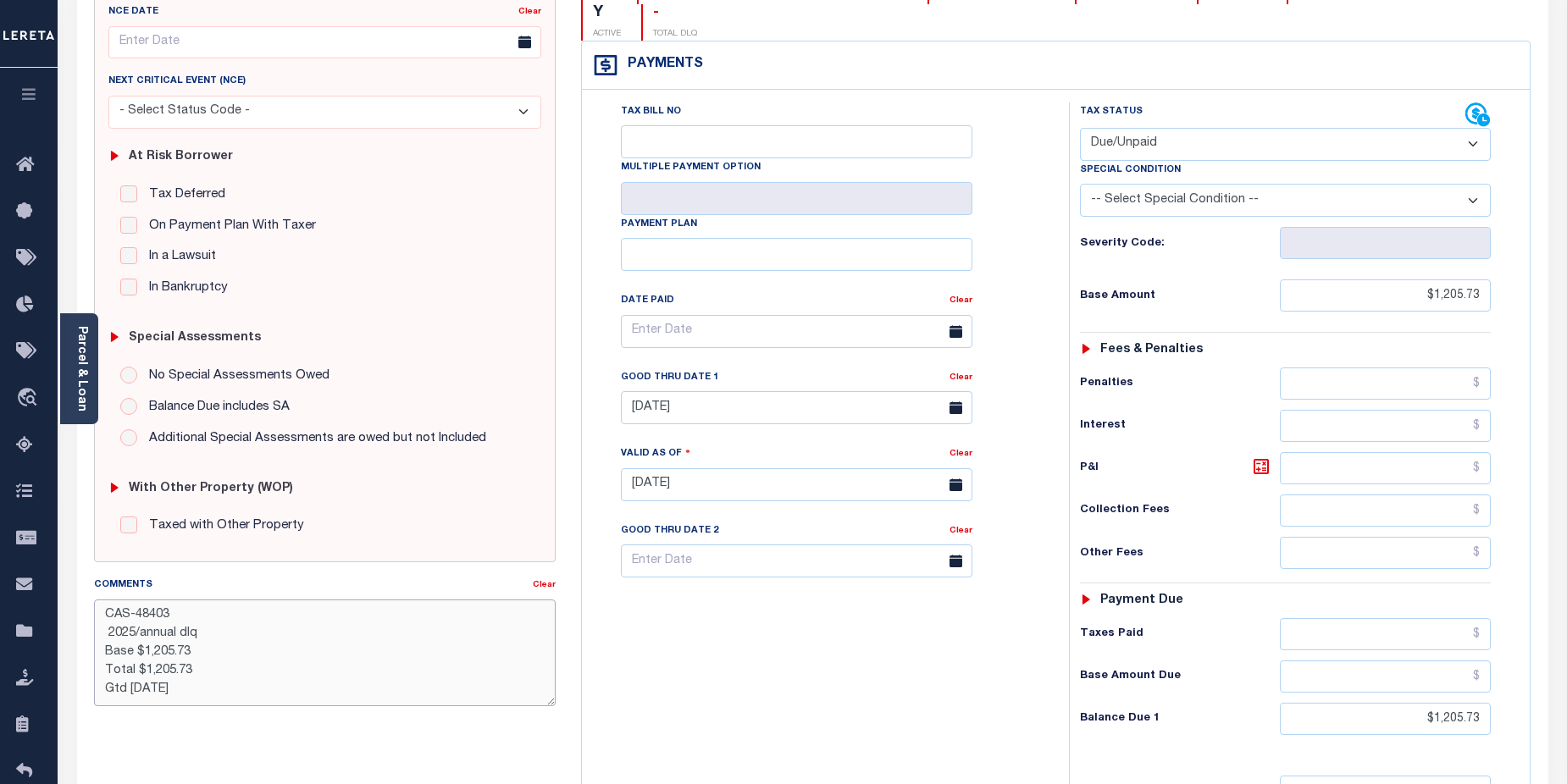
scroll to position [0, 0]
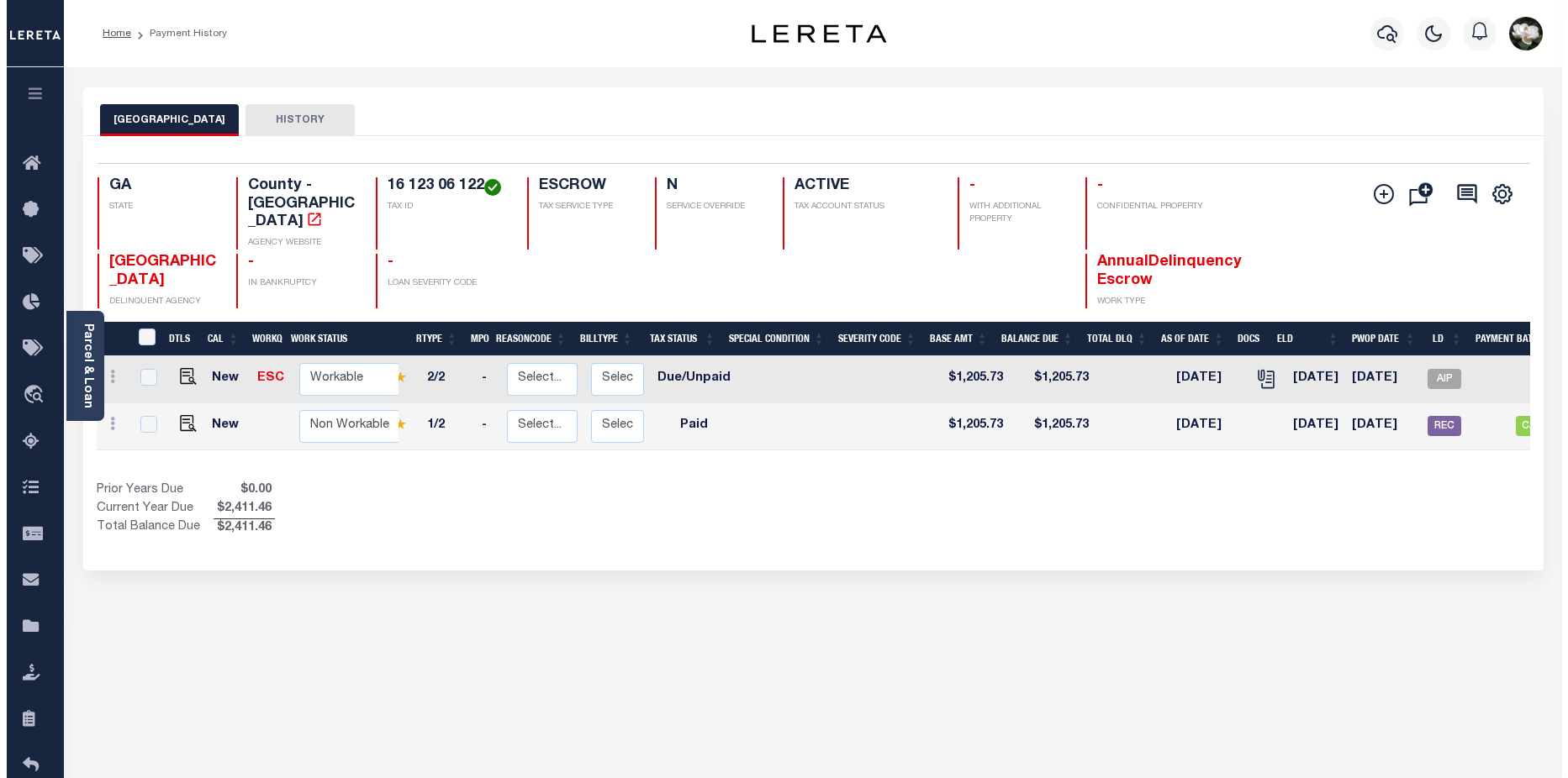
scroll to position [0, 110]
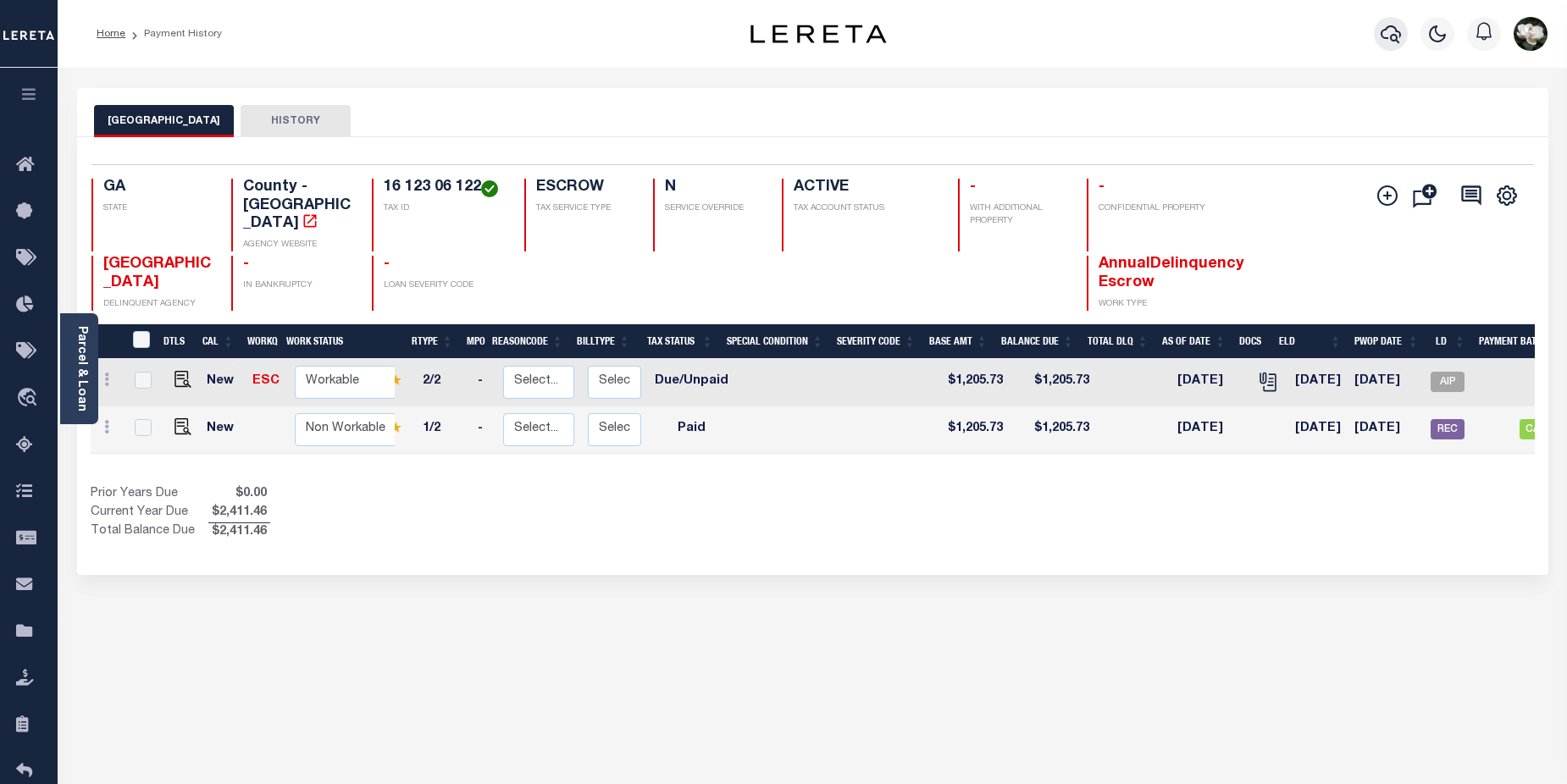
click at [1394, 47] on button "button" at bounding box center [1390, 33] width 34 height 34
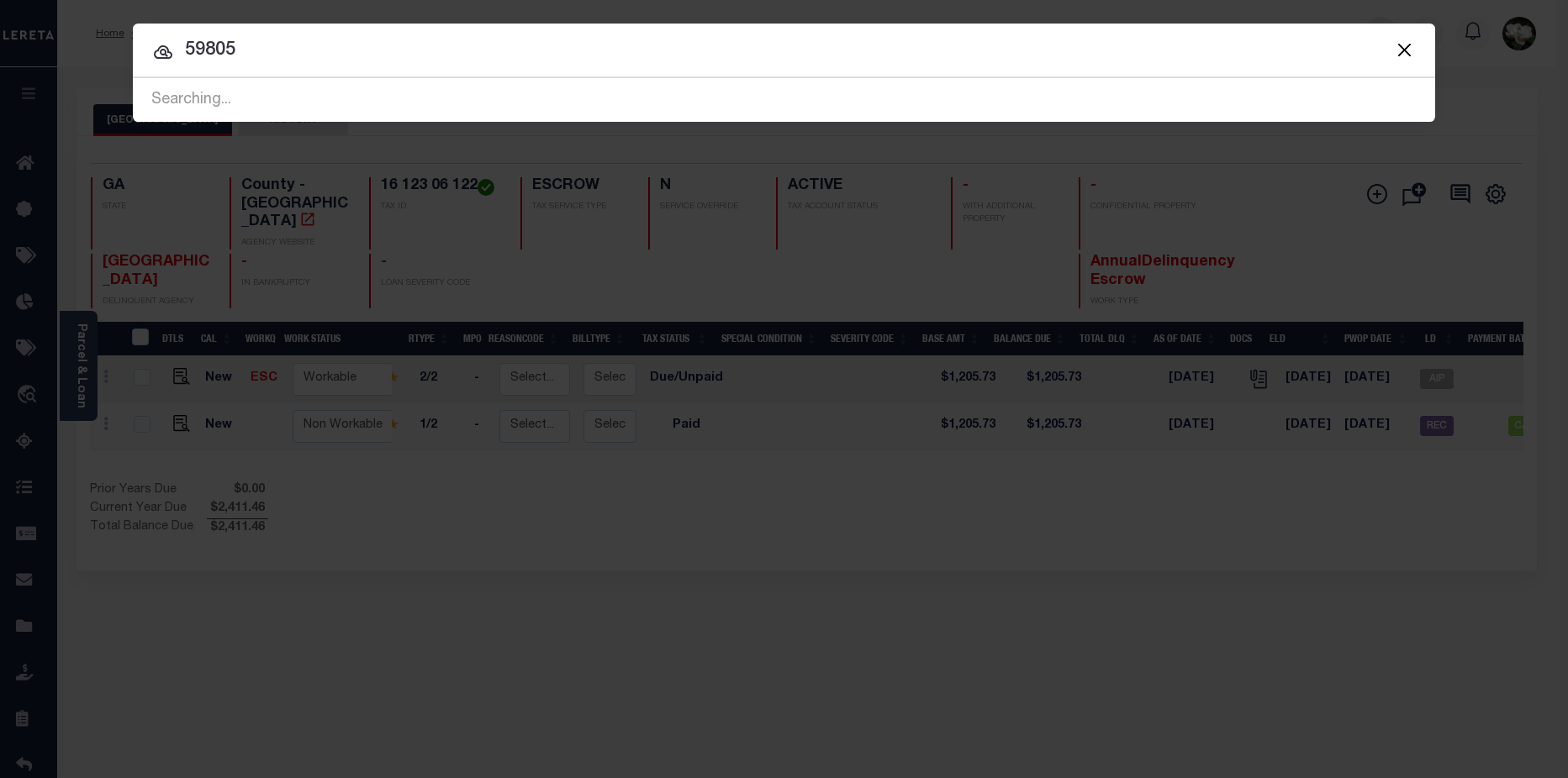
type input "59805"
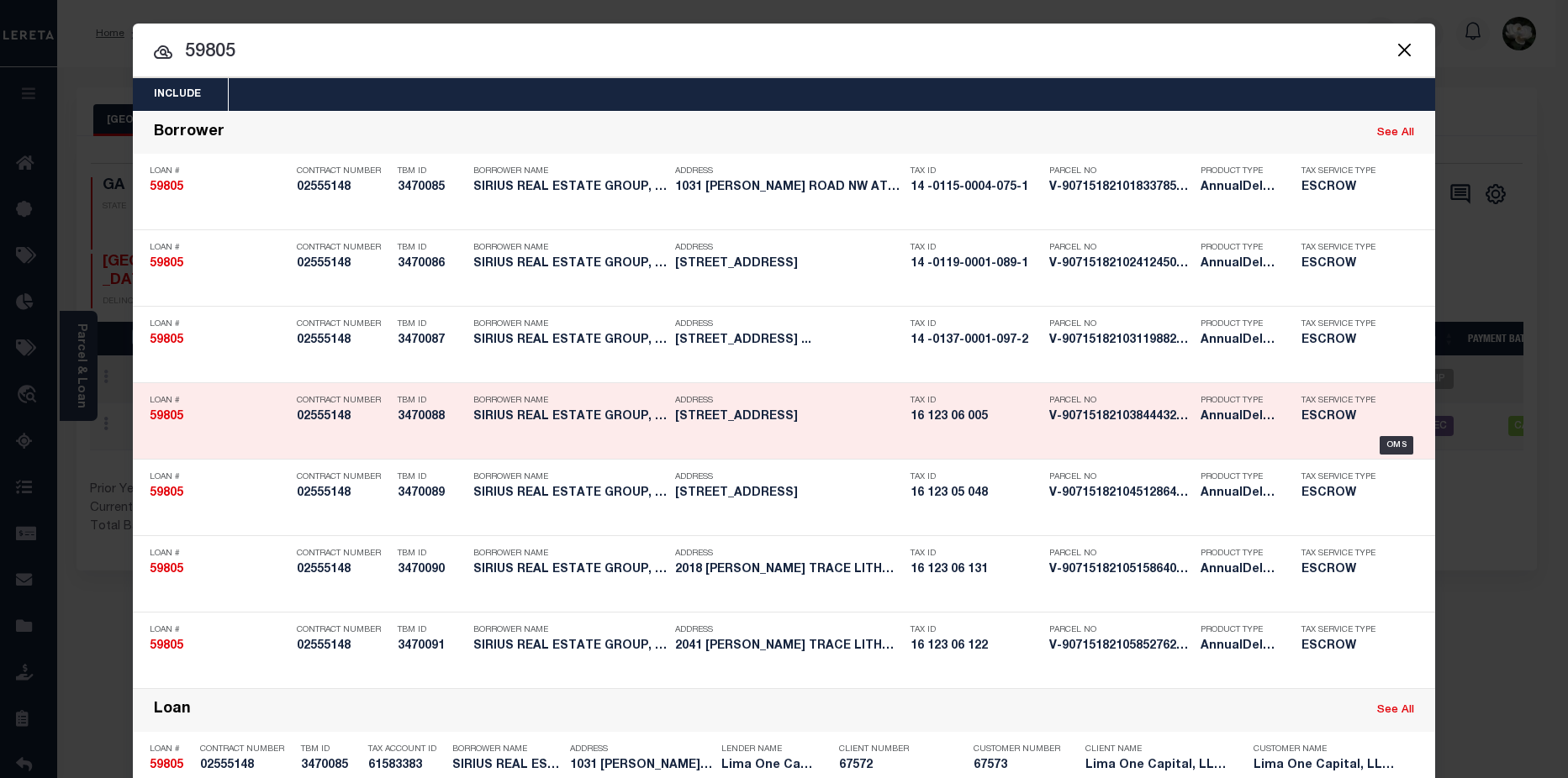
click at [719, 424] on h5 "[STREET_ADDRESS]" at bounding box center [788, 417] width 227 height 15
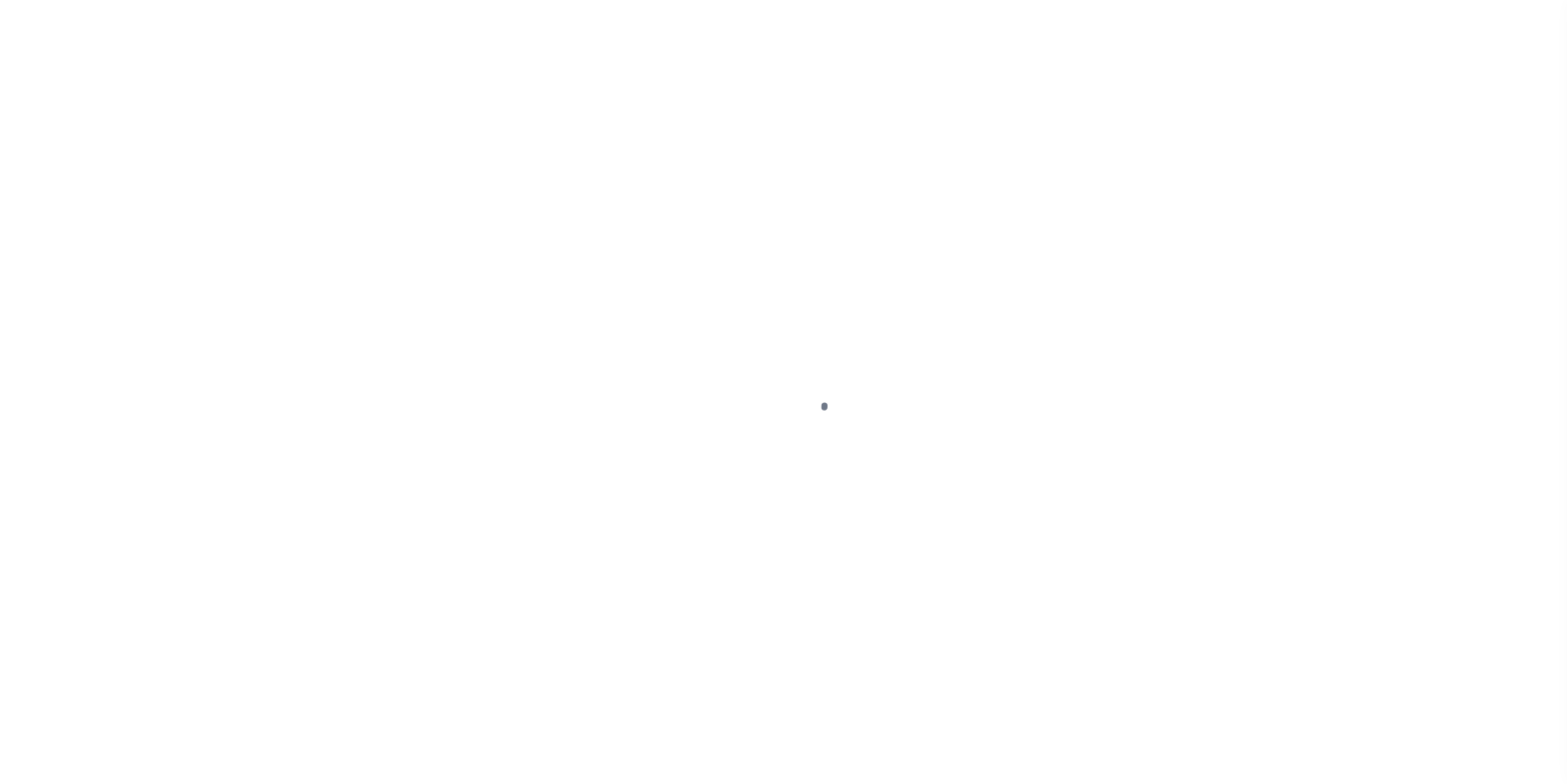
type input "[STREET_ADDRESS]"
select select "Escrow"
select select
type input "LITHONIA GA 30058"
type input "59805-4"
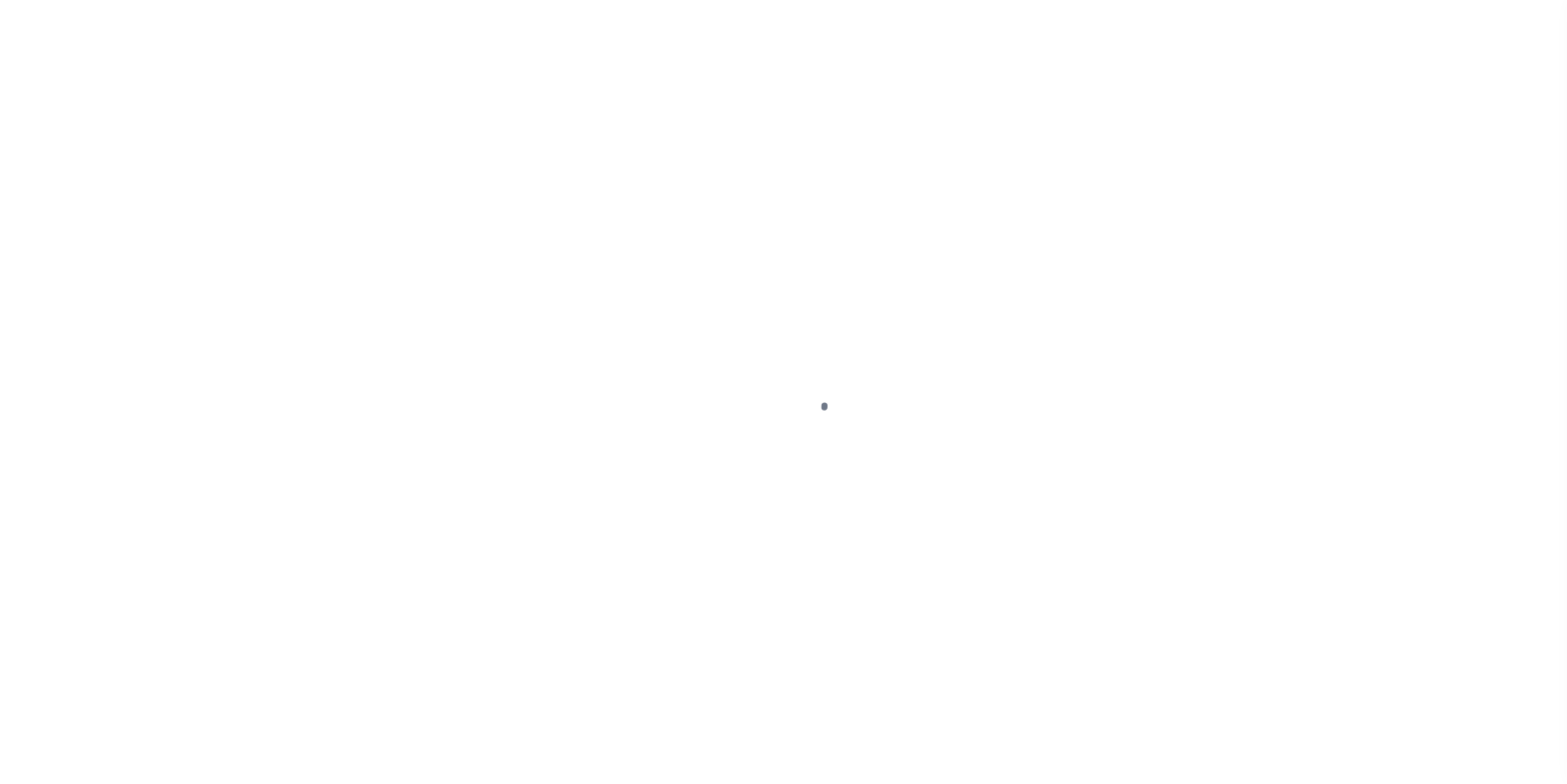
type input "GA"
type textarea "COLLECTOR: ENTITY: PARCEL: 14"
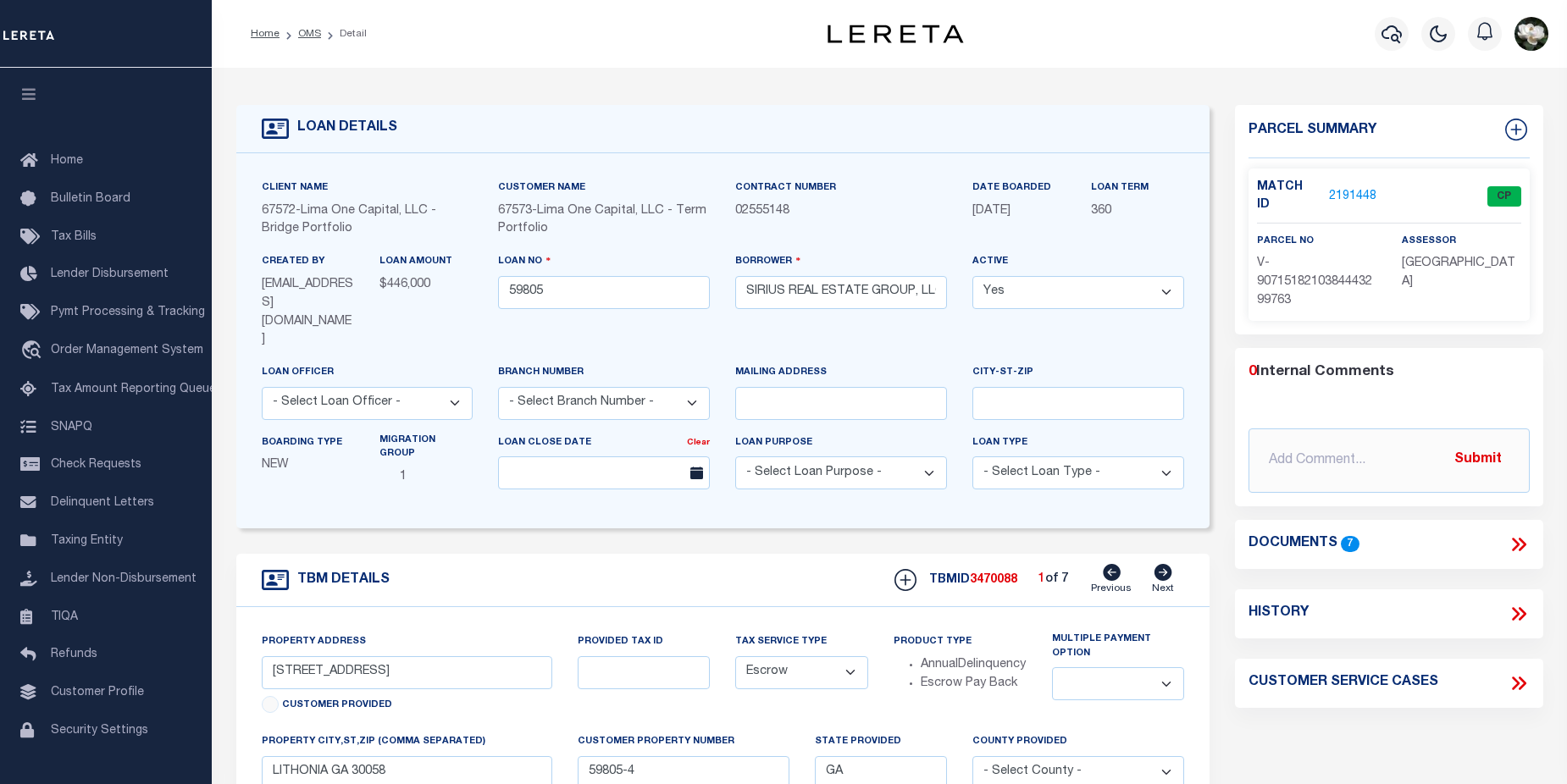
click at [1370, 191] on link "2191448" at bounding box center [1352, 196] width 48 height 17
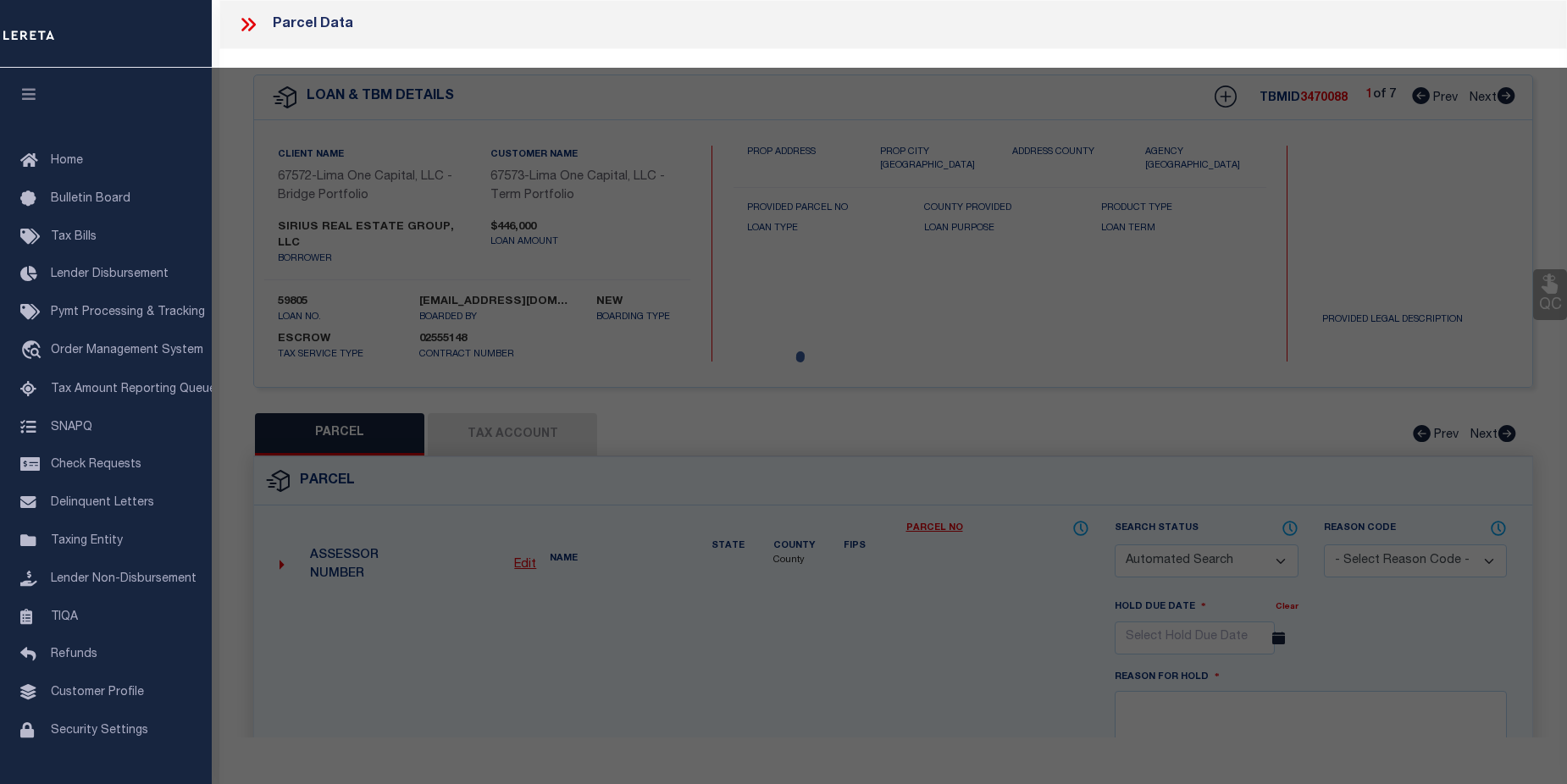
checkbox input "false"
select select "CP"
select select "AGW"
select select
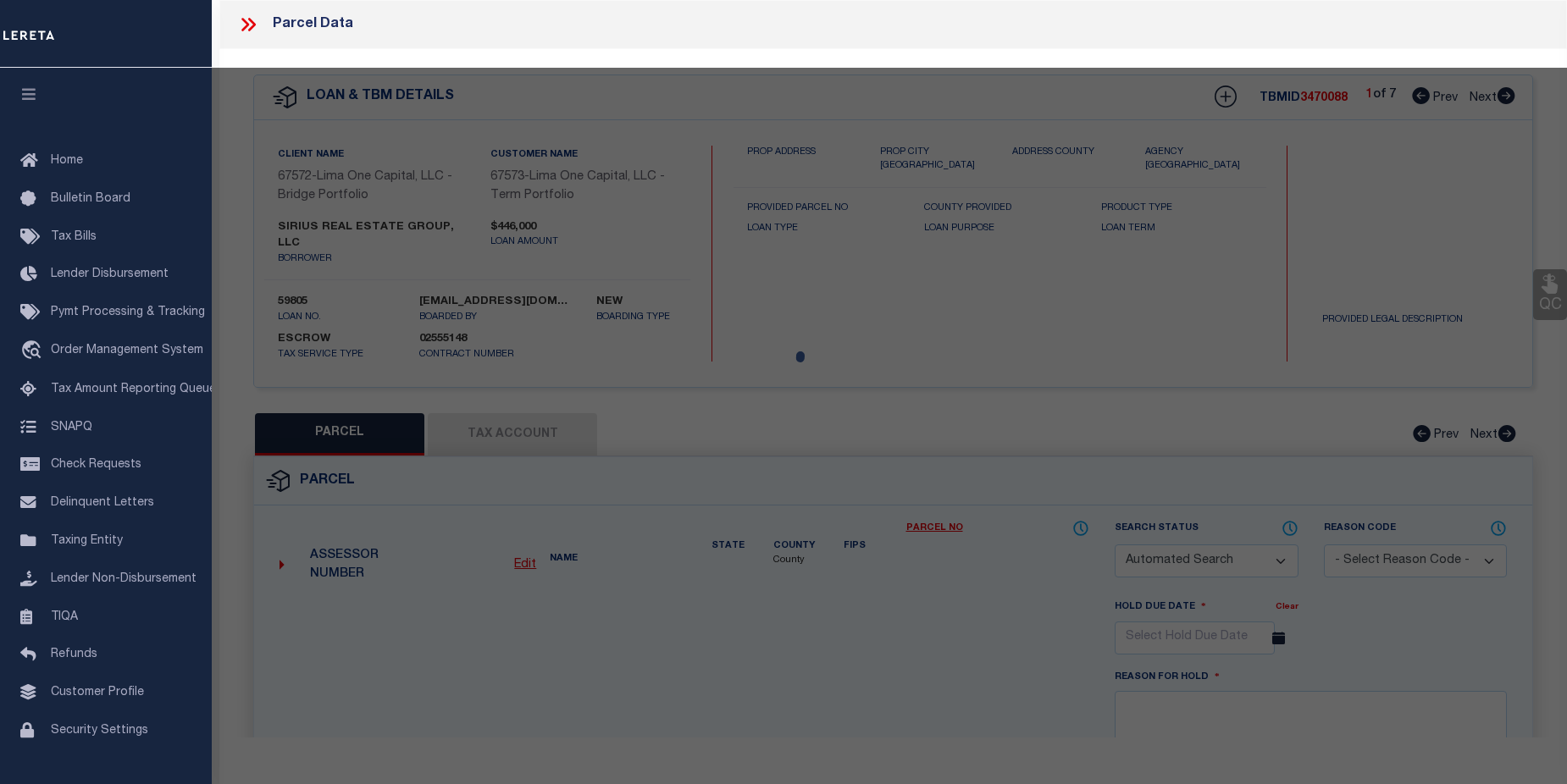
type input "[STREET_ADDRESS]"
checkbox input "false"
type input "LITHONIA GA 30058"
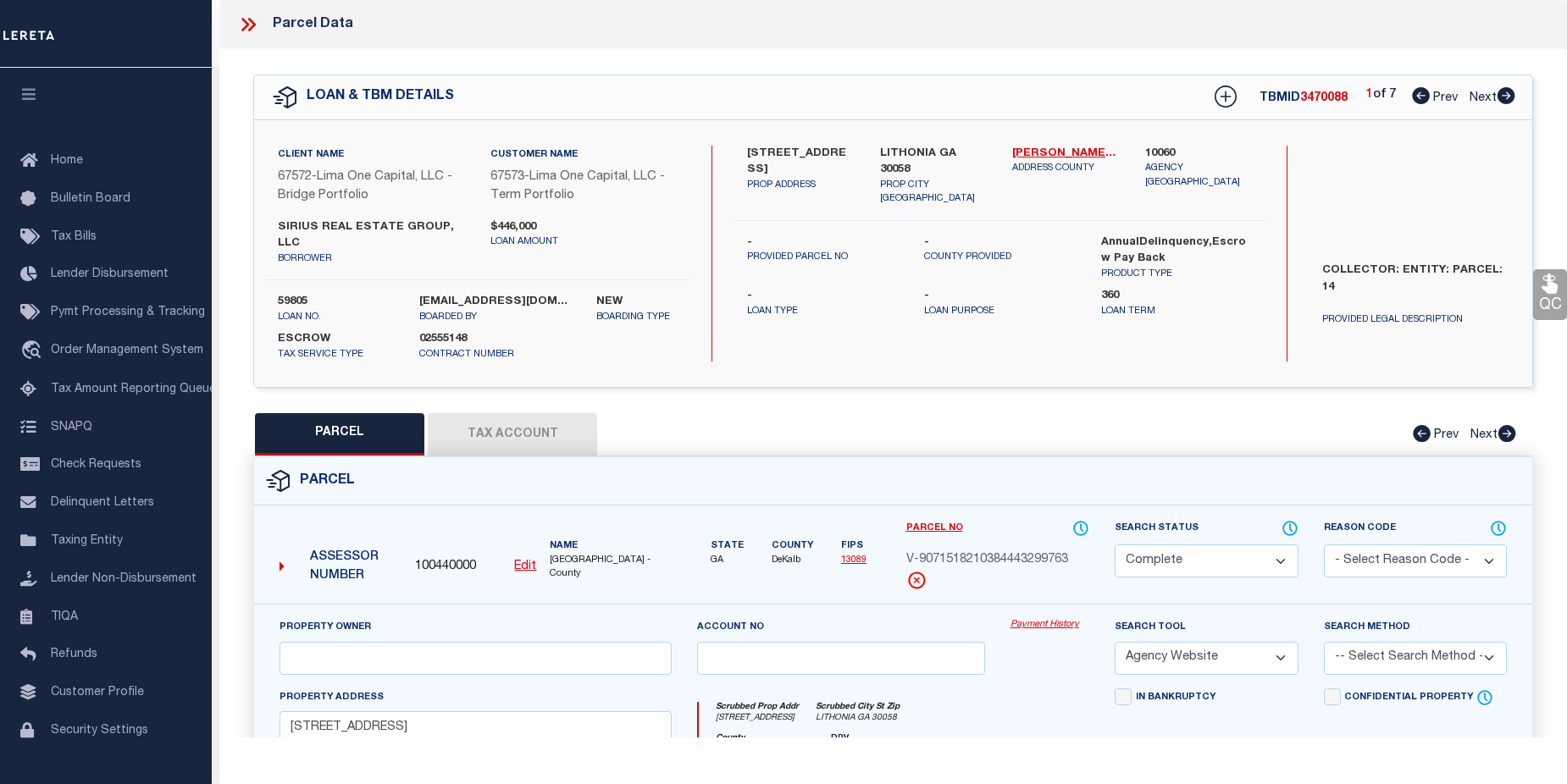
click at [1041, 618] on link "Payment History" at bounding box center [1050, 625] width 79 height 15
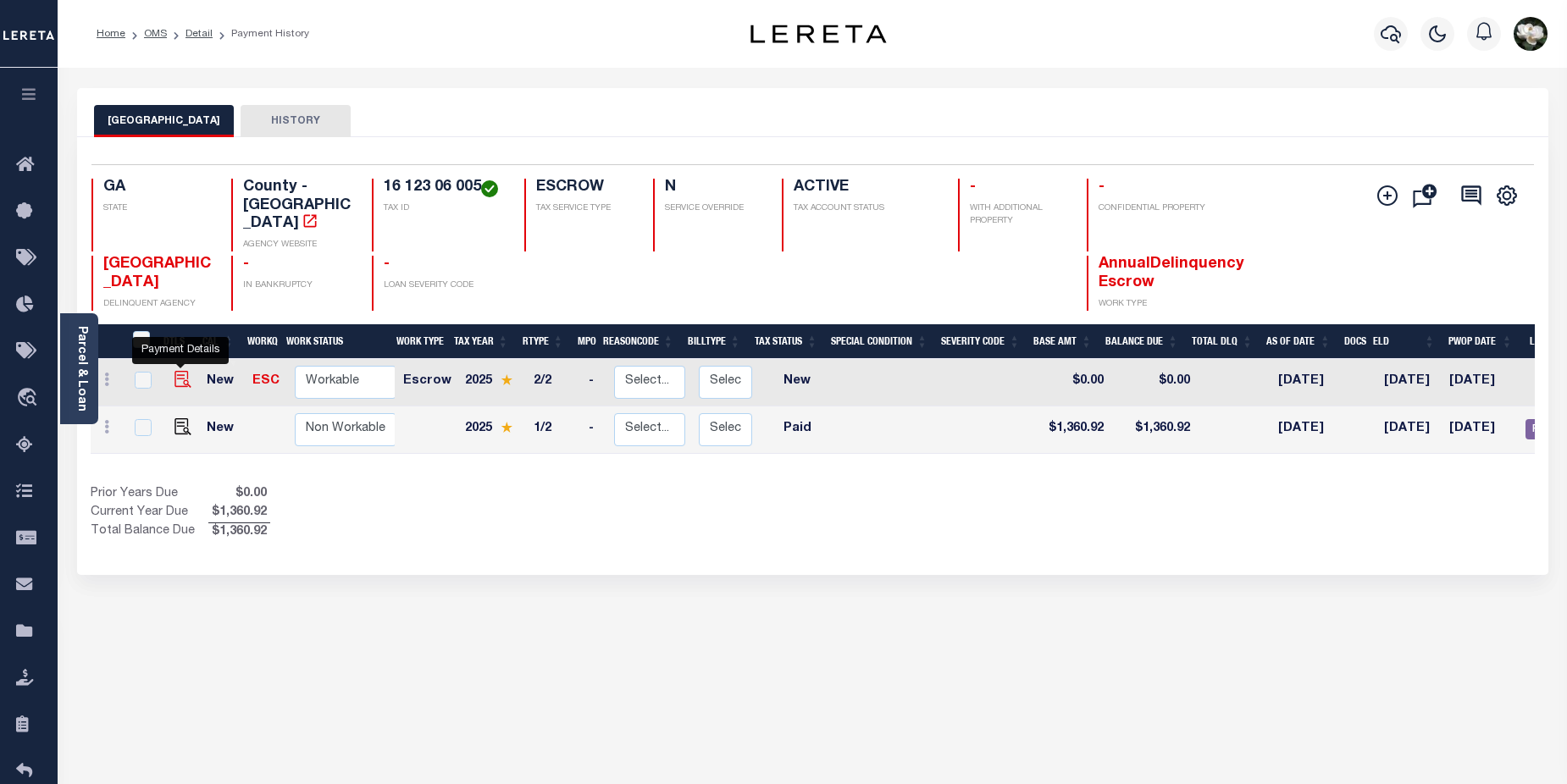
click at [177, 371] on img "" at bounding box center [183, 379] width 17 height 17
checkbox input "true"
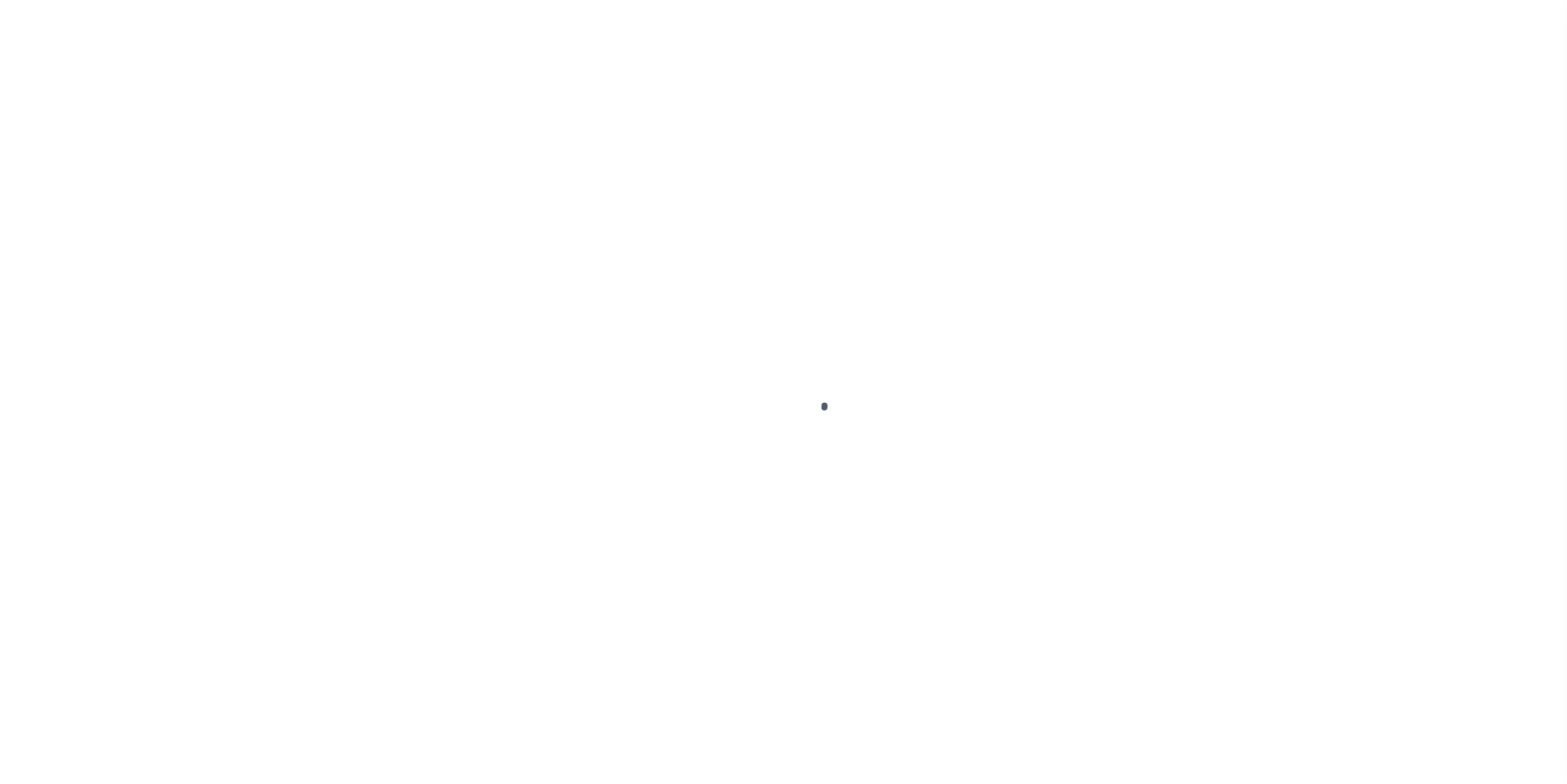
select select "NW2"
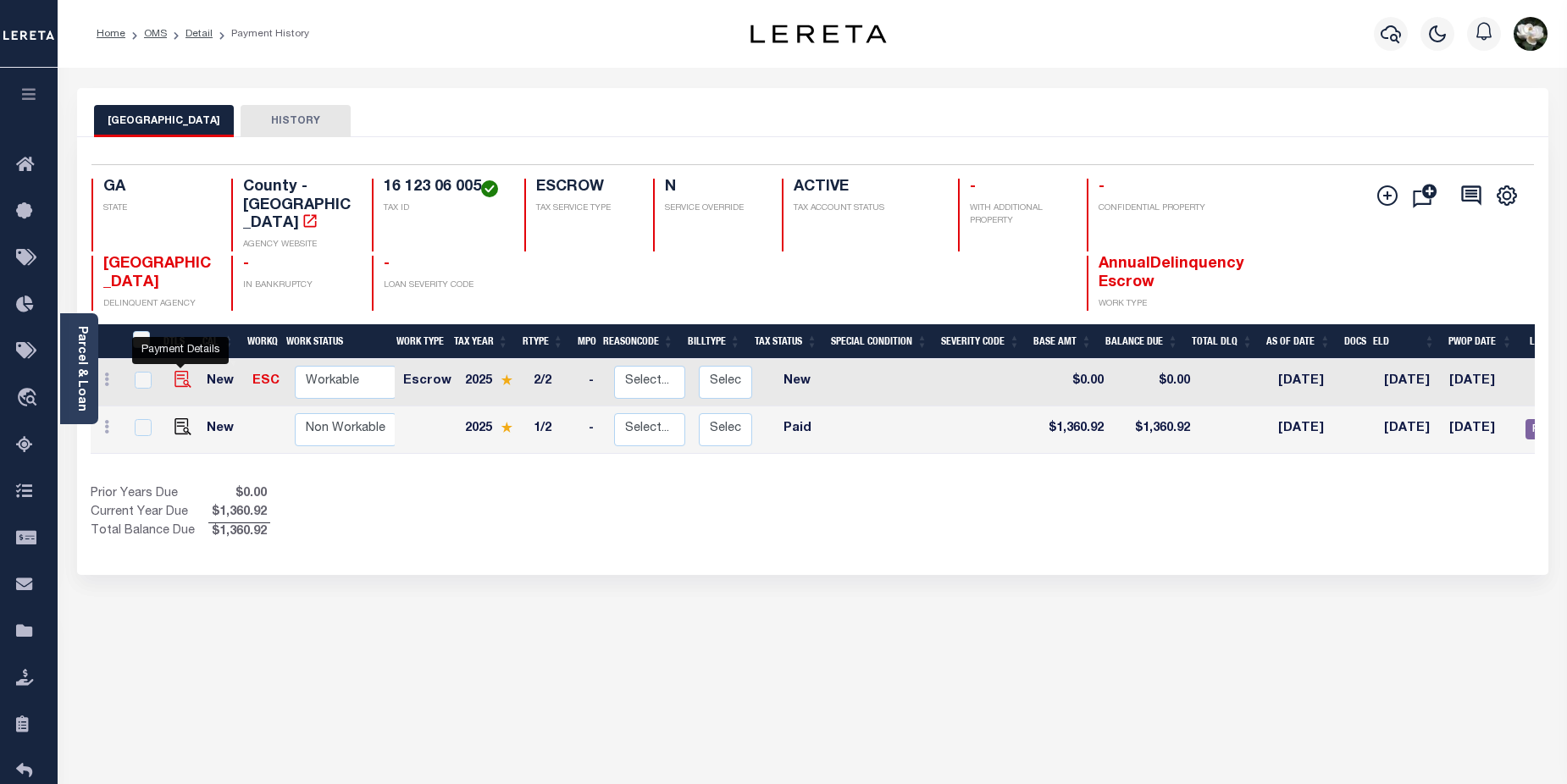
click at [188, 371] on img "" at bounding box center [183, 379] width 17 height 17
checkbox input "true"
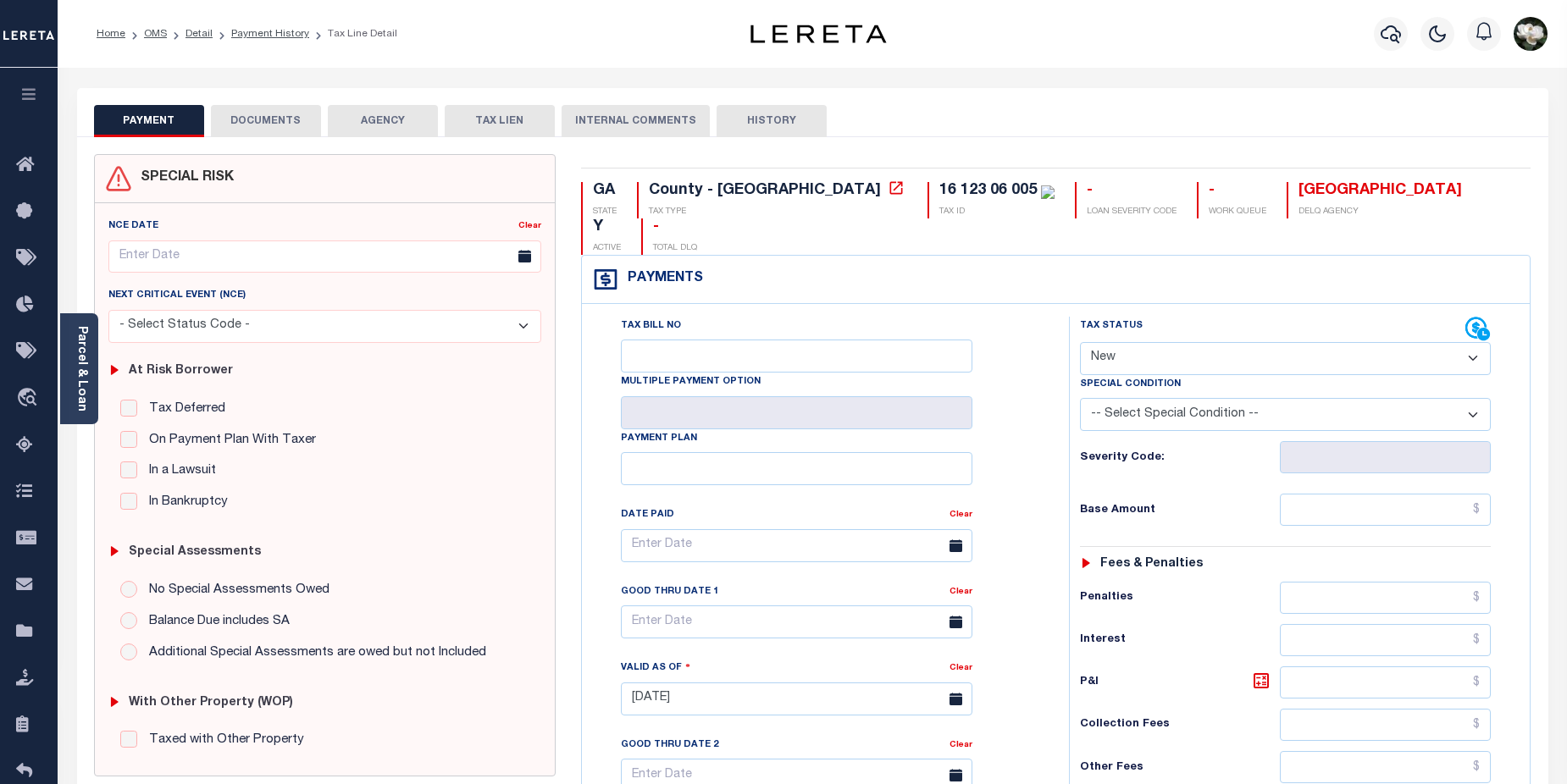
click at [1476, 342] on select "- Select Status Code - Open Due/Unpaid Paid Incomplete No Tax Due Internal Refu…" at bounding box center [1285, 359] width 411 height 33
select select "DUE"
click at [1080, 342] on select "- Select Status Code - Open Due/Unpaid Paid Incomplete No Tax Due Internal Refu…" at bounding box center [1285, 359] width 411 height 33
type input "[DATE]"
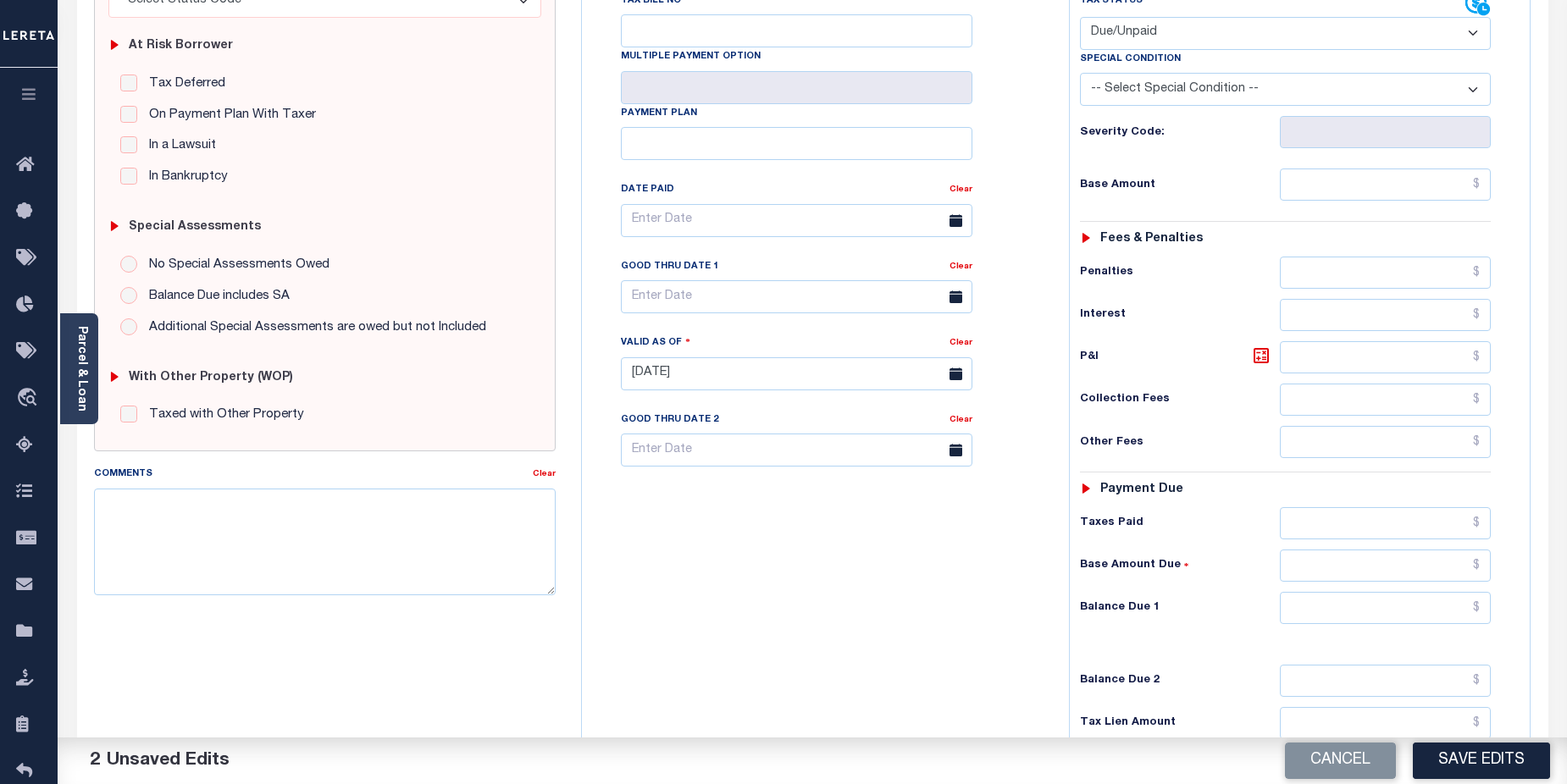
scroll to position [323, 0]
click at [1355, 594] on input "text" at bounding box center [1386, 609] width 212 height 32
type input "$1,360.92"
click at [693, 282] on input "text" at bounding box center [797, 298] width 351 height 33
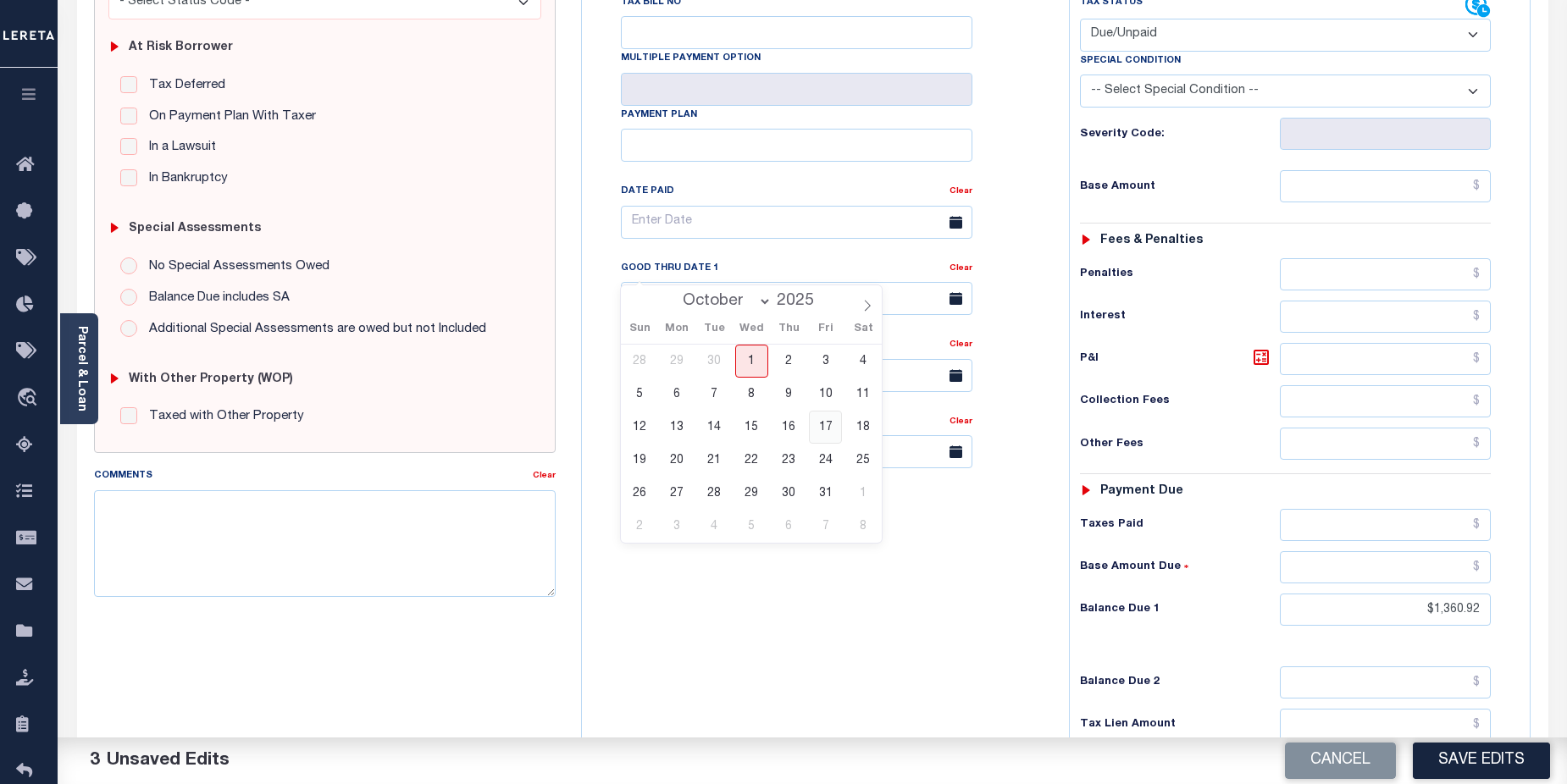
click at [822, 426] on span "17" at bounding box center [825, 427] width 33 height 33
type input "10/17/2025"
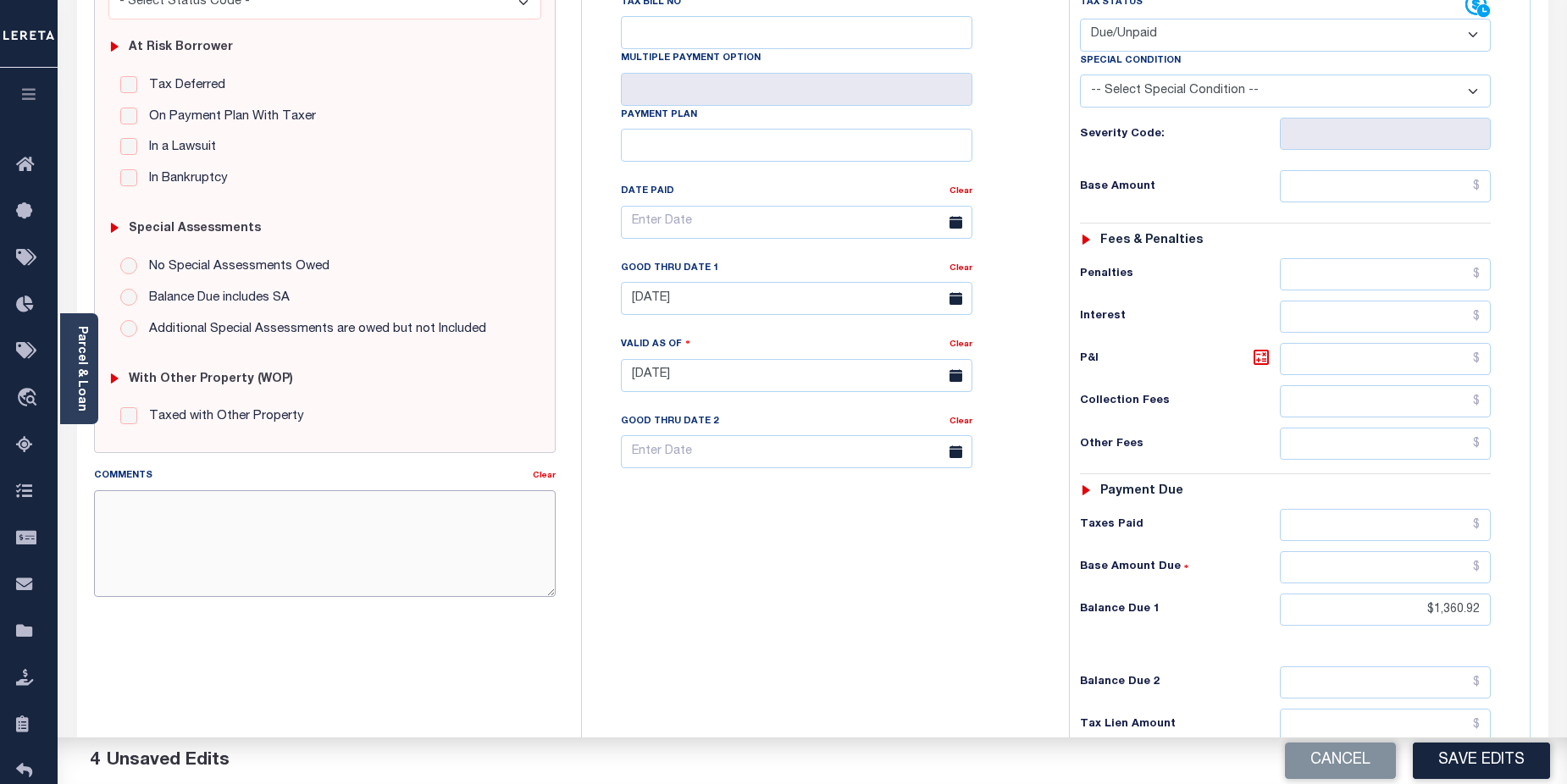
click at [143, 508] on textarea "Comments" at bounding box center [325, 543] width 463 height 107
paste textarea "CAS-48403 2025/annual dlq Base $1,275.62 Total $1,275.62 Gtd 11/17/2025"
drag, startPoint x: 151, startPoint y: 546, endPoint x: 191, endPoint y: 546, distance: 40.0
click at [191, 546] on textarea "CAS-48403 2025/annual dlq Base $1,275.62 Total $1,275.62 Gtd 11/17/2025" at bounding box center [325, 543] width 463 height 107
drag, startPoint x: 150, startPoint y: 565, endPoint x: 206, endPoint y: 565, distance: 56.0
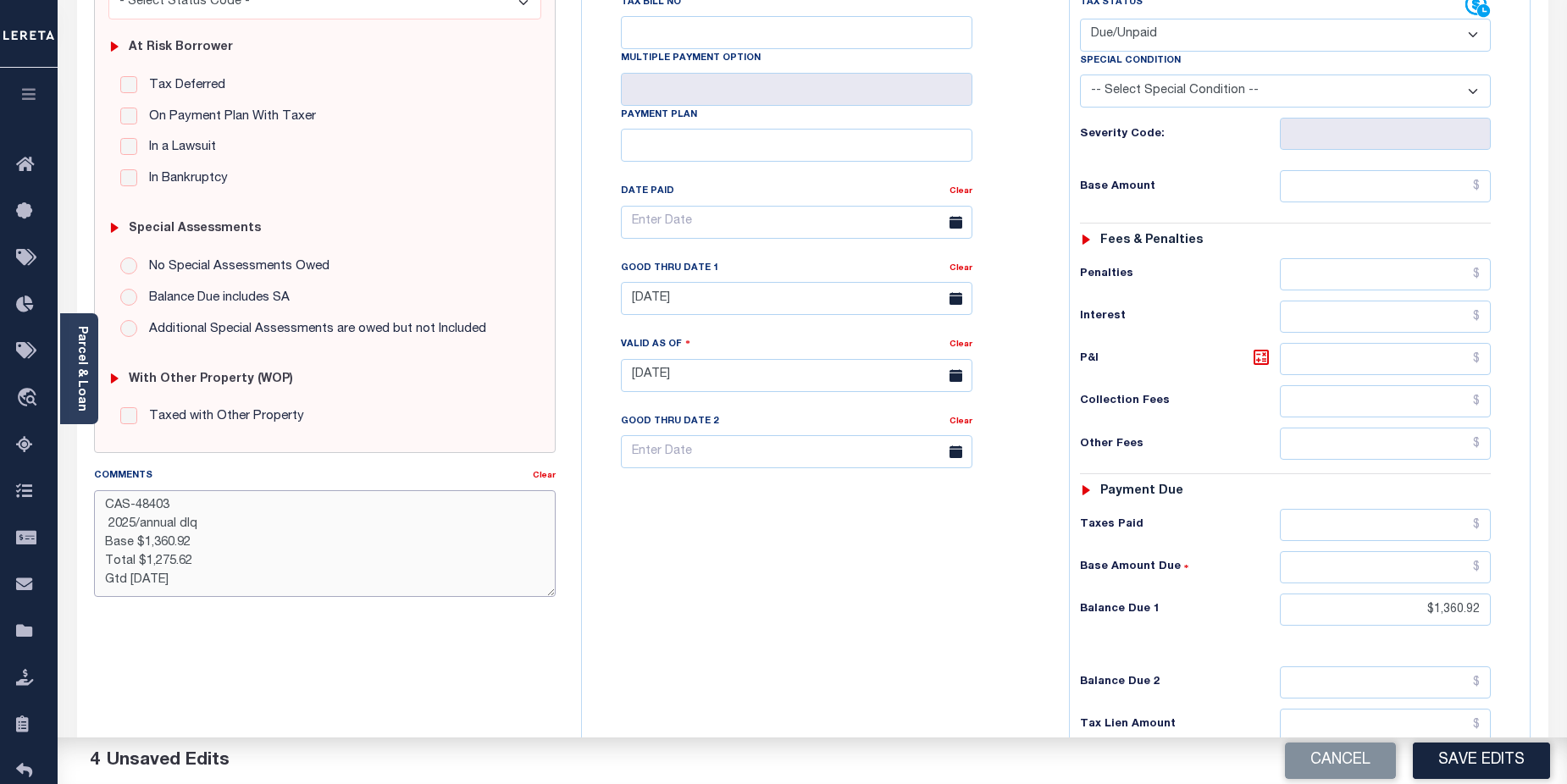
click at [206, 565] on textarea "CAS-48403 2025/annual dlq Base $1,360.92 Total $1,275.62 Gtd 11/17/2025" at bounding box center [325, 543] width 463 height 107
type textarea "CAS-48403 2025/annual dlq Base $1,360.92 Total $1,360.92 Gtd 11/17/2025"
click at [1486, 761] on button "Save Edits" at bounding box center [1482, 761] width 137 height 37
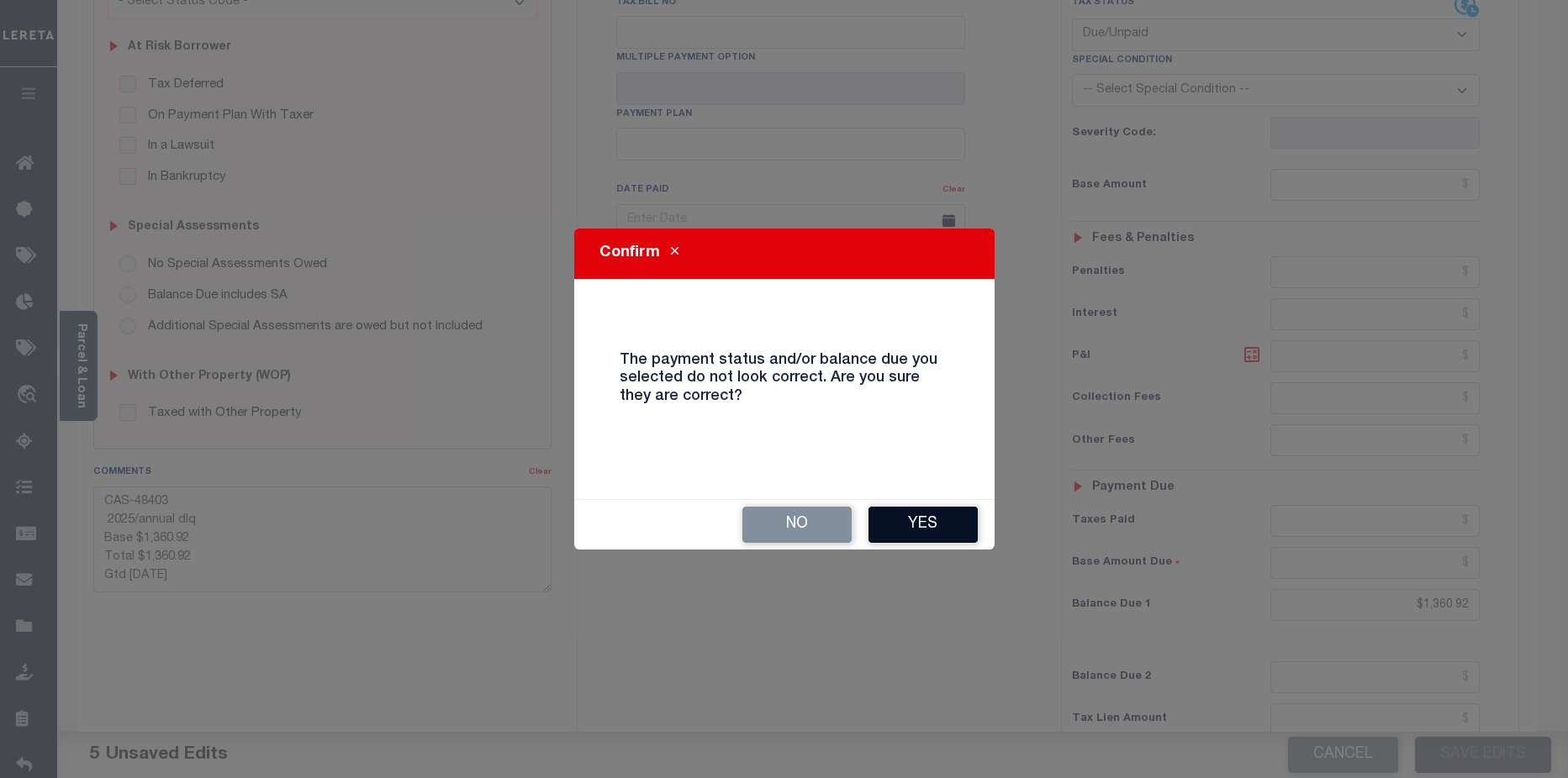
click at [953, 528] on button "Yes" at bounding box center [923, 524] width 110 height 36
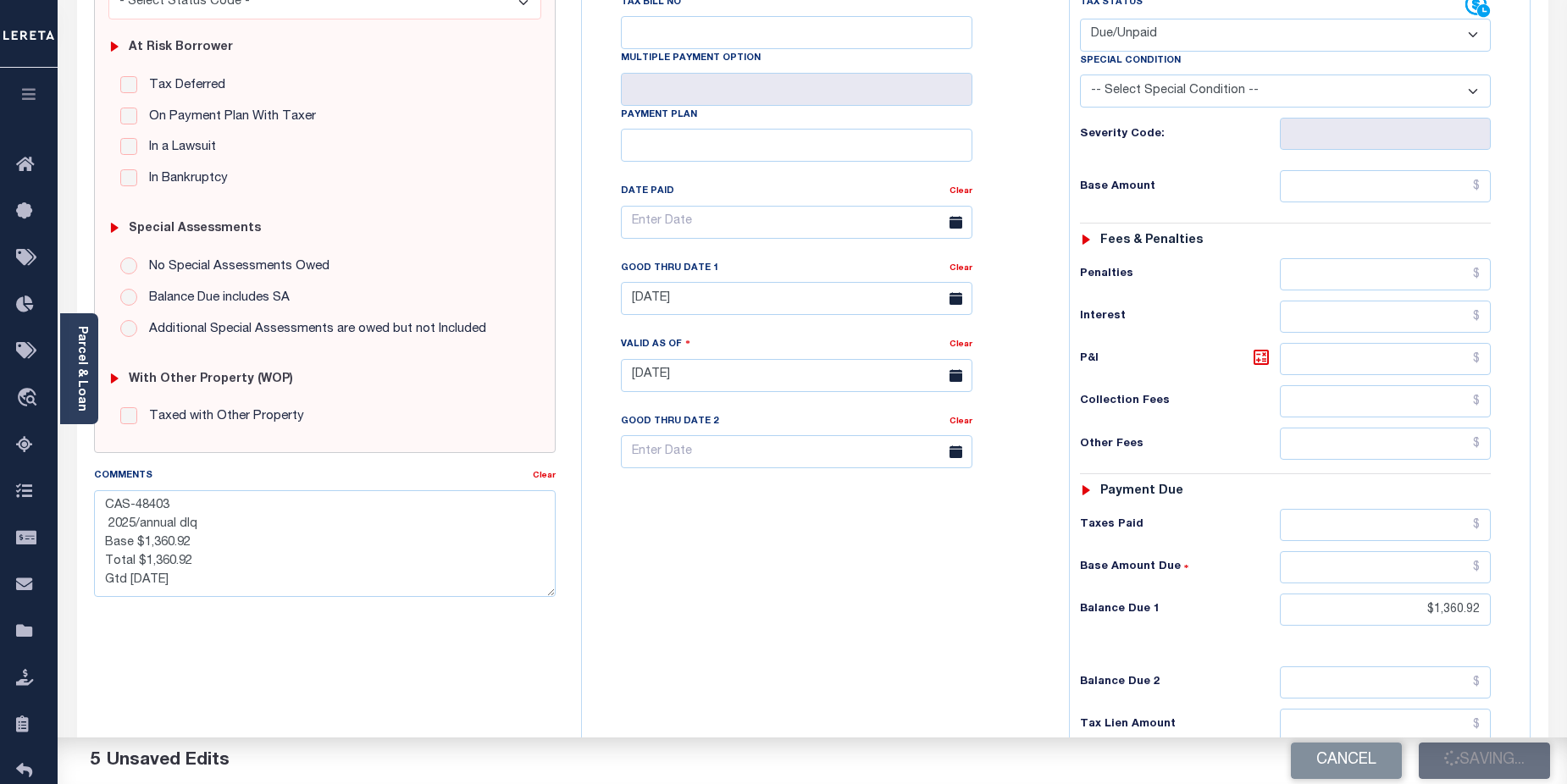
checkbox input "false"
type textarea "CAS-48403 2025/annual dlq Base $1,360.92 Total $1,360.92 Gtd 11/17/2025"
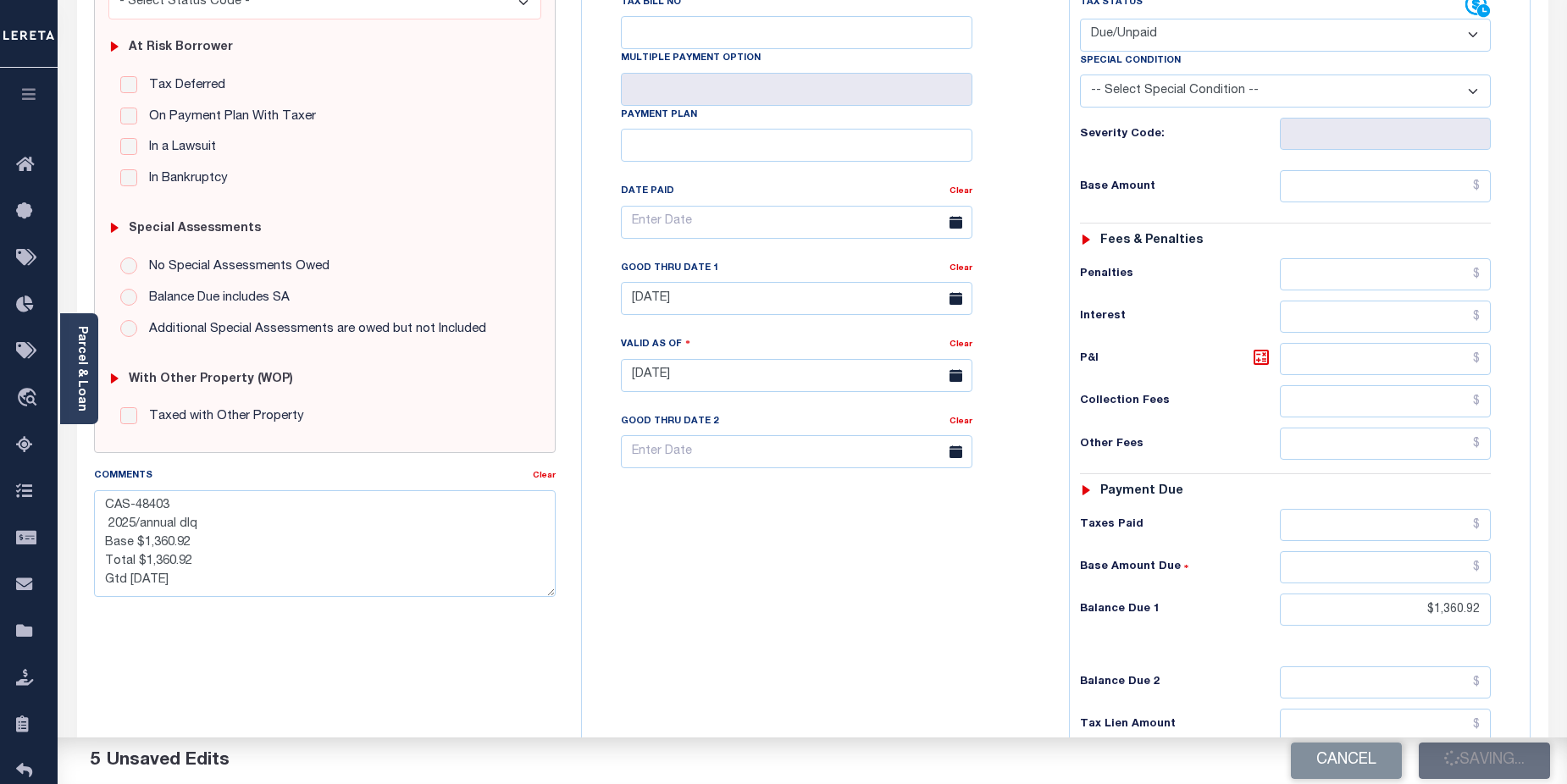
type input "$1,360.92"
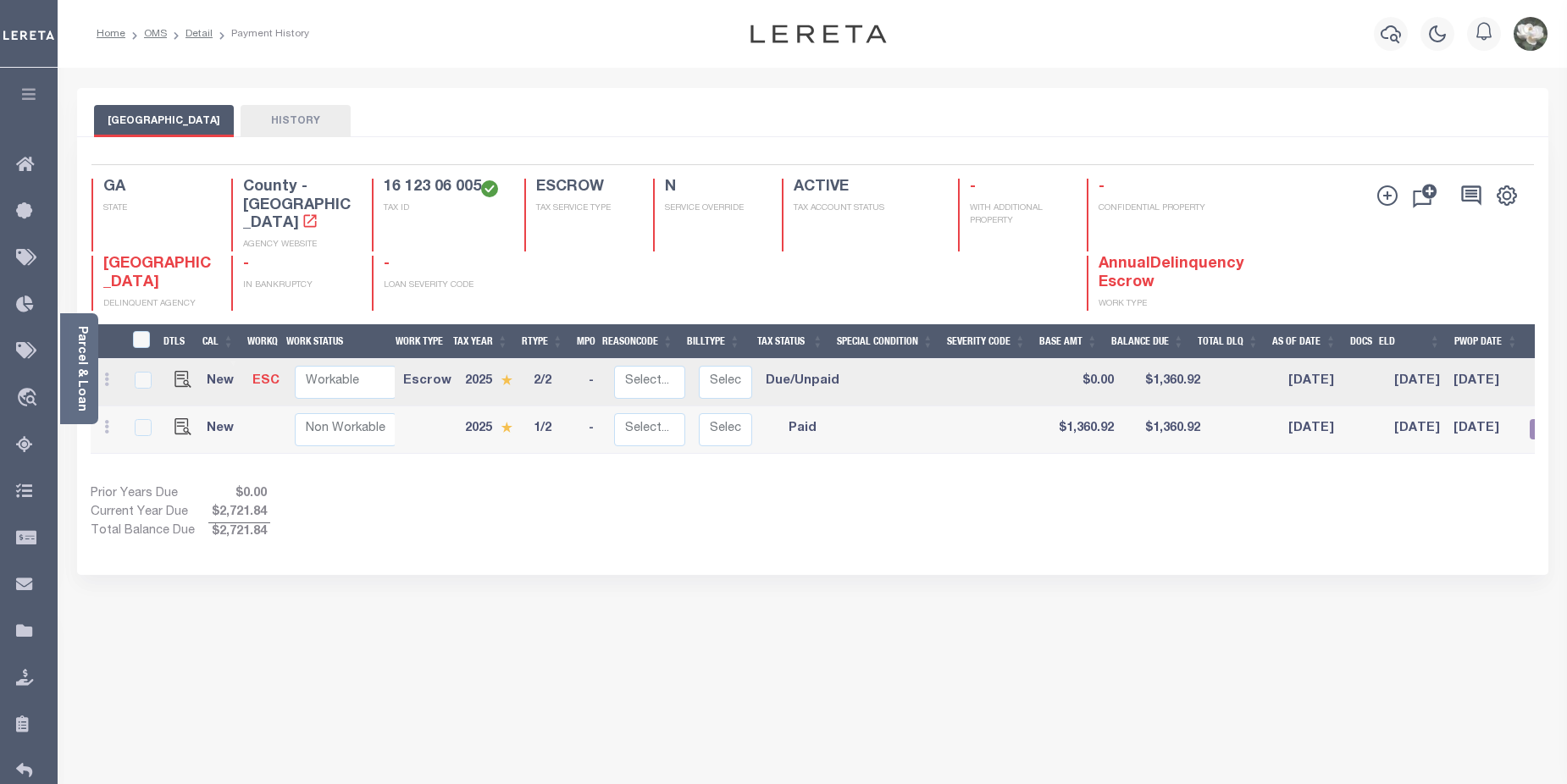
scroll to position [262, 0]
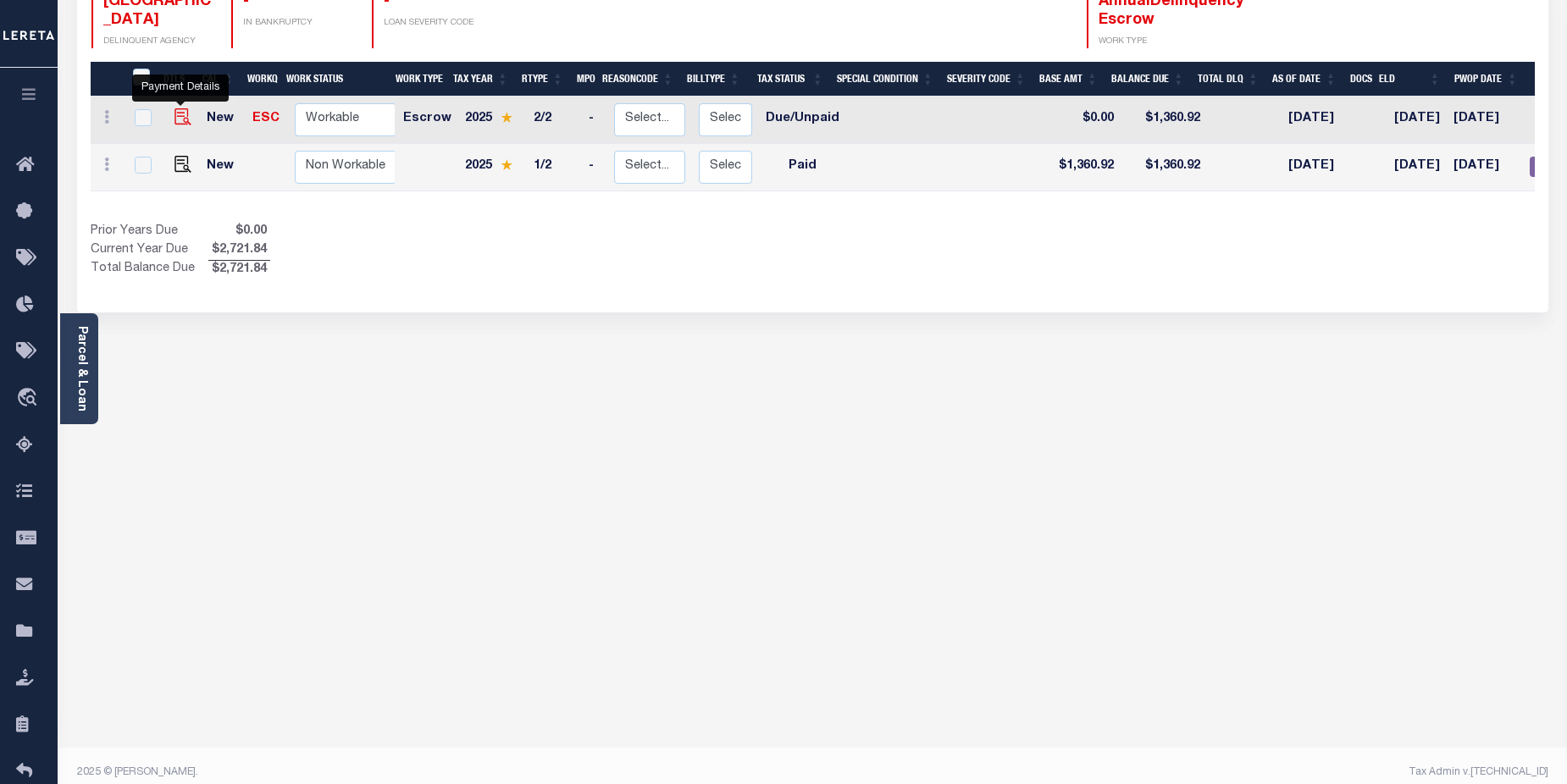
click at [183, 109] on img "" at bounding box center [183, 116] width 17 height 17
checkbox input "true"
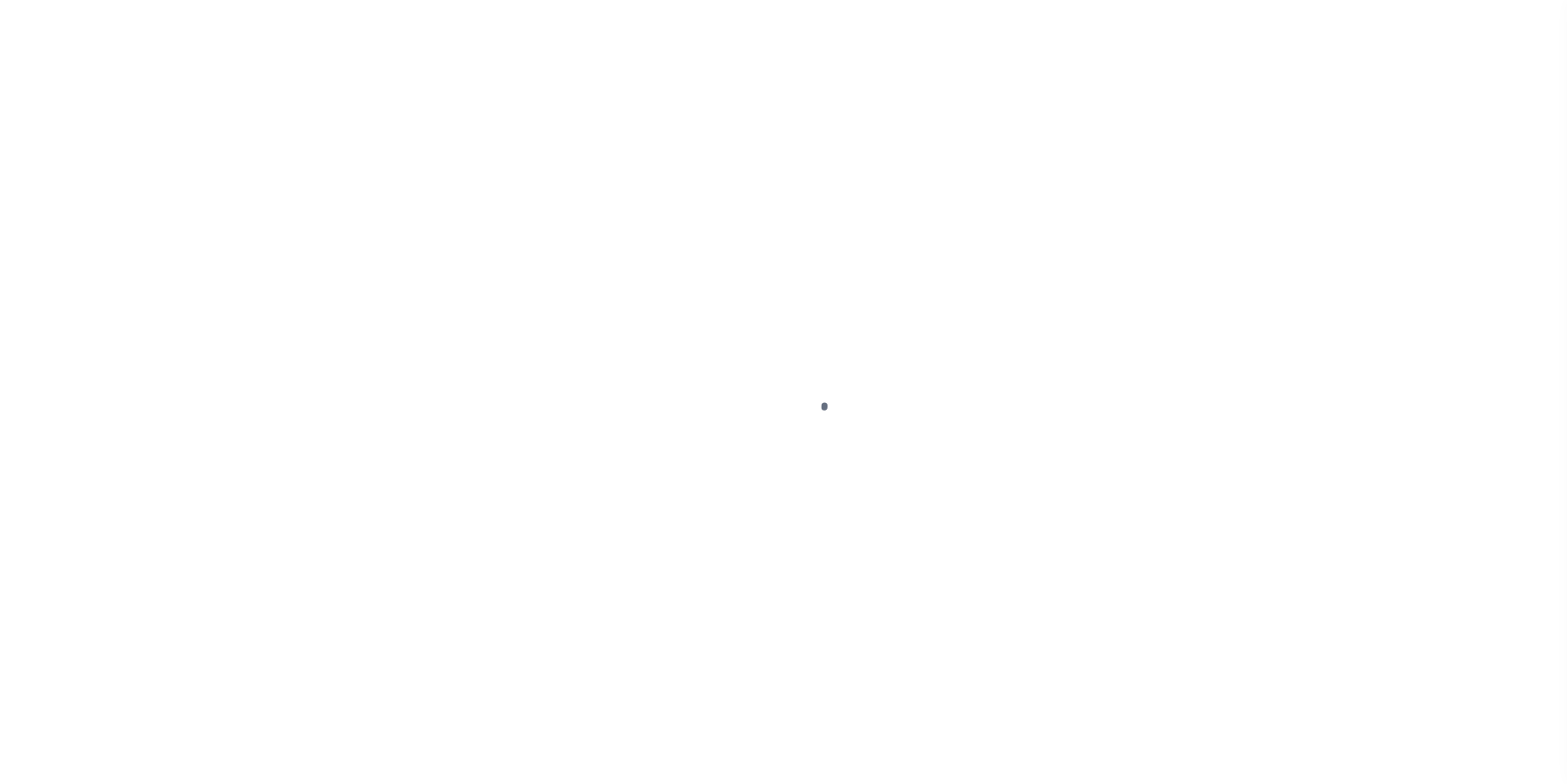
select select "DUE"
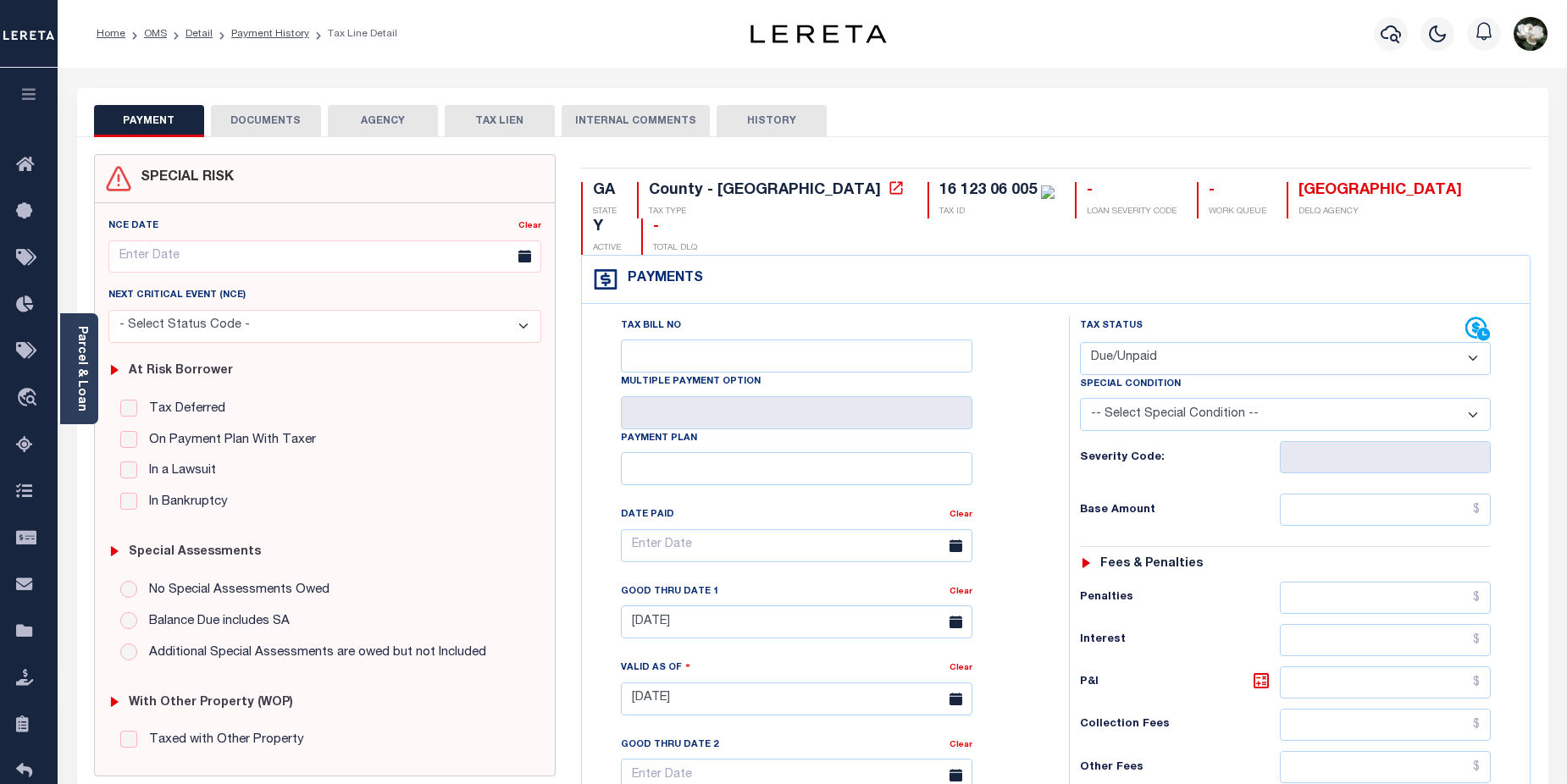
click at [276, 124] on button "DOCUMENTS" at bounding box center [266, 121] width 110 height 32
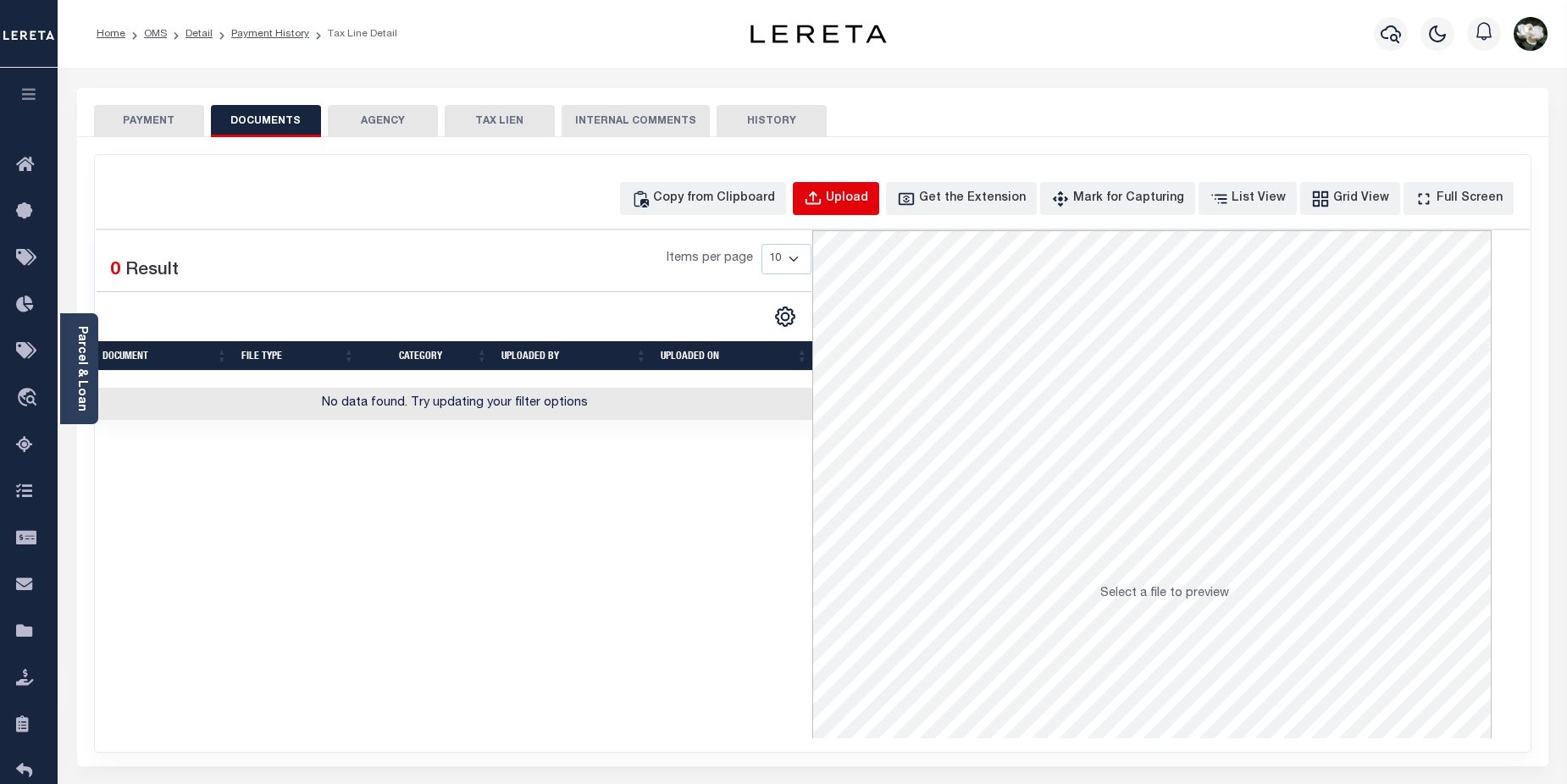
click at [868, 203] on div "Upload" at bounding box center [847, 198] width 43 height 18
select select "POP"
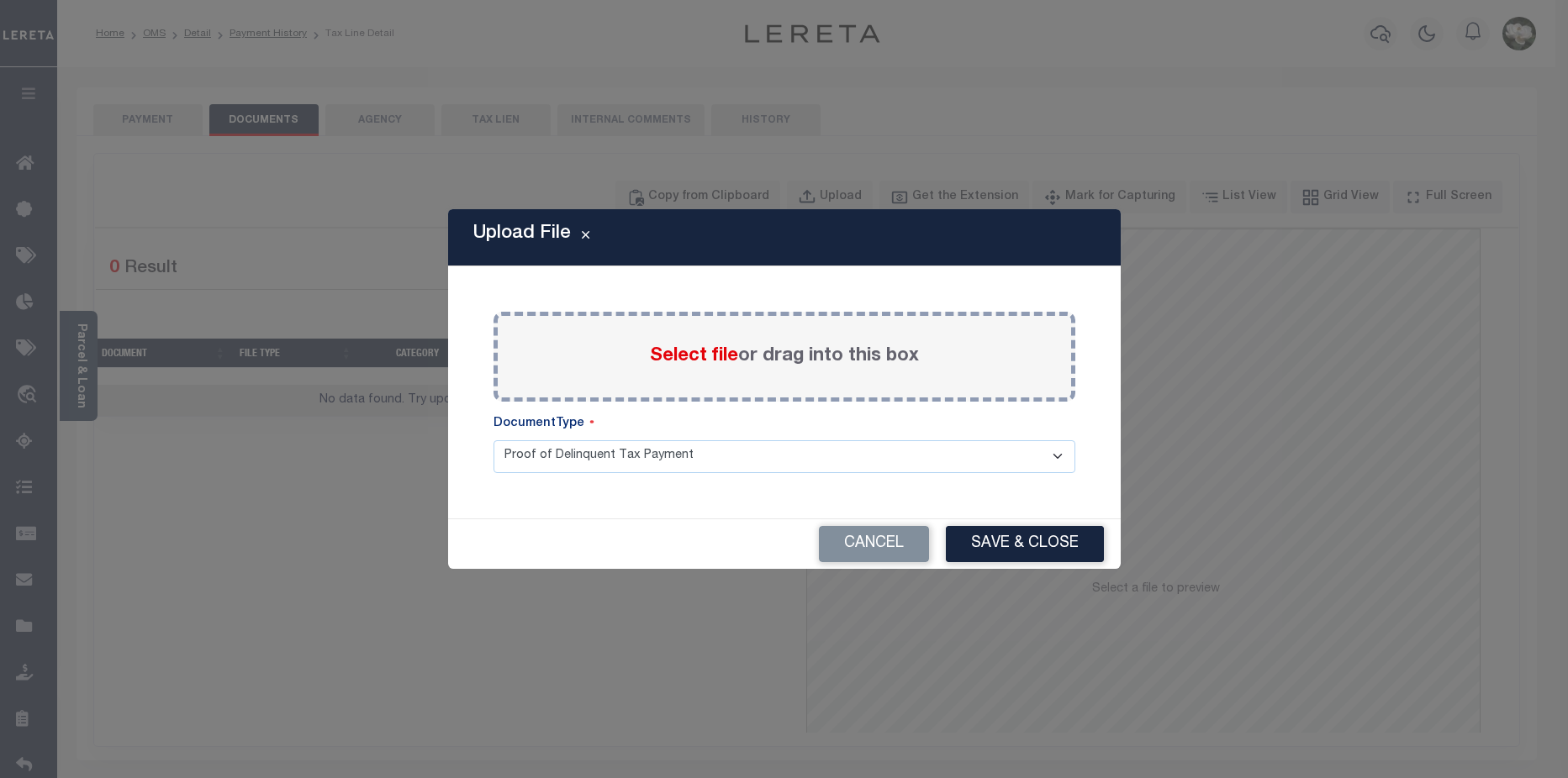
click at [678, 347] on span "Select file" at bounding box center [694, 355] width 88 height 18
click at [0, 0] on input "Select file or drag into this box" at bounding box center [0, 0] width 0 height 0
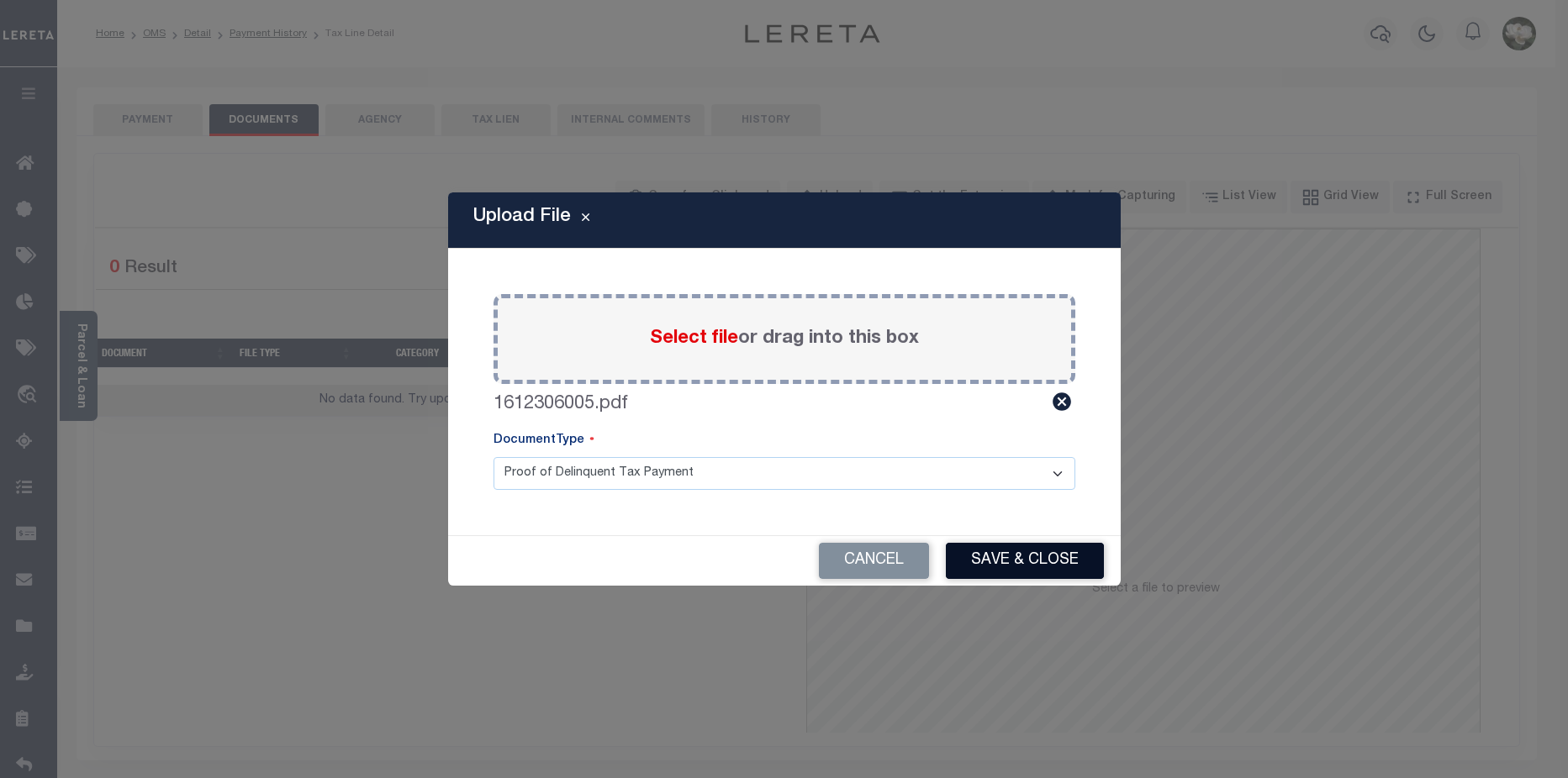
click at [1042, 561] on button "Save & Close" at bounding box center [1024, 561] width 158 height 36
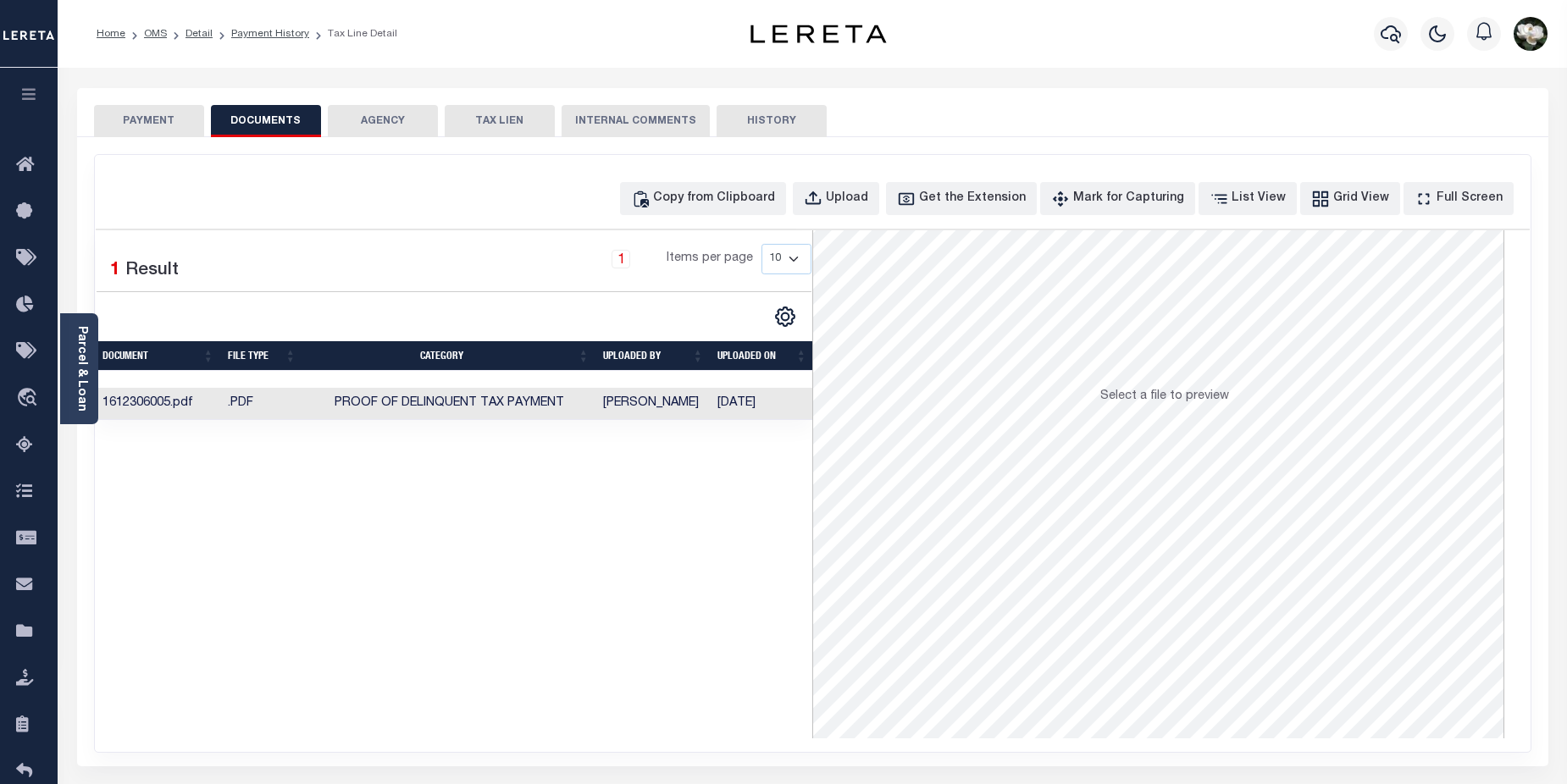
scroll to position [84, 0]
click at [499, 401] on span "Proof of Delinquent Tax Payment" at bounding box center [450, 403] width 230 height 12
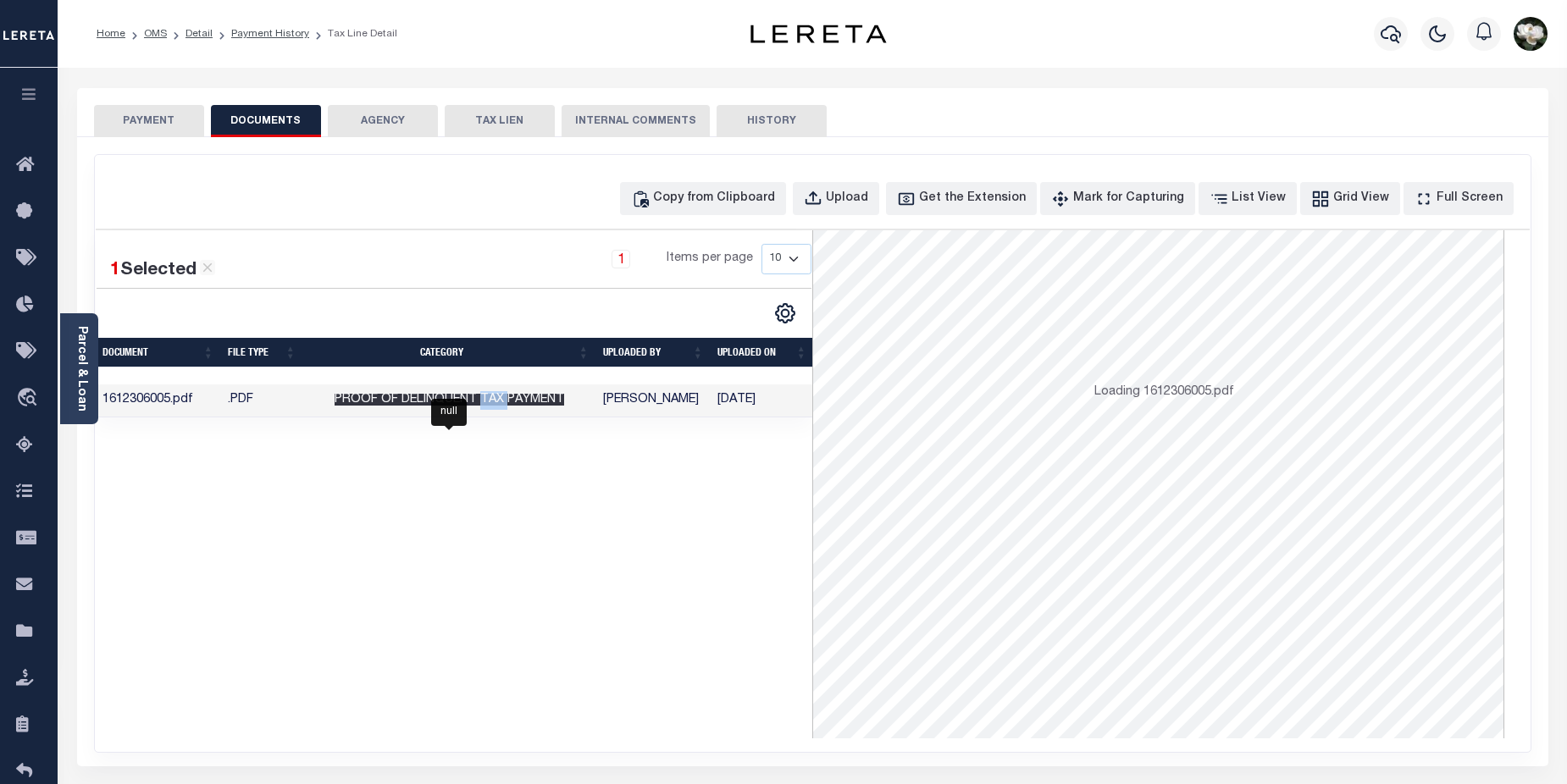
click at [499, 401] on span "Proof of Delinquent Tax Payment" at bounding box center [450, 400] width 230 height 12
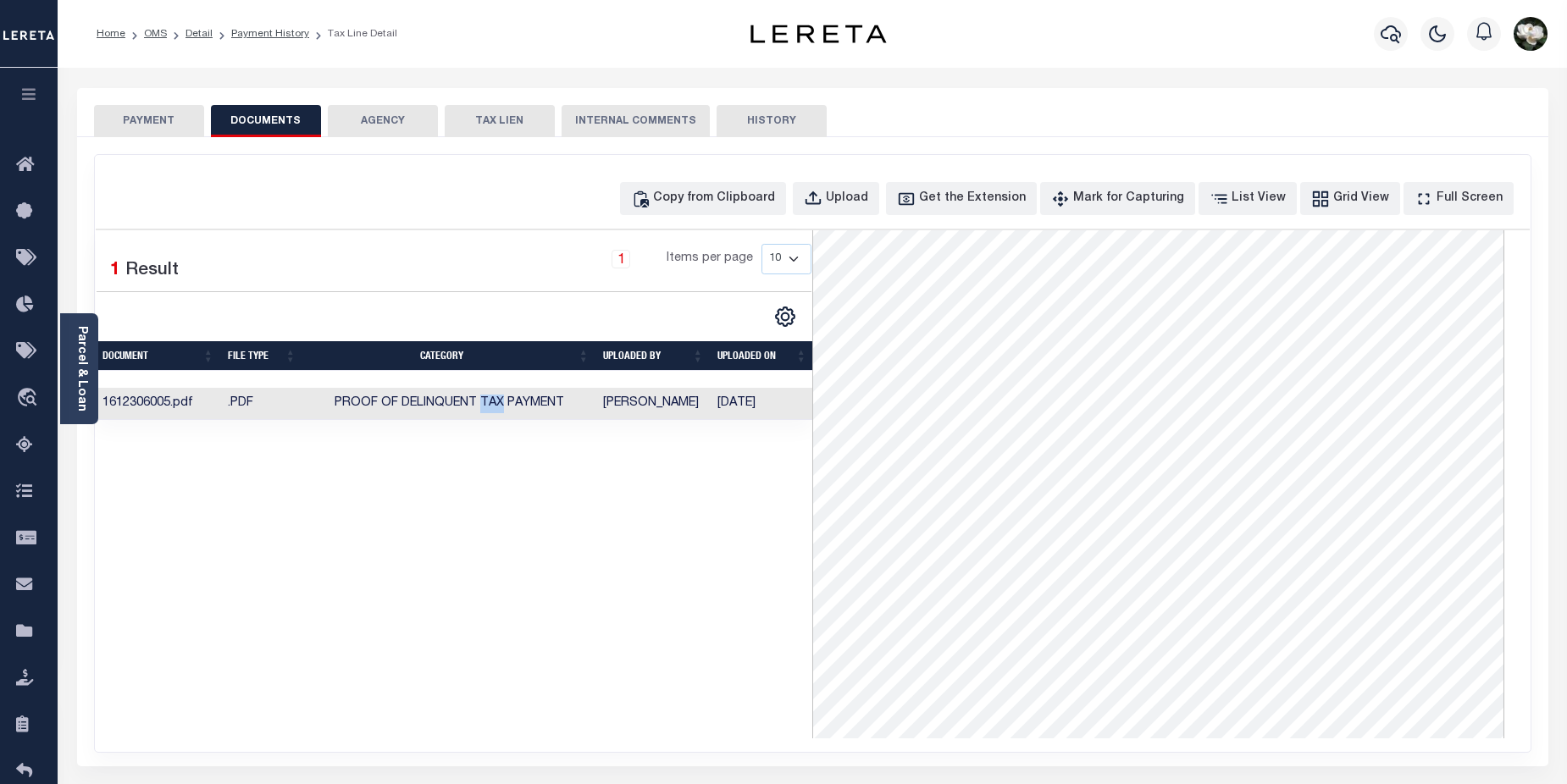
scroll to position [239, 0]
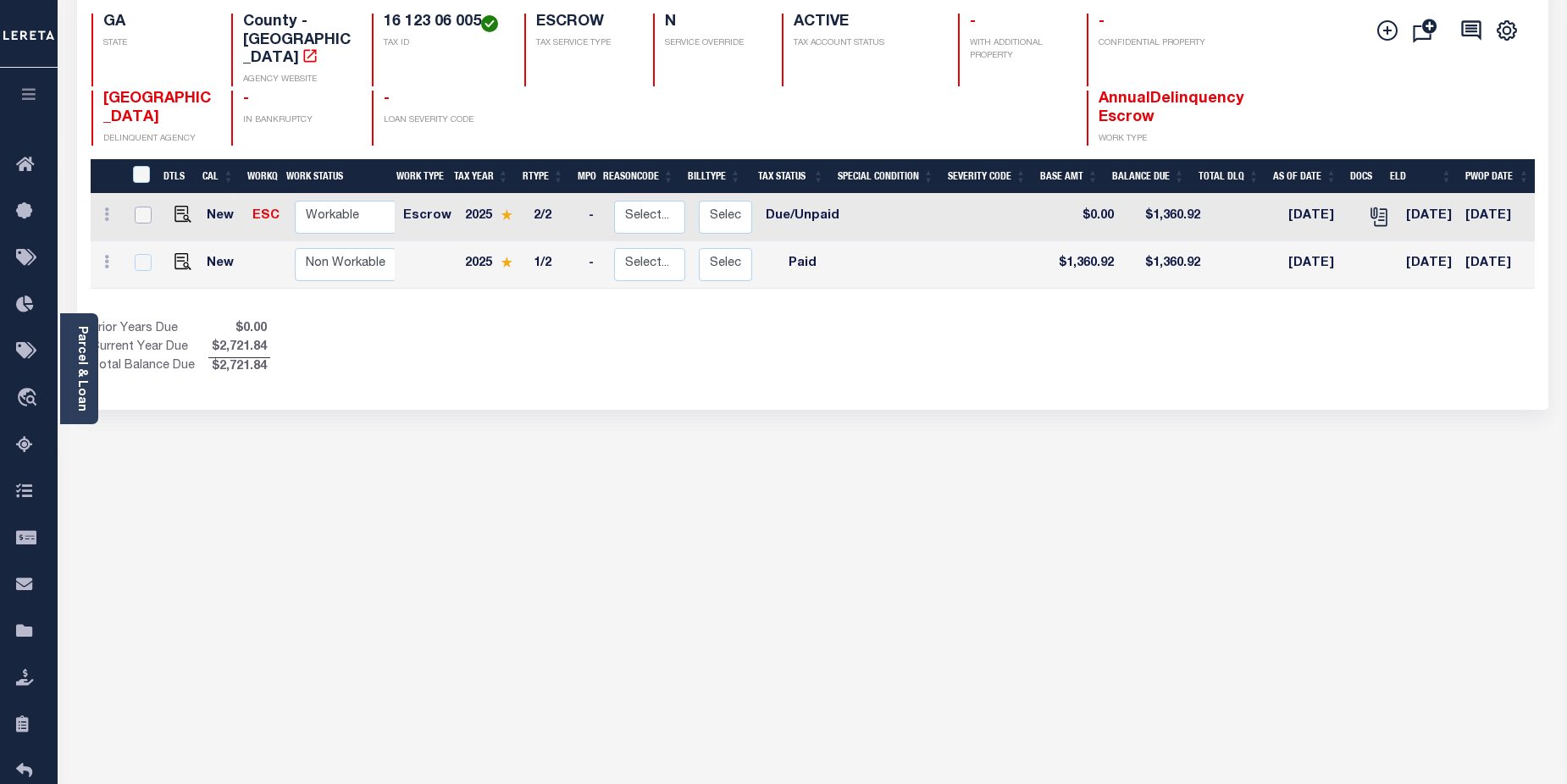
click at [143, 207] on input "checkbox" at bounding box center [143, 215] width 17 height 17
checkbox input "true"
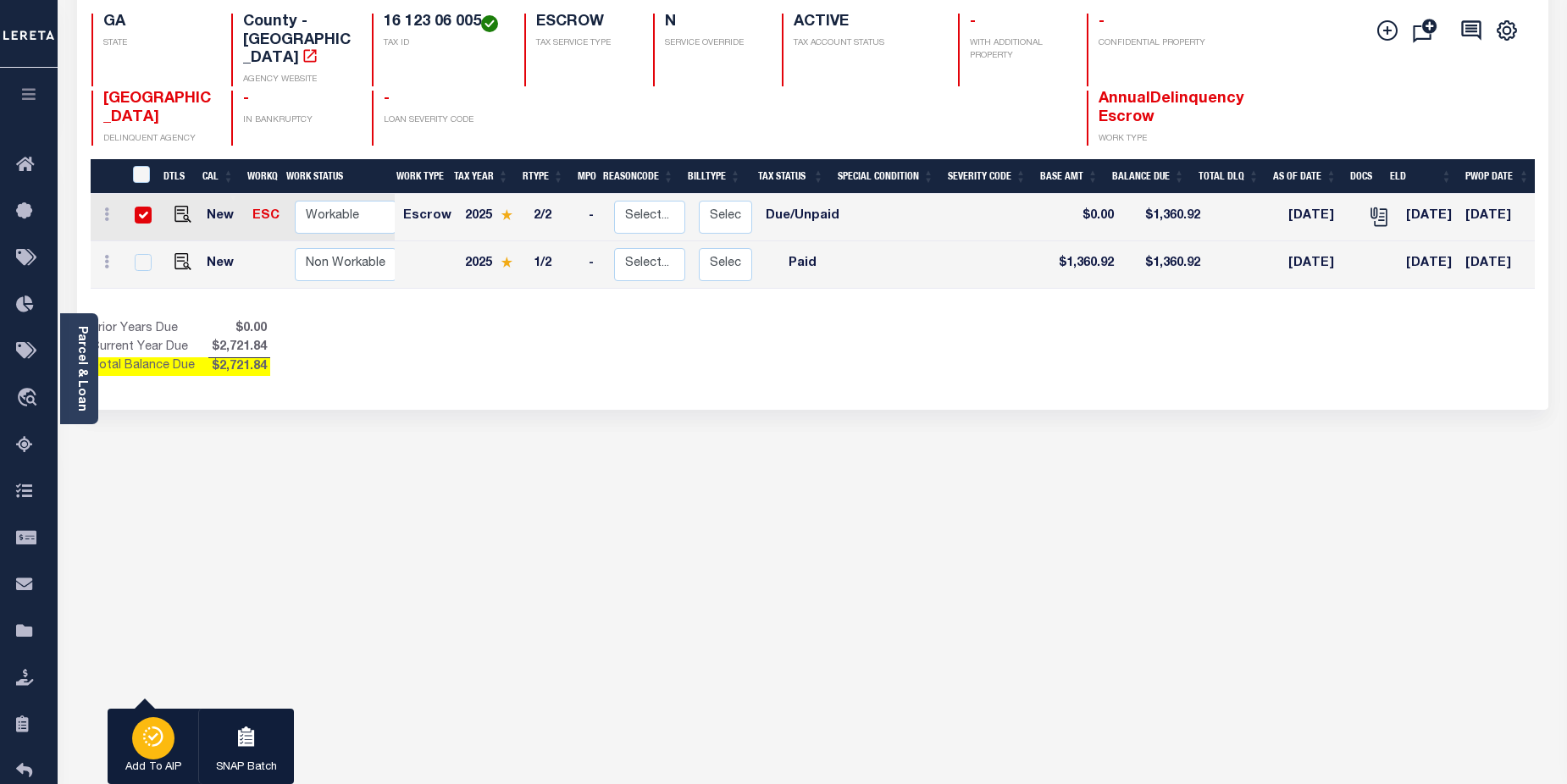
click at [148, 745] on icon "button" at bounding box center [148, 743] width 3 height 3
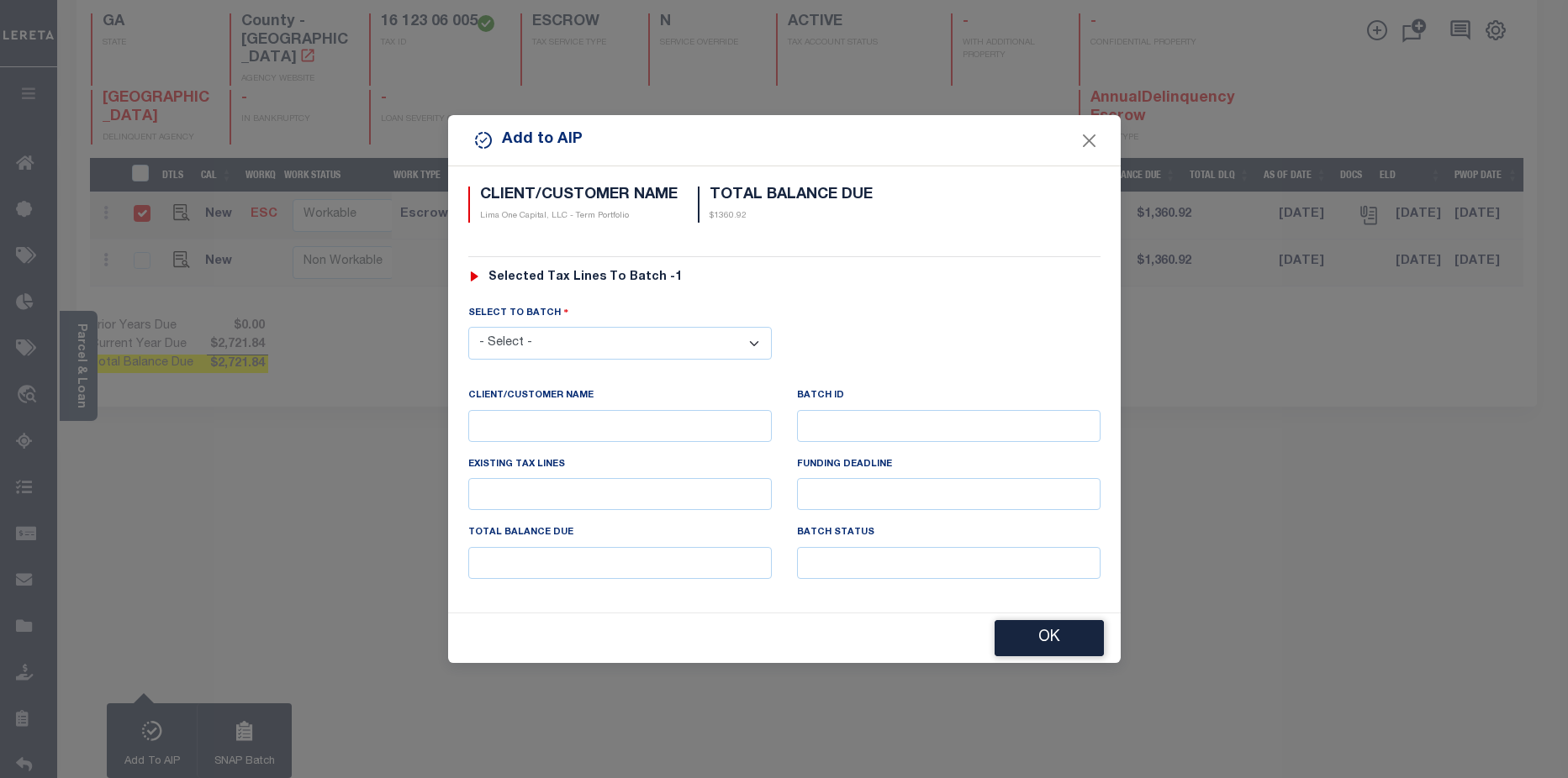
click at [702, 332] on select "- Select - 45186 45191 45195 45200 45202 45203 45206 45214 45215 45216 45218 45…" at bounding box center [620, 343] width 304 height 33
select select "46468"
click at [469, 327] on select "- Select - 45186 45191 45195 45200 45202 45203 45206 45214 45215 45216 45218 45…" at bounding box center [620, 343] width 304 height 33
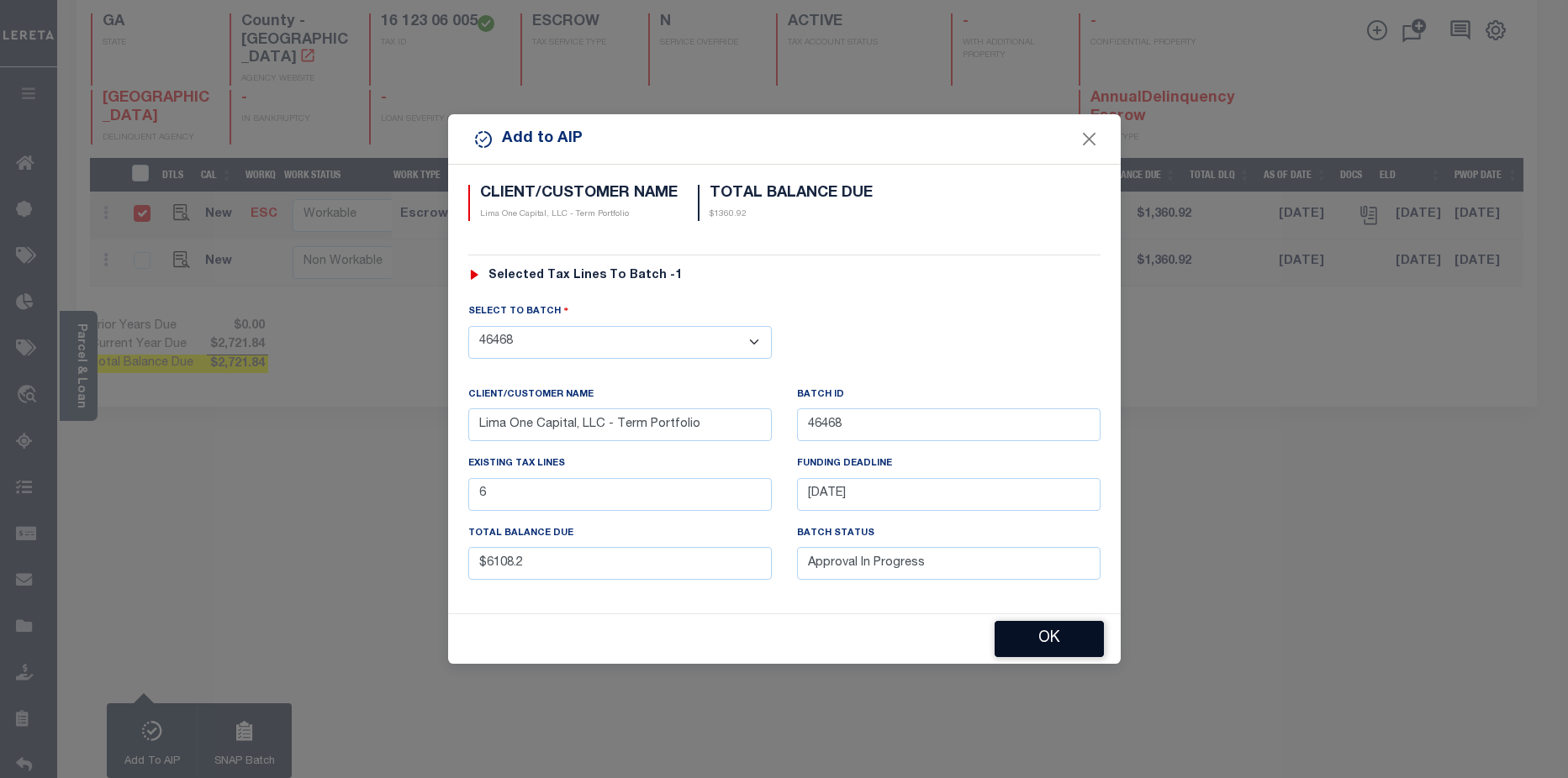
click at [1056, 644] on button "OK" at bounding box center [1048, 639] width 110 height 36
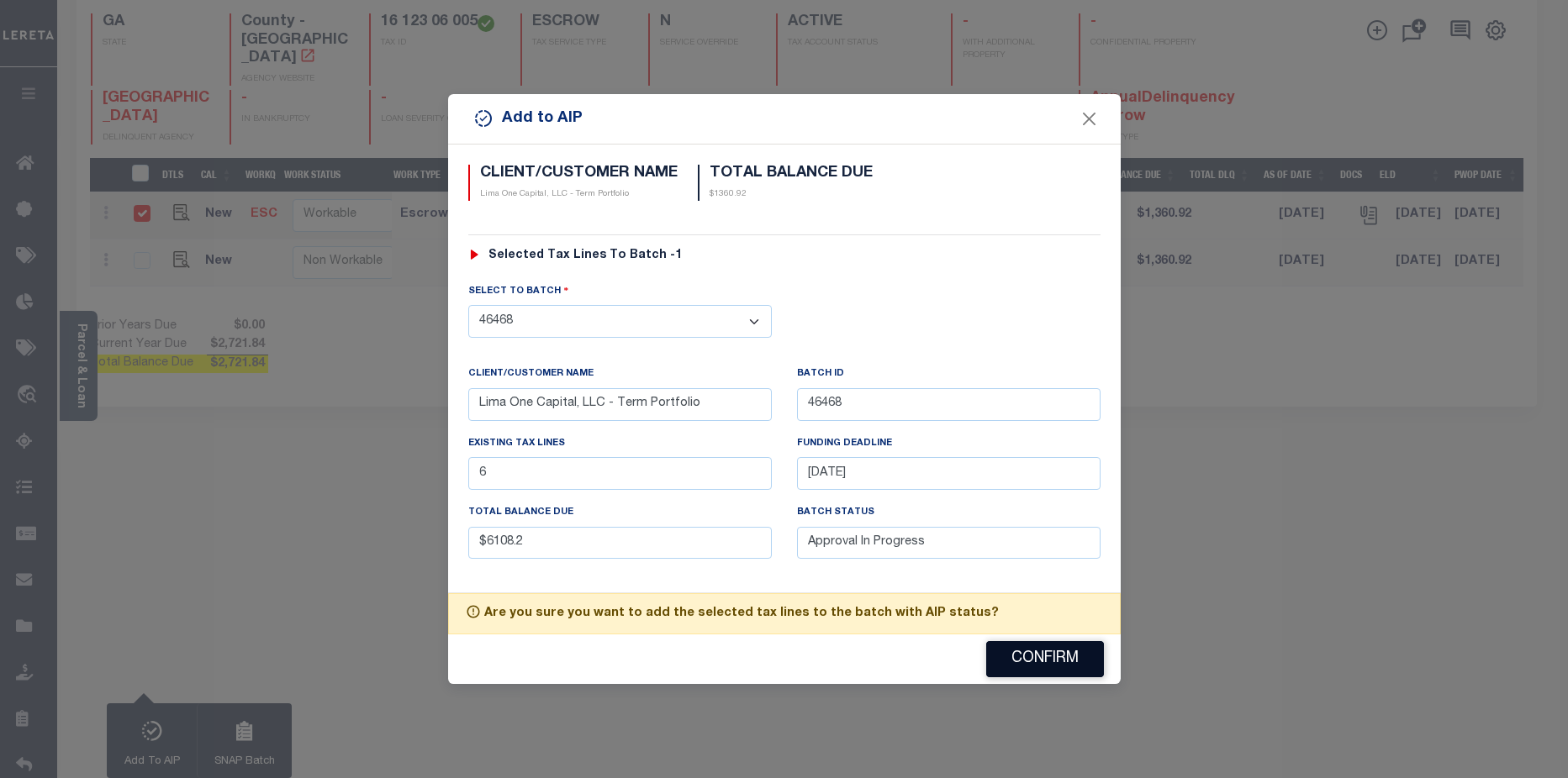
click at [1048, 665] on button "Confirm" at bounding box center [1045, 659] width 117 height 36
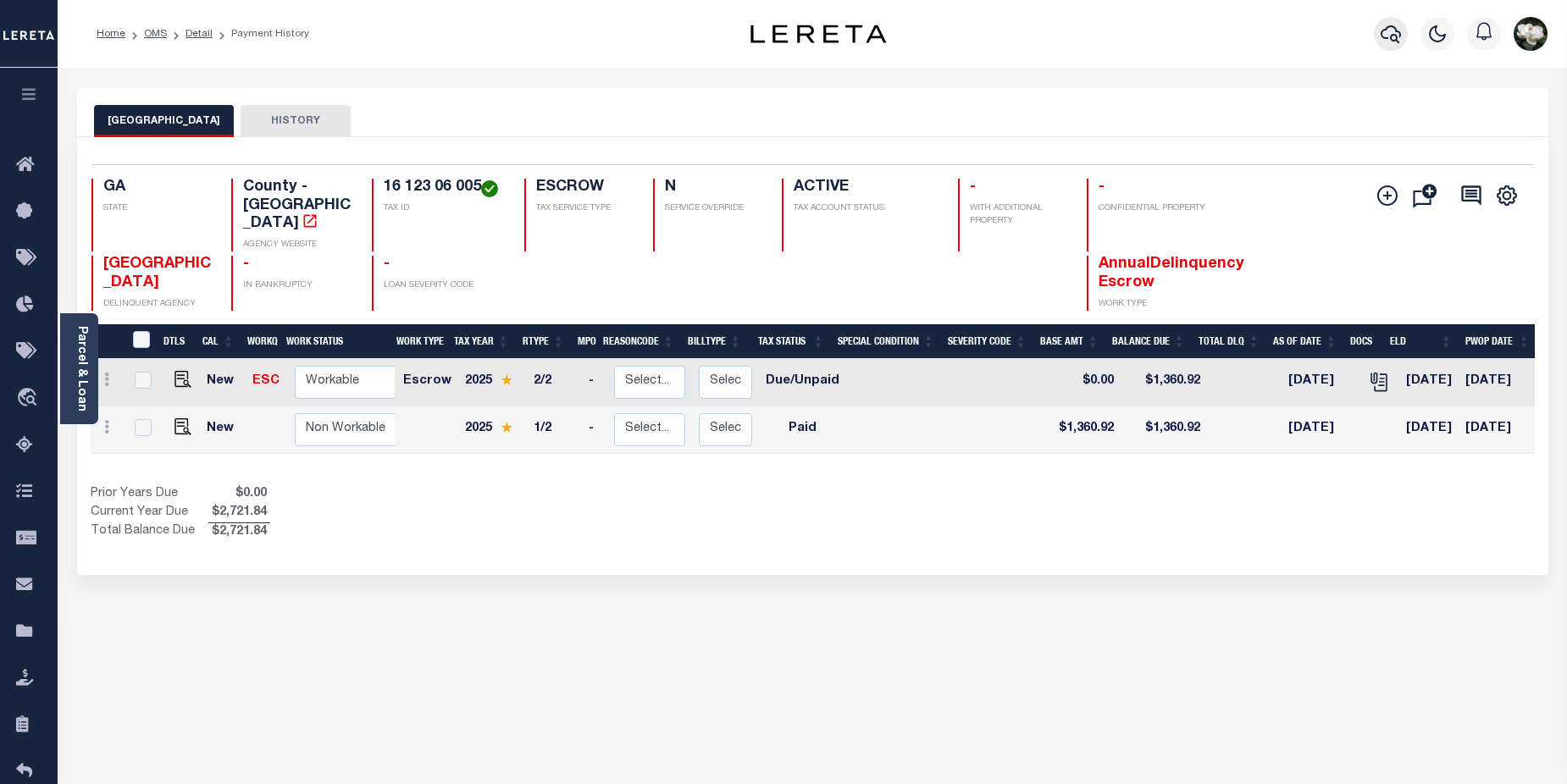
click at [1396, 42] on icon "button" at bounding box center [1390, 34] width 20 height 17
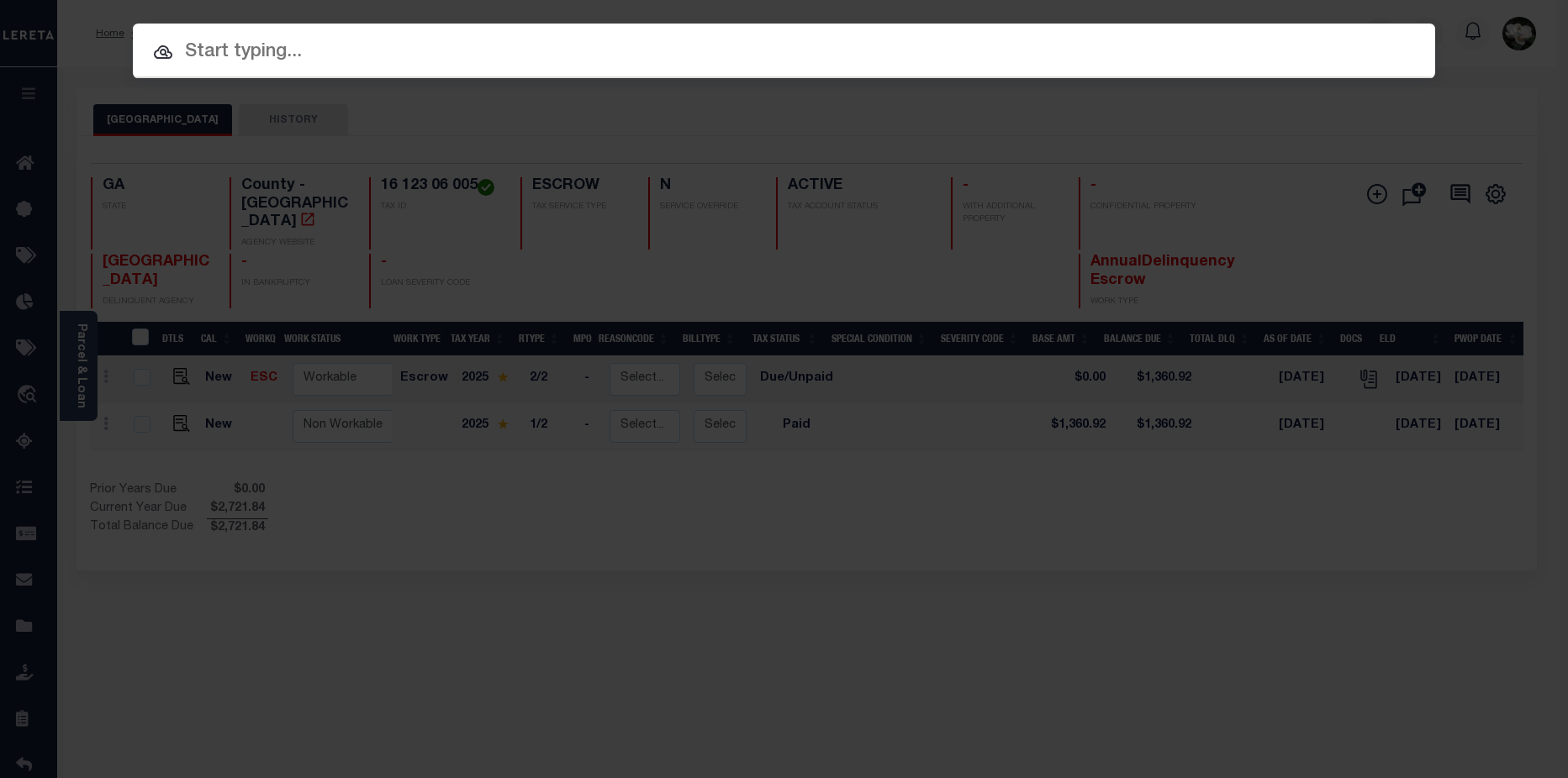
click at [671, 65] on input "text" at bounding box center [784, 53] width 1302 height 29
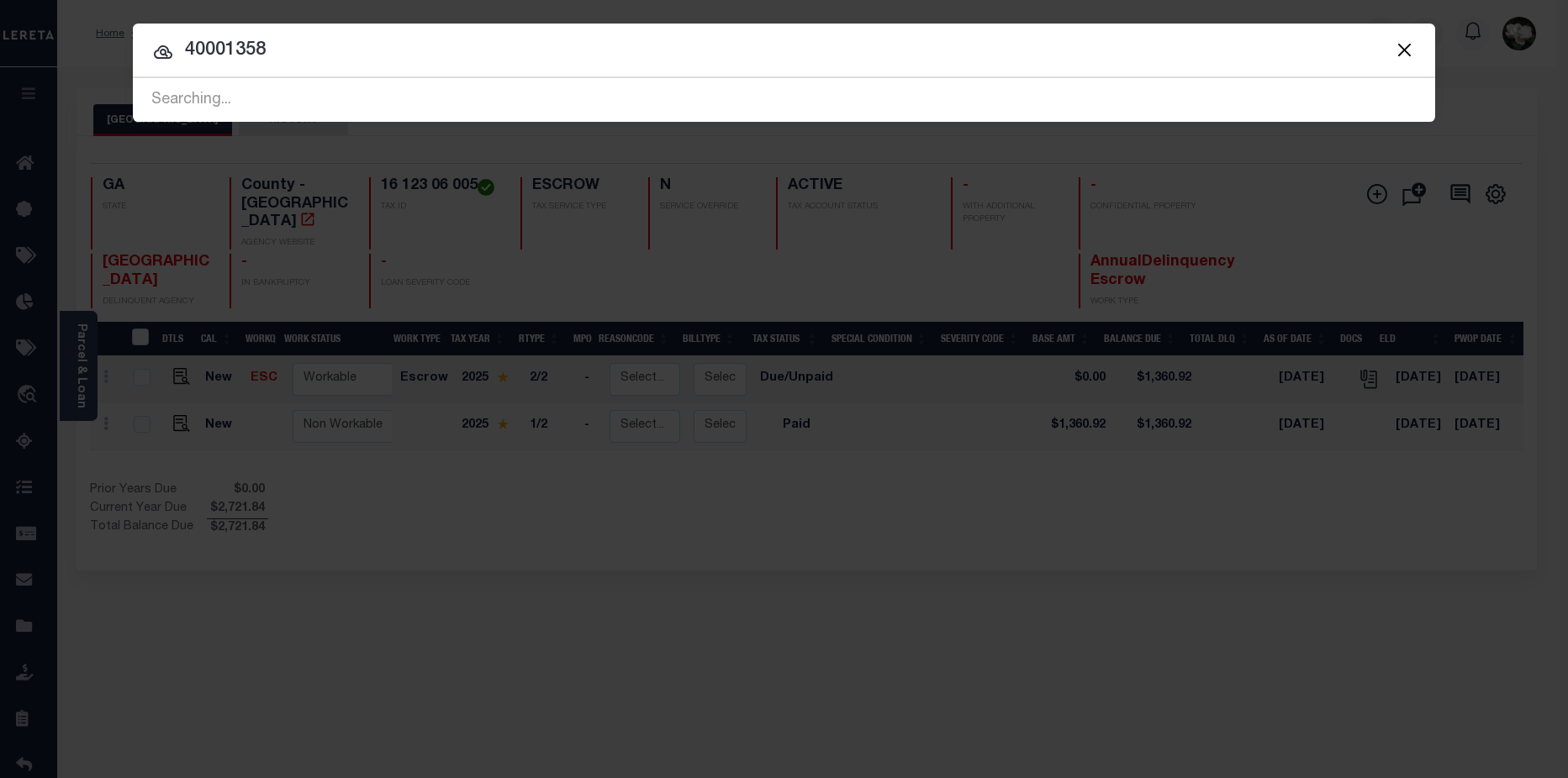
type input "40001358"
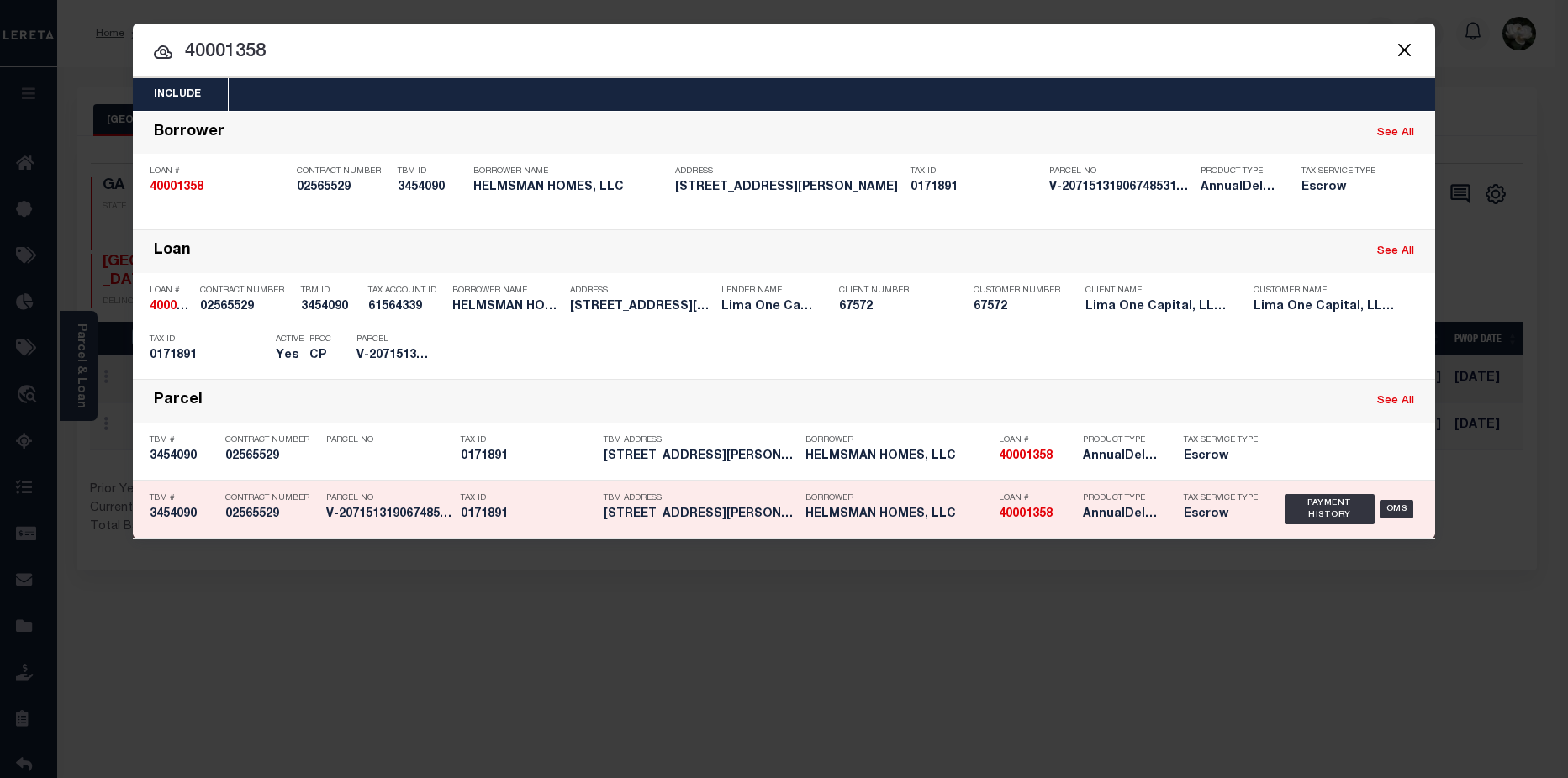
click at [1225, 517] on h5 "Escrow" at bounding box center [1222, 514] width 76 height 15
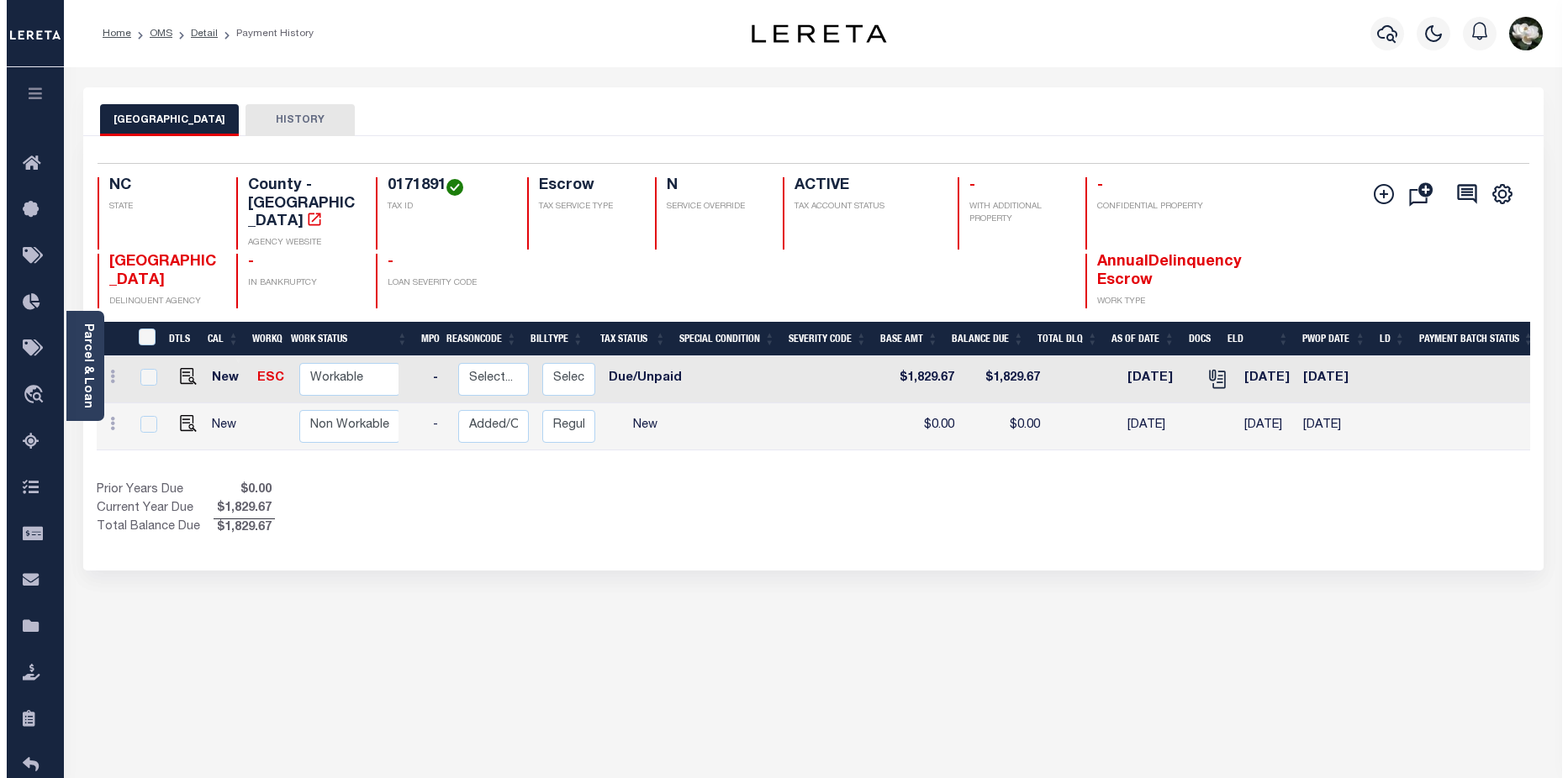
scroll to position [0, 156]
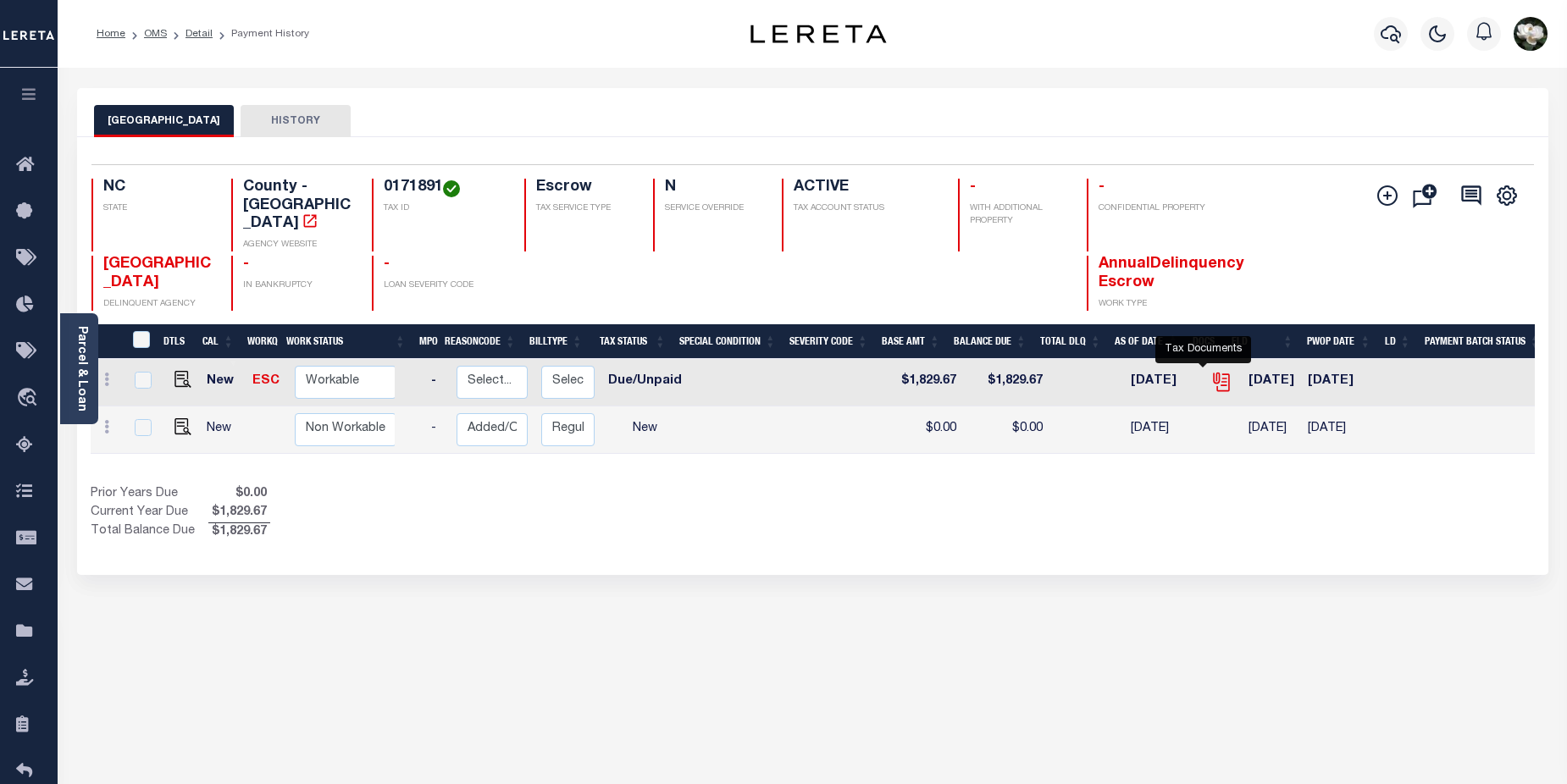
click at [1214, 373] on icon "" at bounding box center [1221, 380] width 14 height 14
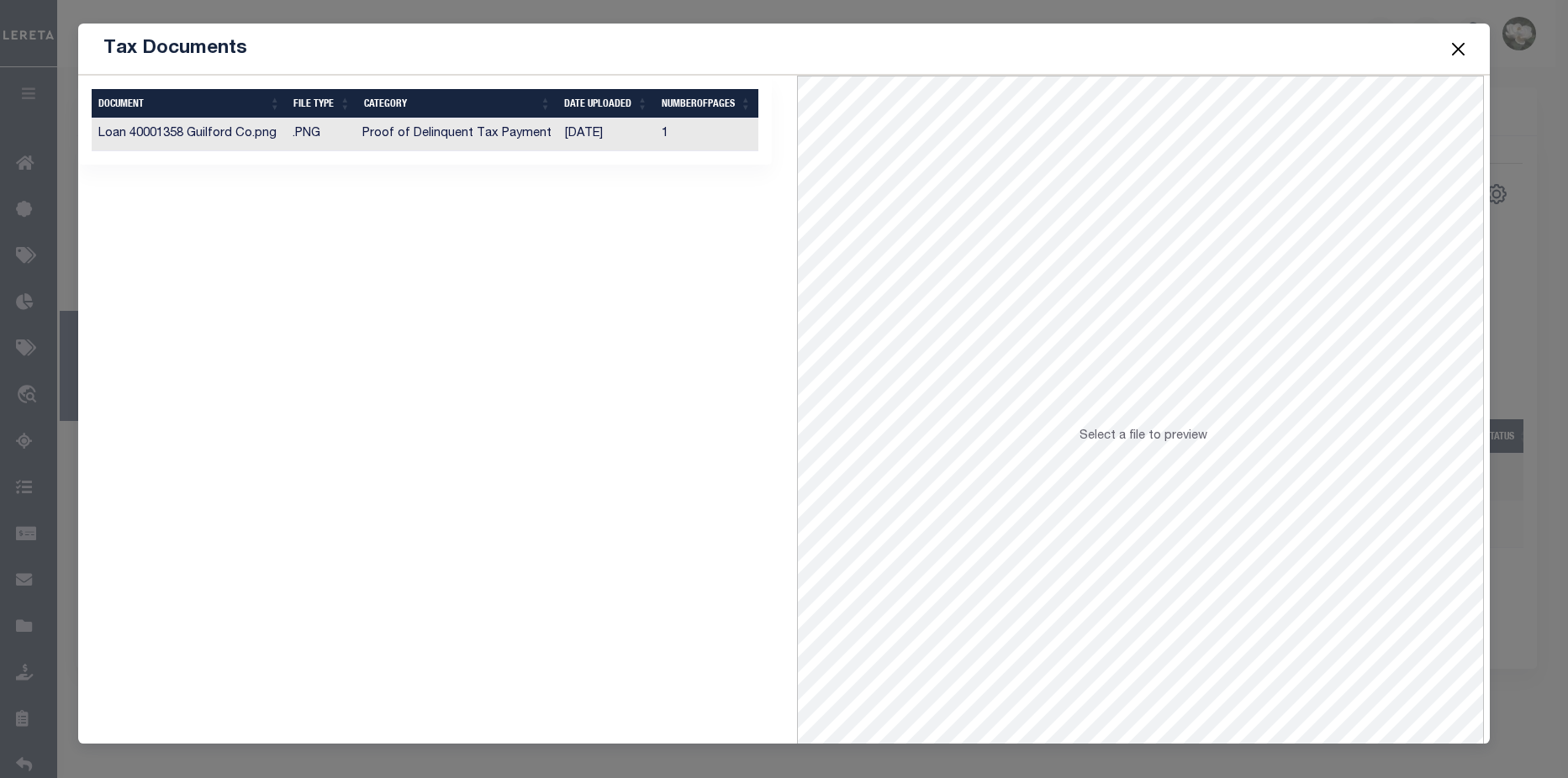
click at [576, 128] on td "[DATE]" at bounding box center [607, 135] width 97 height 33
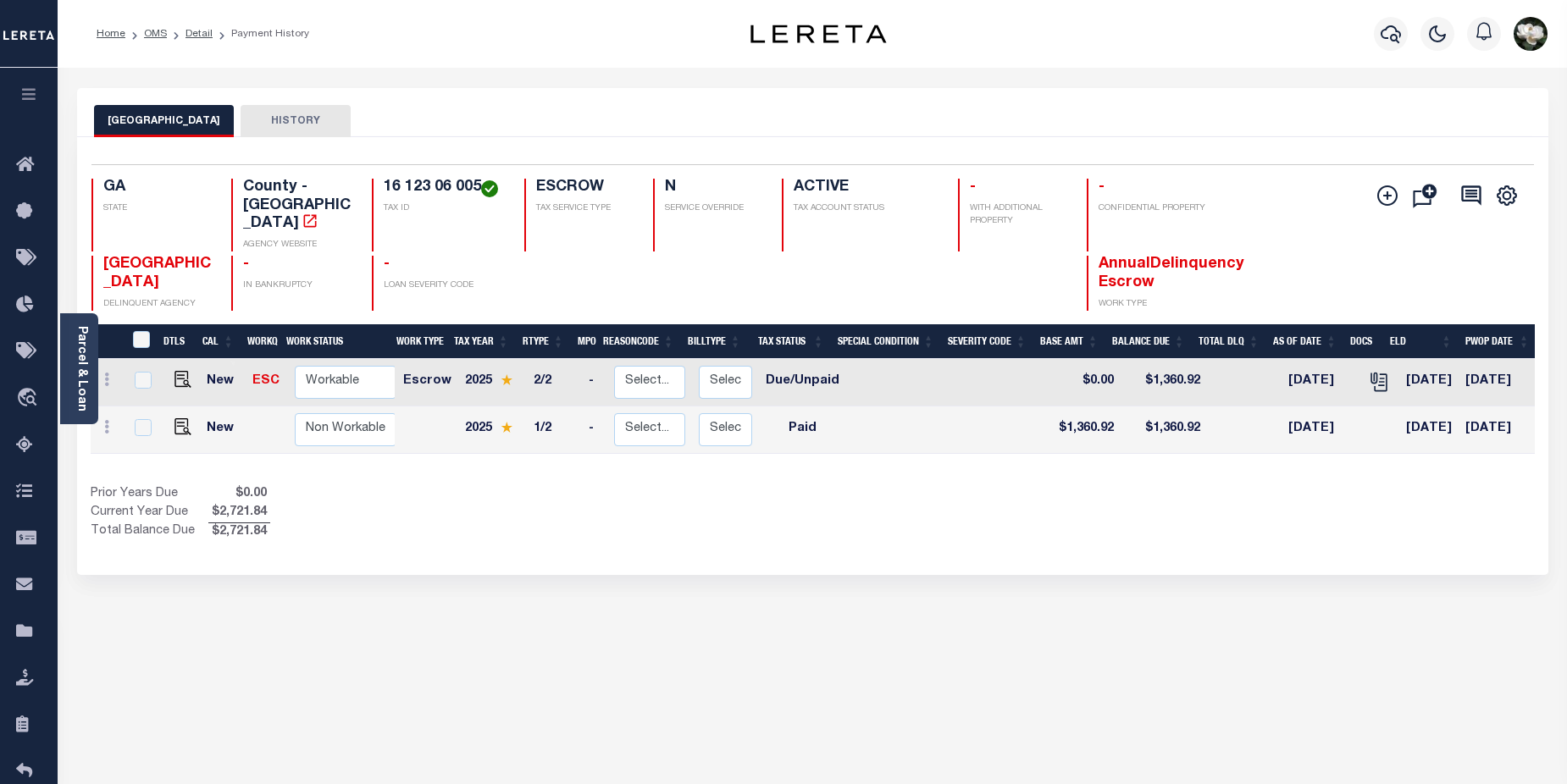
click at [1373, 38] on div at bounding box center [1391, 34] width 47 height 59
click at [1396, 39] on icon "button" at bounding box center [1390, 33] width 20 height 20
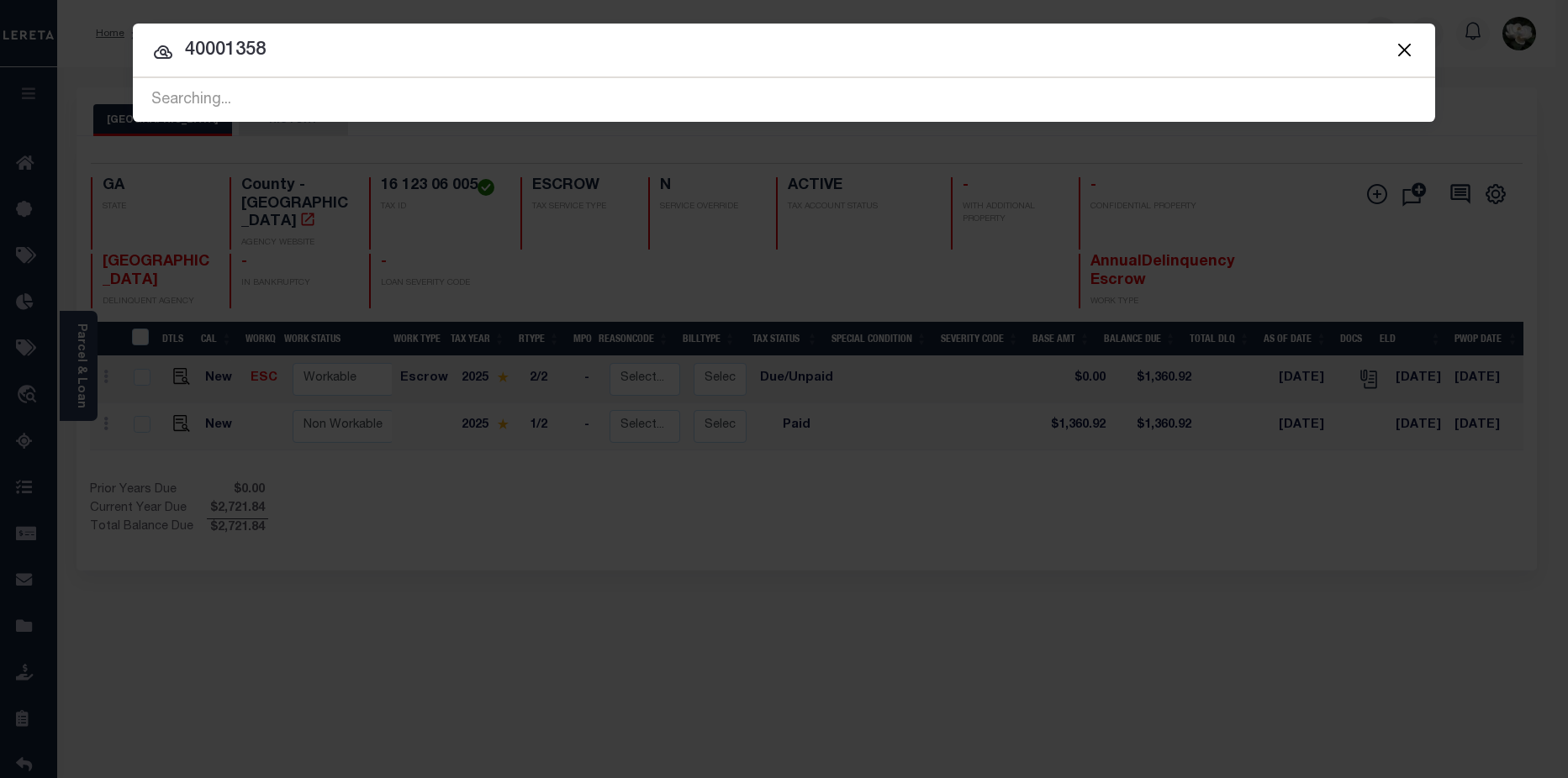
type input "40001358"
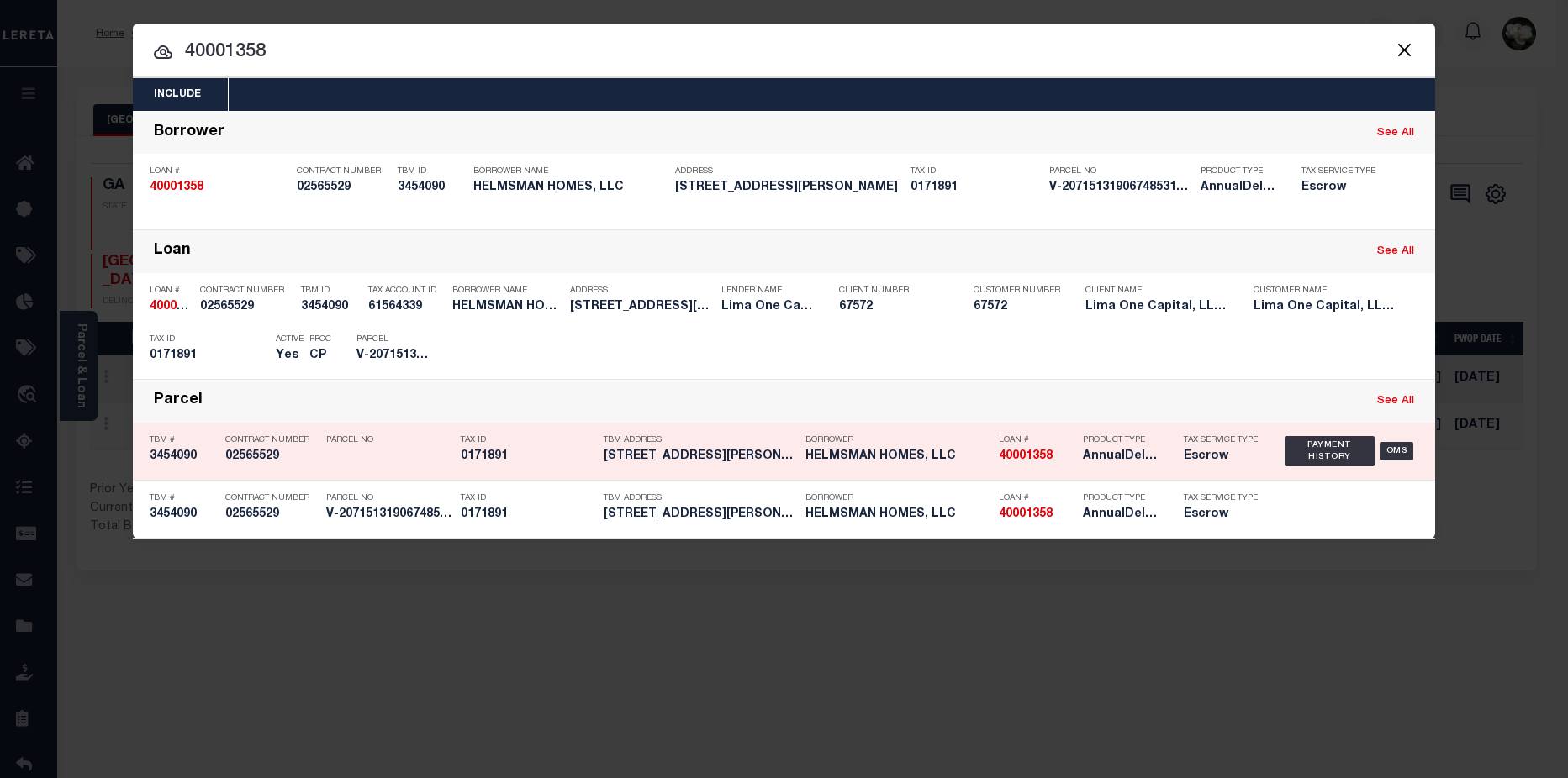
click at [1002, 468] on div "Loan # 40001358" at bounding box center [1036, 451] width 76 height 48
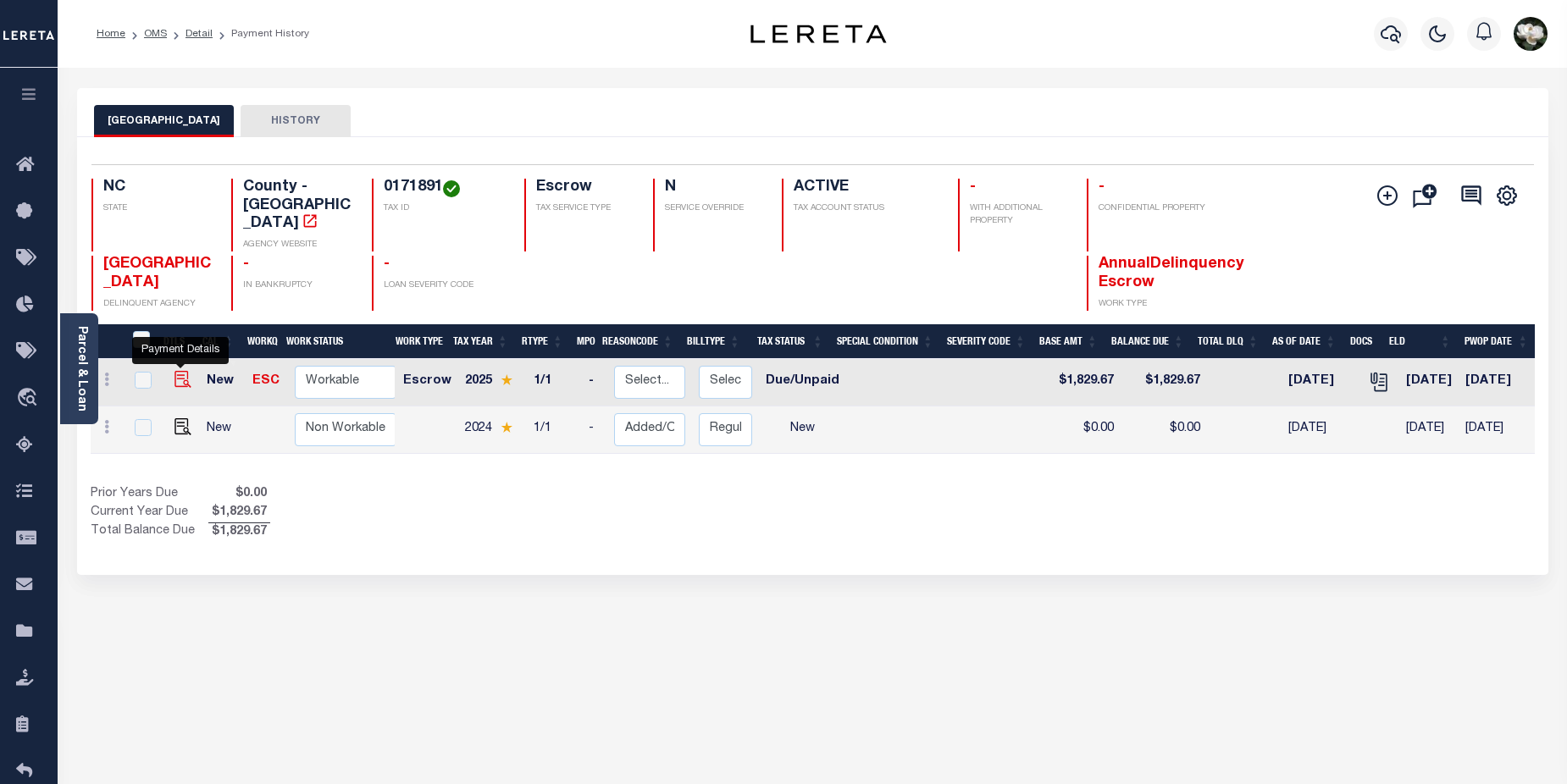
click at [177, 371] on img "" at bounding box center [183, 379] width 17 height 17
checkbox input "true"
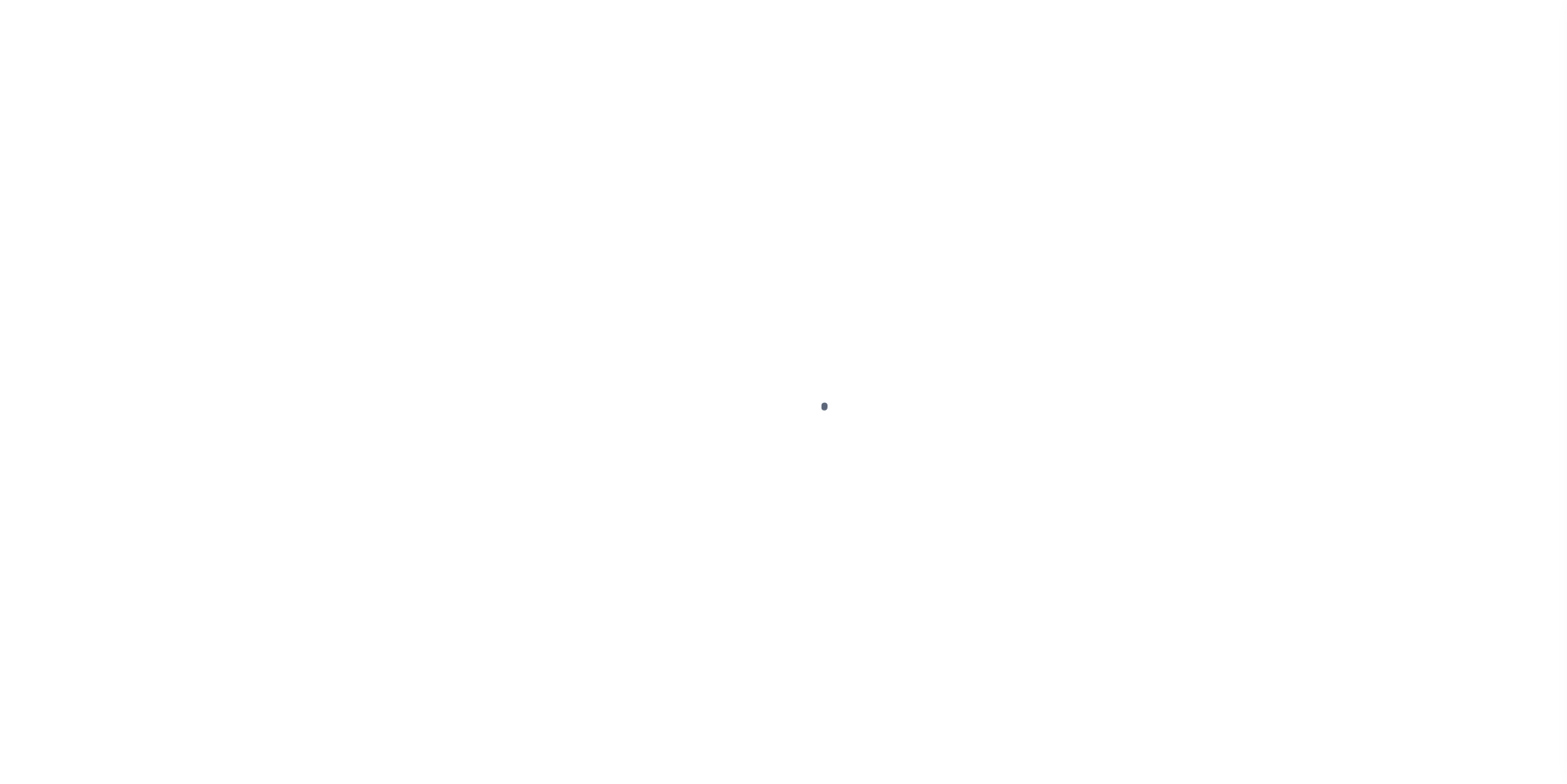
select select "DUE"
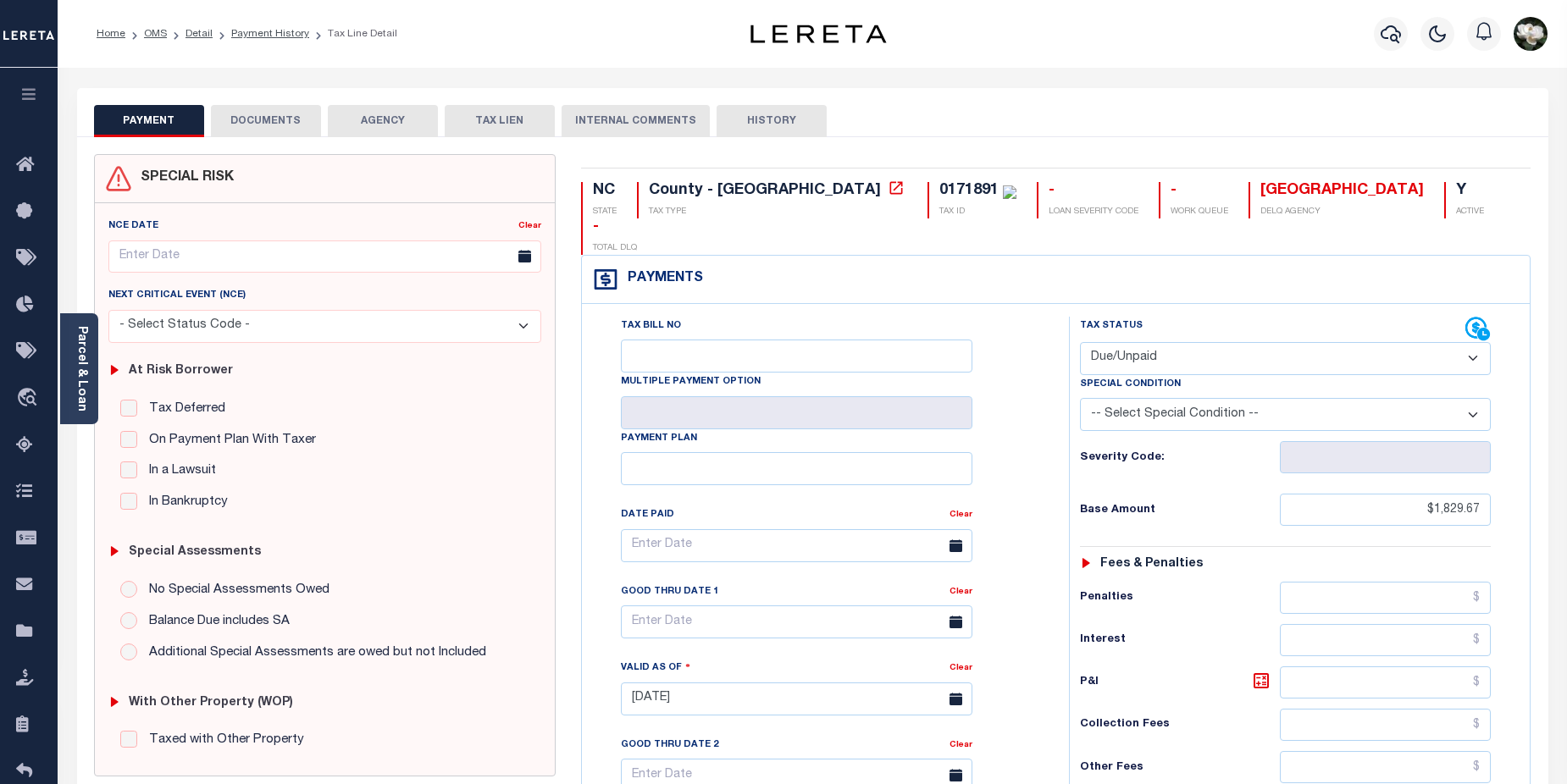
click at [274, 125] on button "DOCUMENTS" at bounding box center [266, 121] width 110 height 32
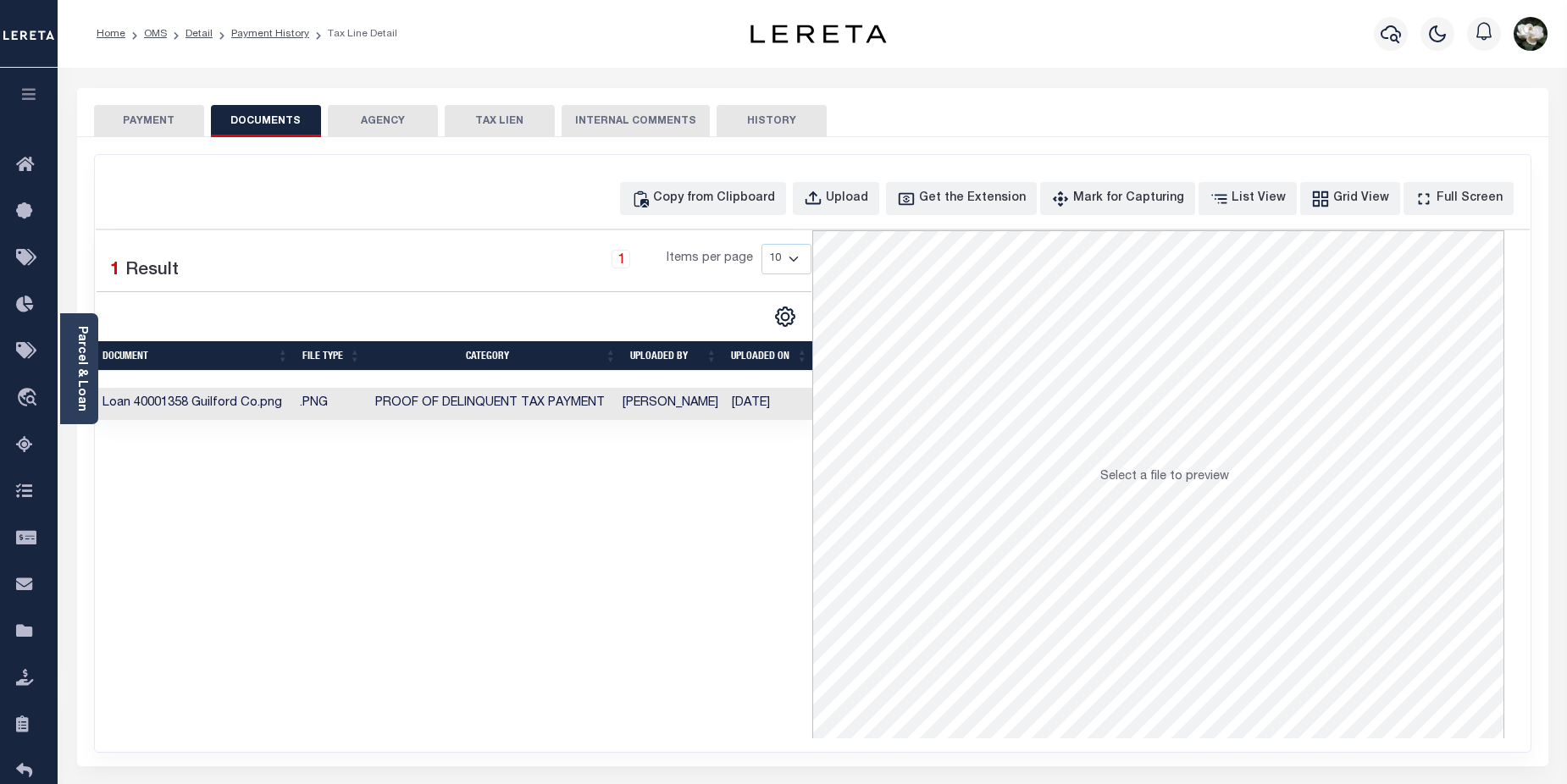
click at [137, 122] on button "PAYMENT" at bounding box center [149, 121] width 110 height 32
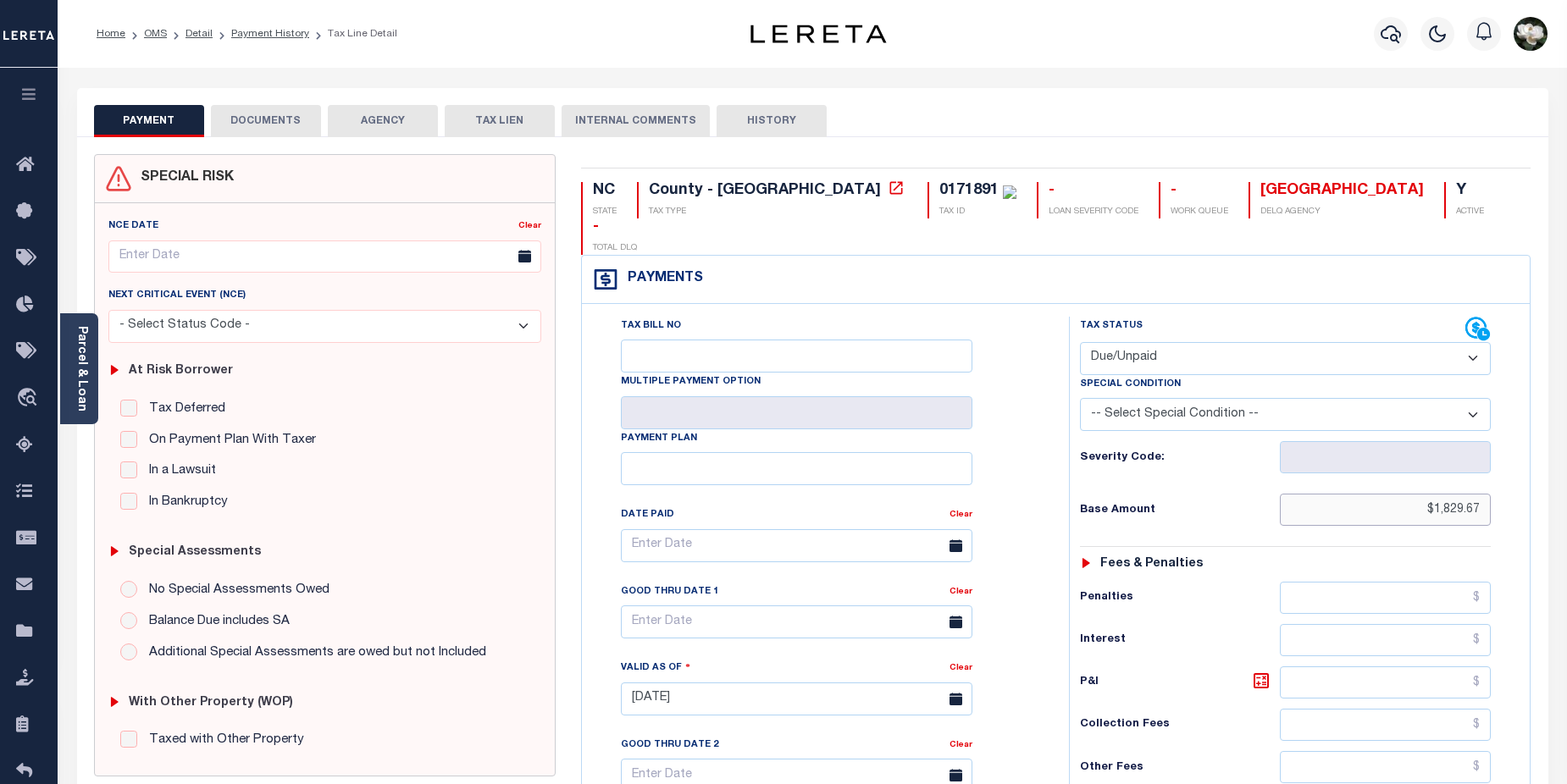
drag, startPoint x: 1410, startPoint y: 475, endPoint x: 1485, endPoint y: 477, distance: 75.0
click at [1490, 494] on input "$1,829.67" at bounding box center [1386, 509] width 212 height 32
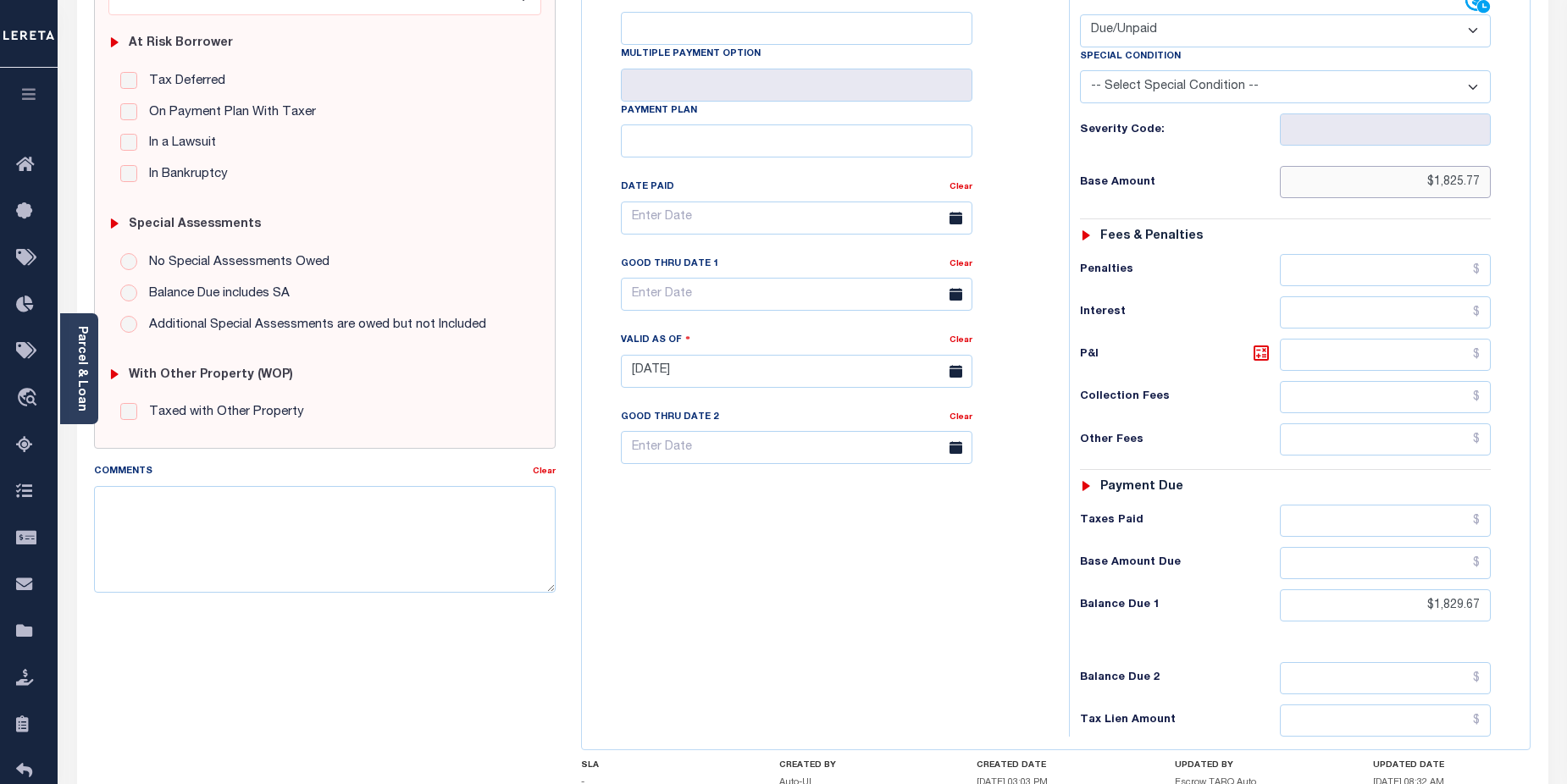
scroll to position [322, 0]
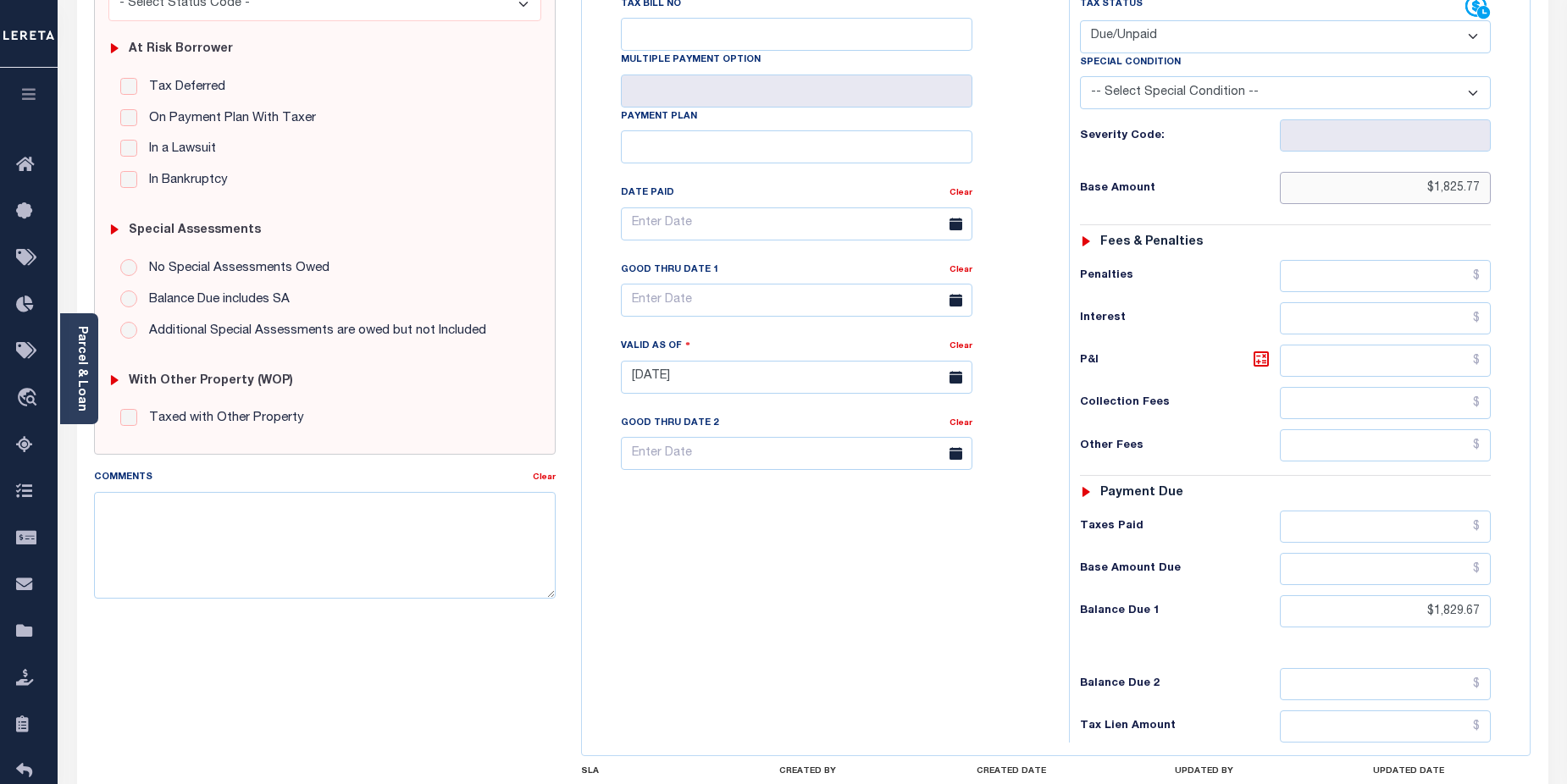
type input "$1,825.77"
type input "[DATE]"
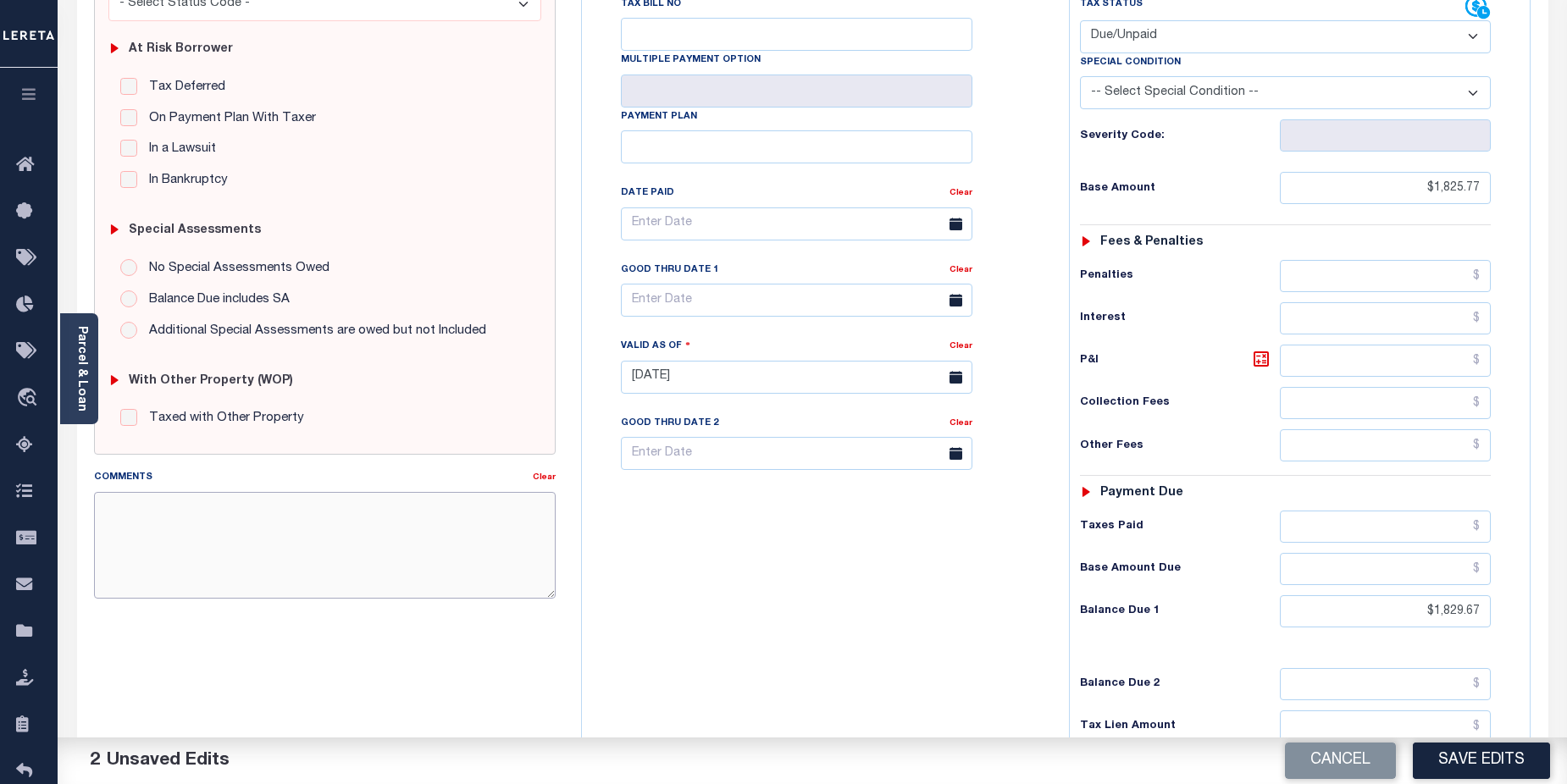
click at [162, 510] on textarea "Comments" at bounding box center [325, 545] width 463 height 107
paste textarea "CAS-474377 2025/annual dlq Base $3,323.80 P/I $568.57-Lender Responsibility Tot…"
drag, startPoint x: 189, startPoint y: 548, endPoint x: 213, endPoint y: 543, distance: 24.5
click at [213, 543] on textarea "CAS-474377 2025/annual dlq Base $3,323.80 P/I $568.57-Lender Responsibility Tot…" at bounding box center [325, 545] width 463 height 107
click at [322, 543] on textarea "CAS-474377 2025/annual dlq Base $3,323.80 P/I $568.57-Lereta Responsibility Tot…" at bounding box center [325, 545] width 463 height 107
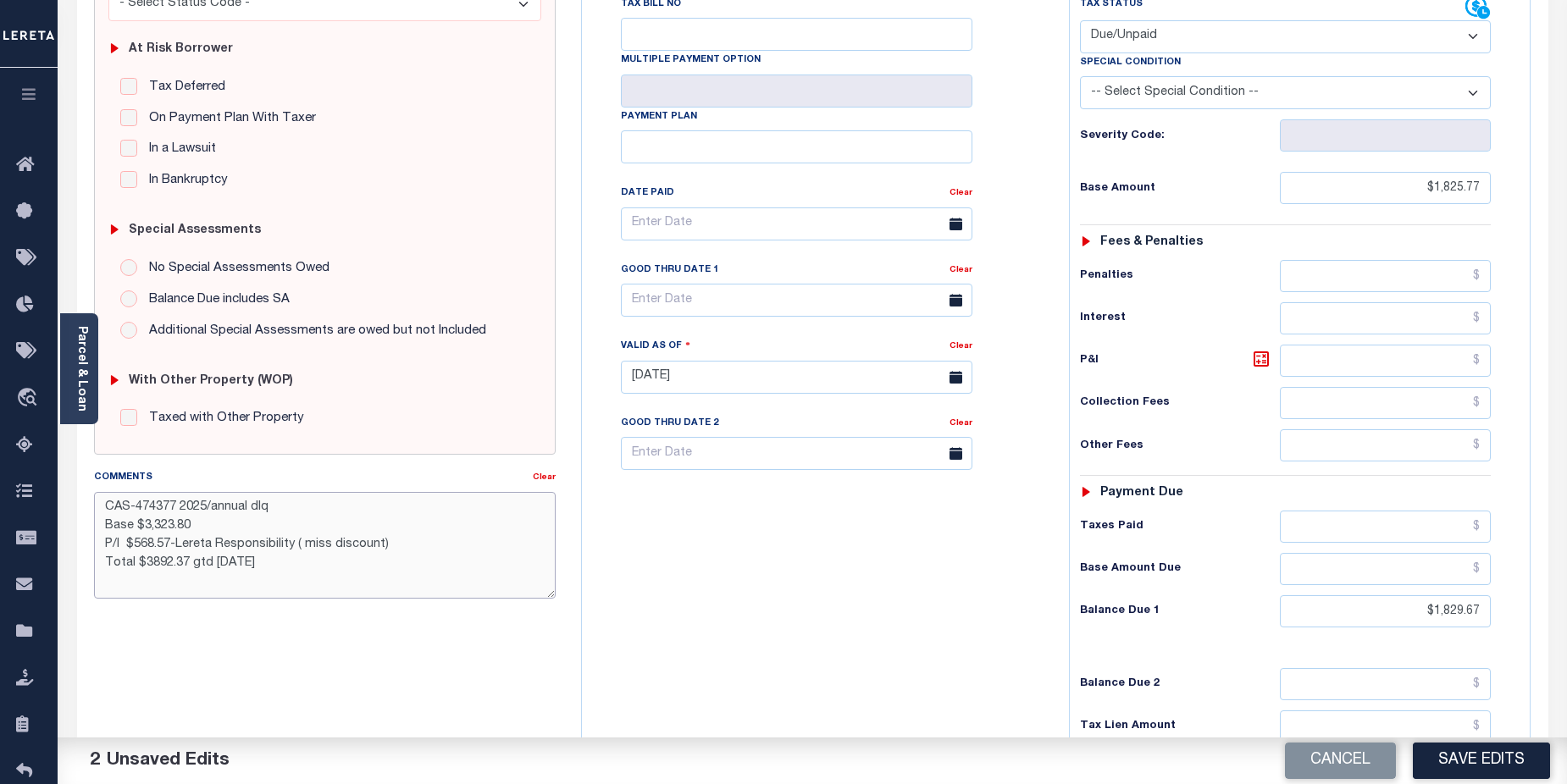
drag, startPoint x: 136, startPoint y: 542, endPoint x: 170, endPoint y: 541, distance: 34.0
click at [170, 541] on textarea "CAS-474377 2025/annual dlq Base $3,323.80 P/I $568.57-Lereta Responsibility ( m…" at bounding box center [325, 545] width 463 height 107
drag, startPoint x: 144, startPoint y: 527, endPoint x: 189, endPoint y: 494, distance: 55.8
click at [186, 526] on textarea "CAS-474377 2025/annual dlq Base $3,323.80 P/I $18.00-Lereta Responsibility ( mi…" at bounding box center [325, 545] width 463 height 107
drag, startPoint x: 144, startPoint y: 560, endPoint x: 184, endPoint y: 565, distance: 40.3
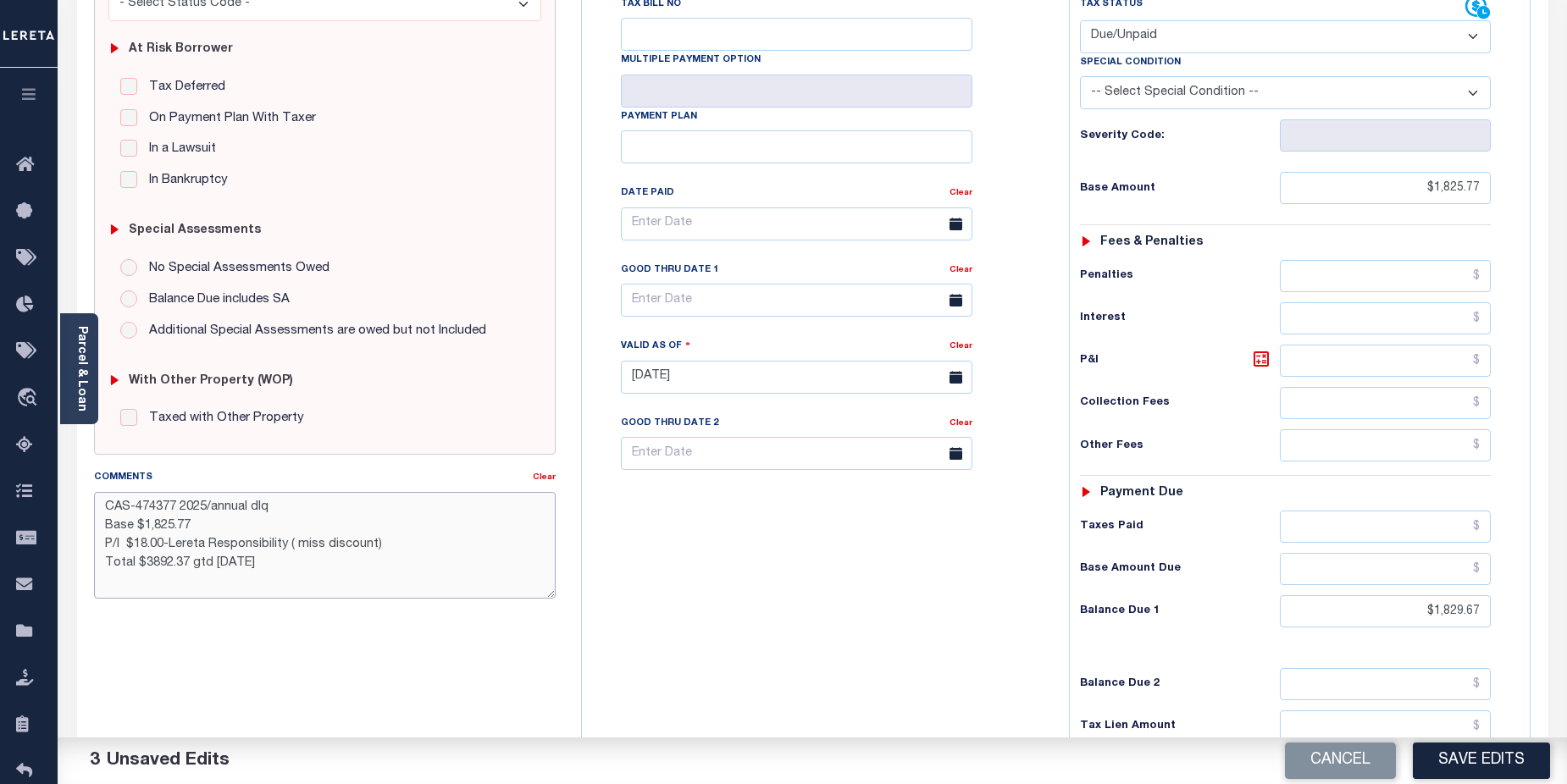
click at [184, 565] on textarea "CAS-474377 2025/annual dlq Base $1,825.77 P/I $18.00-Lereta Responsibility ( mi…" at bounding box center [325, 545] width 463 height 107
drag, startPoint x: 134, startPoint y: 505, endPoint x: 177, endPoint y: 505, distance: 43.0
click at [177, 505] on textarea "CAS-474377 2025/annual dlq Base $1,825.77 P/I $18.00-Lereta Responsibility ( mi…" at bounding box center [325, 545] width 463 height 107
type textarea "CAS-48665 2025/annual dlq Base $1,825.77 P/I $18.00-Lereta Responsibility ( mis…"
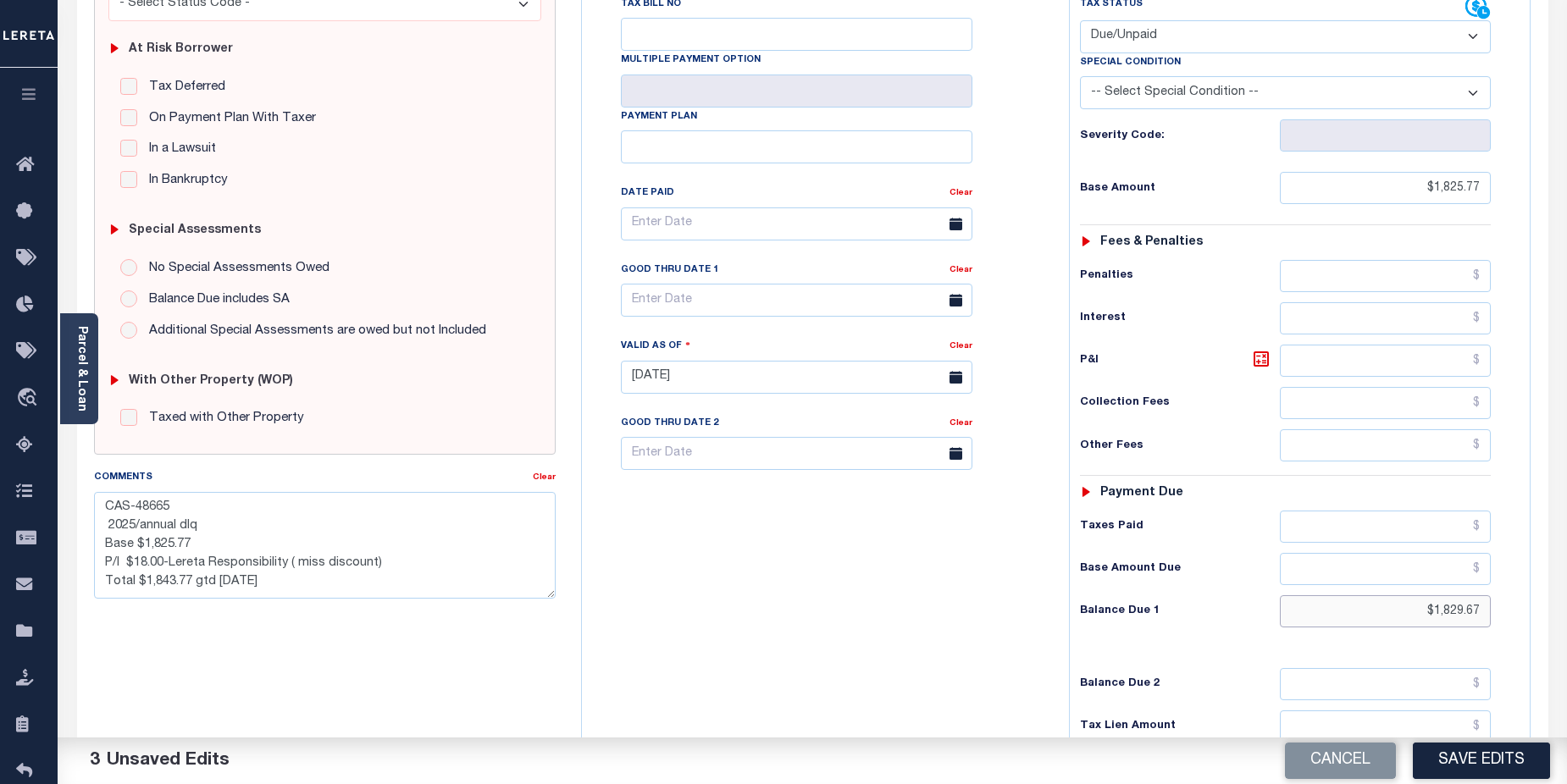
drag, startPoint x: 1415, startPoint y: 575, endPoint x: 1502, endPoint y: 575, distance: 87.0
click at [1502, 575] on div "Tax Status Status - Select Status Code -" at bounding box center [1290, 369] width 444 height 747
type input "$1,825.77"
click at [791, 283] on input "text" at bounding box center [797, 300] width 351 height 33
click at [830, 495] on span "31" at bounding box center [825, 495] width 33 height 33
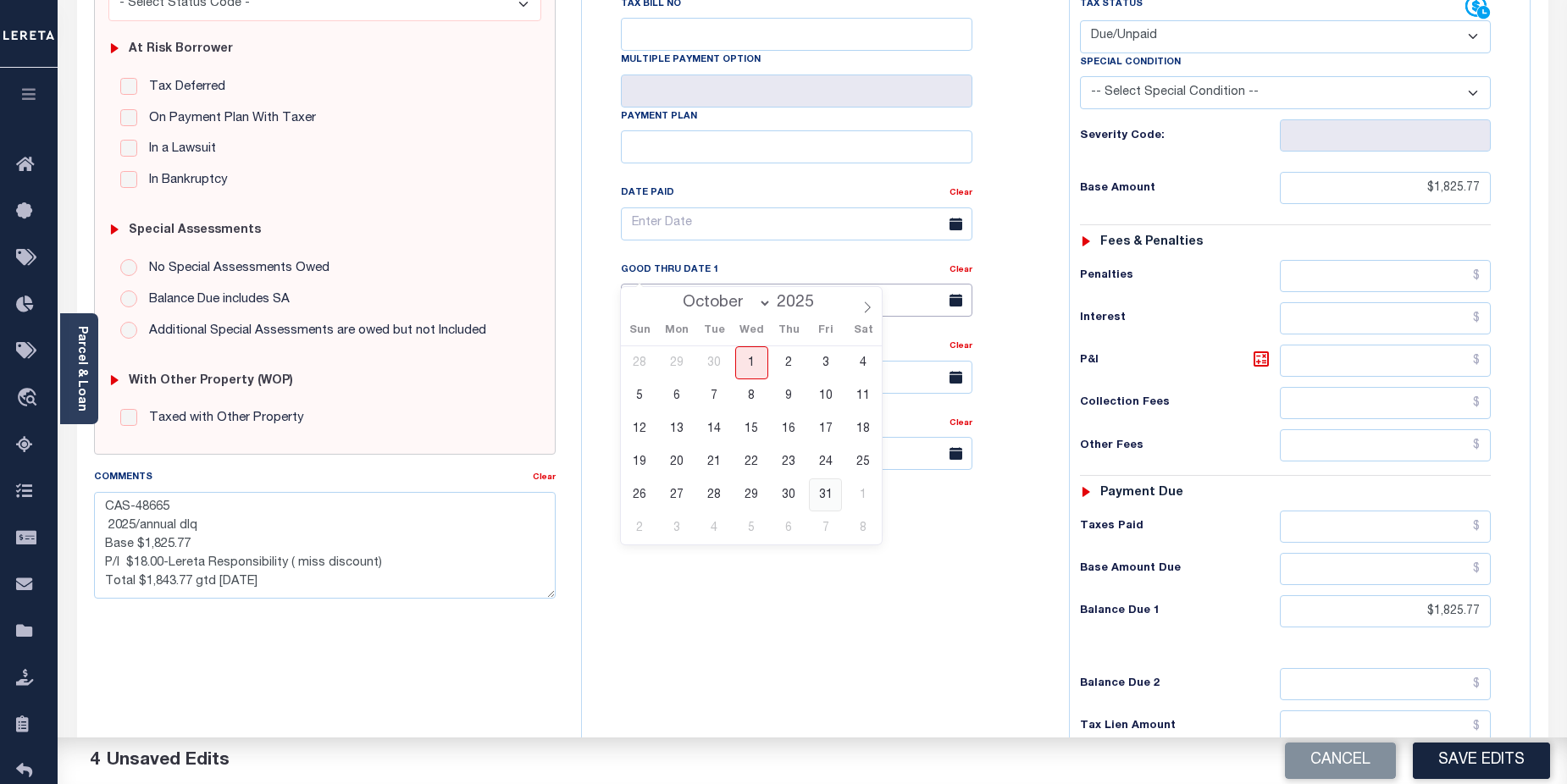
type input "10/31/2025"
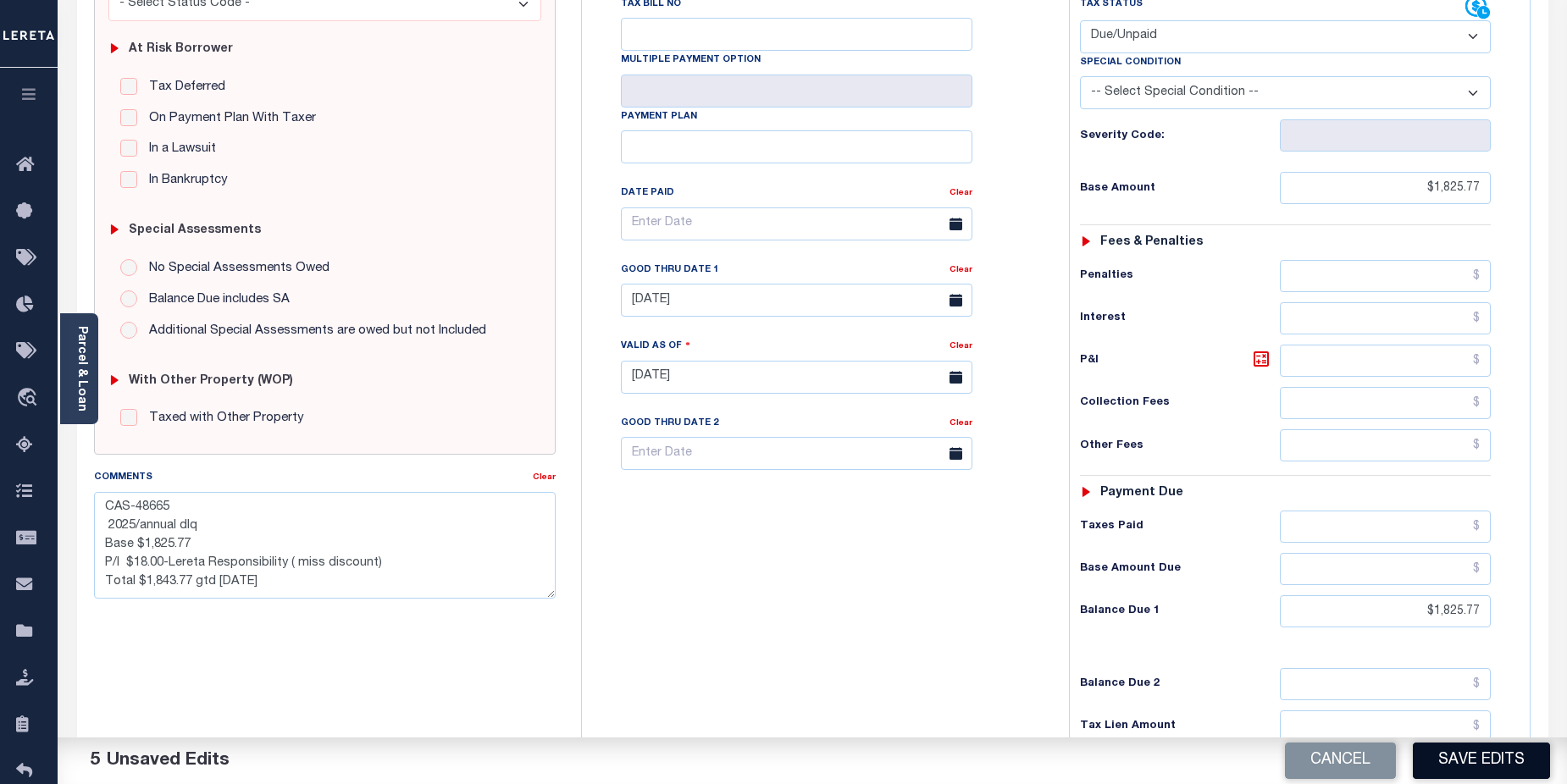
click at [1457, 762] on button "Save Edits" at bounding box center [1482, 761] width 137 height 37
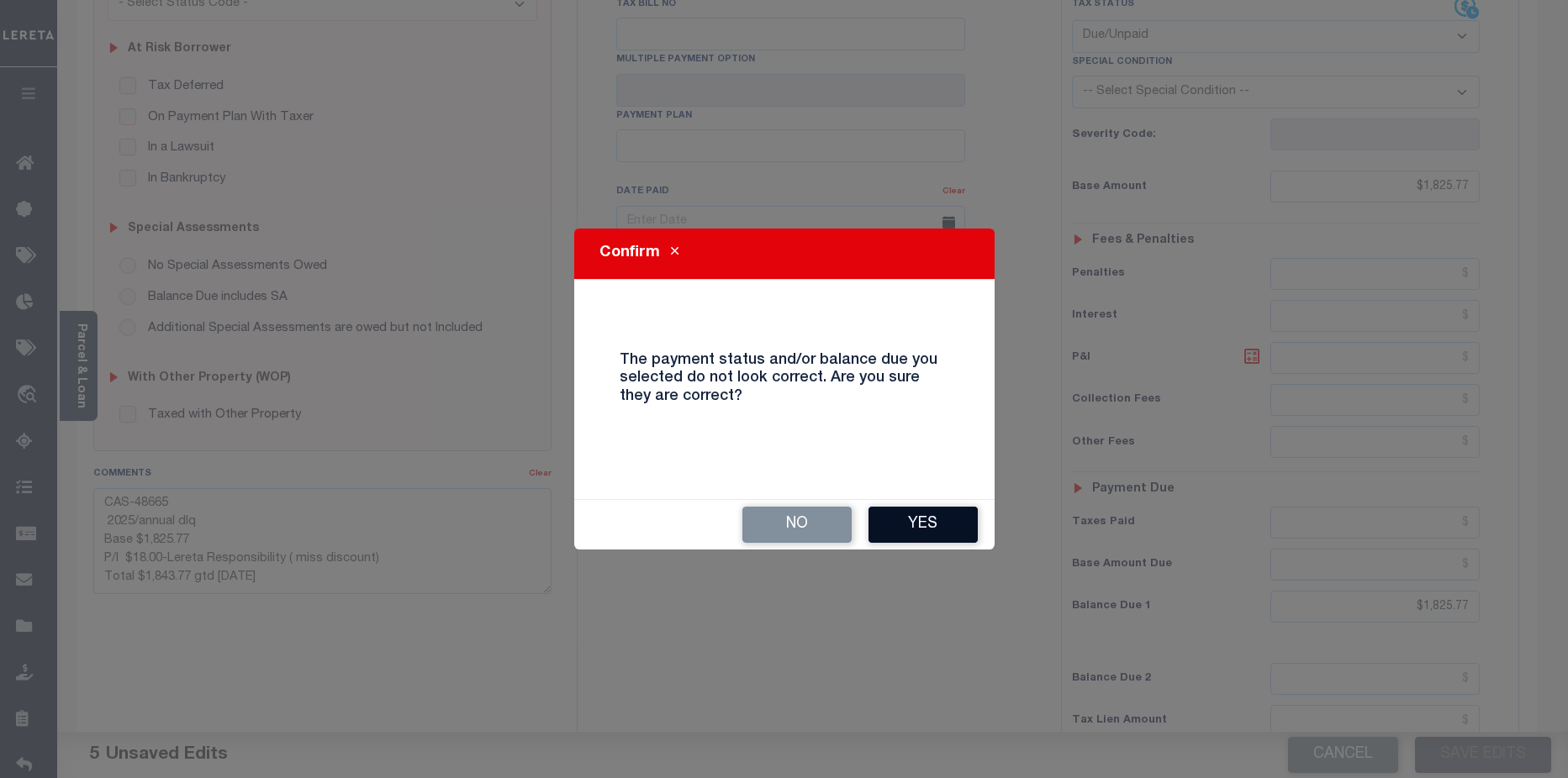
click at [960, 536] on button "Yes" at bounding box center [923, 524] width 110 height 36
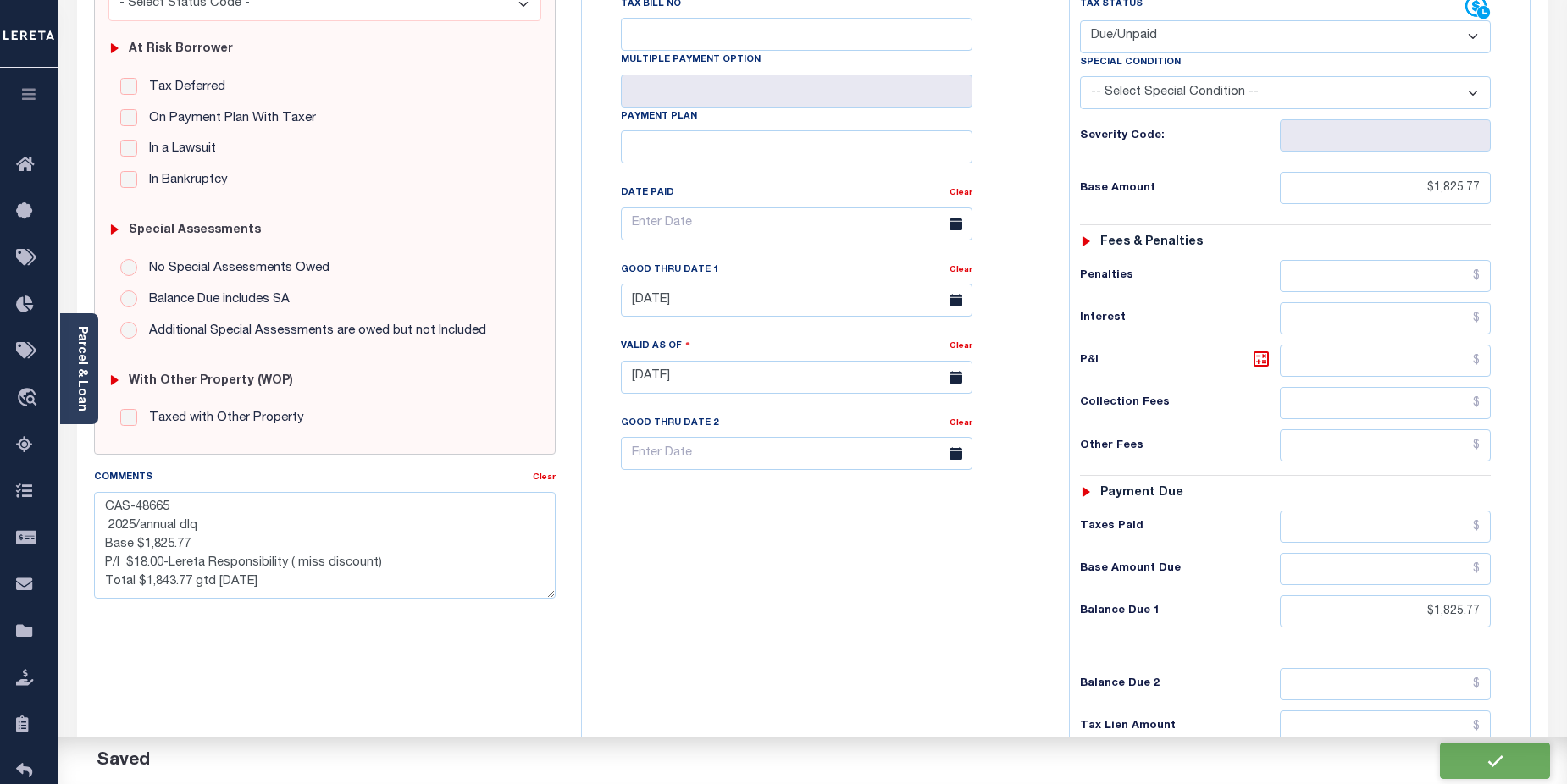
checkbox input "false"
type textarea "CAS-48665 2025/annual dlq Base $1,825.77 P/I $18.00-Lereta Responsibility ( mis…"
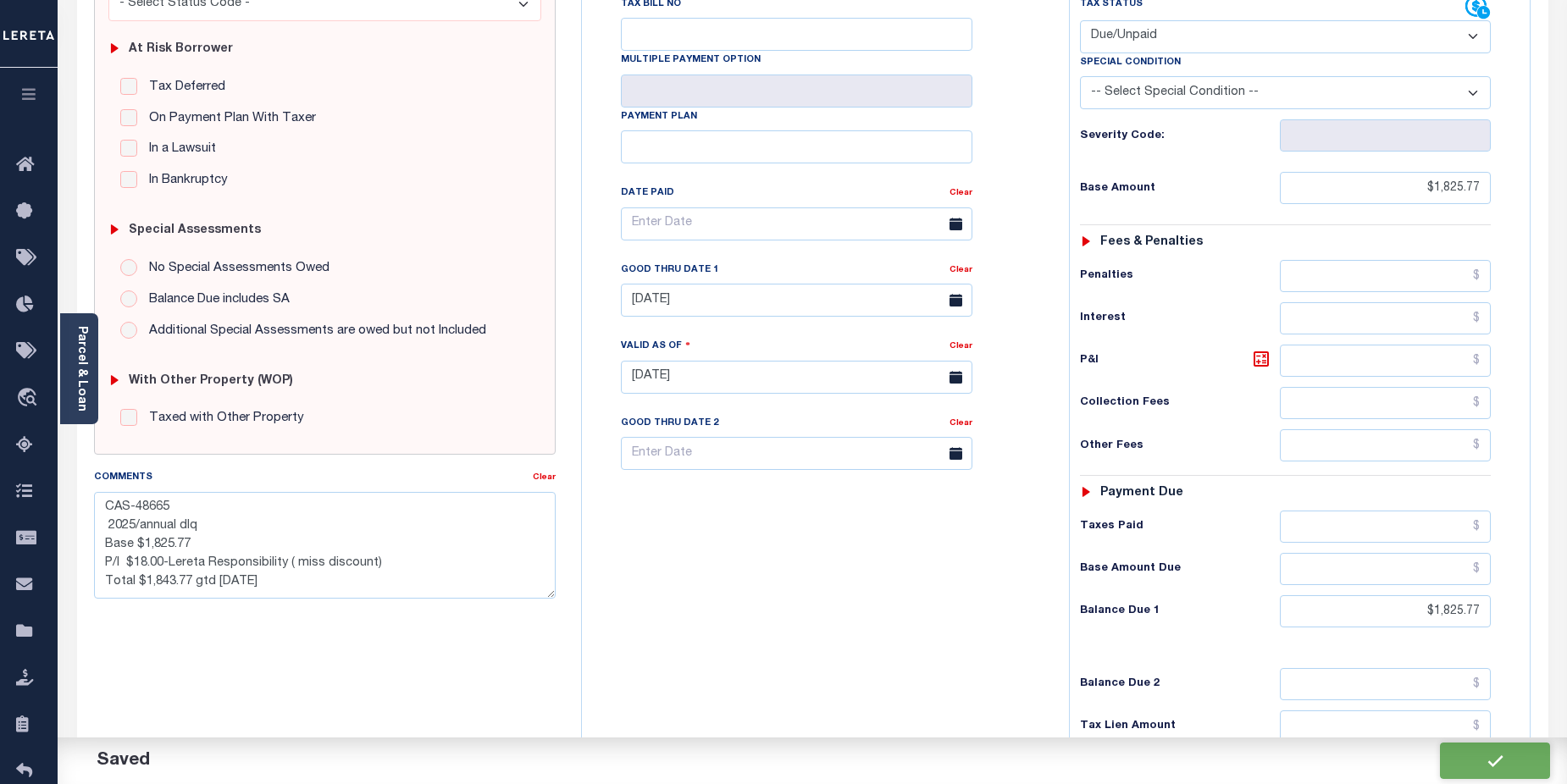
type input "$1,825.77"
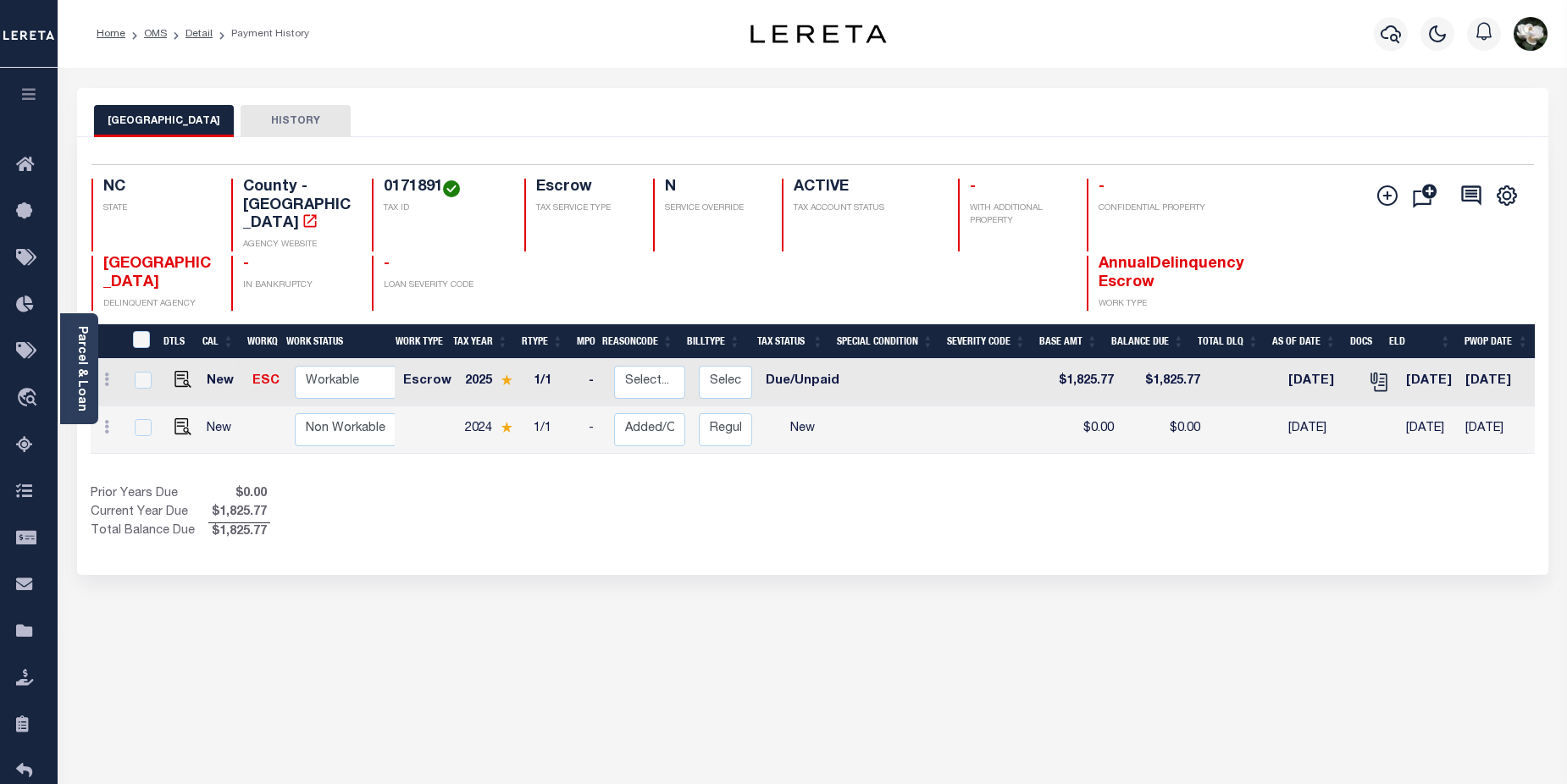
click at [171, 422] on link at bounding box center [178, 429] width 25 height 12
checkbox input "true"
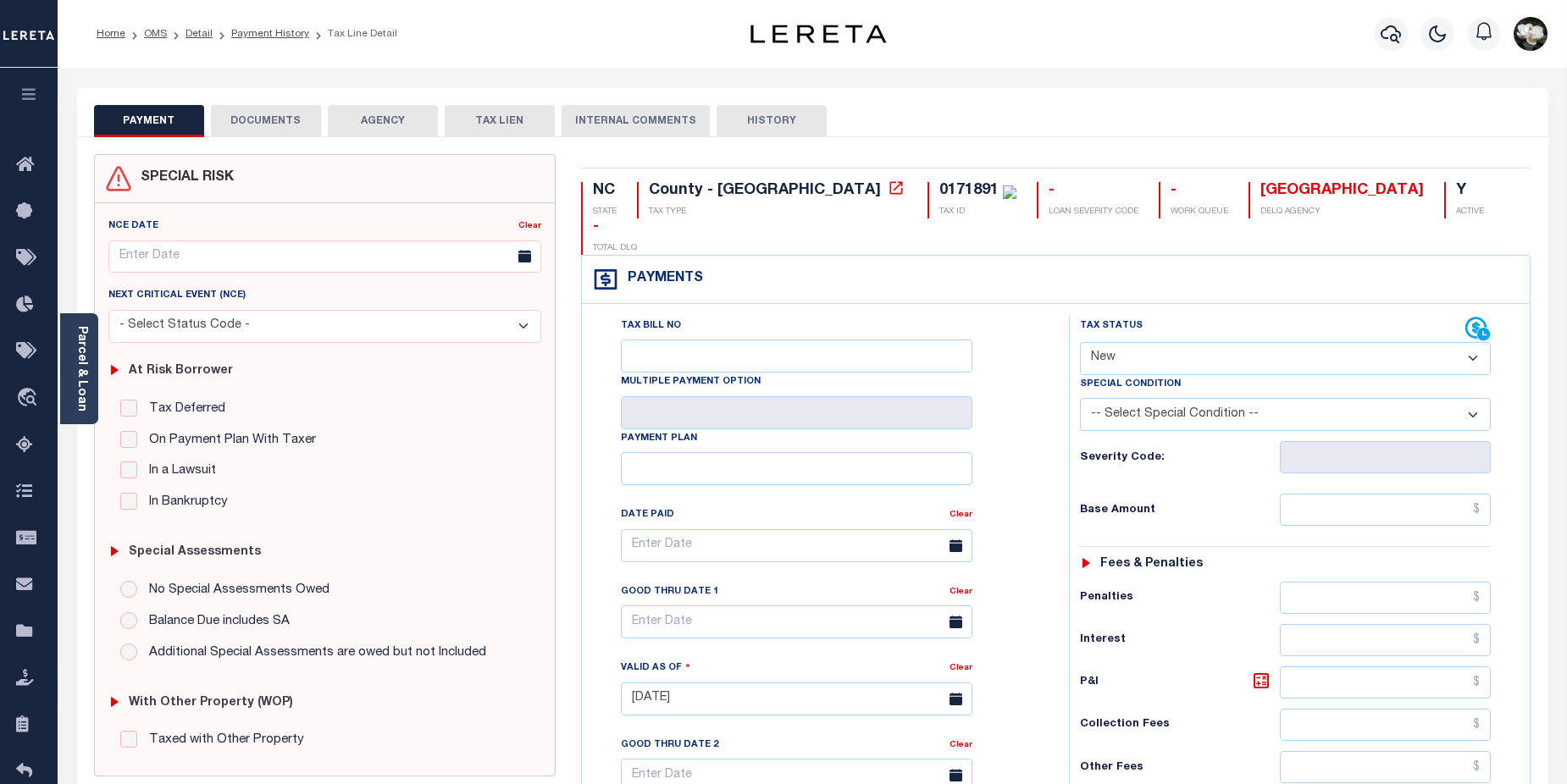
click at [1479, 342] on select "- Select Status Code - Open Due/Unpaid Paid Incomplete No Tax Due Internal Refu…" at bounding box center [1285, 359] width 411 height 33
select select "DUE"
click at [1080, 342] on select "- Select Status Code - Open Due/Unpaid Paid Incomplete No Tax Due Internal Refu…" at bounding box center [1285, 359] width 411 height 33
type input "[DATE]"
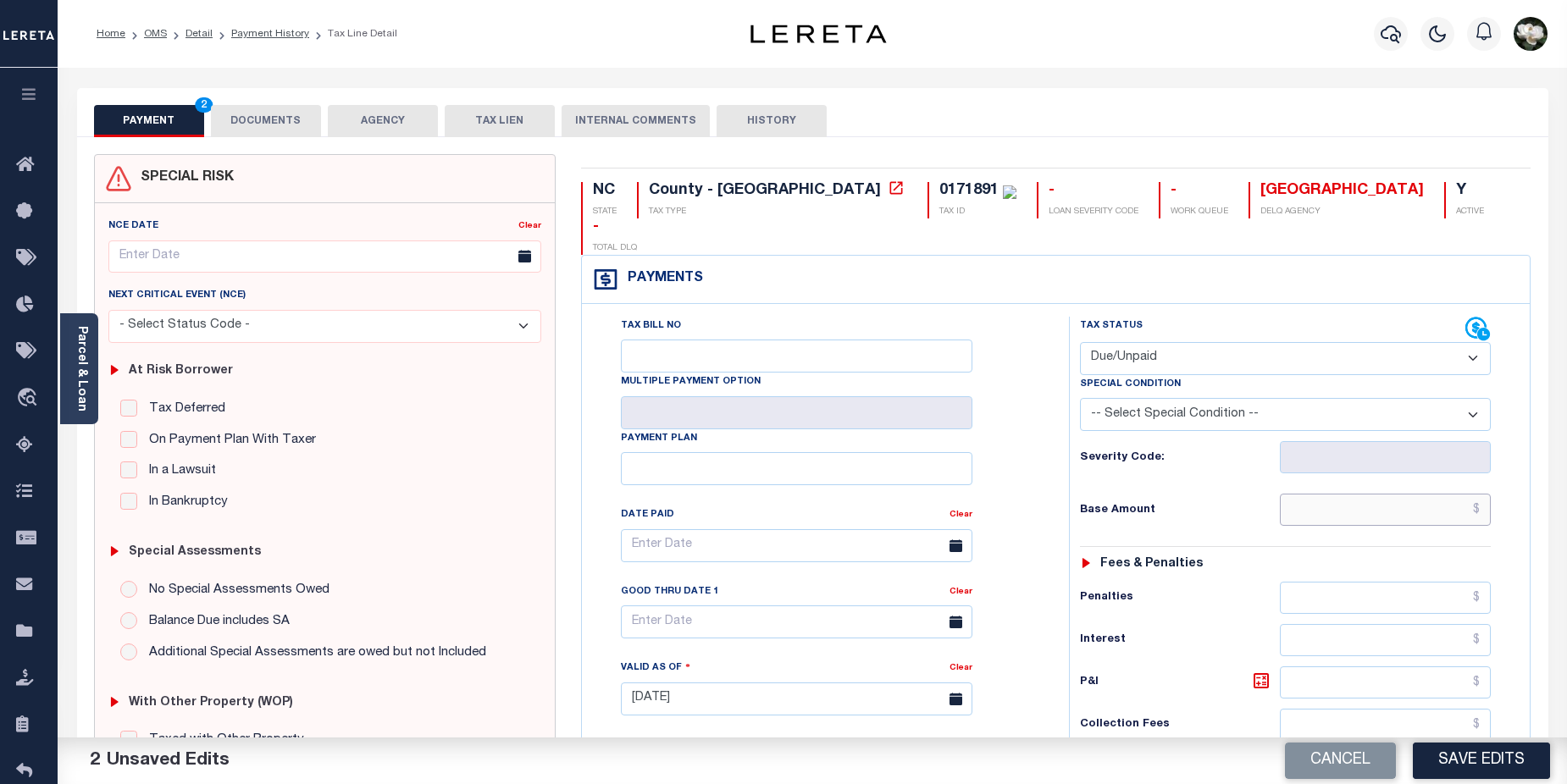
click at [1418, 494] on input "text" at bounding box center [1386, 509] width 212 height 32
type input "$1,417.96"
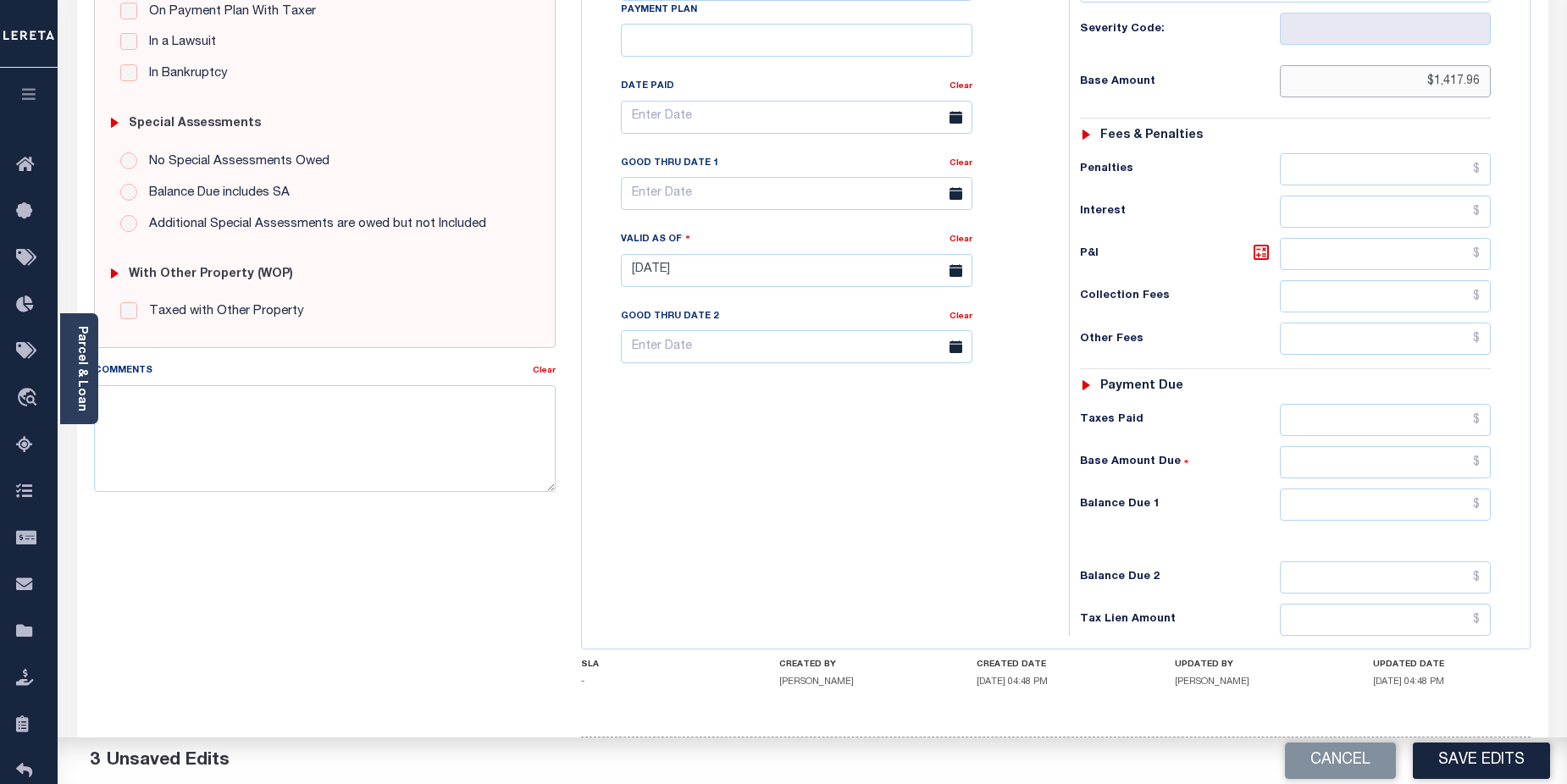
scroll to position [439, 0]
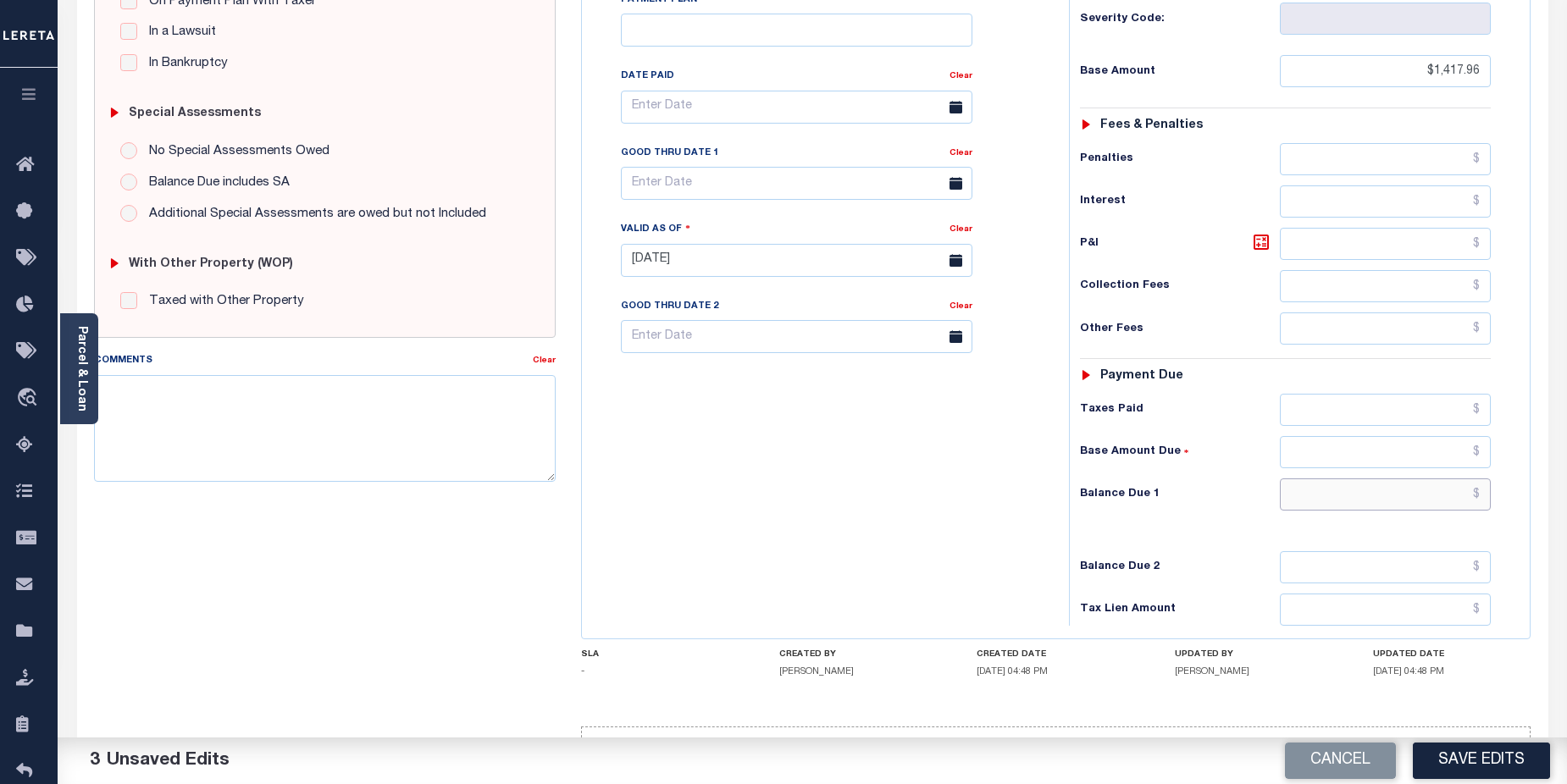
drag, startPoint x: 1417, startPoint y: 462, endPoint x: 1401, endPoint y: 435, distance: 31.4
click at [1417, 478] on input "text" at bounding box center [1386, 494] width 212 height 32
type input "$1,417.96"
click at [782, 167] on input "text" at bounding box center [797, 183] width 351 height 33
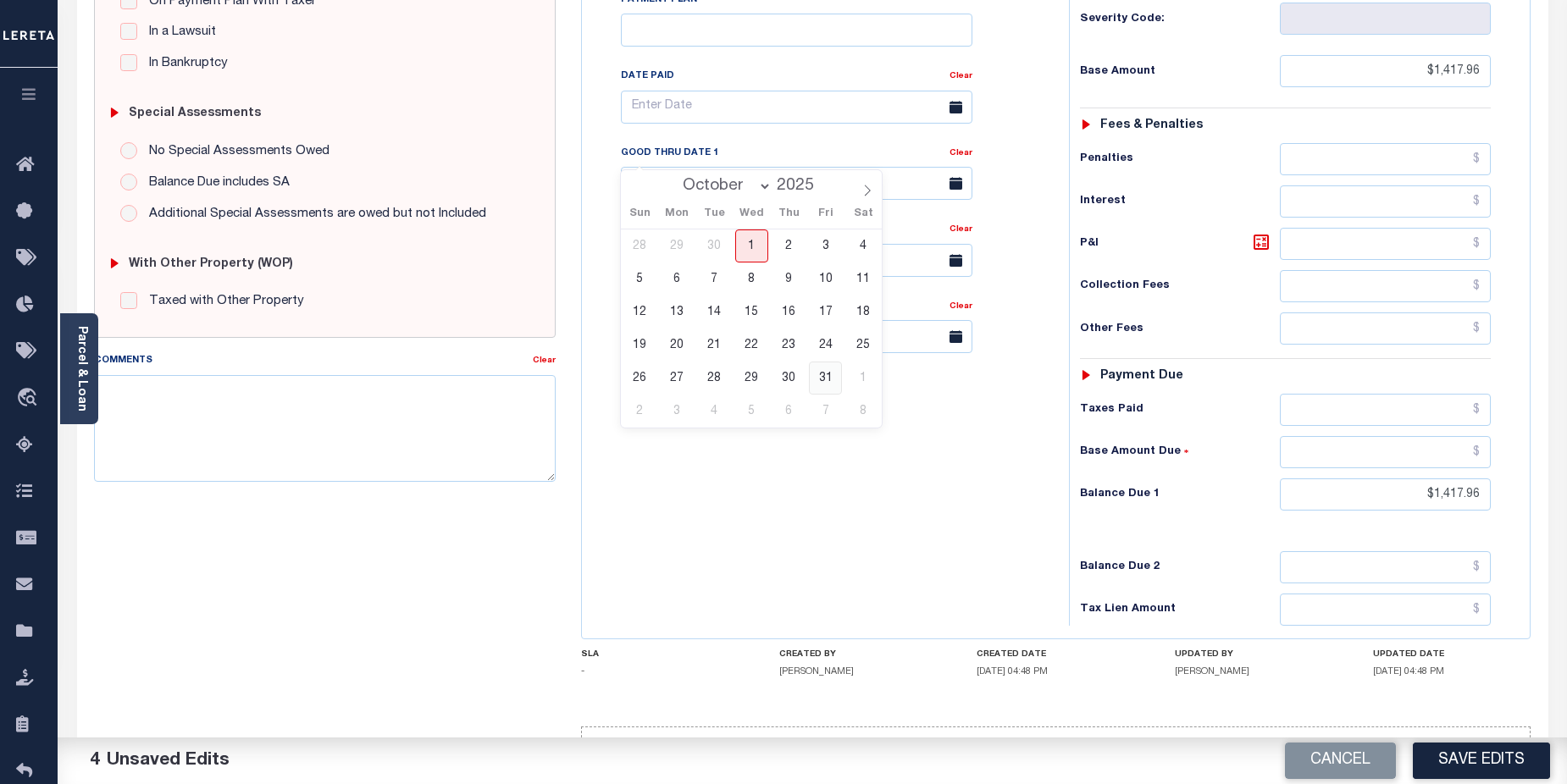
click at [820, 387] on span "31" at bounding box center [825, 378] width 33 height 33
type input "10/31/2025"
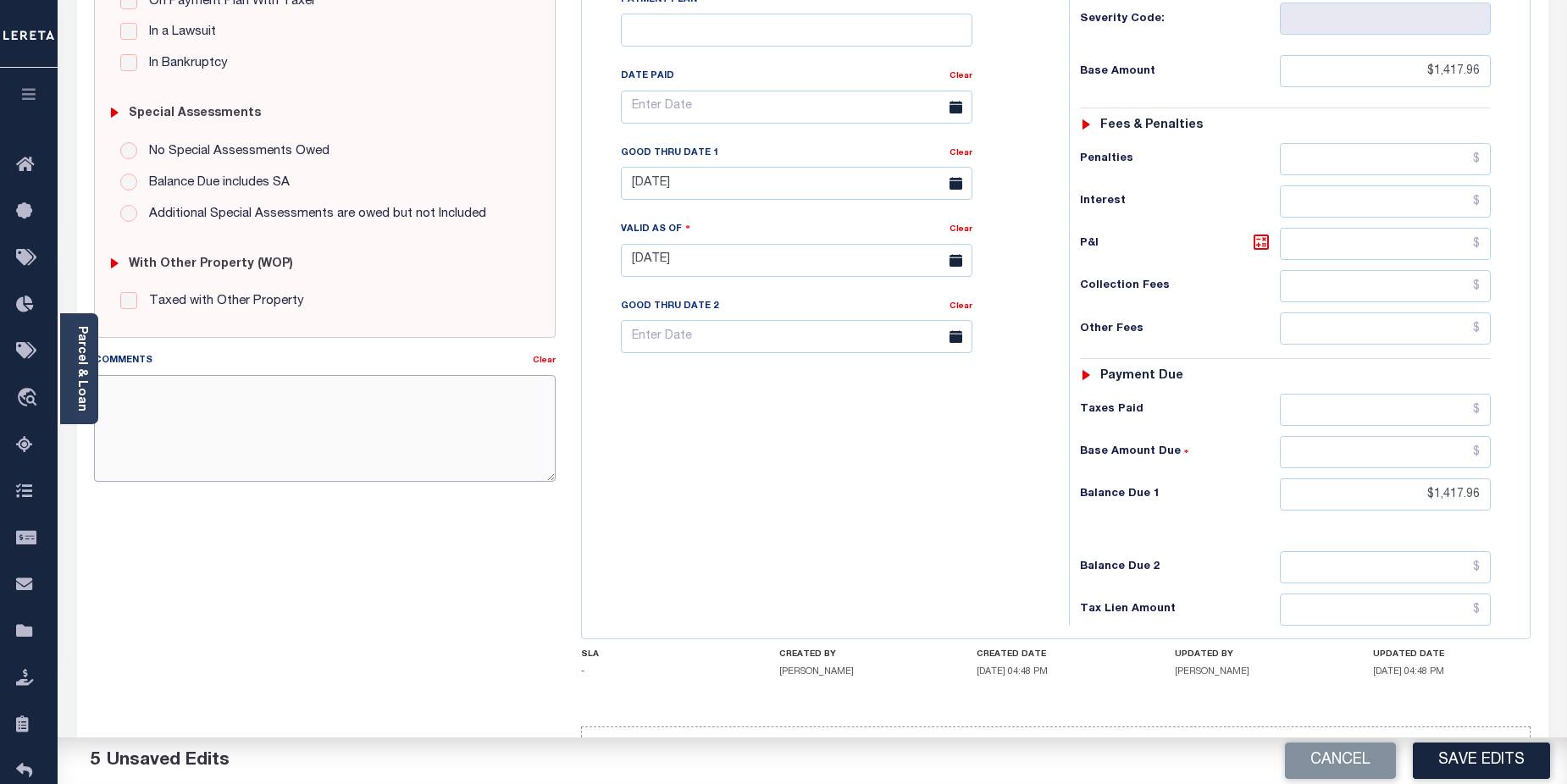
click at [263, 389] on textarea "Comments" at bounding box center [325, 429] width 463 height 107
paste textarea "CAS-474377 2025/annual dlq Base $3,323.80 P/I $568.57-Lender Responsibility Tot…"
drag, startPoint x: 132, startPoint y: 389, endPoint x: 180, endPoint y: 388, distance: 48.0
click at [180, 388] on textarea "CAS-474377 2025/annual dlq Base $3,323.80 P/I $568.57-Lender Responsibility Tot…" at bounding box center [325, 429] width 463 height 107
click at [134, 409] on textarea "CAS-48665 2025/annual dlq Base $3,323.80 P/I $568.57-Lender Responsibility Tota…" at bounding box center [325, 429] width 463 height 107
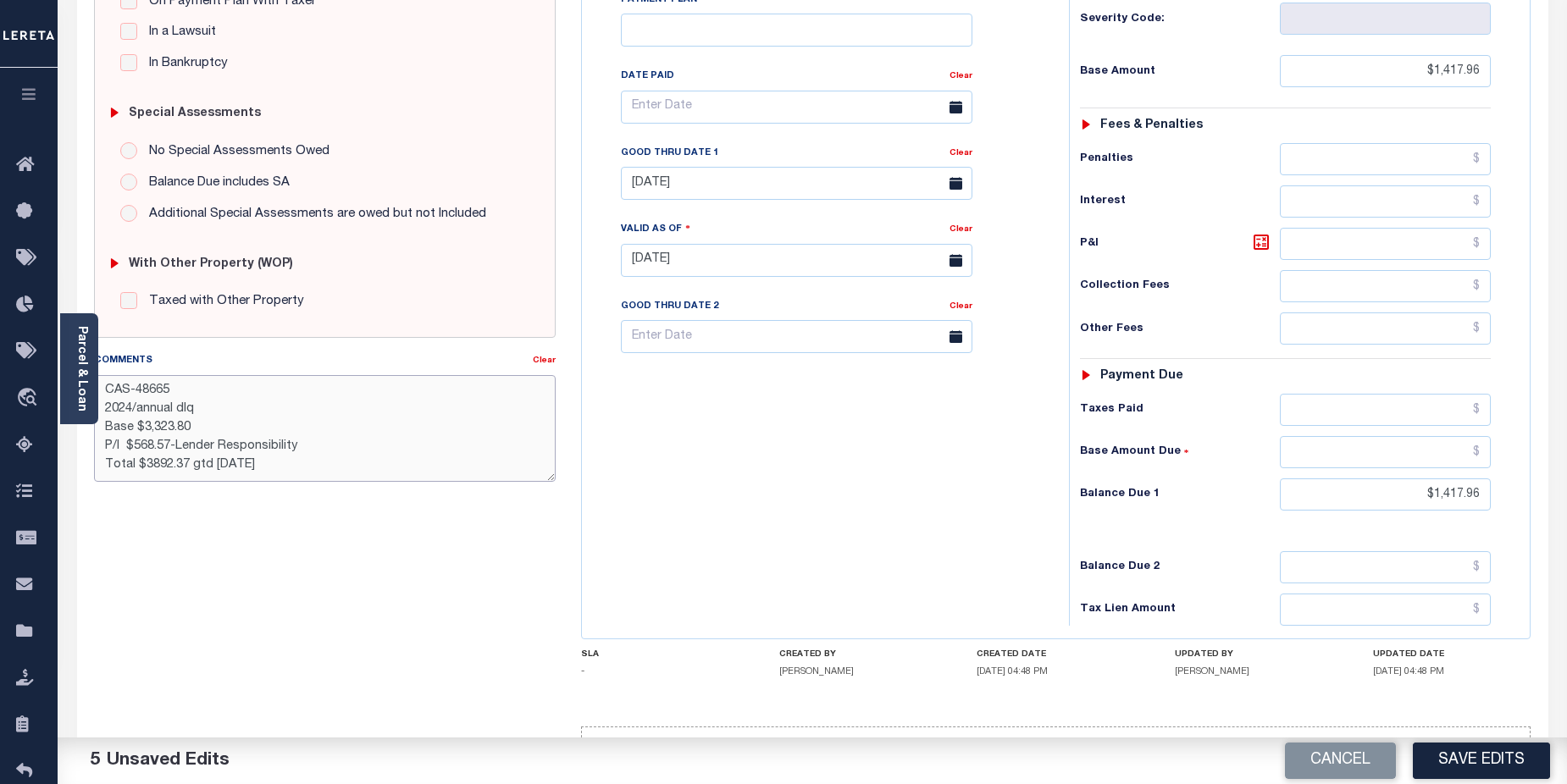
drag, startPoint x: 144, startPoint y: 429, endPoint x: 234, endPoint y: 428, distance: 90.0
click at [234, 428] on textarea "CAS-48665 2024/annual dlq Base $3,323.80 P/I $568.57-Lender Responsibility Tota…" at bounding box center [325, 429] width 463 height 107
drag, startPoint x: 136, startPoint y: 444, endPoint x: 168, endPoint y: 428, distance: 35.8
click at [170, 442] on textarea "CAS-48665 2024/annual dlq Base $1417.96 P/I $568.57-Lender Responsibility Total…" at bounding box center [325, 429] width 463 height 107
drag, startPoint x: 147, startPoint y: 466, endPoint x: 188, endPoint y: 464, distance: 41.0
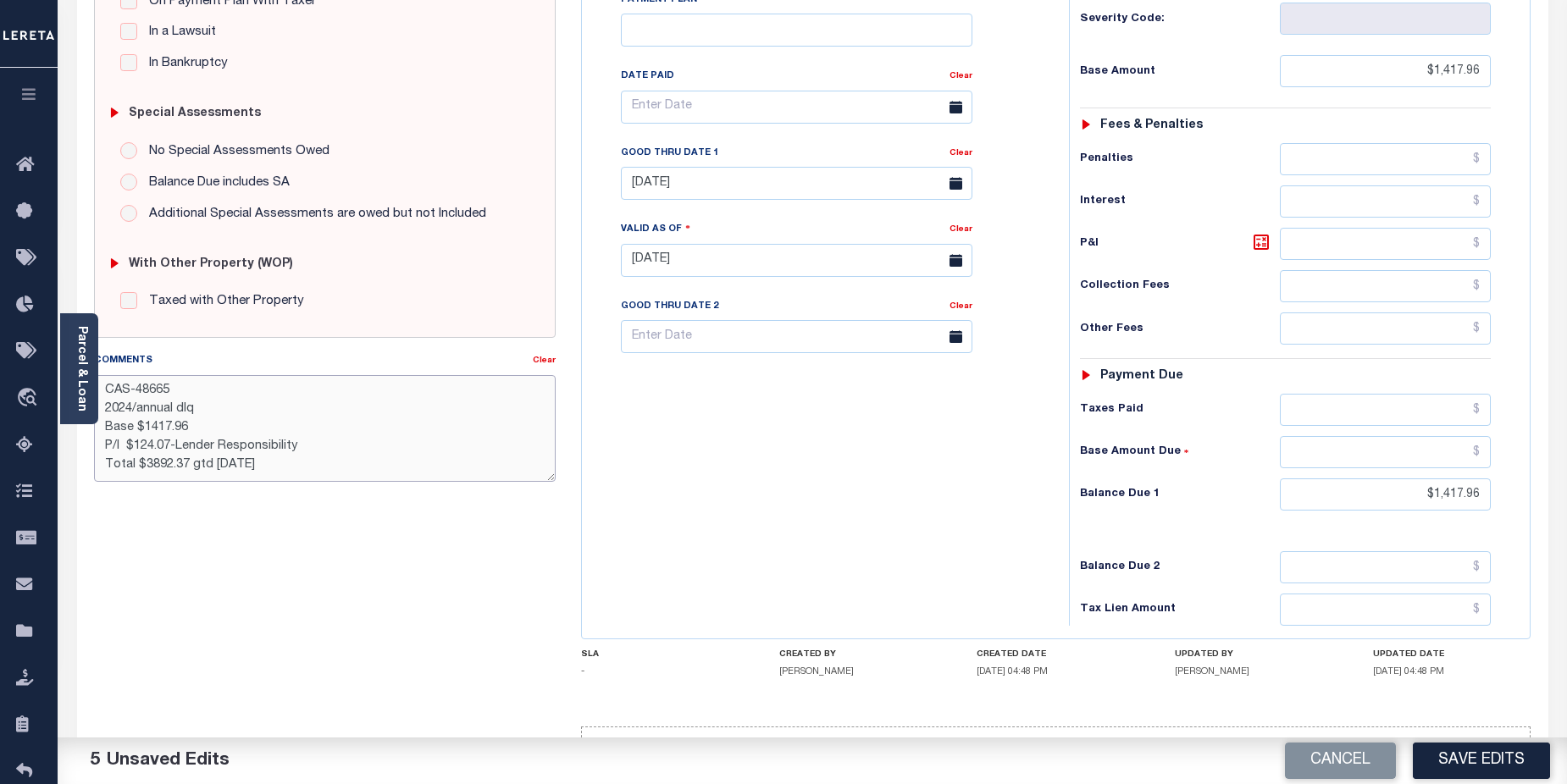
click at [188, 464] on textarea "CAS-48665 2024/annual dlq Base $1417.96 P/I $124.07-Lender Responsibility Total…" at bounding box center [325, 429] width 463 height 107
click at [227, 466] on textarea "CAS-48665 2024/annual dlq Base $1417.96 P/I $124.07-Lender Responsibility Total…" at bounding box center [325, 429] width 463 height 107
drag, startPoint x: 221, startPoint y: 465, endPoint x: 226, endPoint y: 452, distance: 13.9
click at [230, 465] on textarea "CAS-48665 2024/annual dlq Base $1417.96 P/I $124.07-Lender Responsibility Total…" at bounding box center [325, 429] width 463 height 107
drag, startPoint x: 243, startPoint y: 464, endPoint x: 251, endPoint y: 463, distance: 8.1
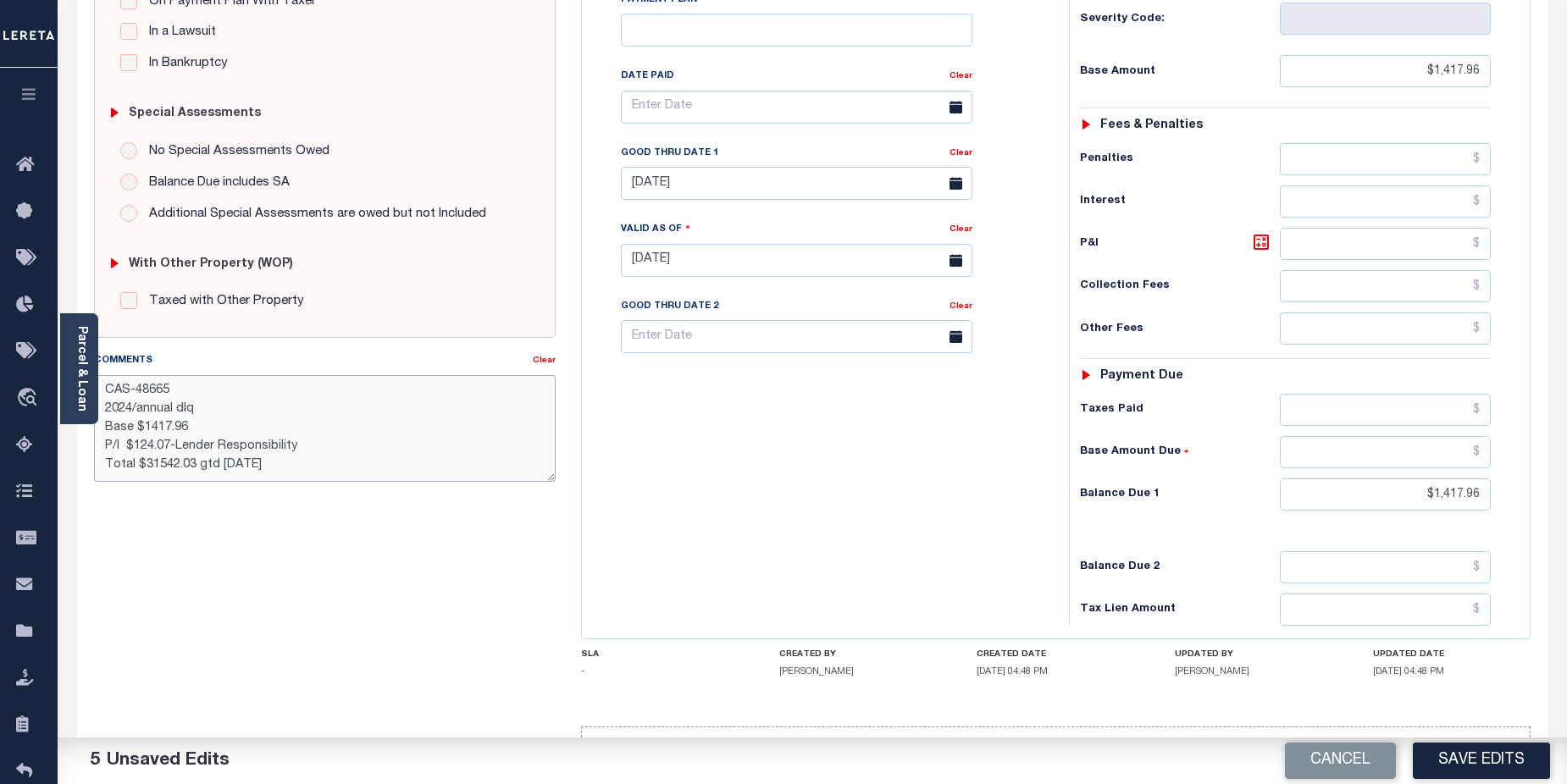
click at [251, 463] on textarea "CAS-48665 2024/annual dlq Base $1417.96 P/I $124.07-Lender Responsibility Total…" at bounding box center [325, 429] width 463 height 107
click at [193, 467] on textarea "CAS-48665 2024/annual dlq Base $1417.96 P/I $124.07-Lender Responsibility Total…" at bounding box center [325, 429] width 463 height 107
drag, startPoint x: 97, startPoint y: 474, endPoint x: 126, endPoint y: 473, distance: 29.0
click at [97, 473] on textarea "CAS-48665 2024/annual dlq Base $1417.96 P/I $124.07-Lender Responsibility Total…" at bounding box center [325, 429] width 463 height 107
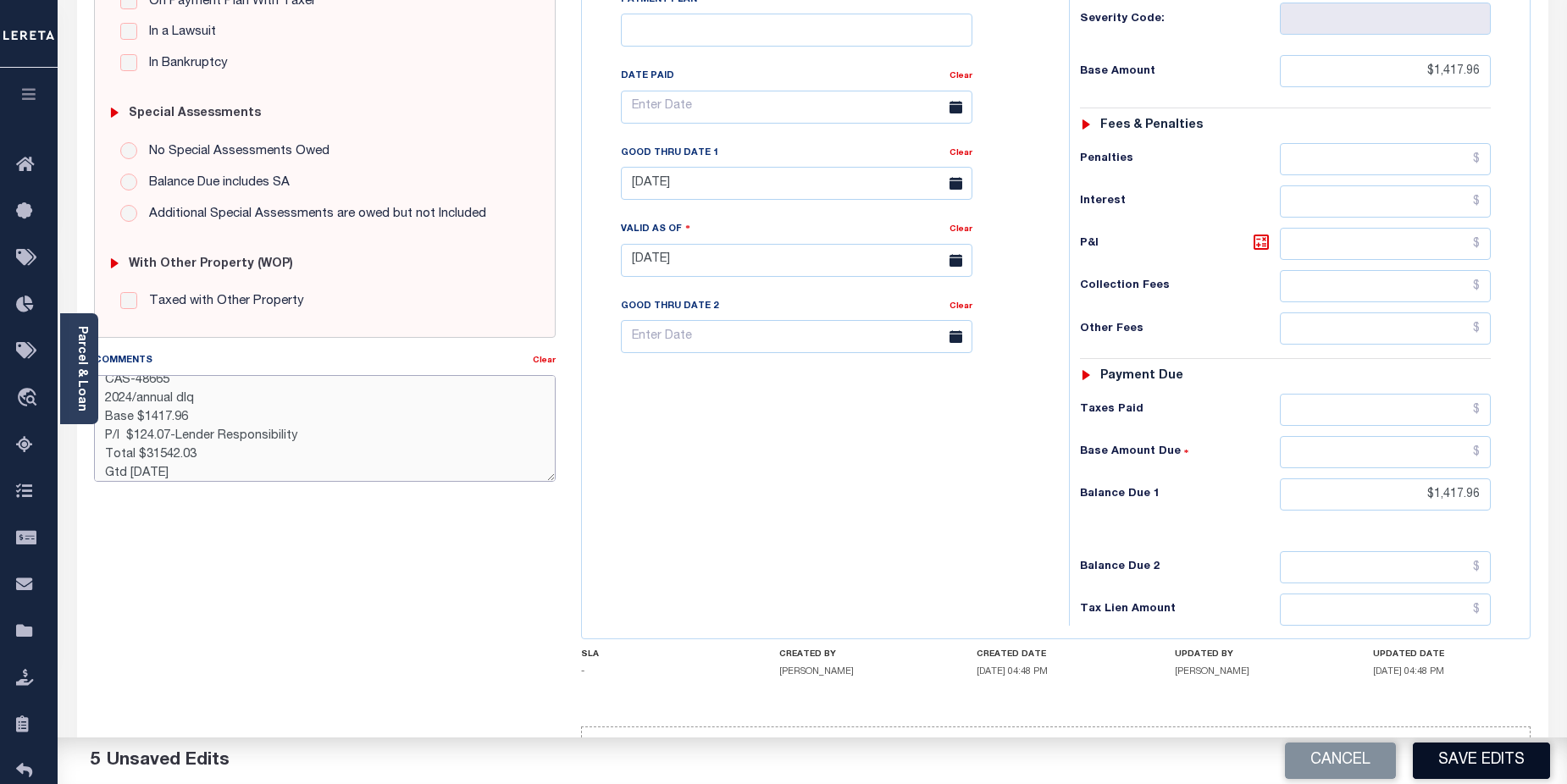
type textarea "CAS-48665 2024/annual dlq Base $1417.96 P/I $124.07-Lender Responsibility Total…"
click at [1468, 757] on button "Save Edits" at bounding box center [1482, 761] width 137 height 37
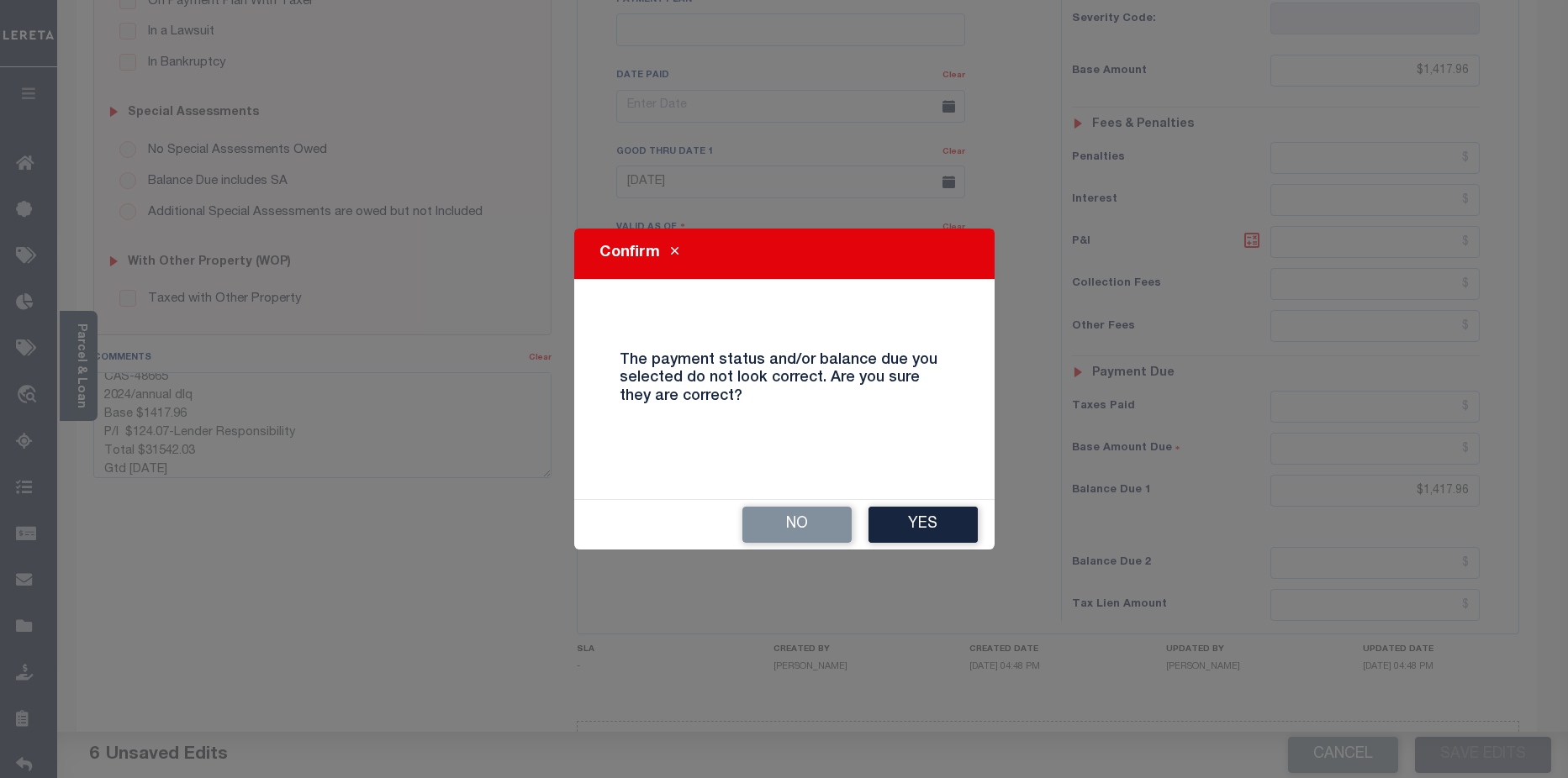
click at [948, 521] on button "Yes" at bounding box center [923, 524] width 110 height 36
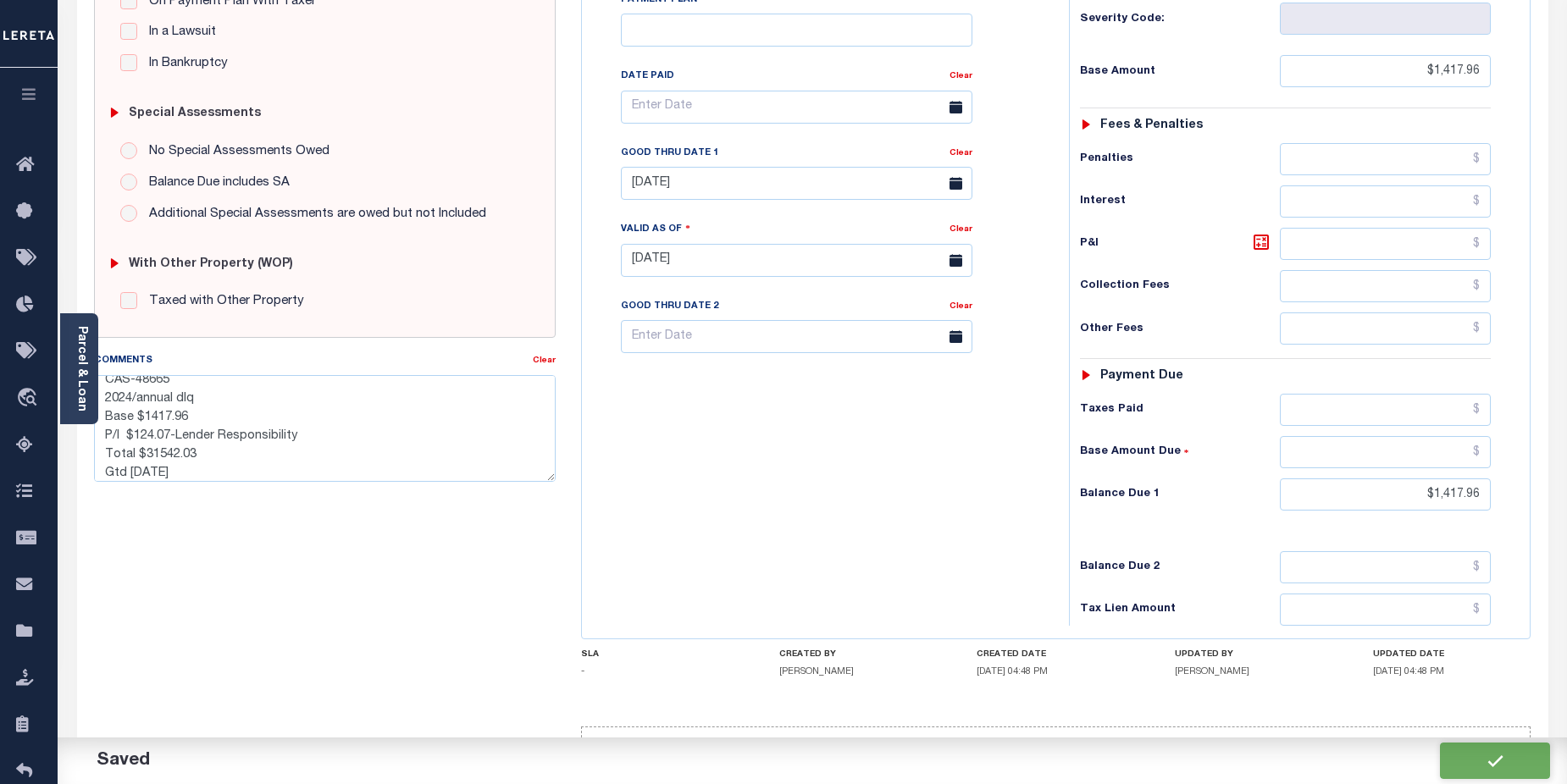
checkbox input "false"
type textarea "CAS-48665 2024/annual dlq Base $1417.96 P/I $124.07-Lender Responsibility Total…"
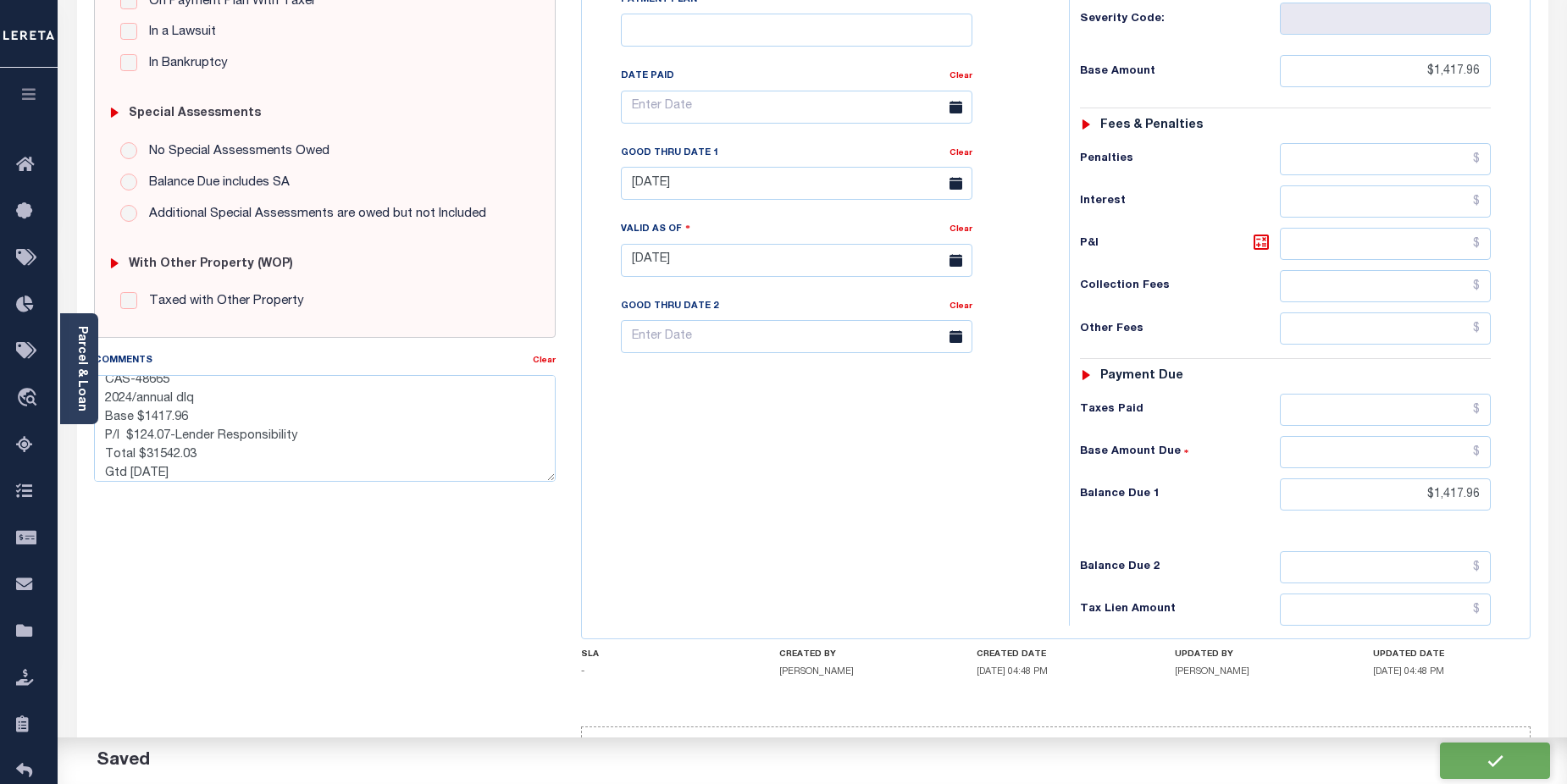
type input "$1,417.96"
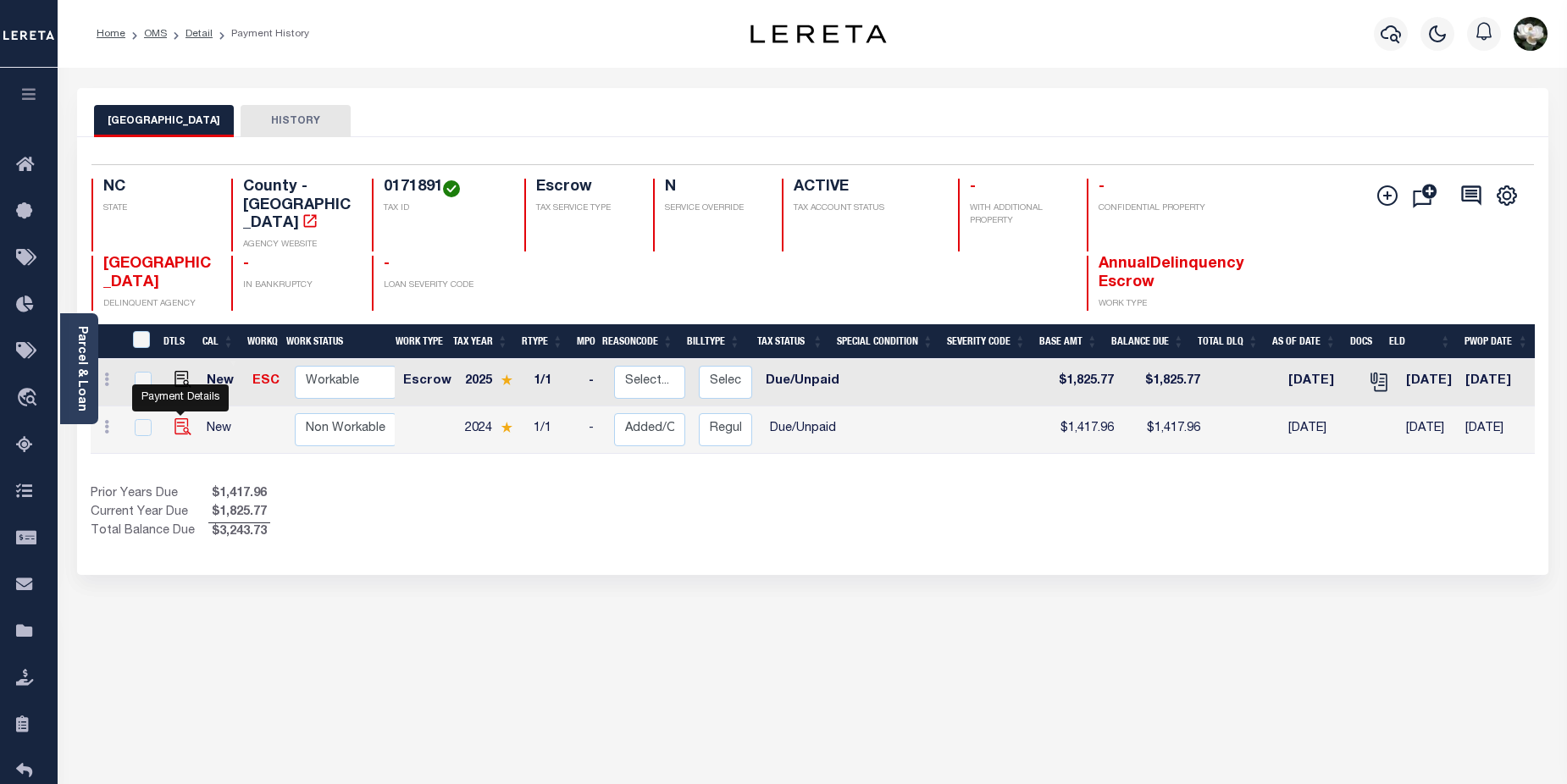
click at [176, 418] on img "" at bounding box center [183, 426] width 17 height 17
checkbox input "true"
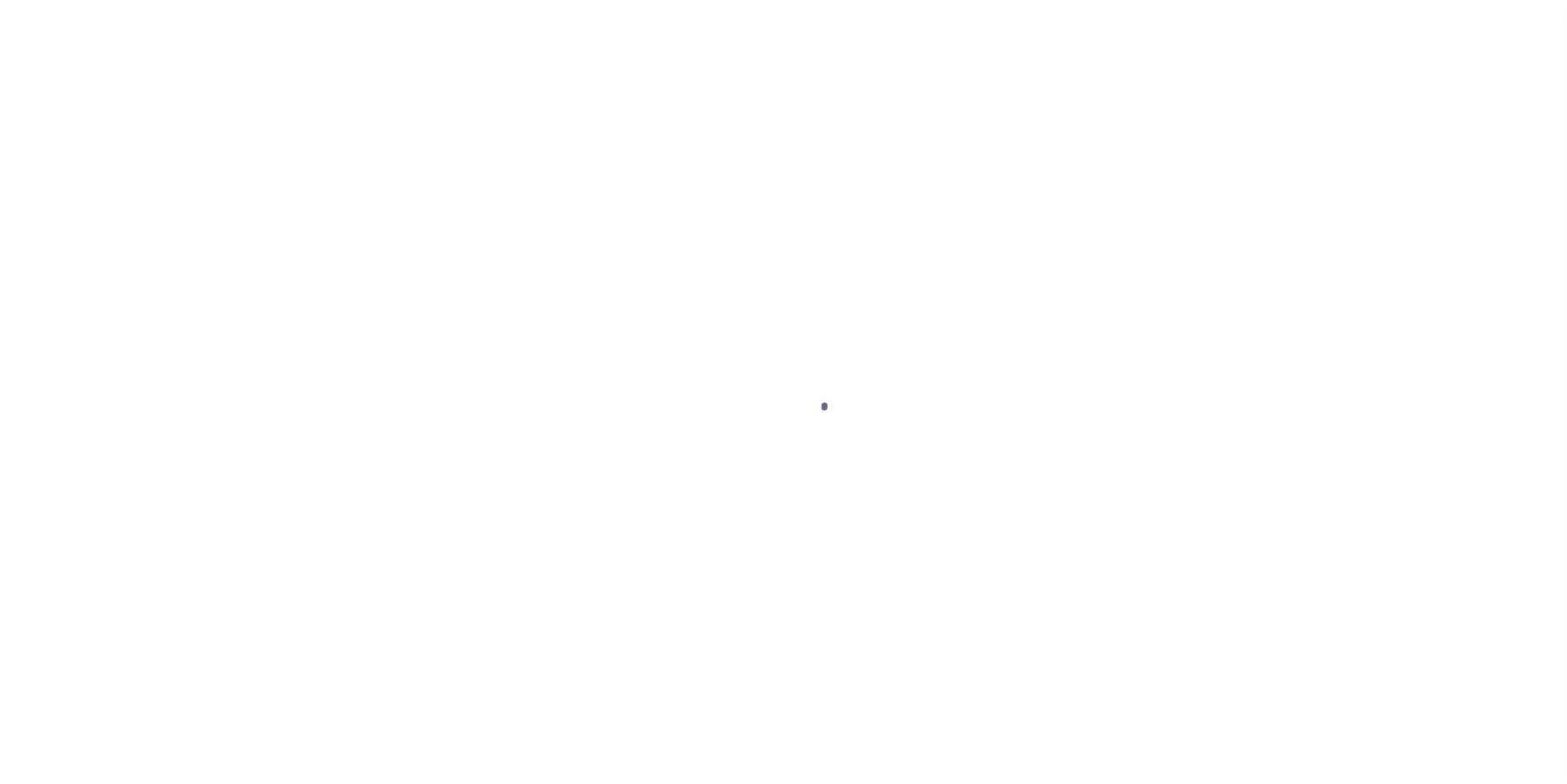
select select "DUE"
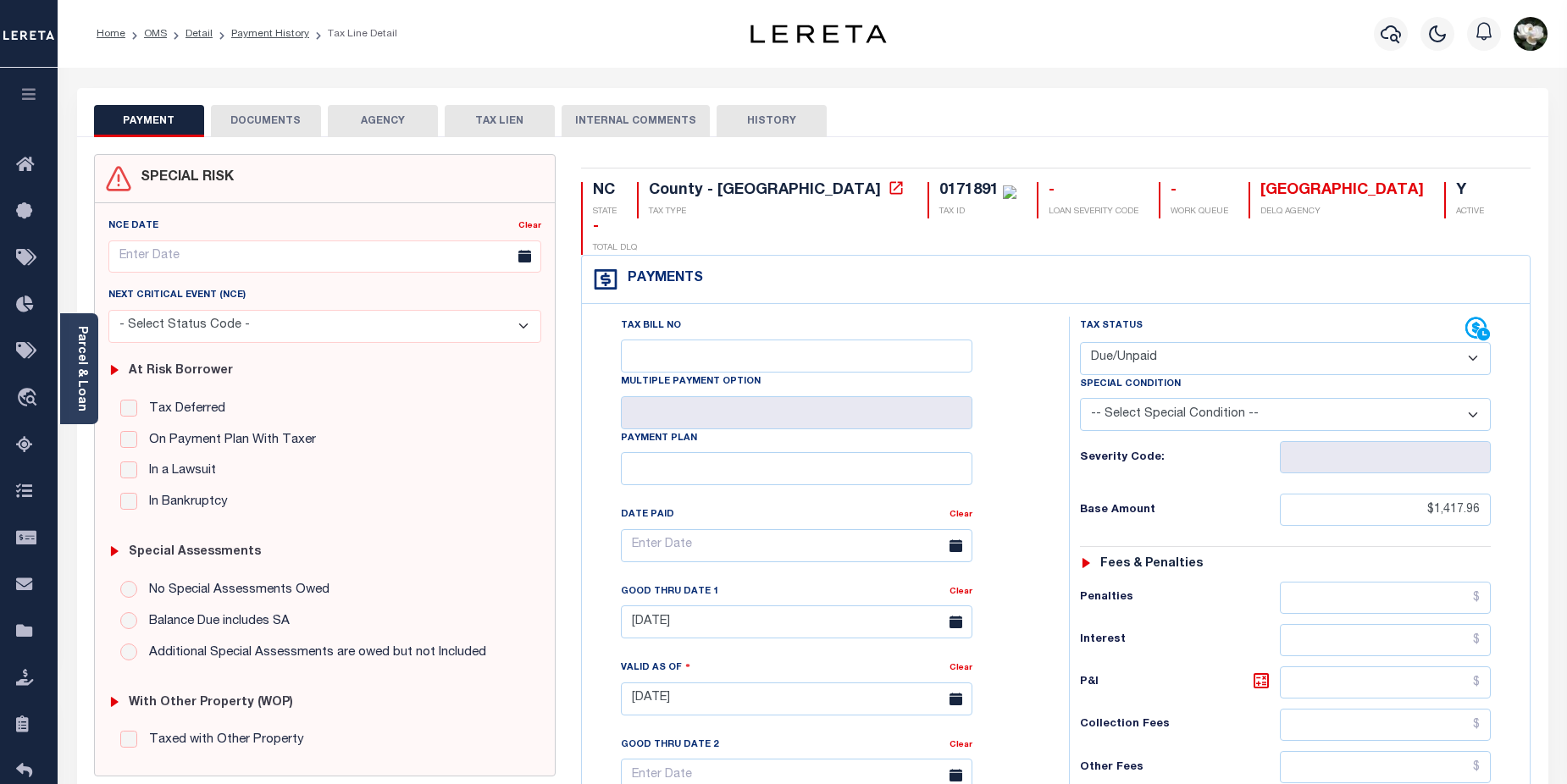
click at [277, 115] on button "DOCUMENTS" at bounding box center [266, 121] width 110 height 32
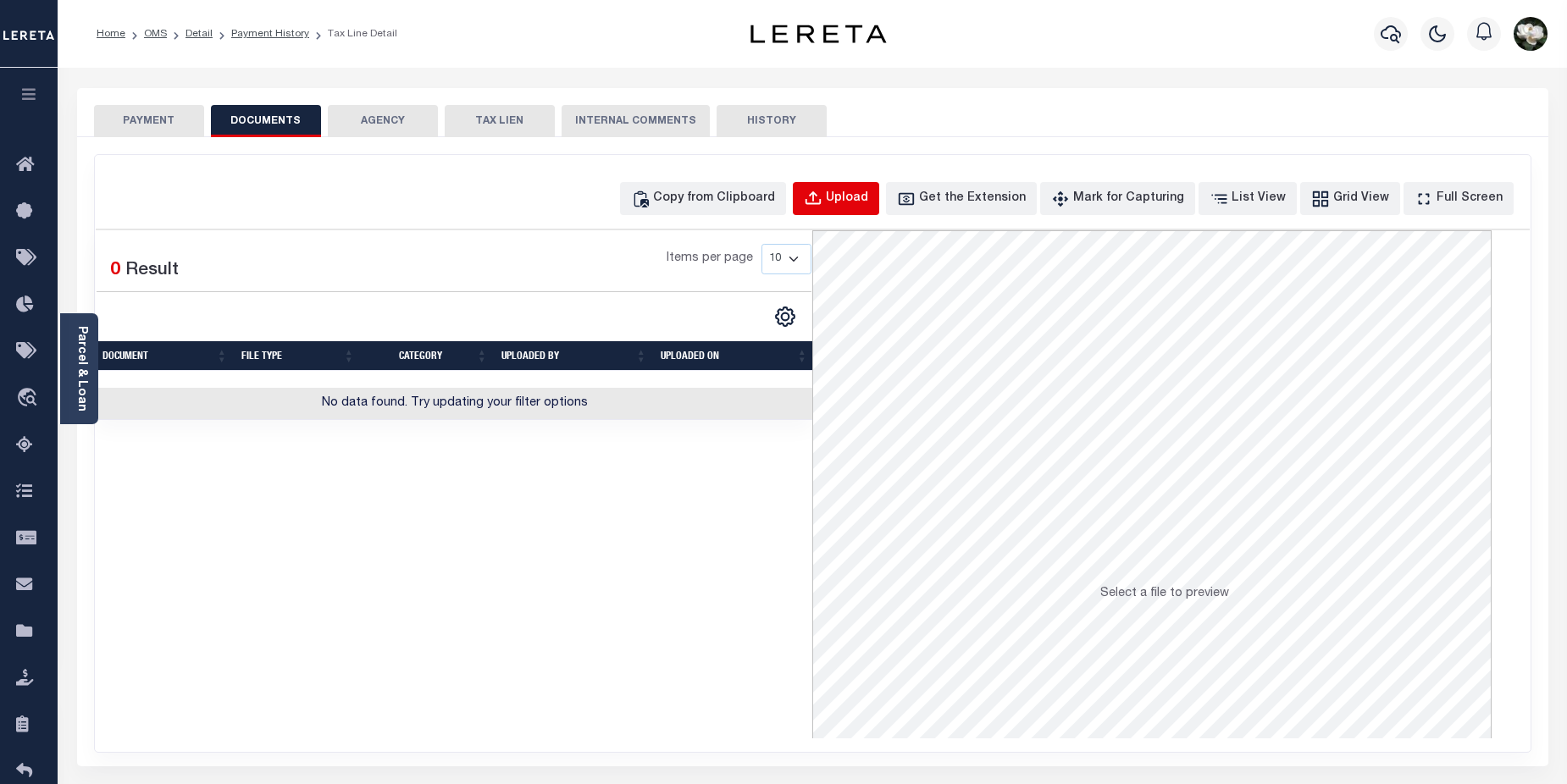
click at [868, 197] on div "Upload" at bounding box center [847, 198] width 43 height 18
select select "POP"
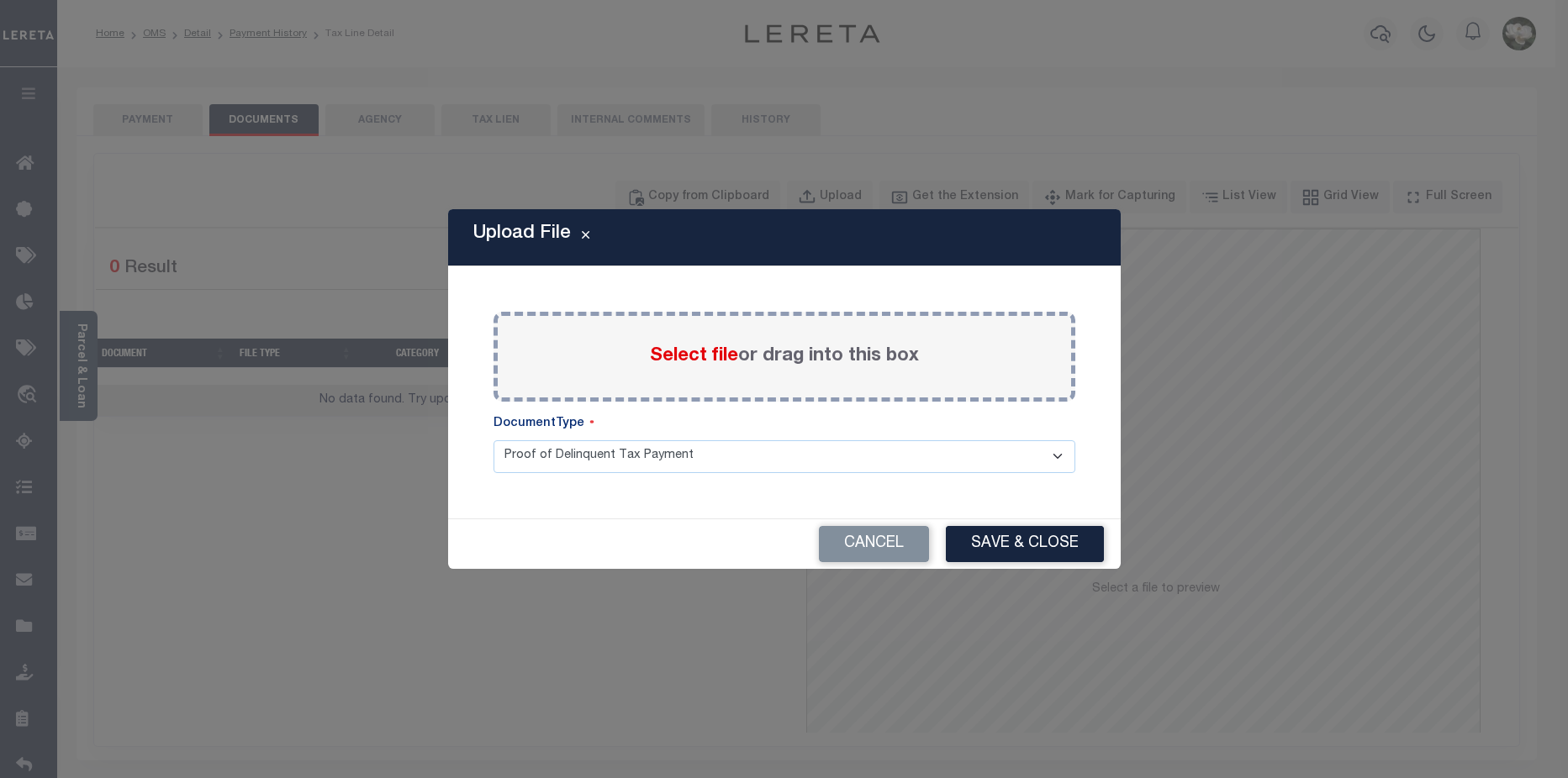
click at [702, 364] on span "Select file" at bounding box center [694, 355] width 88 height 18
click at [0, 0] on input "Select file or drag into this box" at bounding box center [0, 0] width 0 height 0
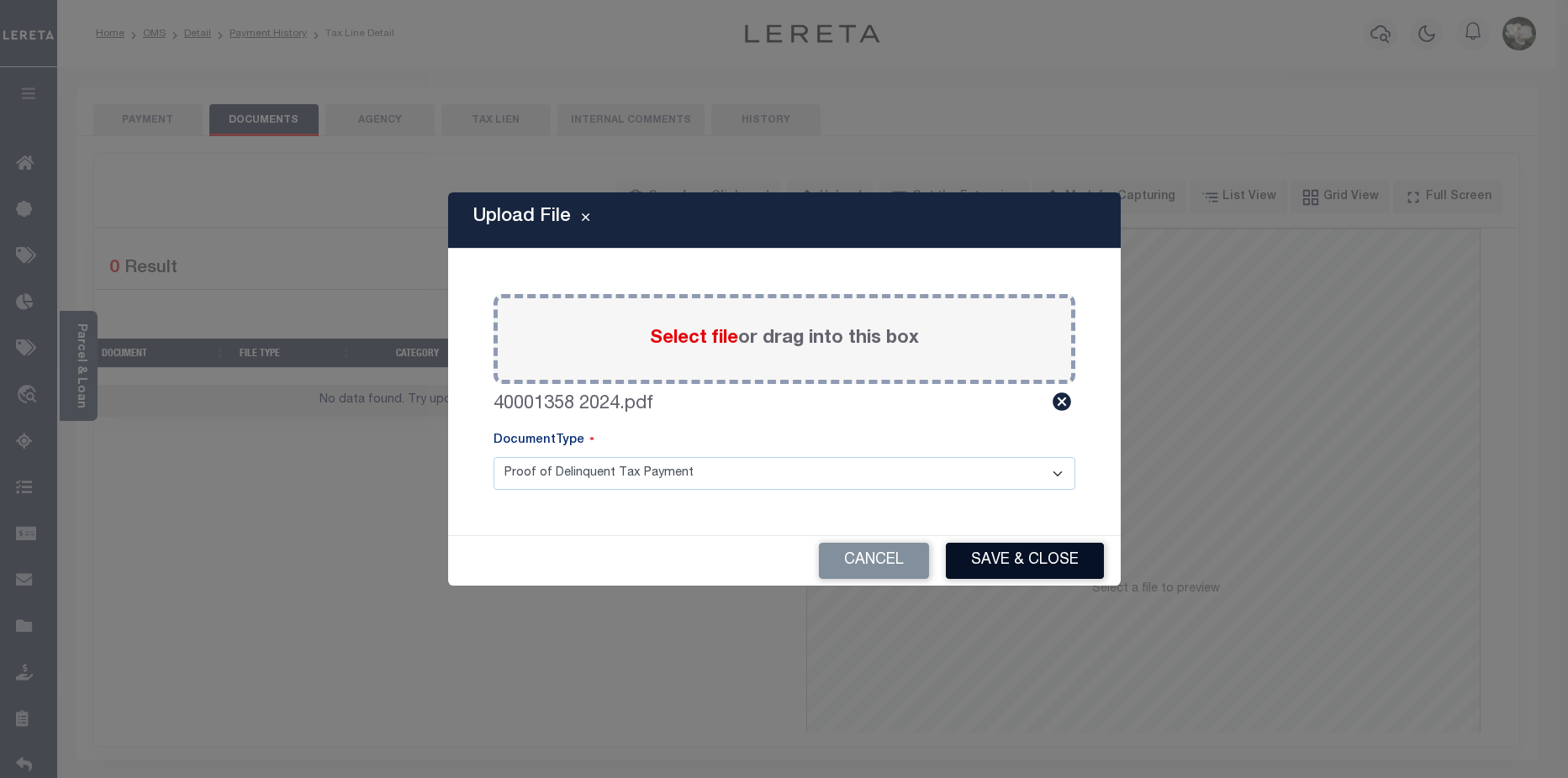
click at [1037, 574] on button "Save & Close" at bounding box center [1024, 561] width 158 height 36
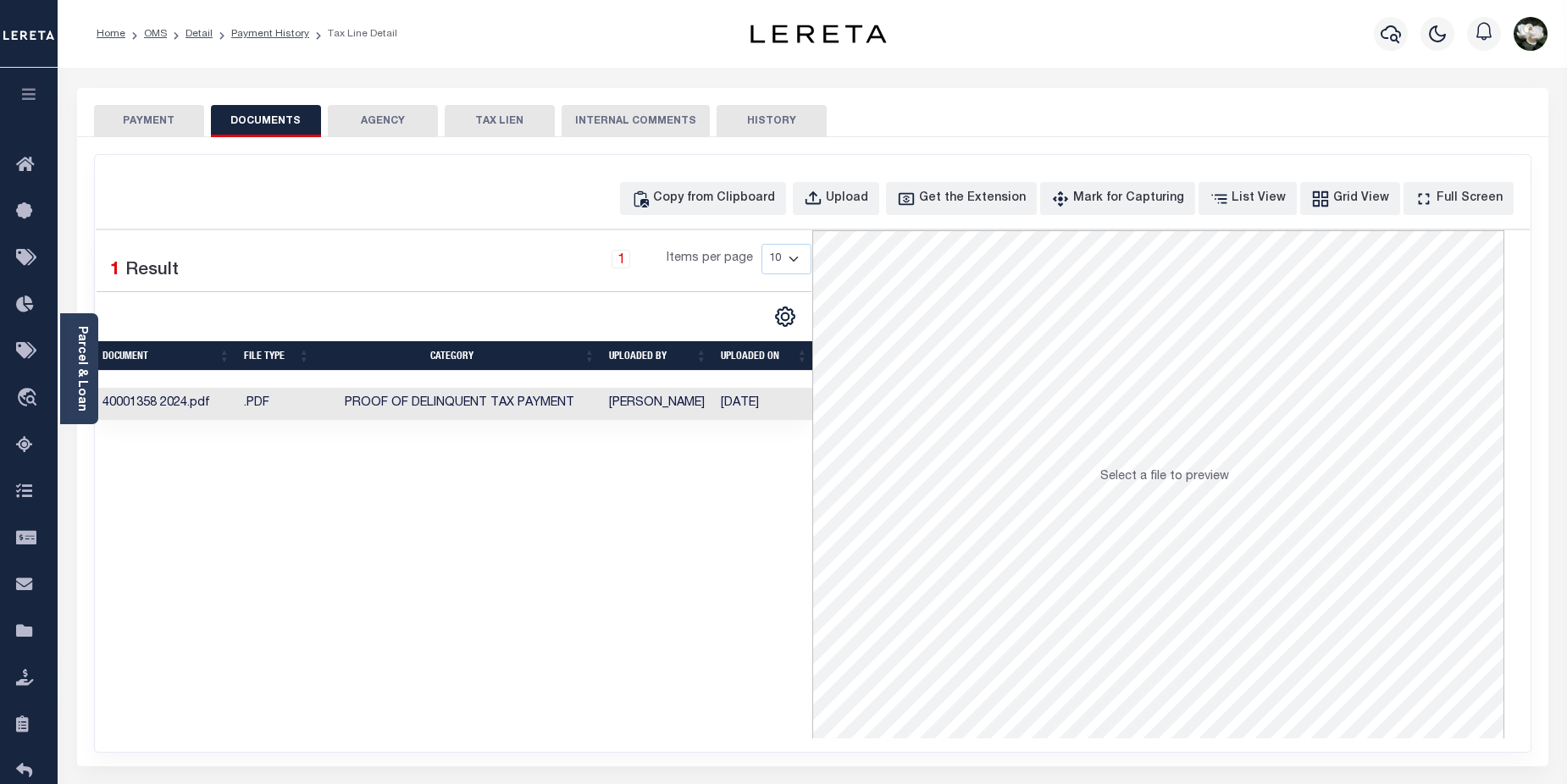
drag, startPoint x: 171, startPoint y: 117, endPoint x: 257, endPoint y: 142, distance: 89.6
click at [171, 117] on button "PAYMENT" at bounding box center [149, 121] width 110 height 32
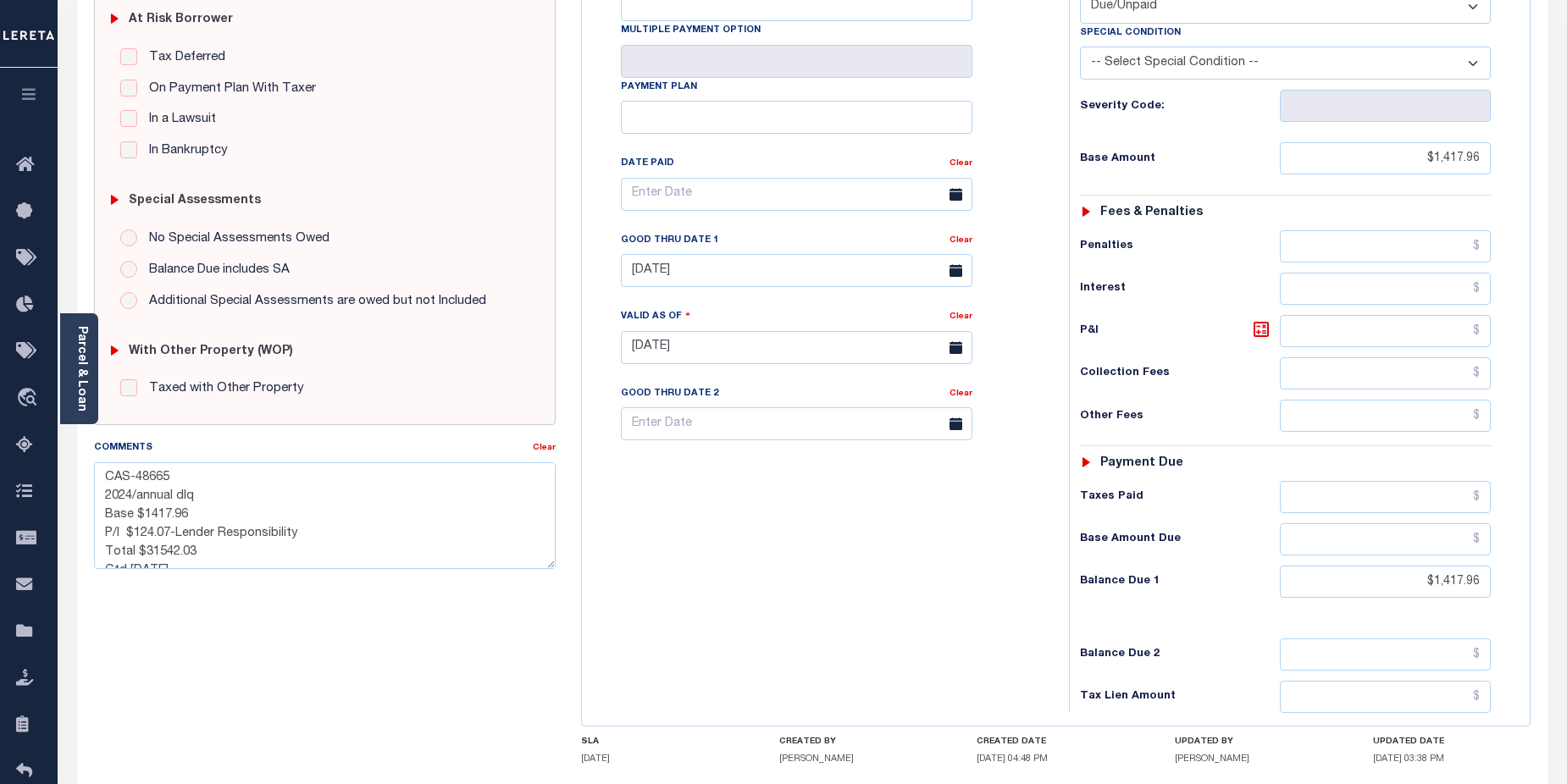
scroll to position [378, 0]
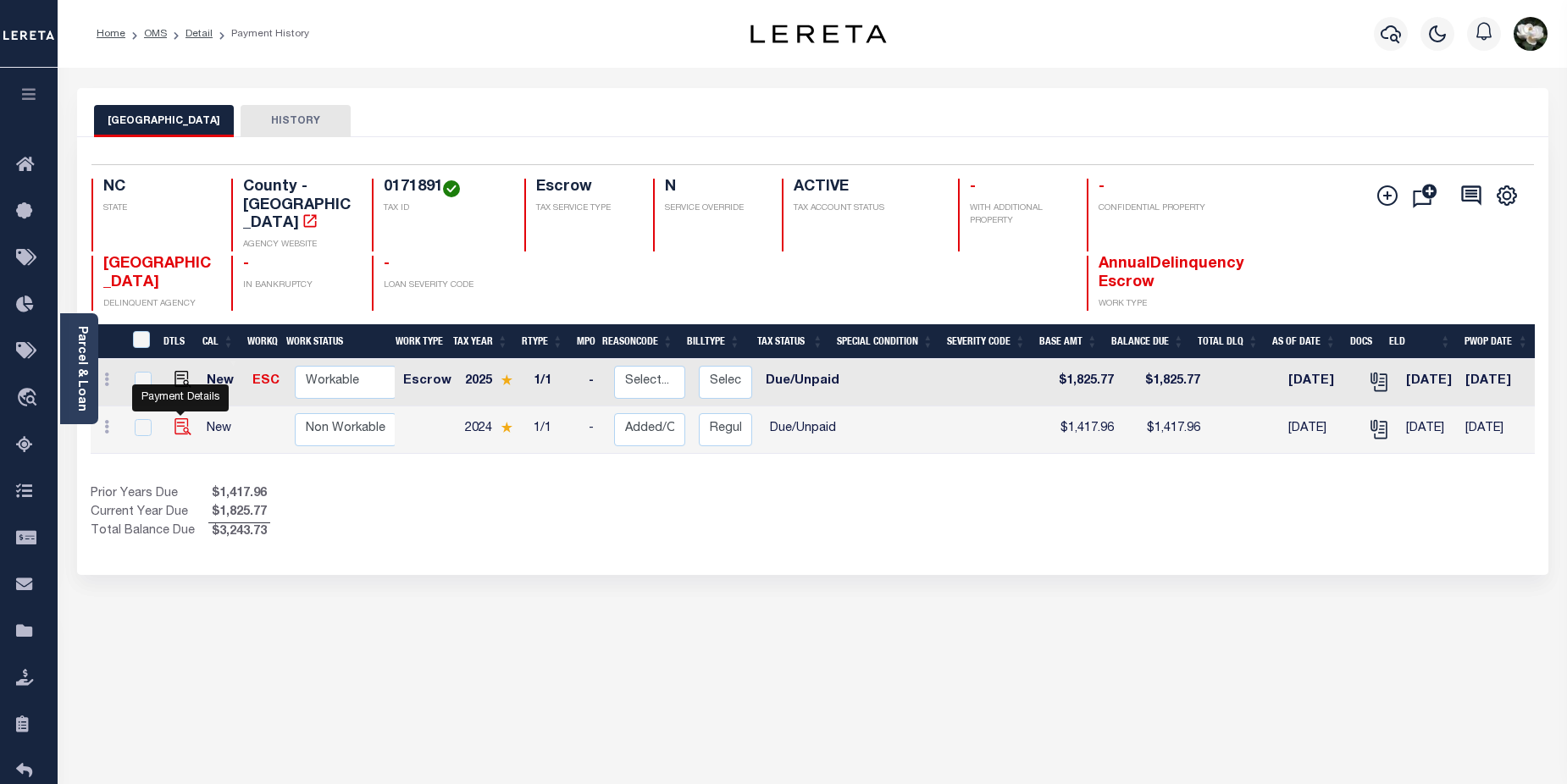
click at [179, 418] on img "" at bounding box center [183, 426] width 17 height 17
checkbox input "true"
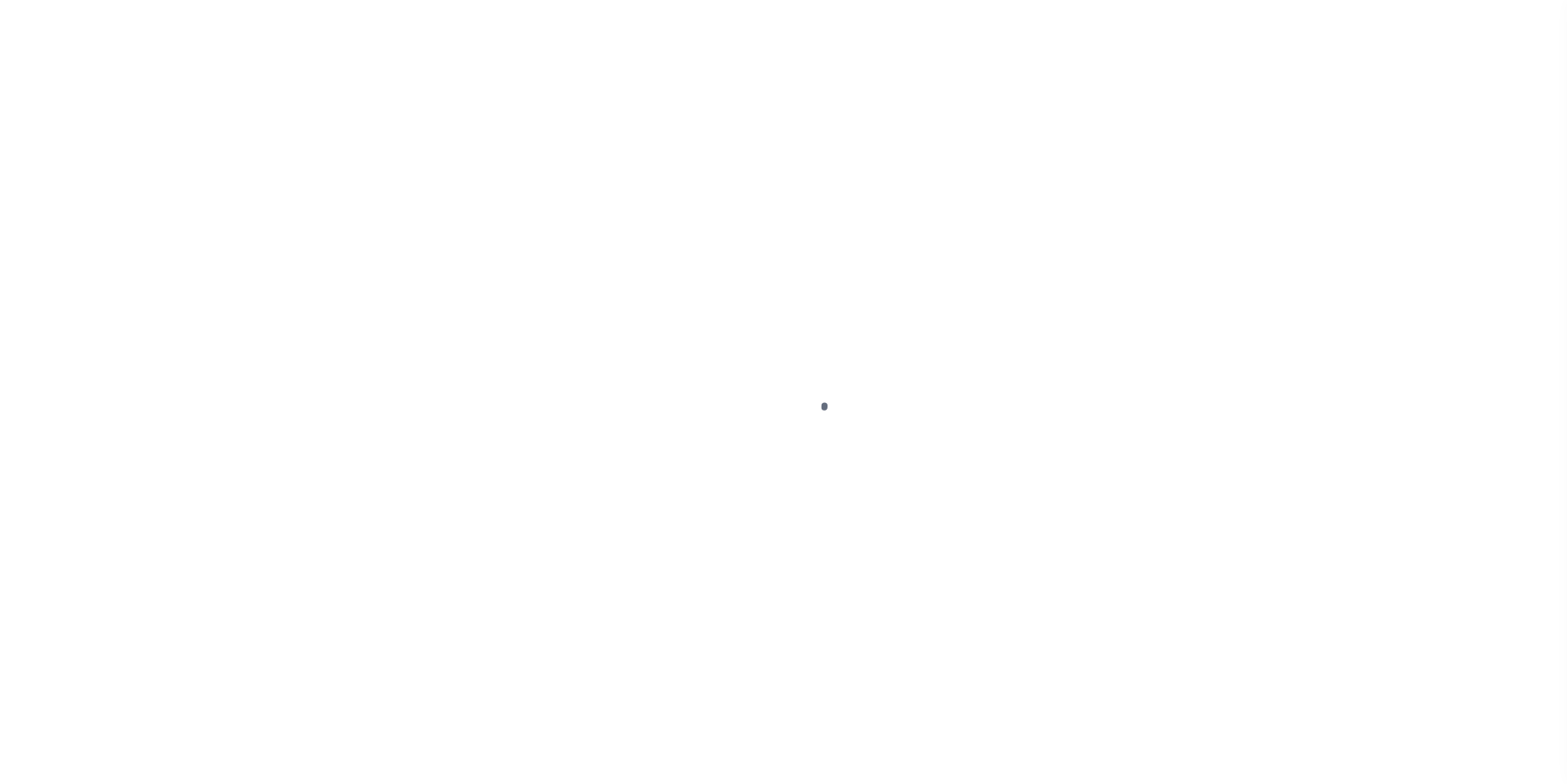
select select "DUE"
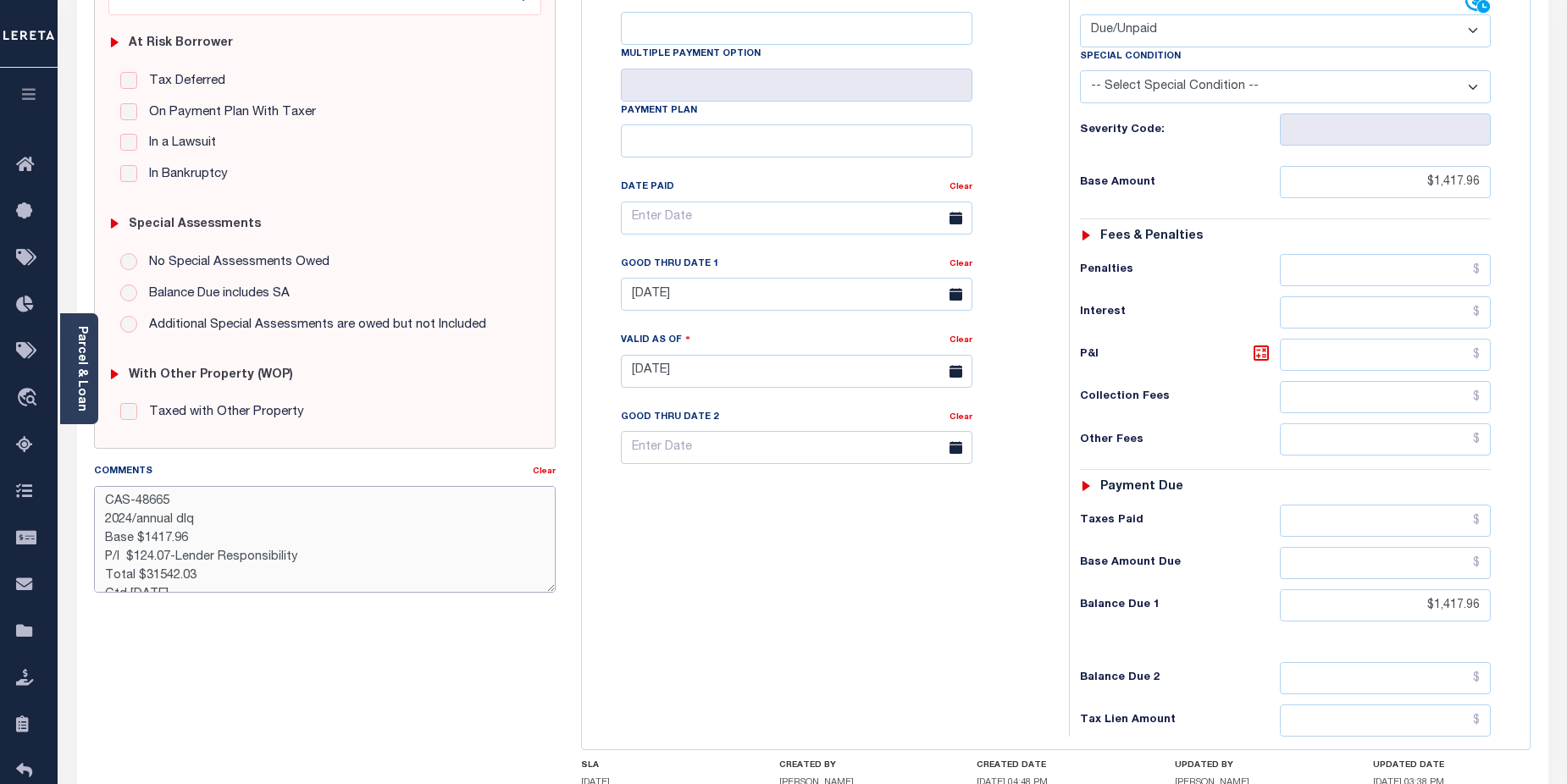
scroll to position [25, 0]
click at [143, 549] on textarea "CAS-48665 2024/annual dlq Base $1417.96 P/I $124.07-Lender Responsibility Total…" at bounding box center [325, 539] width 463 height 107
click at [147, 510] on textarea "CAS-48665 2024/annual dlq Base $1417.96 P/I $124.07-Lender Responsibility Total…" at bounding box center [325, 539] width 463 height 107
drag, startPoint x: 191, startPoint y: 532, endPoint x: 222, endPoint y: 534, distance: 31.1
click at [222, 534] on textarea "CAS-48665 2024/annual dlq Base $1,417.96 P/I $124.07-Lender Responsibility Tota…" at bounding box center [325, 539] width 463 height 107
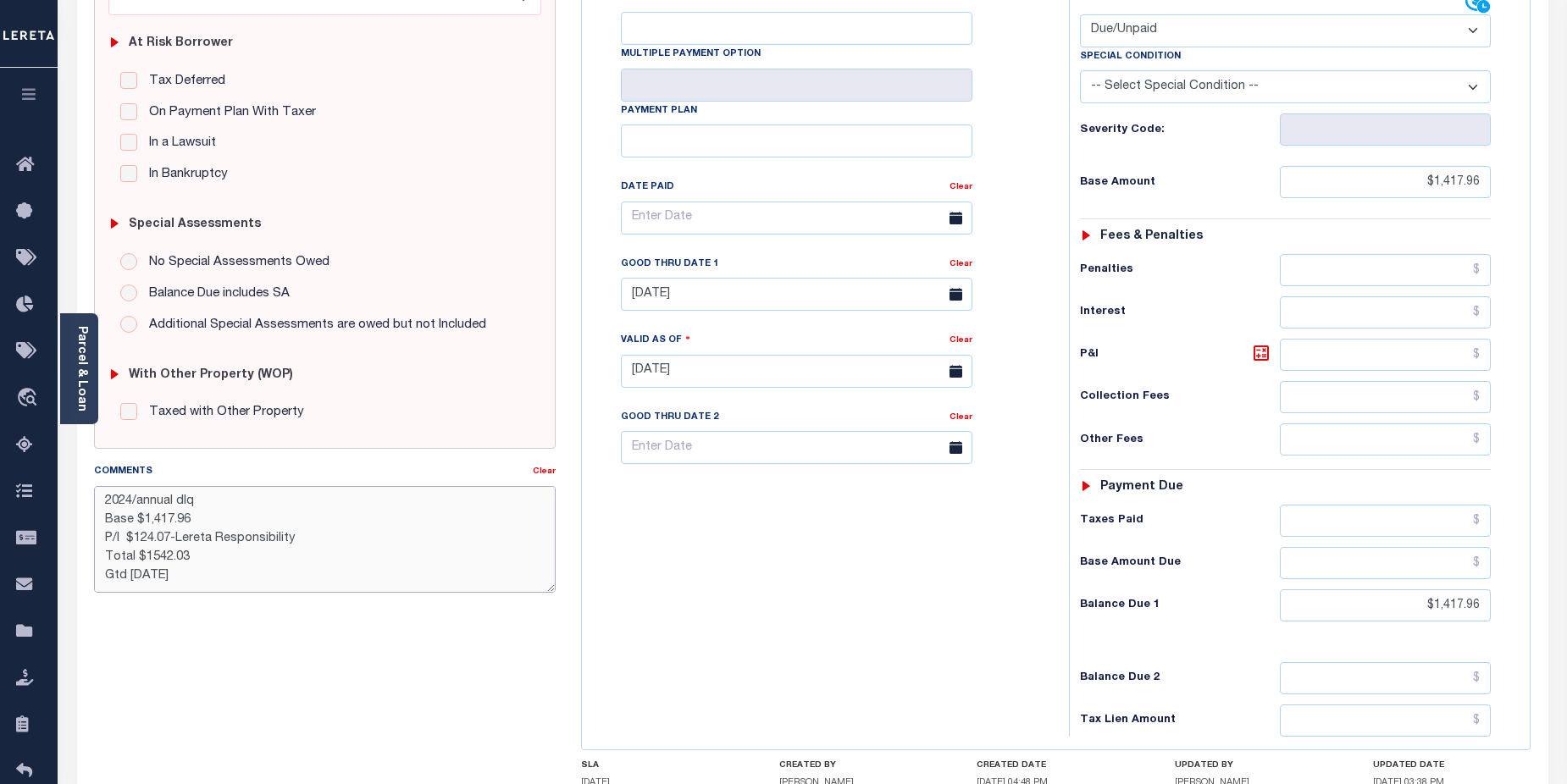
click at [213, 548] on textarea "CAS-48665 2024/annual dlq Base $1,417.96 P/I $124.07-Lereta Responsibility Tota…" at bounding box center [325, 539] width 463 height 107
click at [150, 551] on textarea "CAS-48665 2024/annual dlq Base $1,417.96 P/I $124.07-Lereta Responsibility Tota…" at bounding box center [325, 539] width 463 height 107
type textarea "CAS-48665 2024/annual dlq Base $1,417.96 P/I $124.07-Lereta Responsibility Tota…"
click at [723, 559] on div "Tax Bill No Multiple Payment Option Payment Plan Clear" at bounding box center [821, 362] width 470 height 747
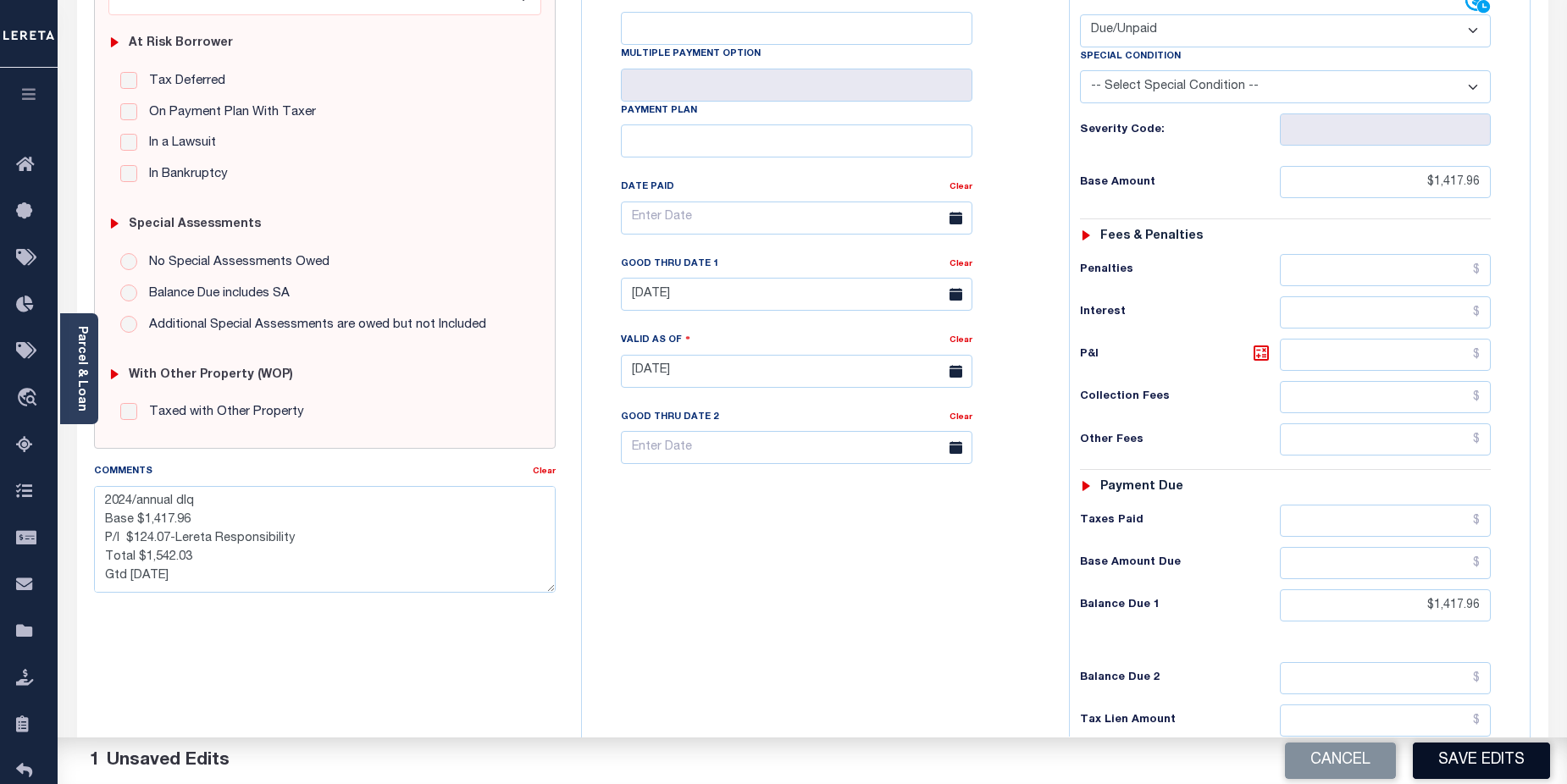
click at [1477, 752] on button "Save Edits" at bounding box center [1482, 761] width 137 height 37
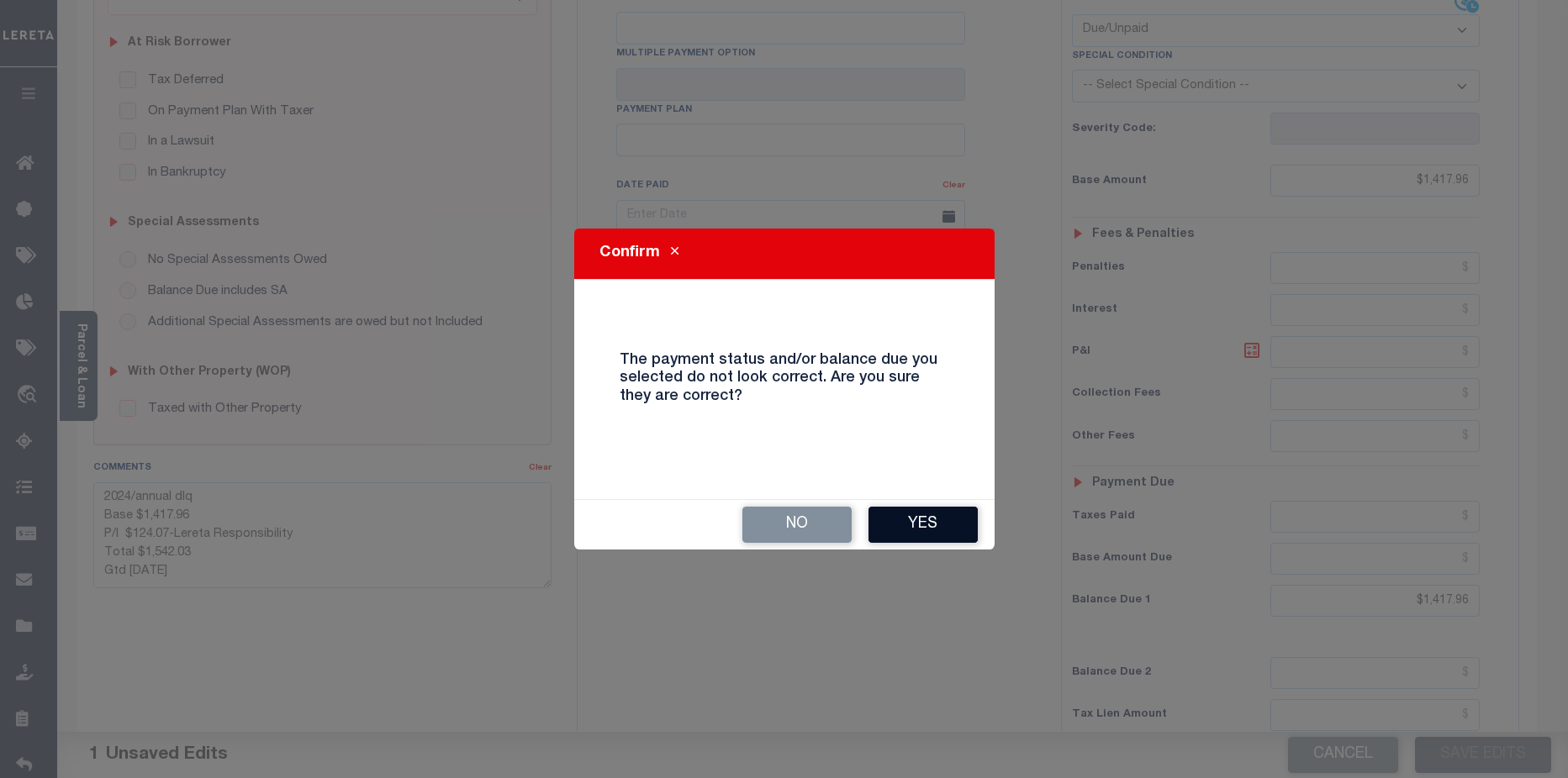
click at [917, 521] on button "Yes" at bounding box center [923, 524] width 110 height 36
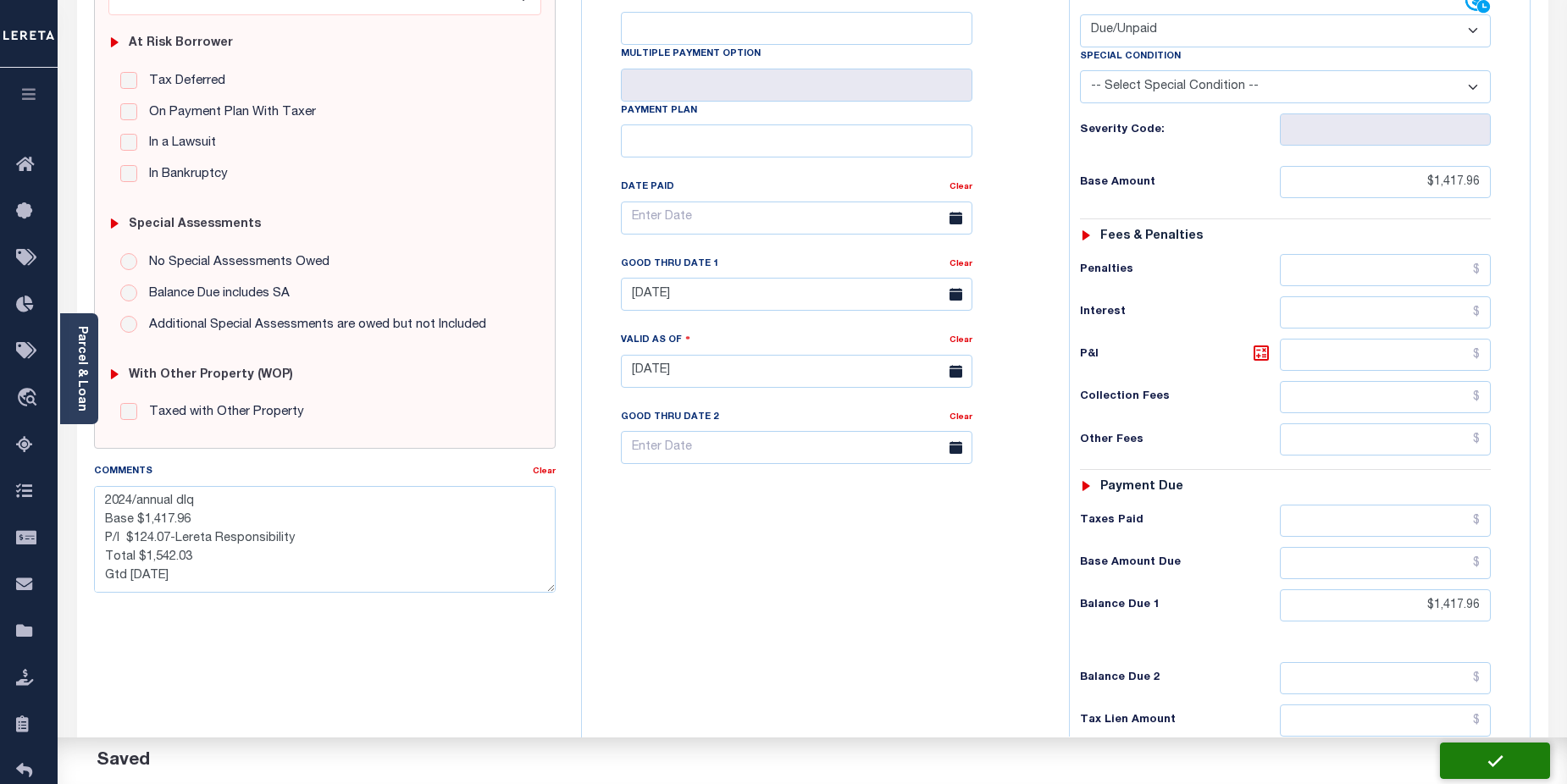
checkbox input "false"
type textarea "CAS-48665 2024/annual dlq Base $1,417.96 P/I $124.07-Lereta Responsibility Tota…"
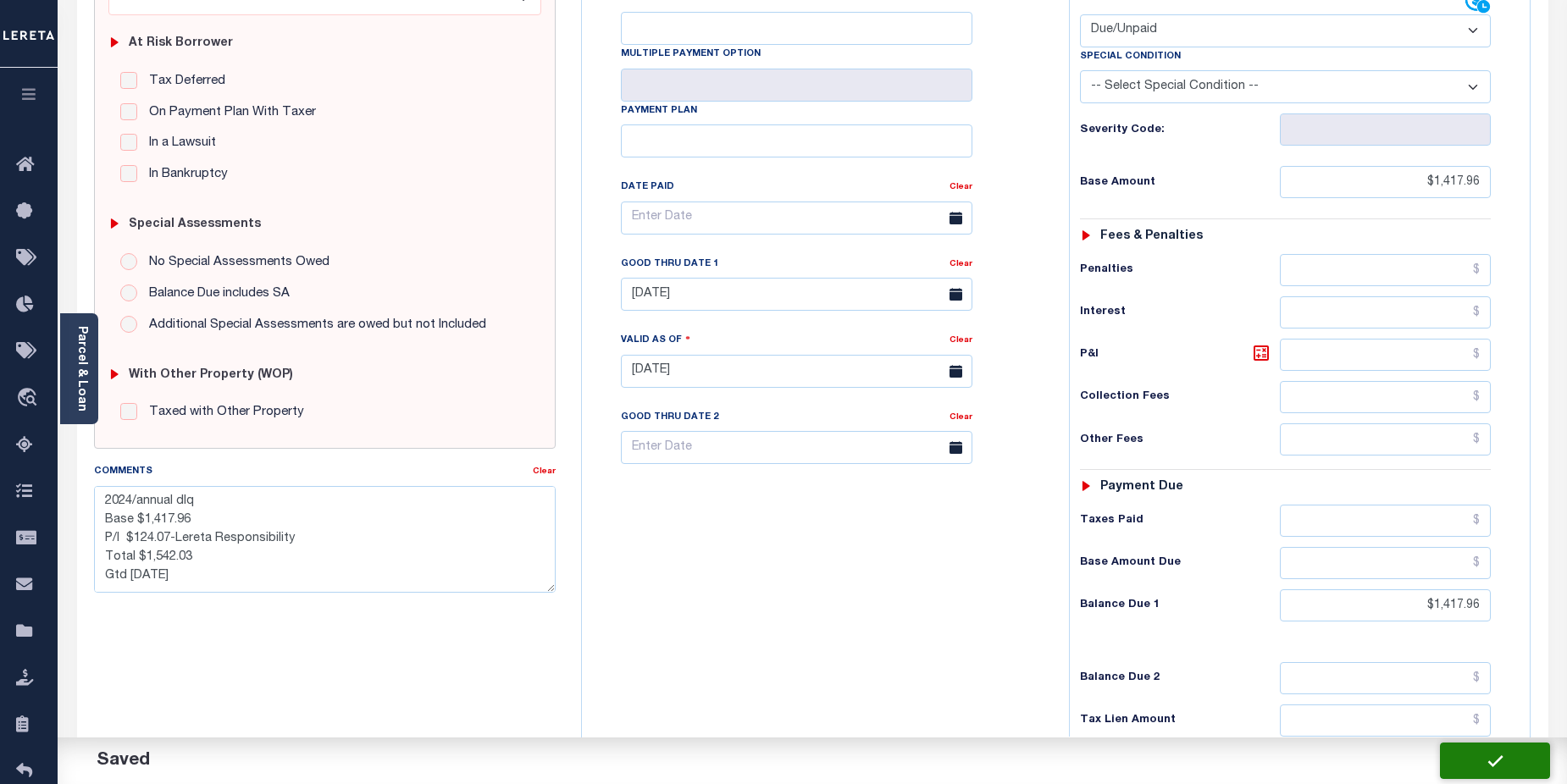
type input "$1,417.96"
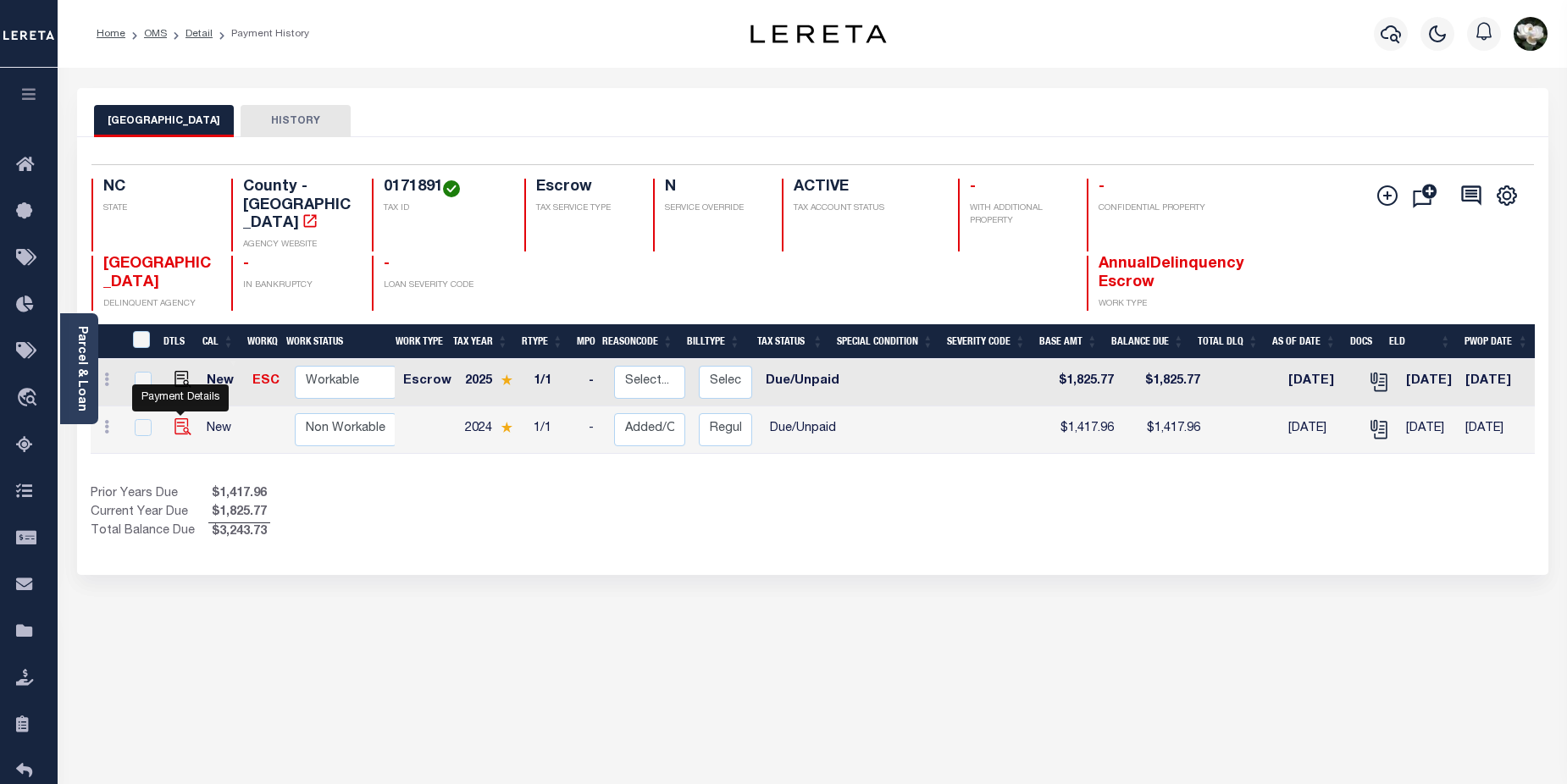
click at [180, 418] on img "" at bounding box center [183, 426] width 17 height 17
checkbox input "true"
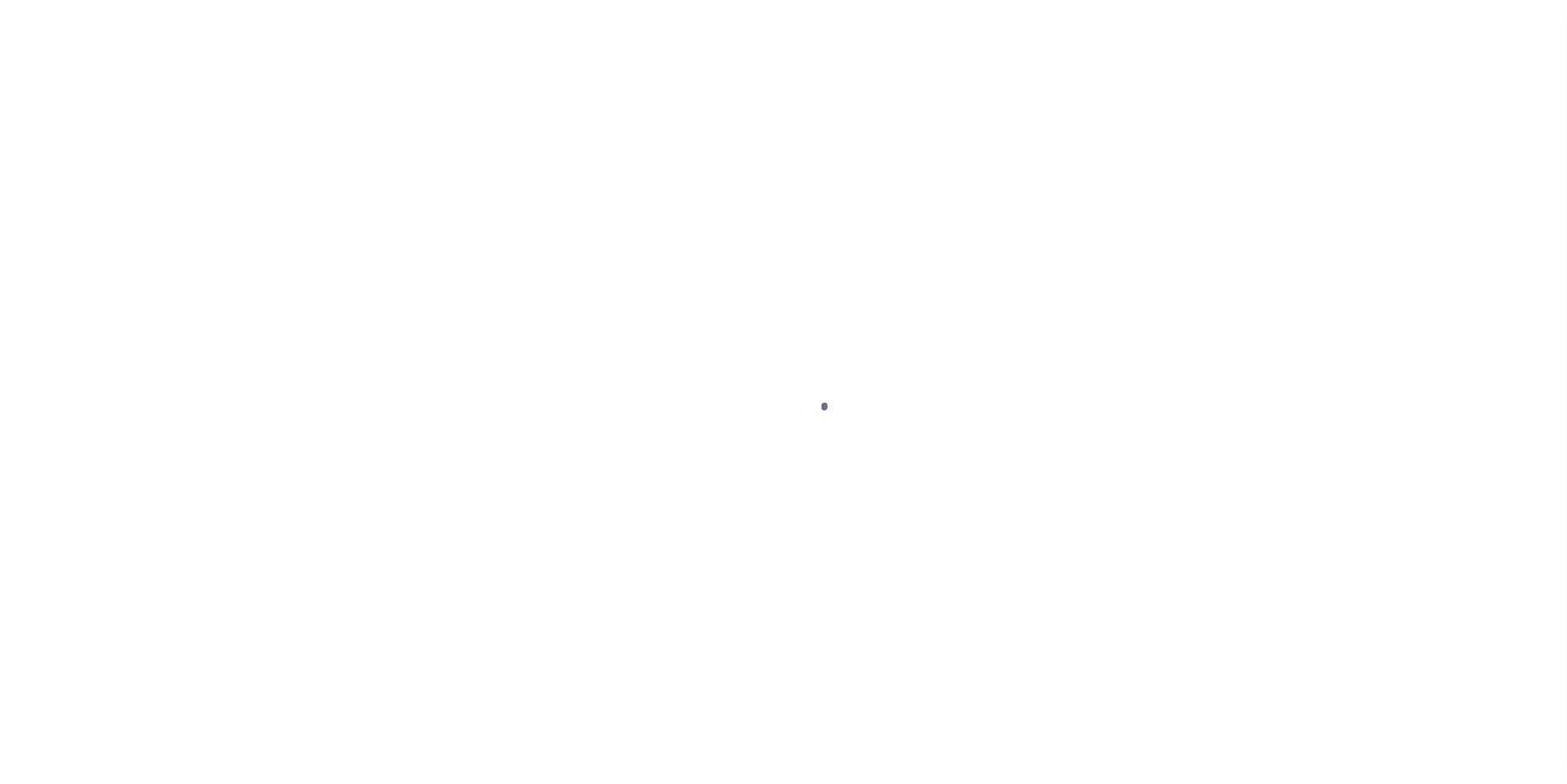
select select "DUE"
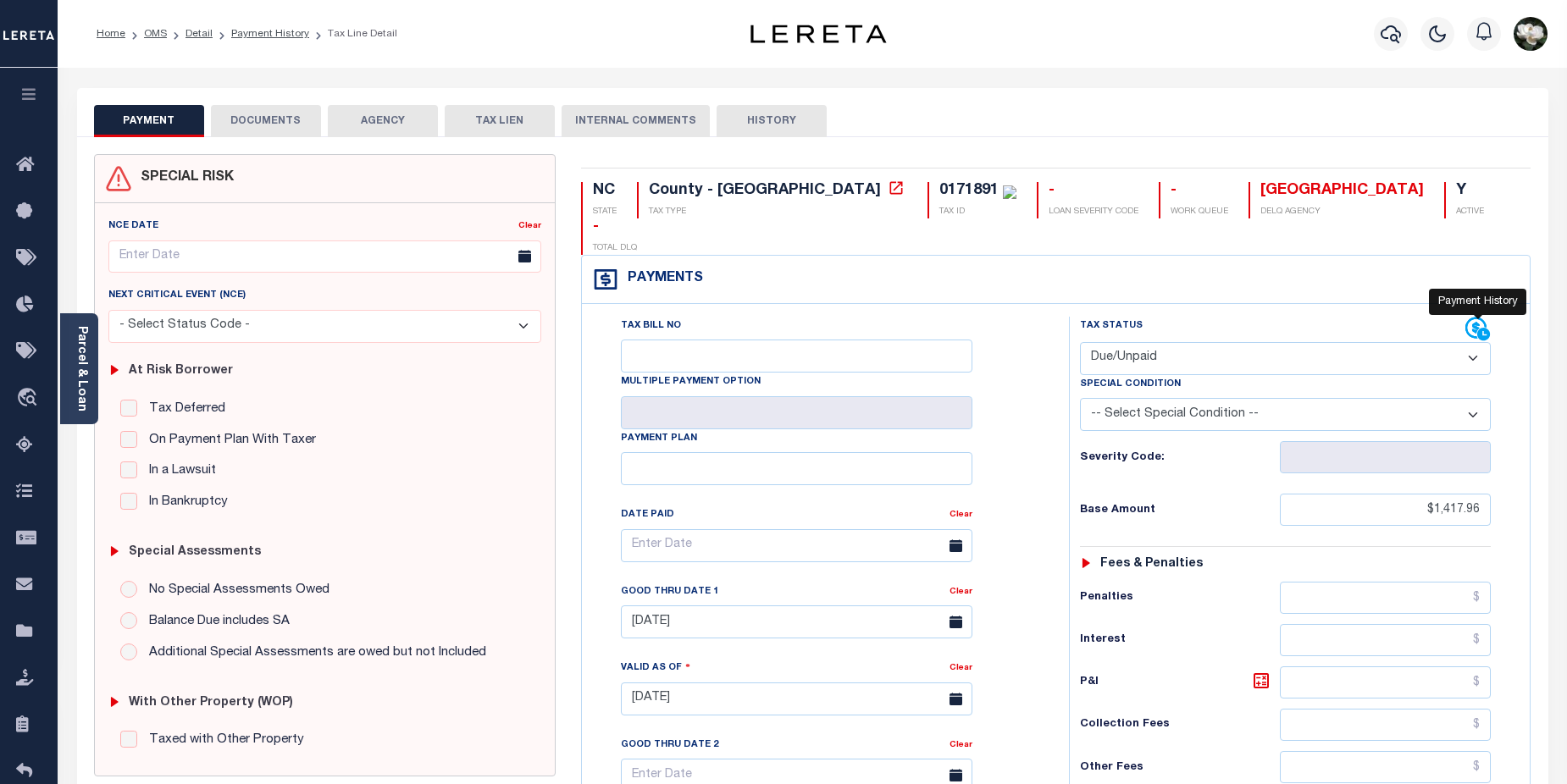
click at [1478, 327] on icon at bounding box center [1484, 334] width 15 height 15
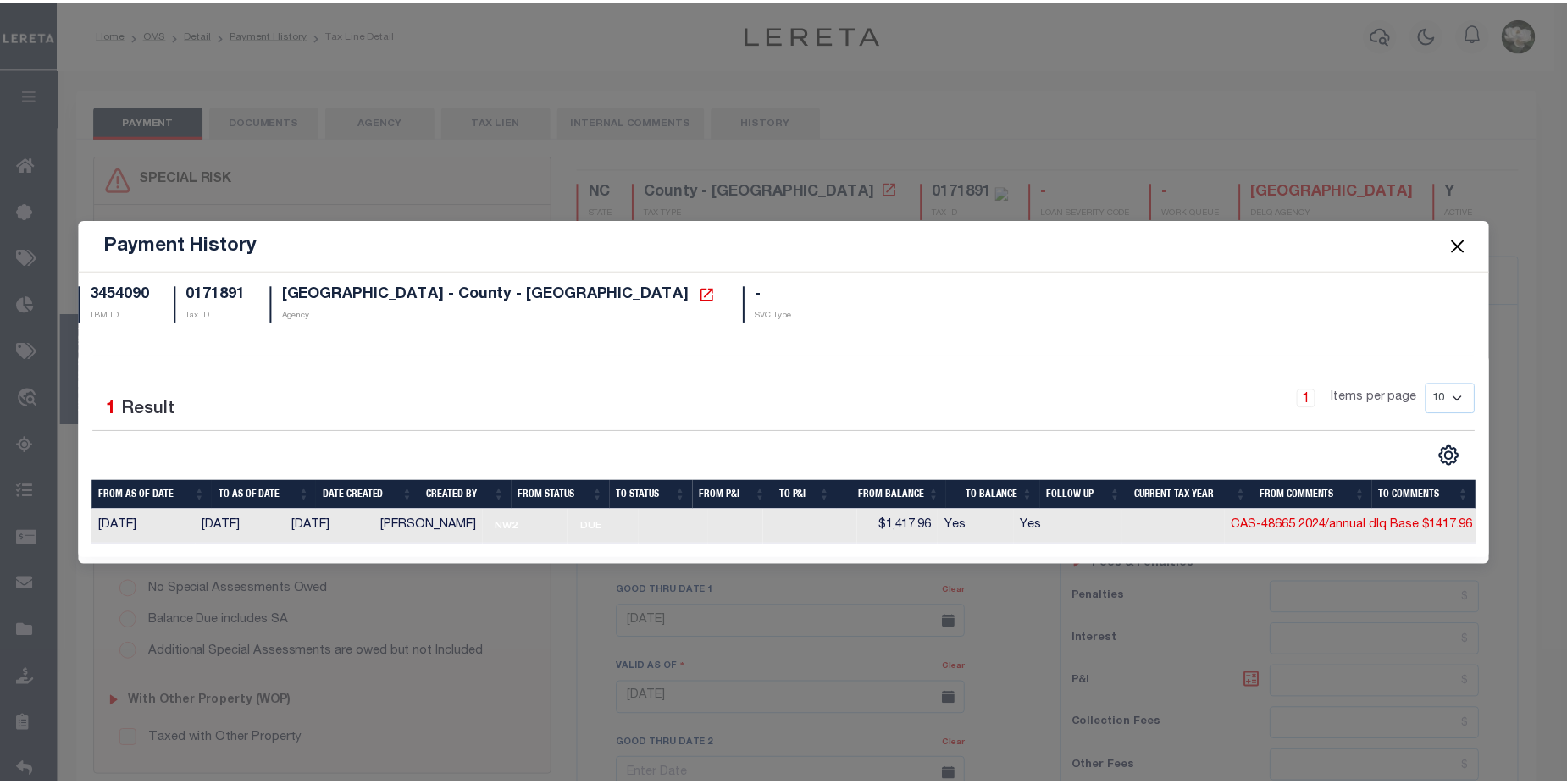
scroll to position [0, 19]
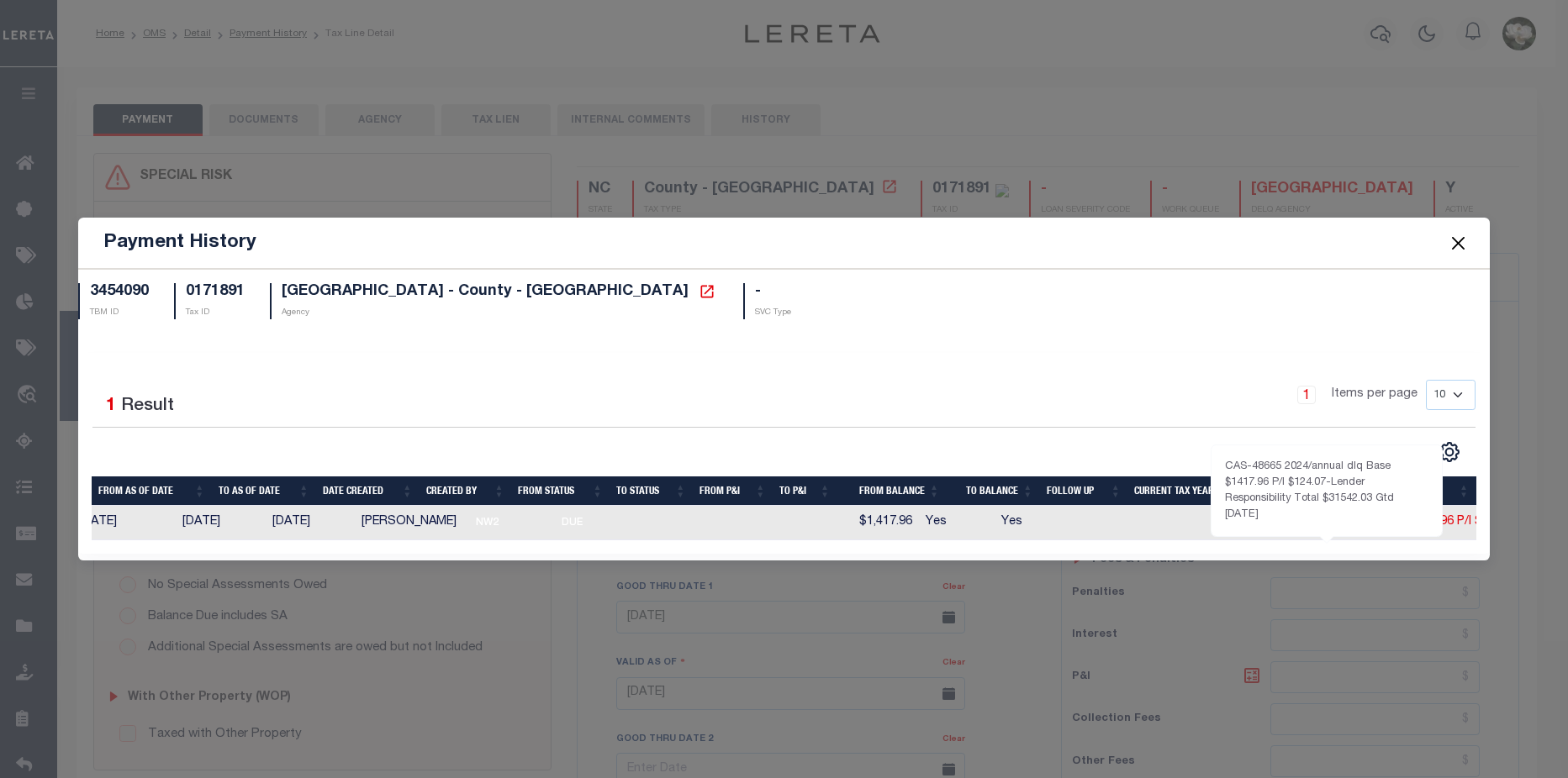
click at [1421, 518] on link "CAS-48665 2024/annual dlq Base $1417.96 P/I $1..." at bounding box center [1354, 522] width 284 height 12
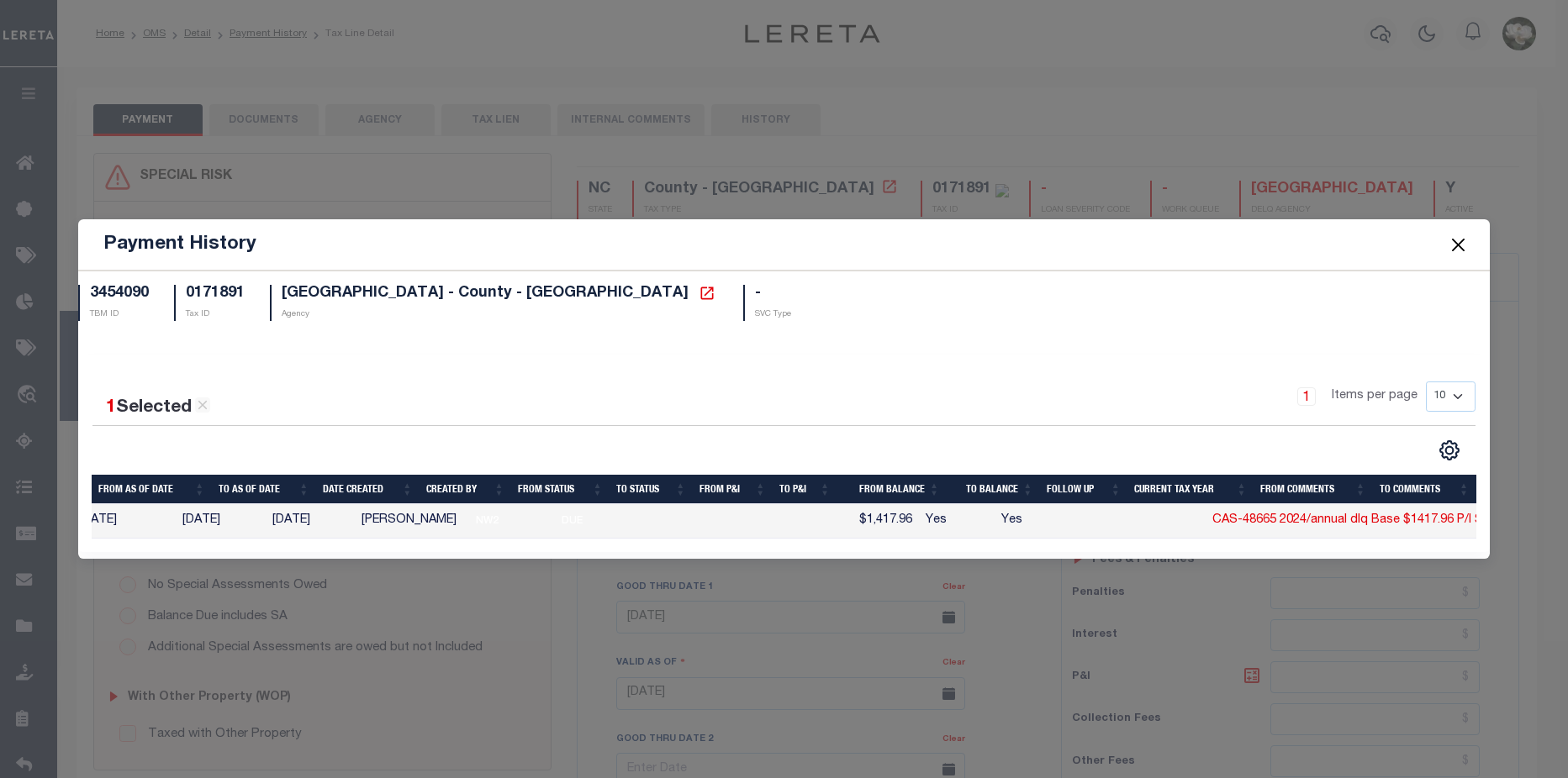
click at [1180, 103] on div "Payment History 3454090 TBM ID 0171891 Tax ID GUILFORD COUNTY - County - NC Age…" at bounding box center [784, 389] width 1568 height 778
click at [1454, 243] on button "Close" at bounding box center [1458, 244] width 22 height 22
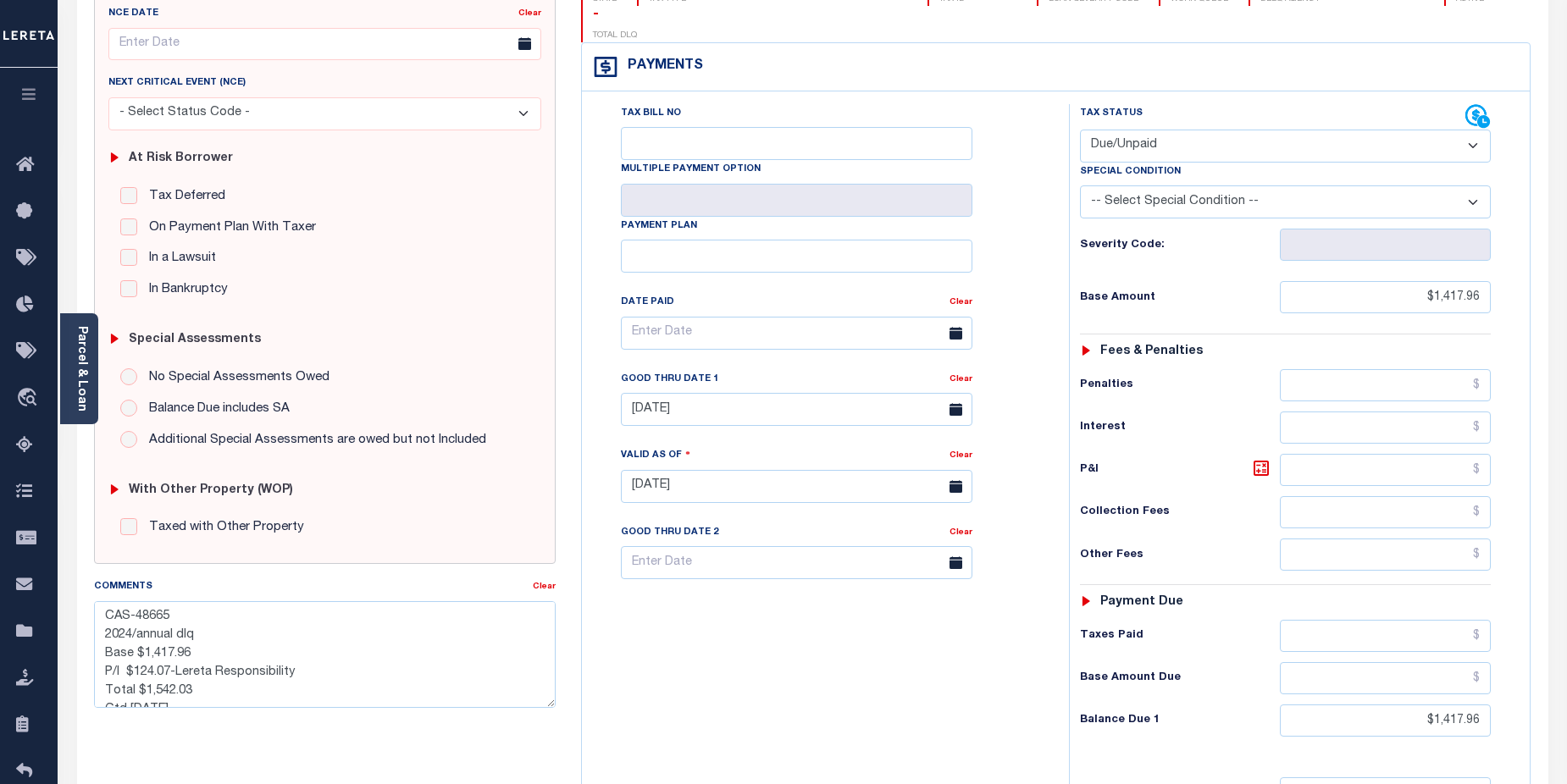
scroll to position [233, 0]
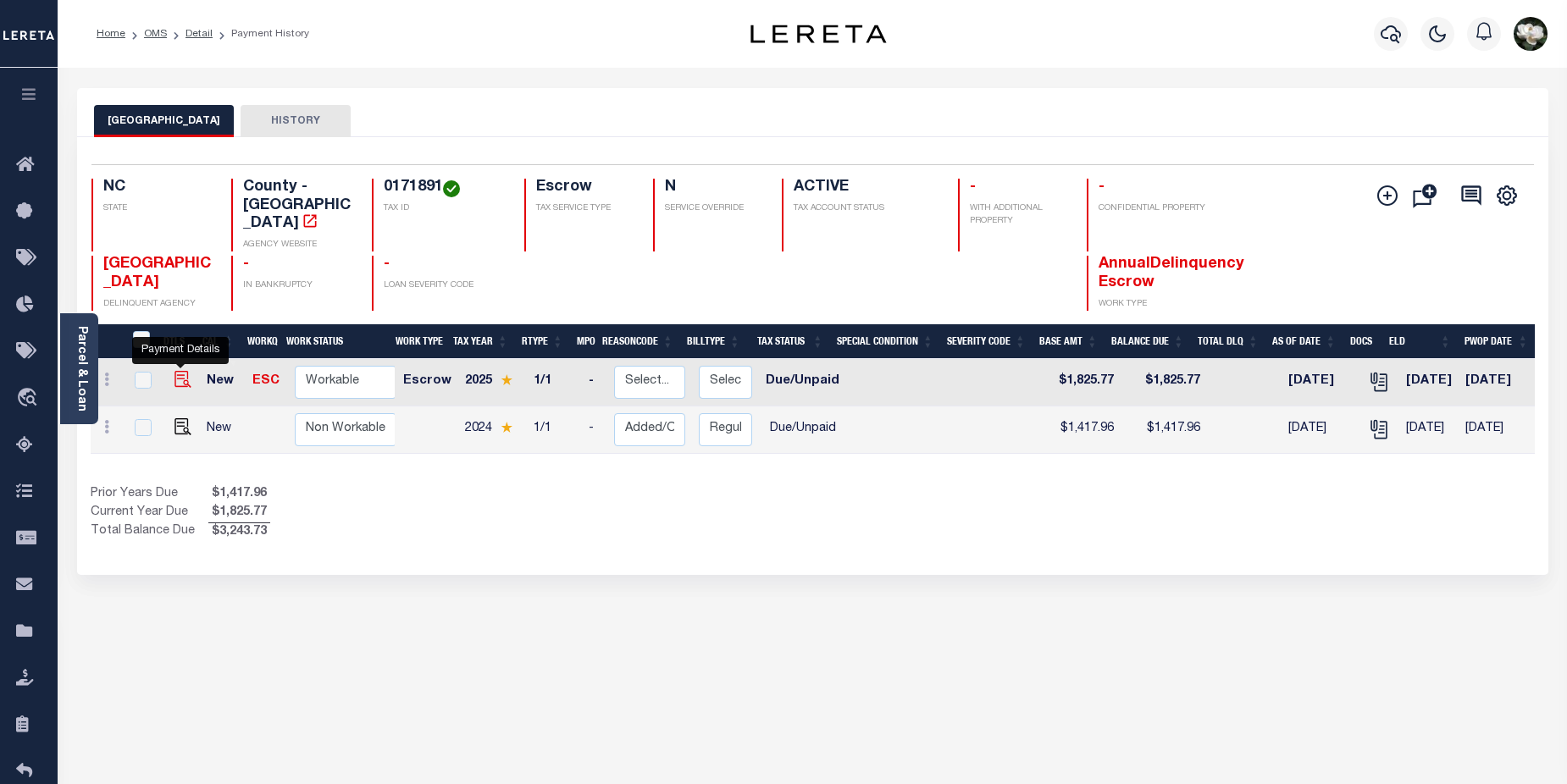
click at [176, 371] on img "" at bounding box center [183, 379] width 17 height 17
checkbox input "true"
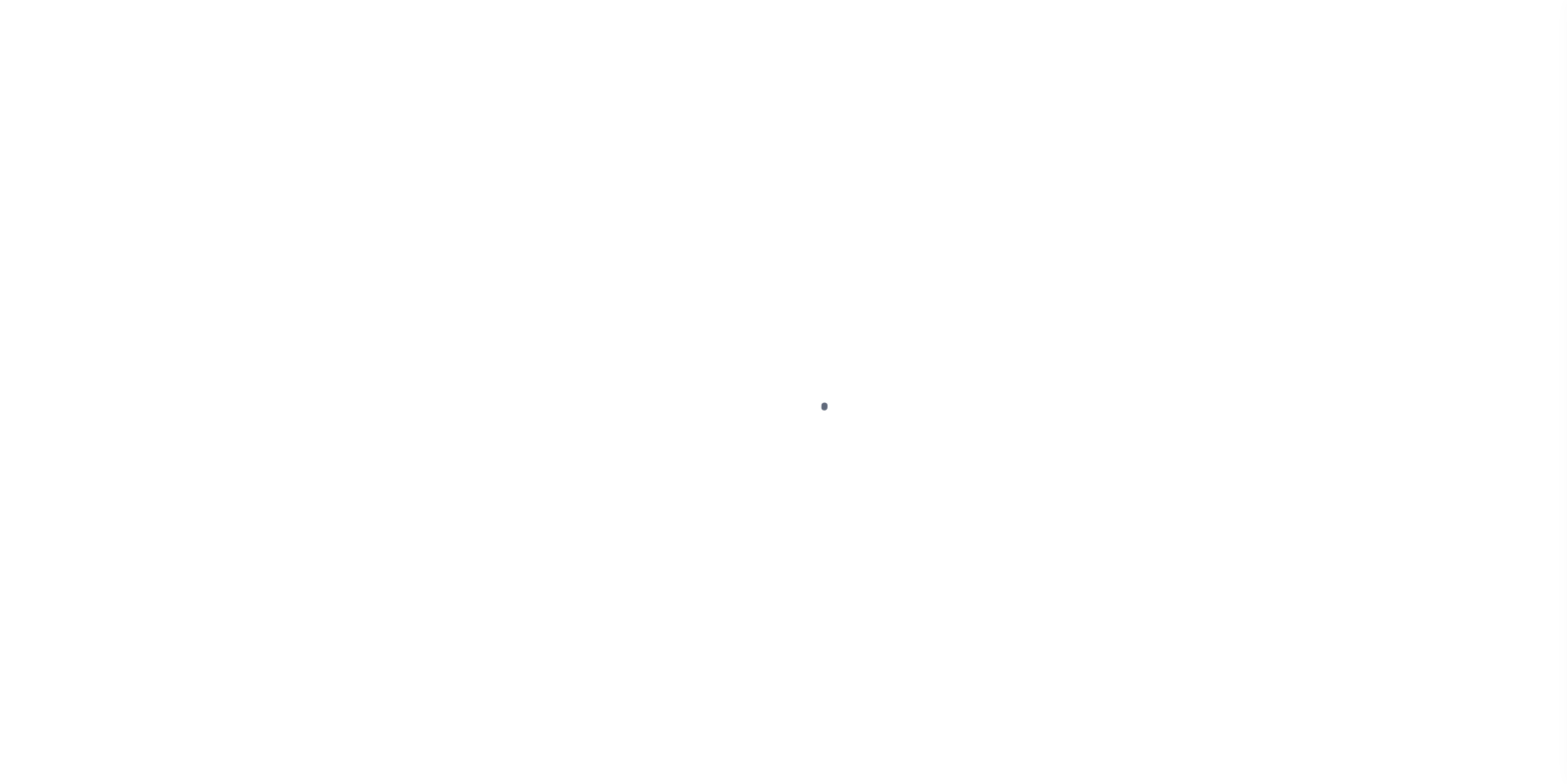
select select "DUE"
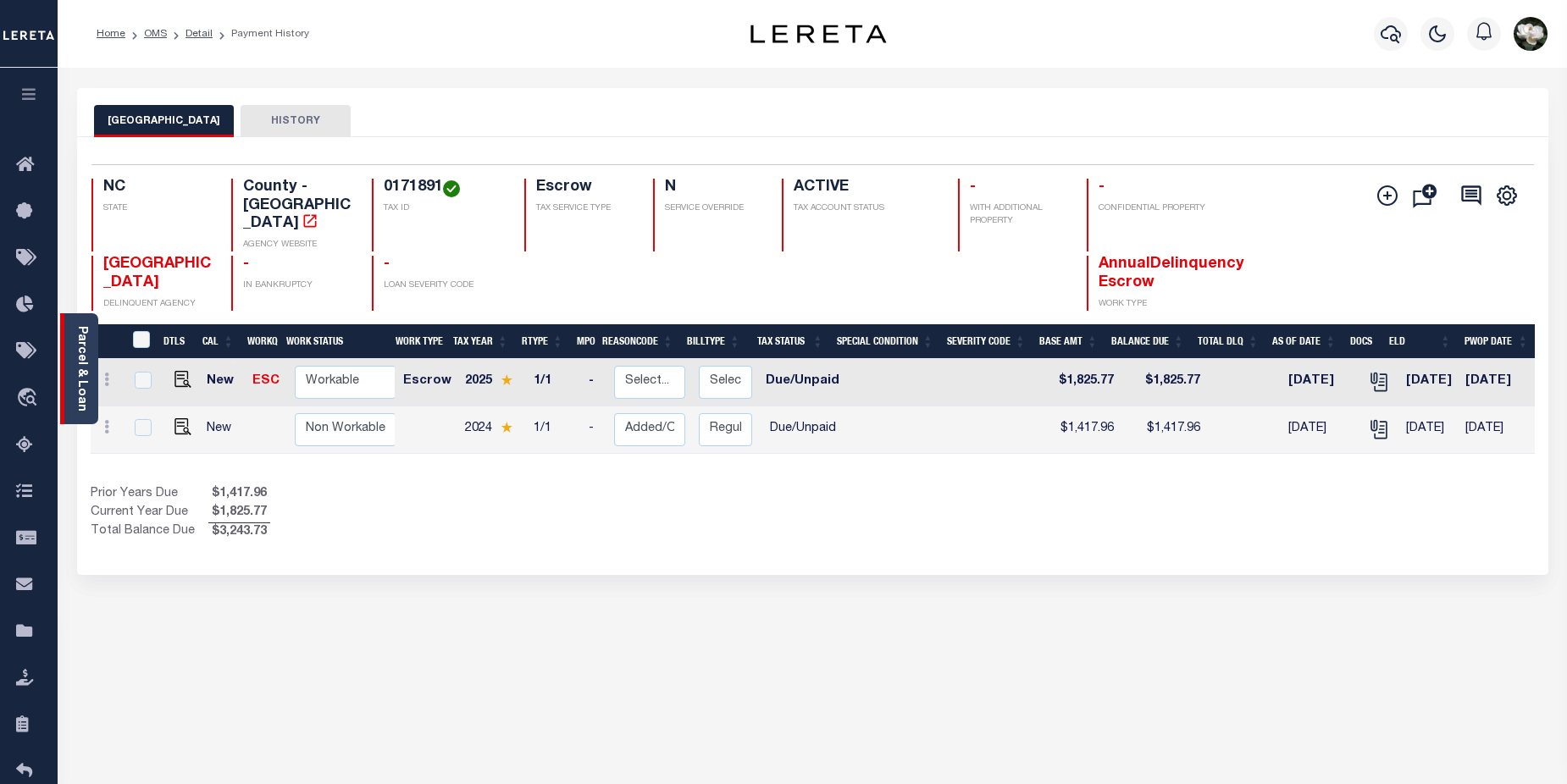
click at [69, 345] on div "Parcel & Loan" at bounding box center [79, 369] width 38 height 111
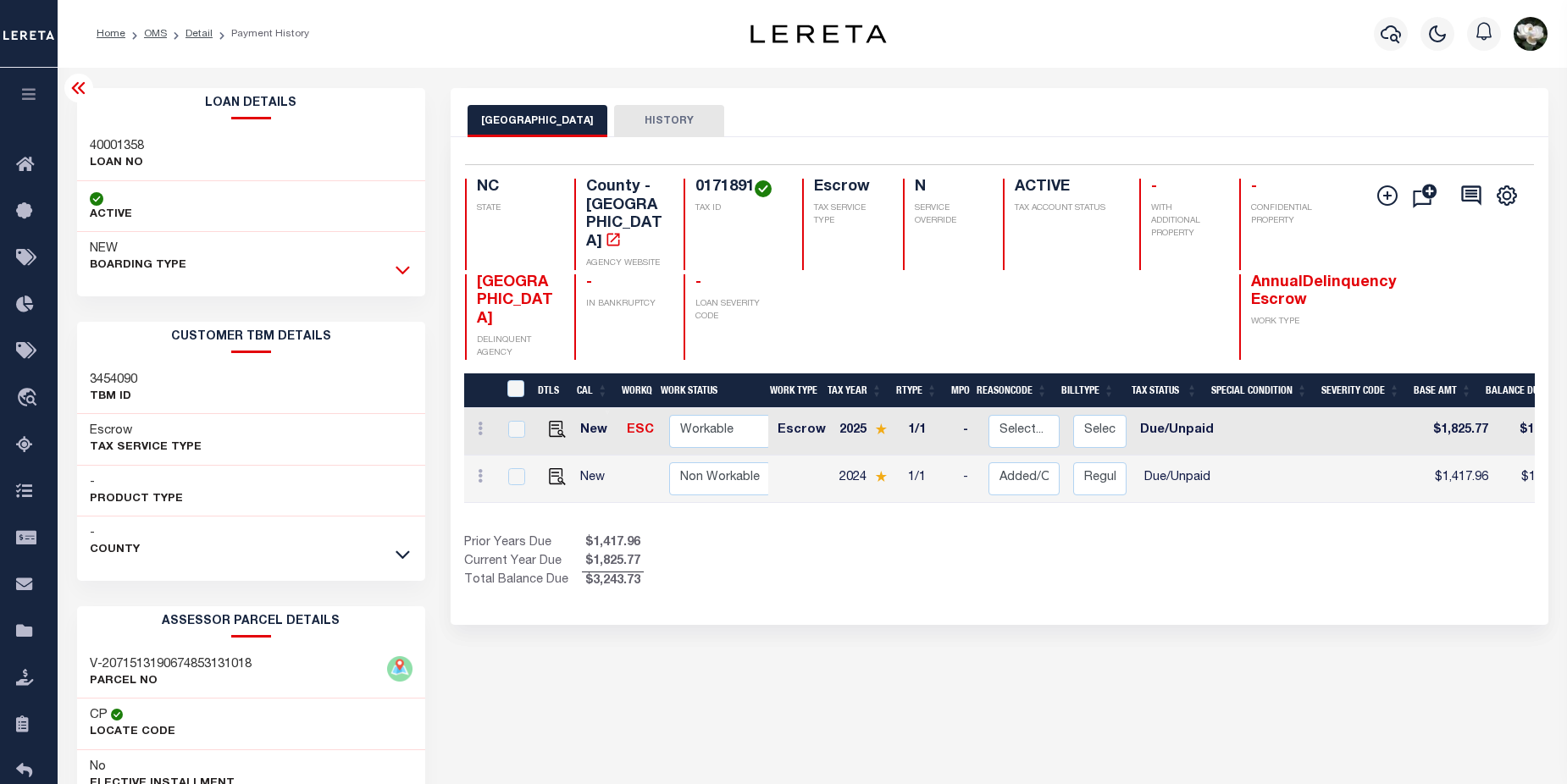
click at [403, 276] on icon at bounding box center [403, 269] width 15 height 17
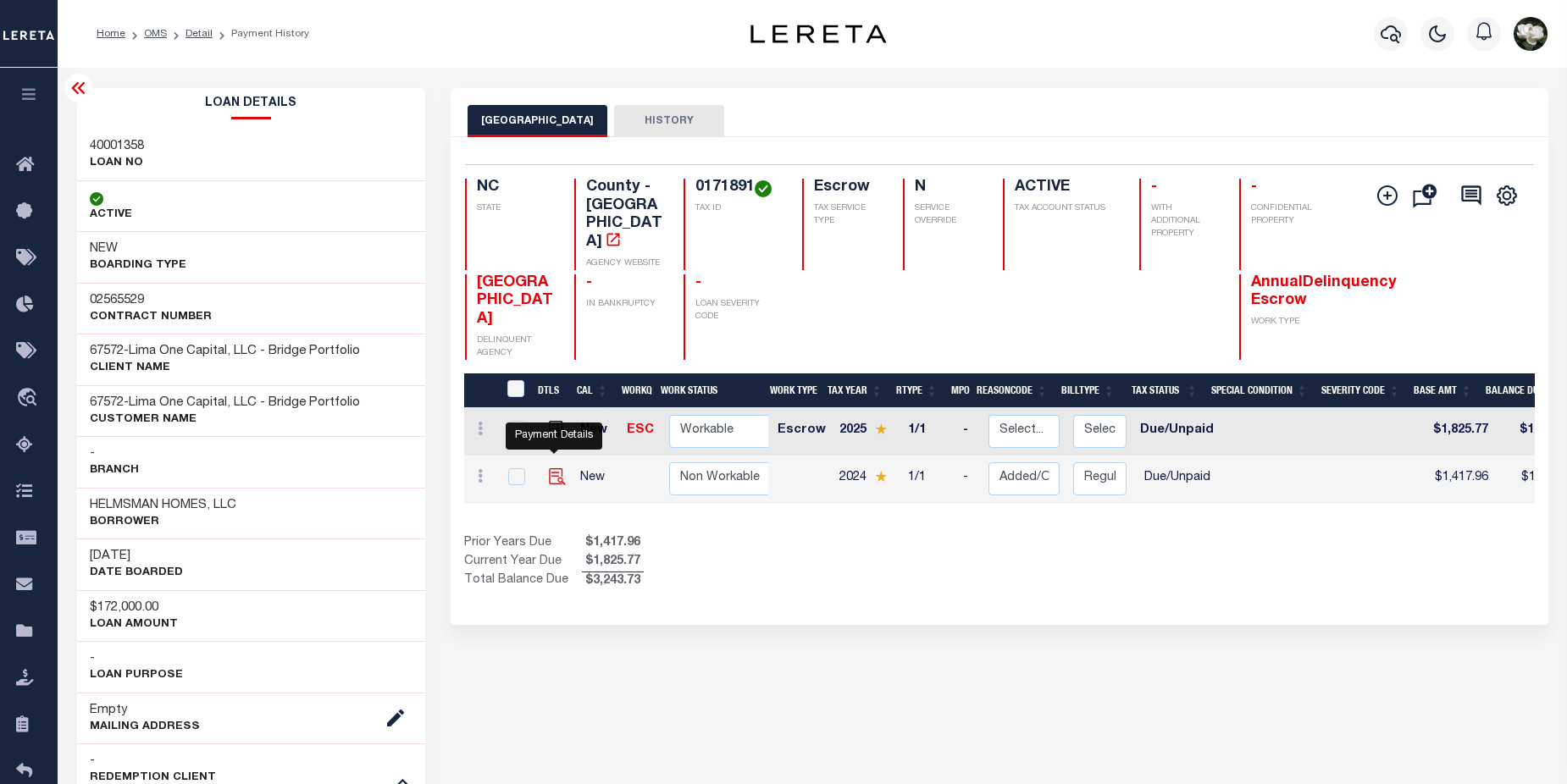
click at [559, 468] on img "" at bounding box center [557, 476] width 17 height 17
checkbox input "true"
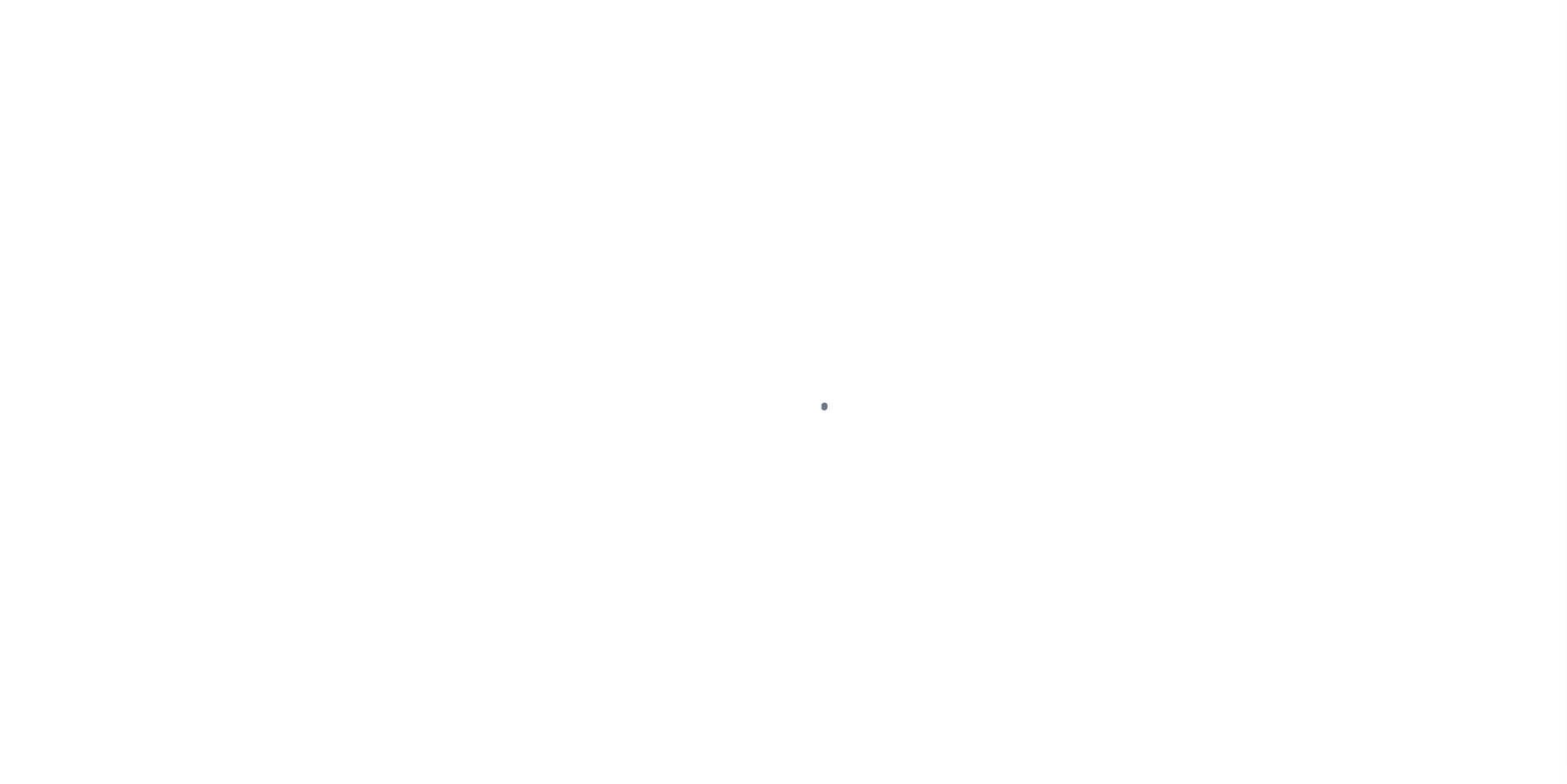
select select "DUE"
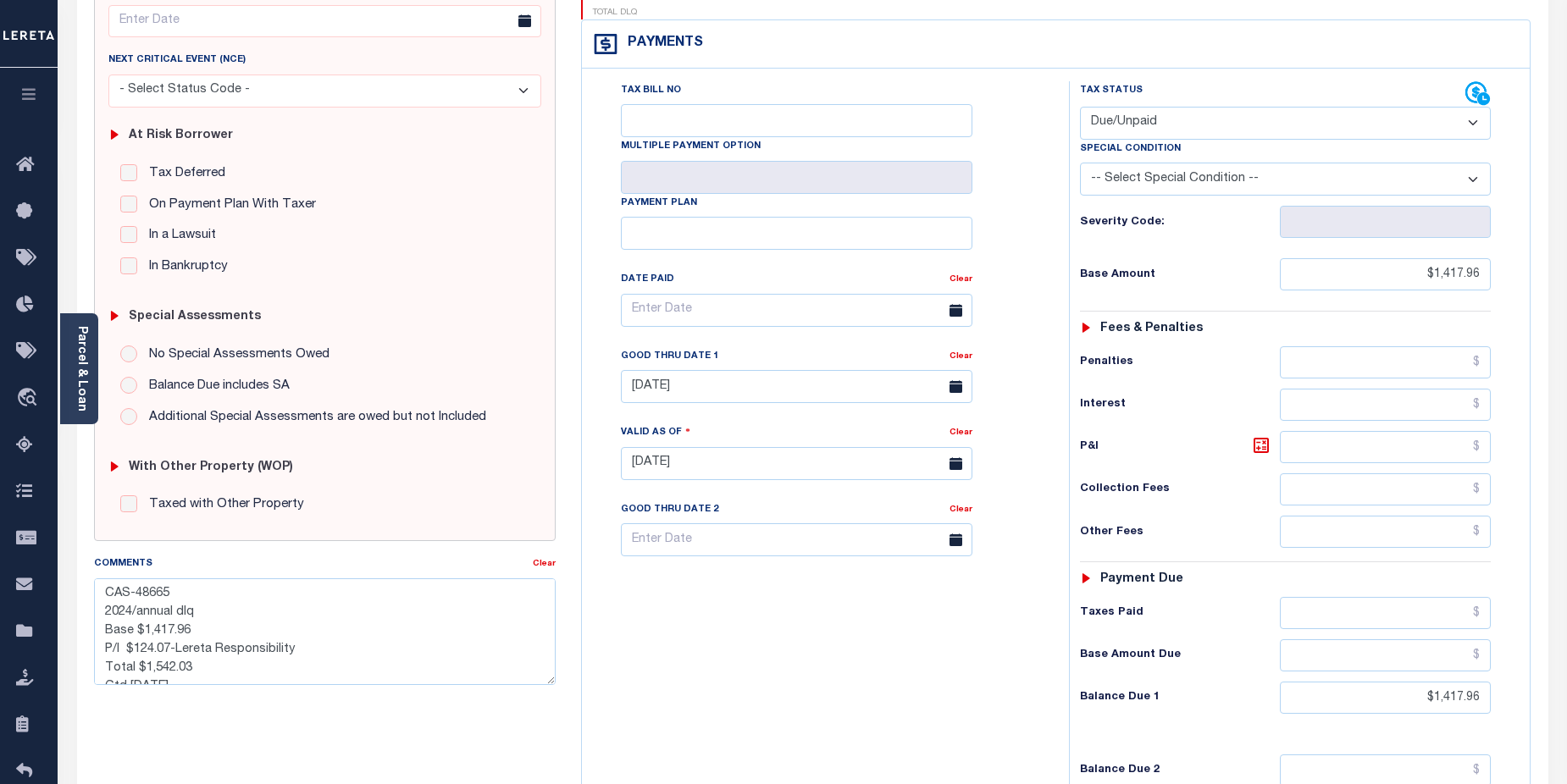
scroll to position [250, 0]
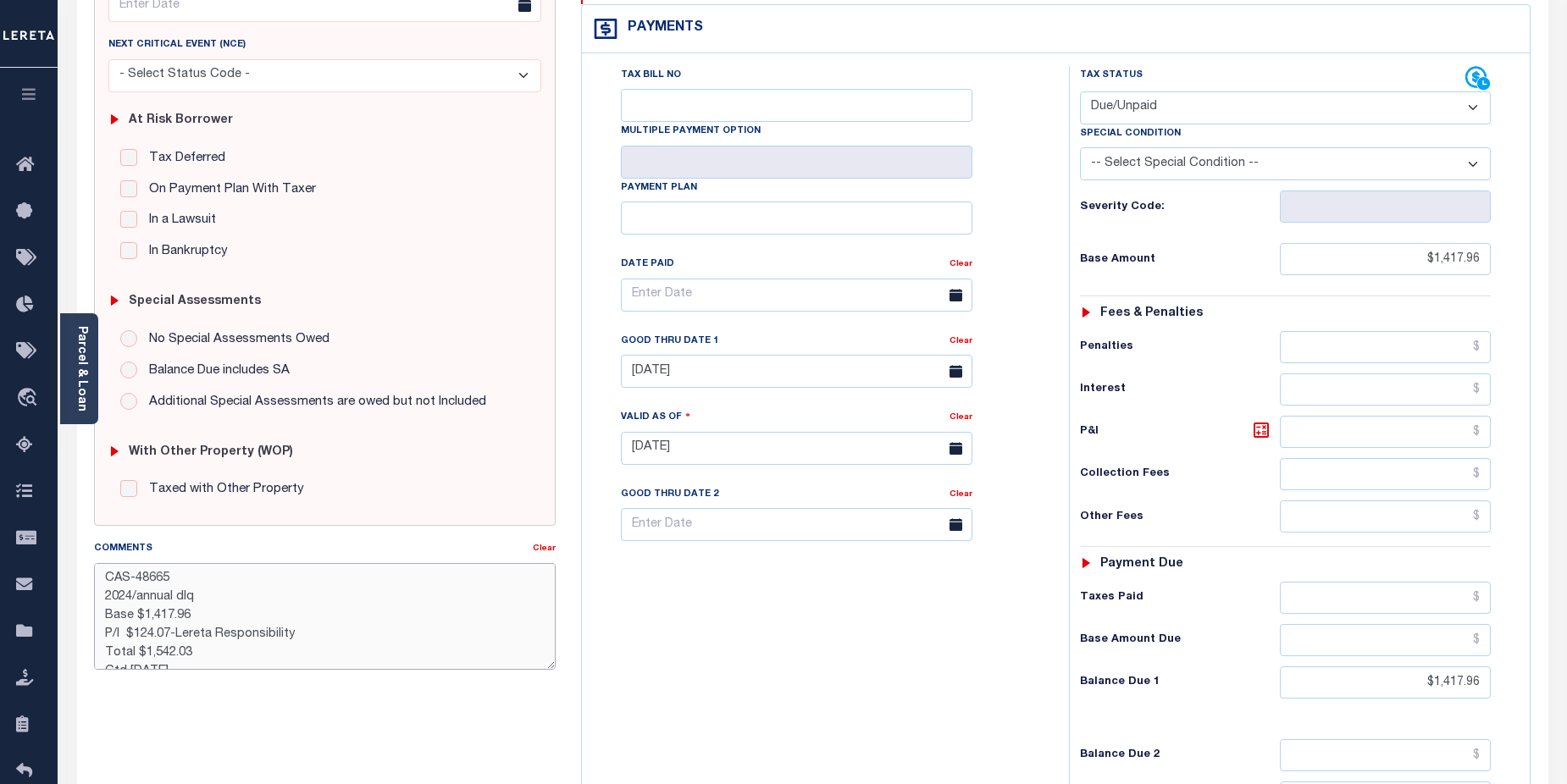
click at [336, 630] on textarea "CAS-48665 2024/annual dlq Base $1,417.96 P/I $124.07-Lereta Responsibility Tota…" at bounding box center [325, 616] width 463 height 107
type textarea "CAS-48665 2024/annual dlq Base $1,417.96 P/I $124.07-Lereta Responsibility( dts…"
click at [996, 633] on div "Tax Bill No Multiple Payment Option Payment Plan Clear" at bounding box center [821, 440] width 470 height 747
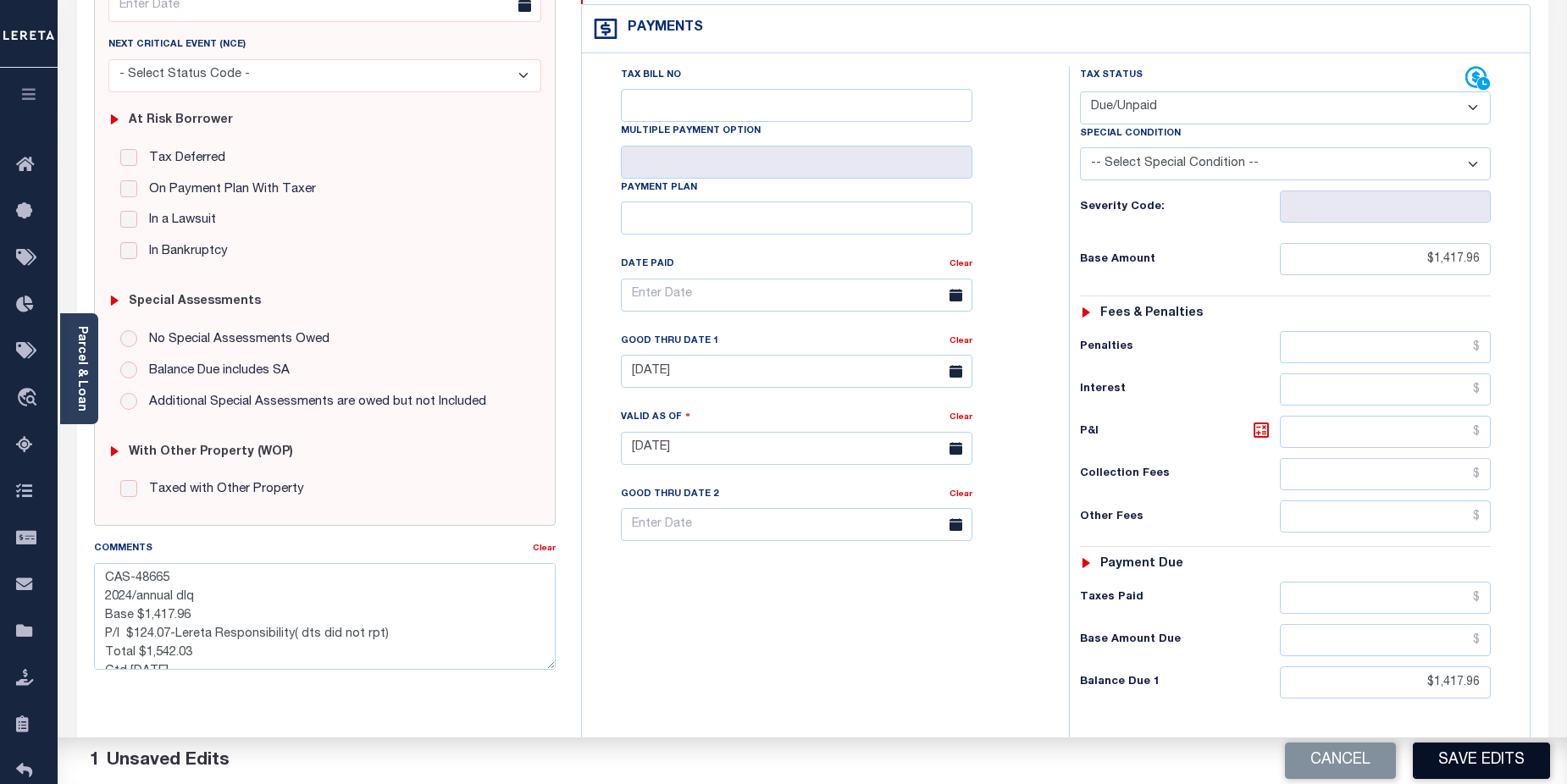
click at [1472, 767] on button "Save Edits" at bounding box center [1482, 761] width 137 height 37
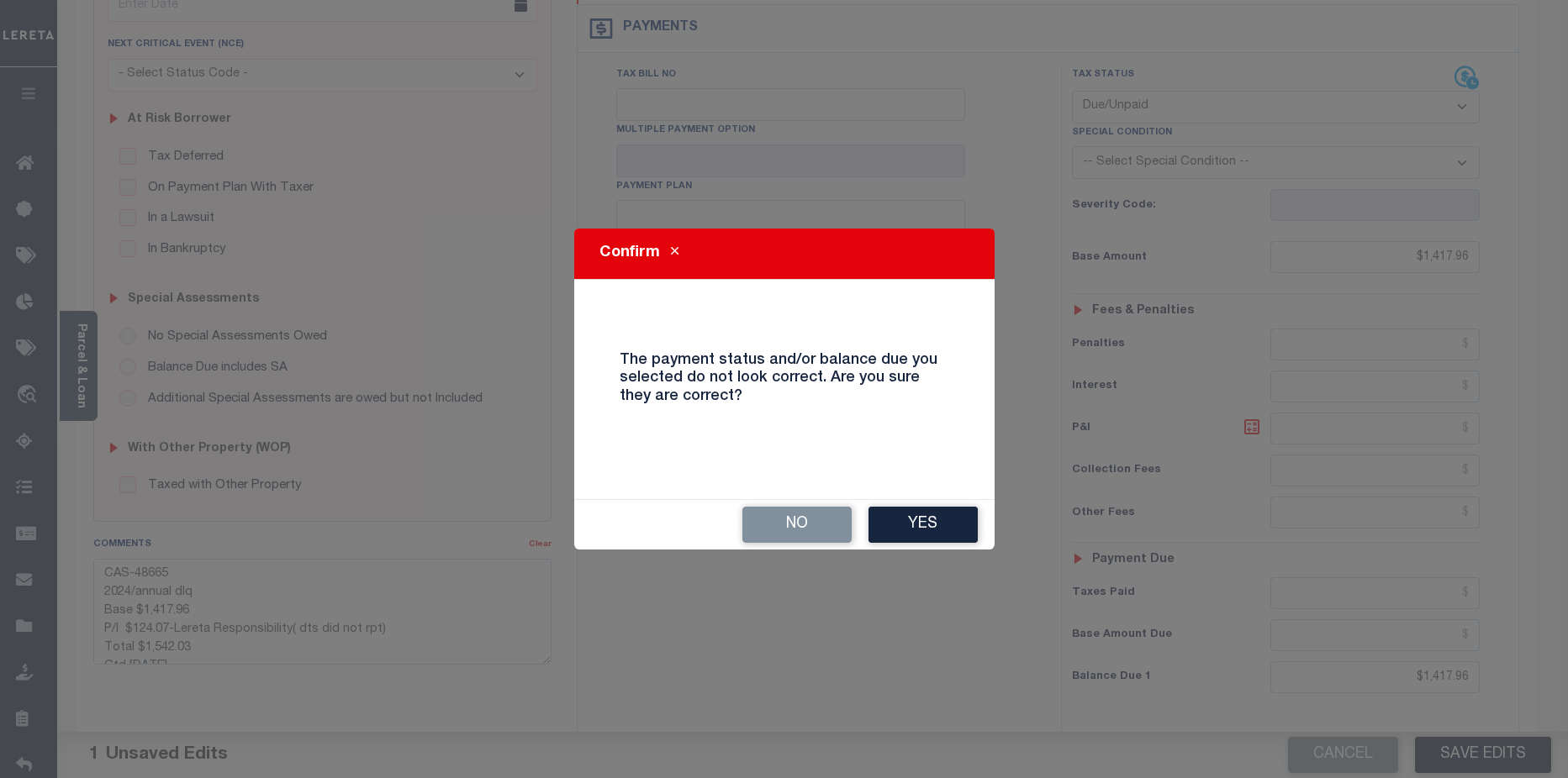
drag, startPoint x: 949, startPoint y: 529, endPoint x: 953, endPoint y: 520, distance: 9.8
click at [949, 529] on button "Yes" at bounding box center [923, 524] width 110 height 36
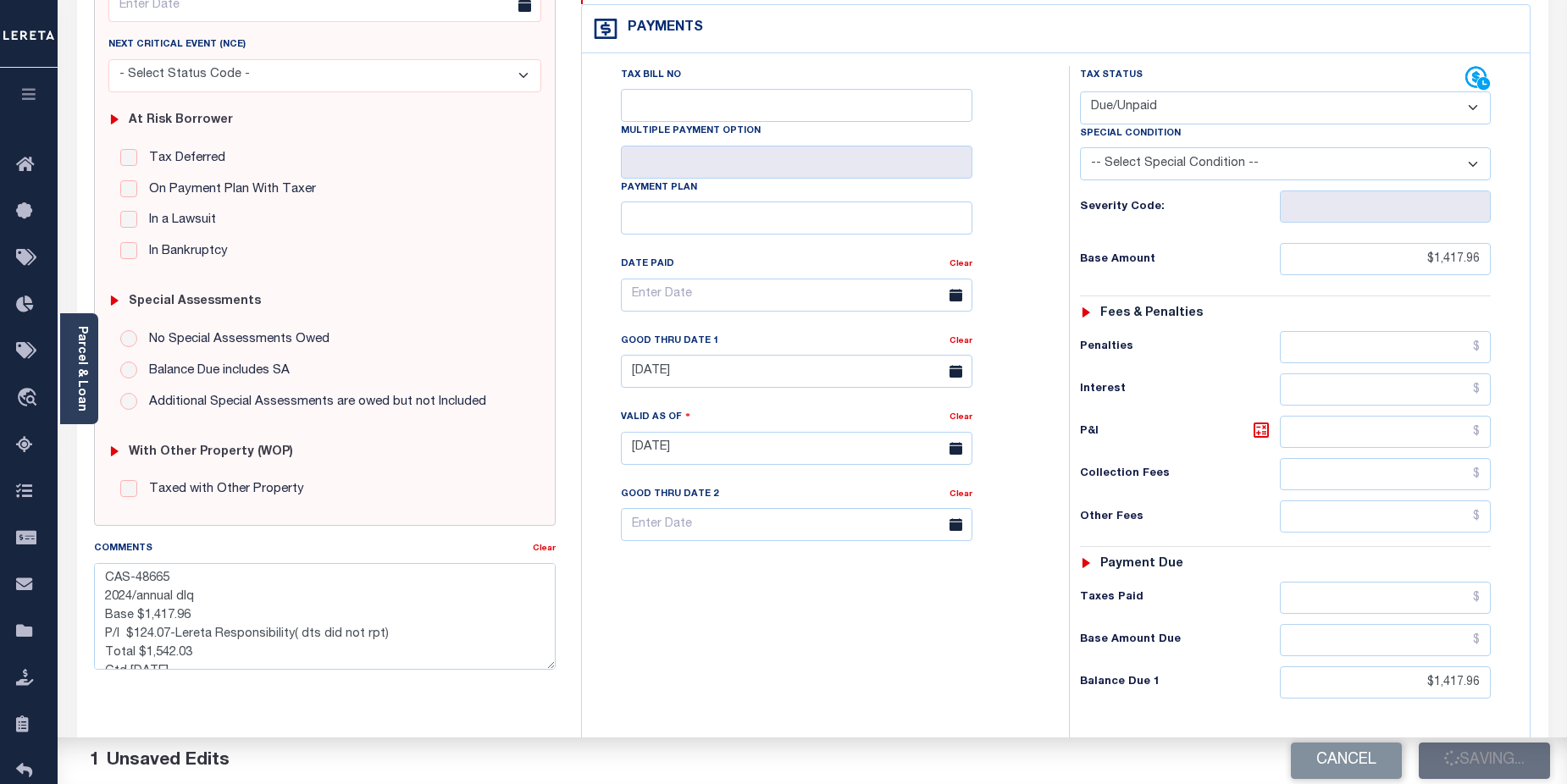
checkbox input "false"
type textarea "CAS-48665 2024/annual dlq Base $1,417.96 P/I $124.07-Lereta Responsibility( dts…"
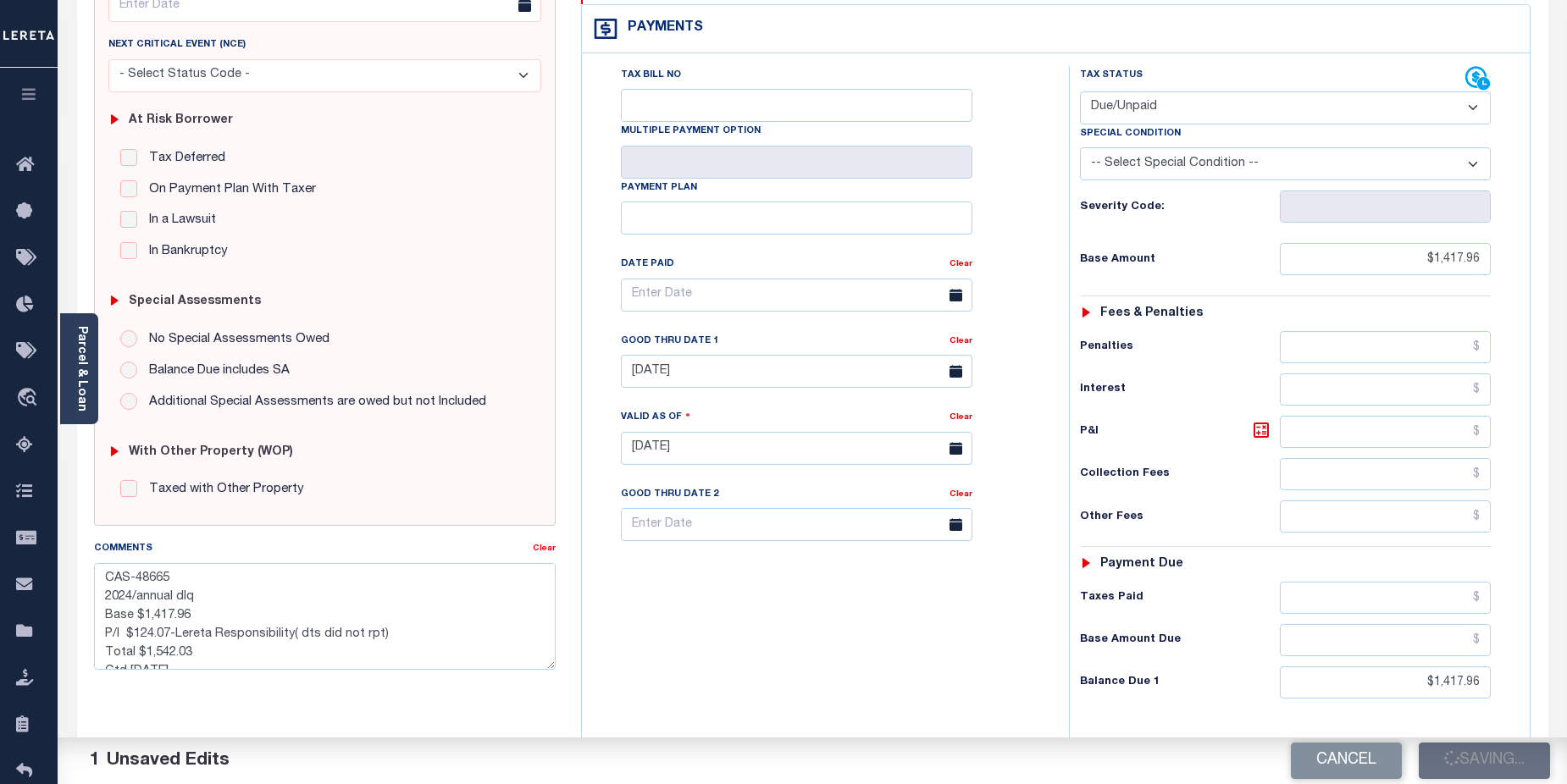
type input "$1,417.96"
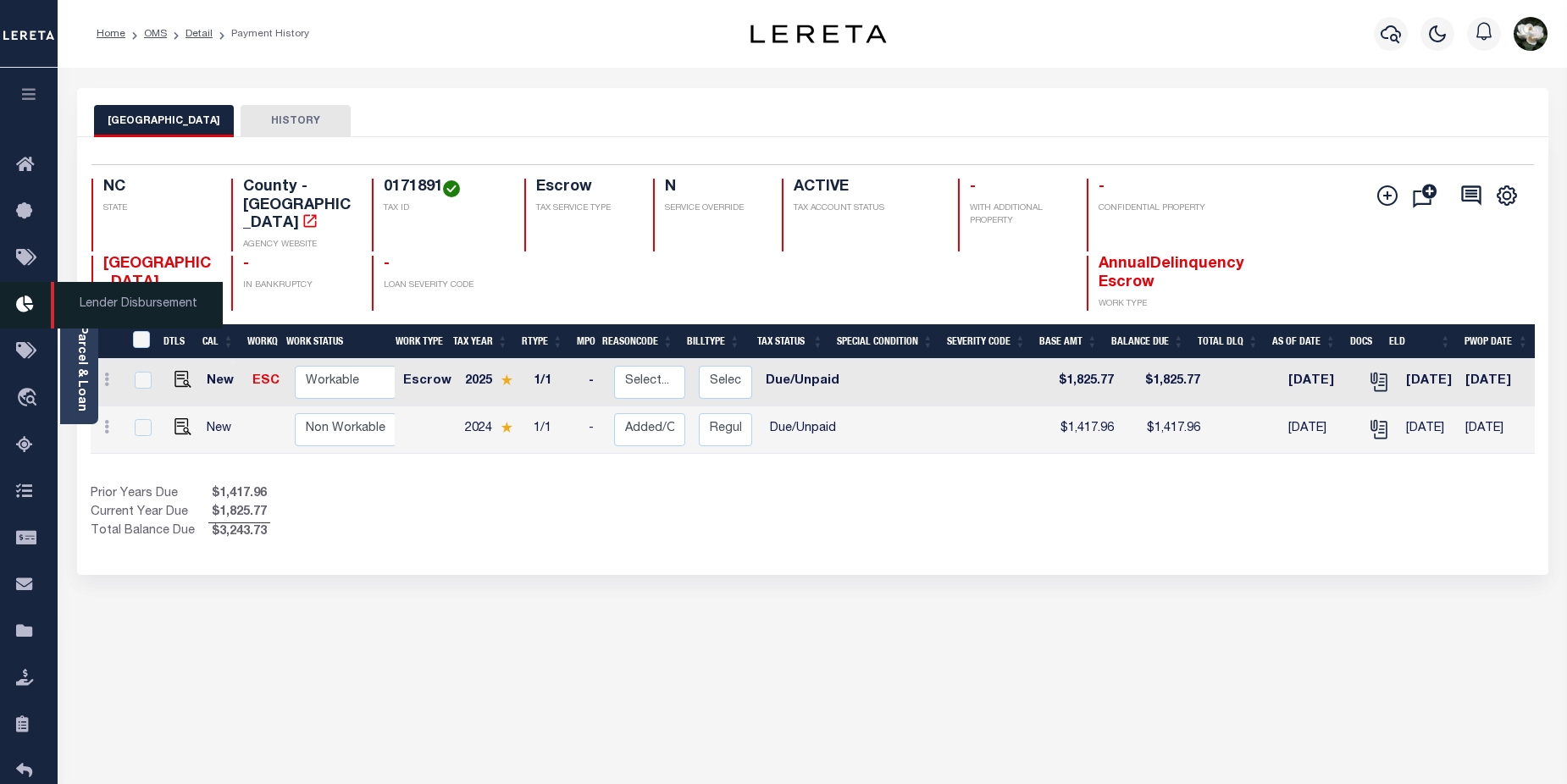
click at [23, 307] on icon at bounding box center [30, 305] width 27 height 21
